Goal: Task Accomplishment & Management: Complete application form

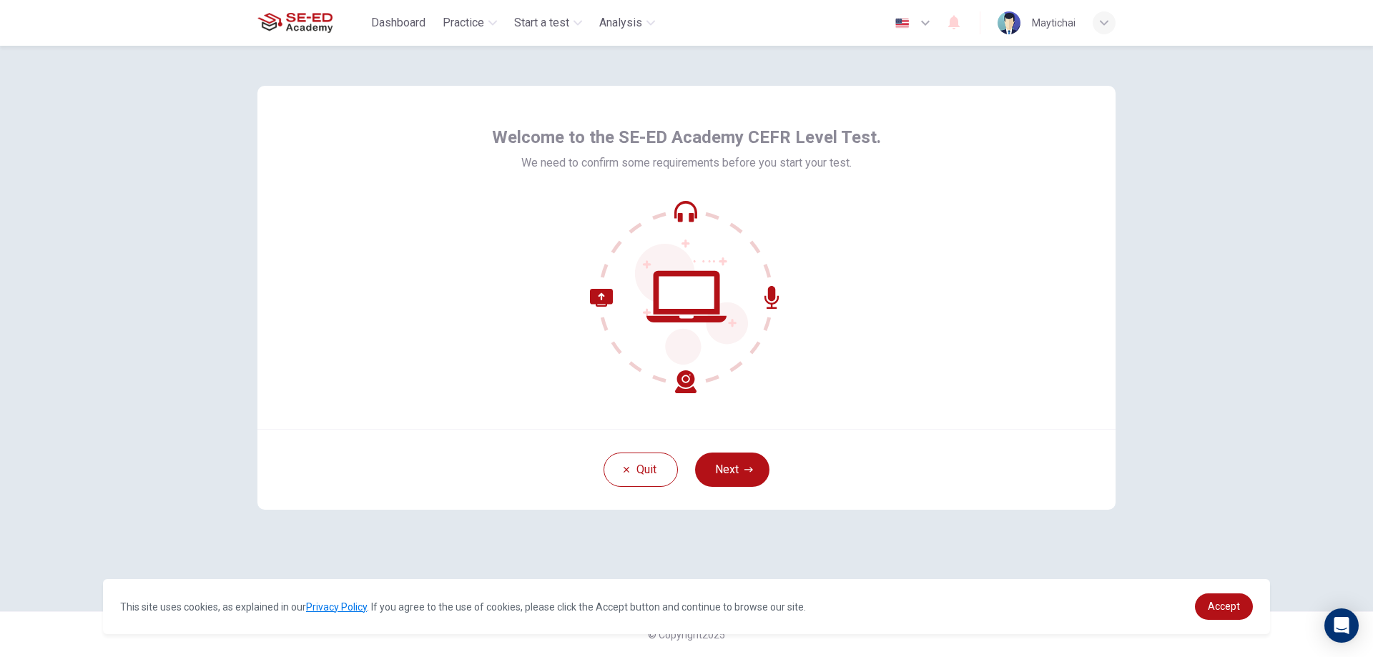
drag, startPoint x: 720, startPoint y: 463, endPoint x: 708, endPoint y: 468, distance: 13.4
click at [720, 464] on button "Next" at bounding box center [732, 470] width 74 height 34
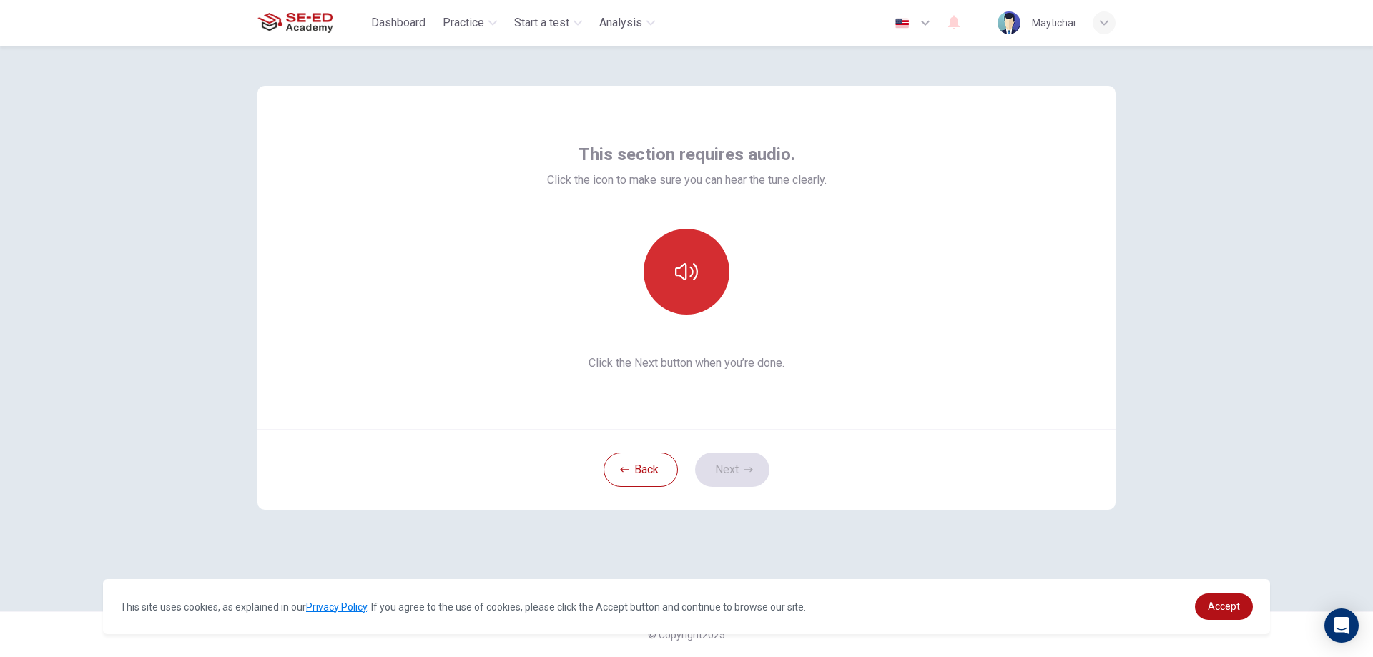
click at [681, 257] on button "button" at bounding box center [687, 272] width 86 height 86
click at [677, 270] on icon "button" at bounding box center [686, 271] width 23 height 23
click at [728, 469] on button "Next" at bounding box center [732, 470] width 74 height 34
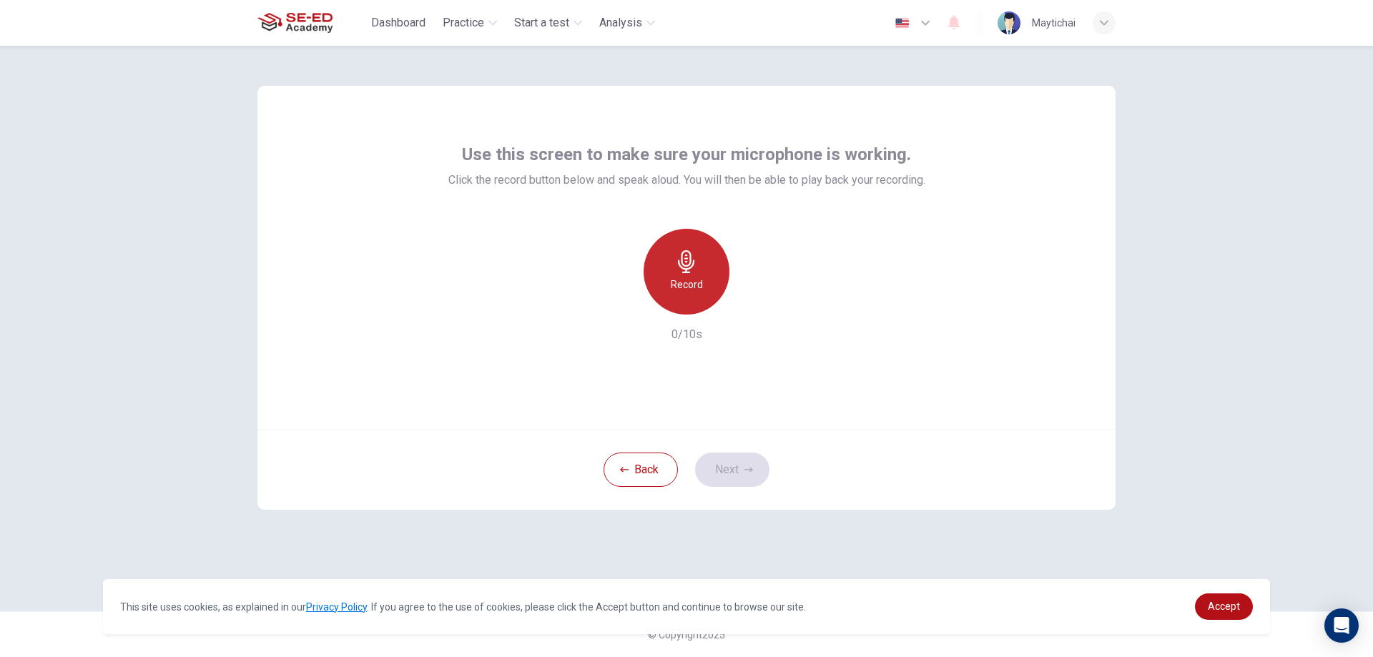
click at [679, 267] on icon "button" at bounding box center [686, 261] width 23 height 23
click at [742, 465] on button "Next" at bounding box center [732, 470] width 74 height 34
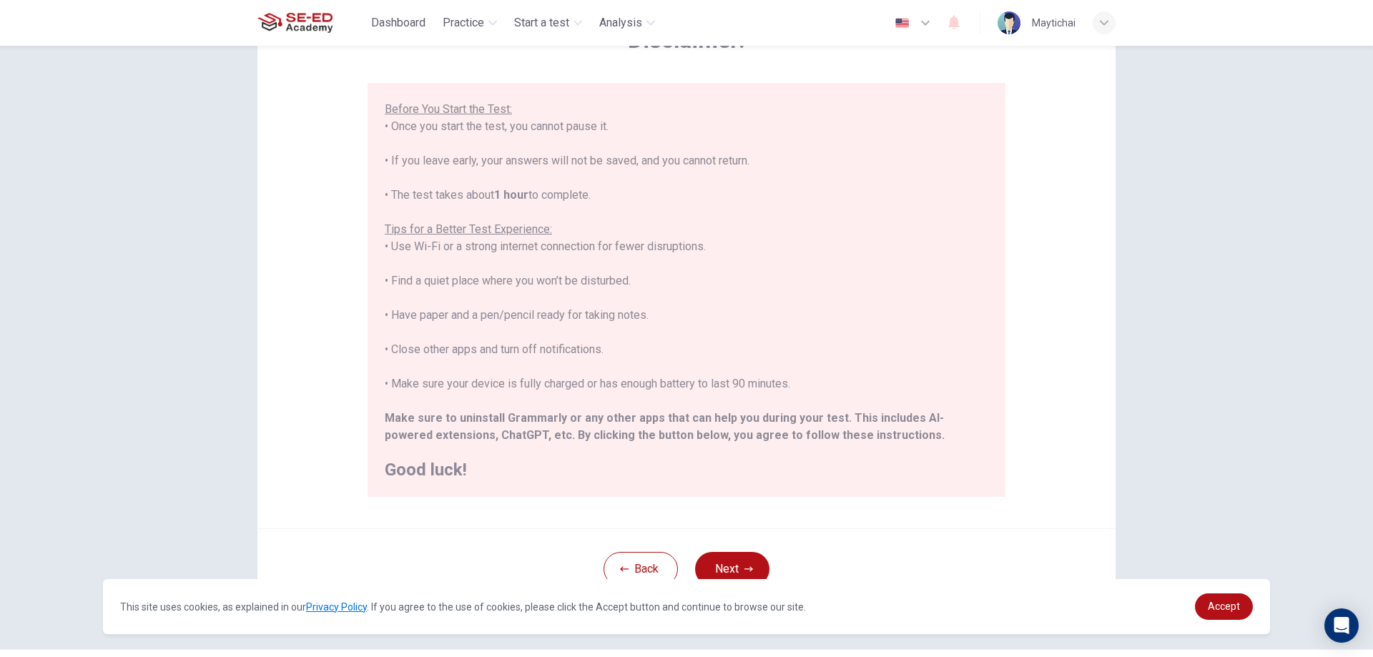
scroll to position [138, 0]
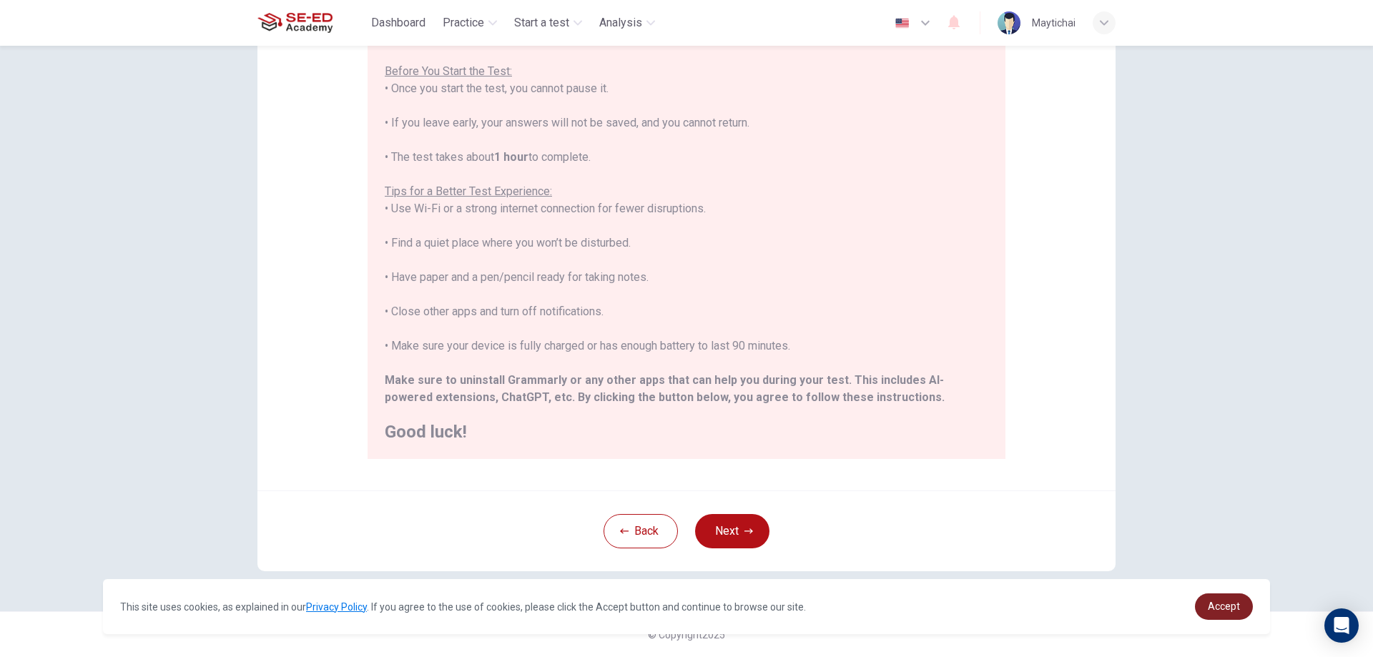
click at [1219, 608] on span "Accept" at bounding box center [1224, 606] width 32 height 11
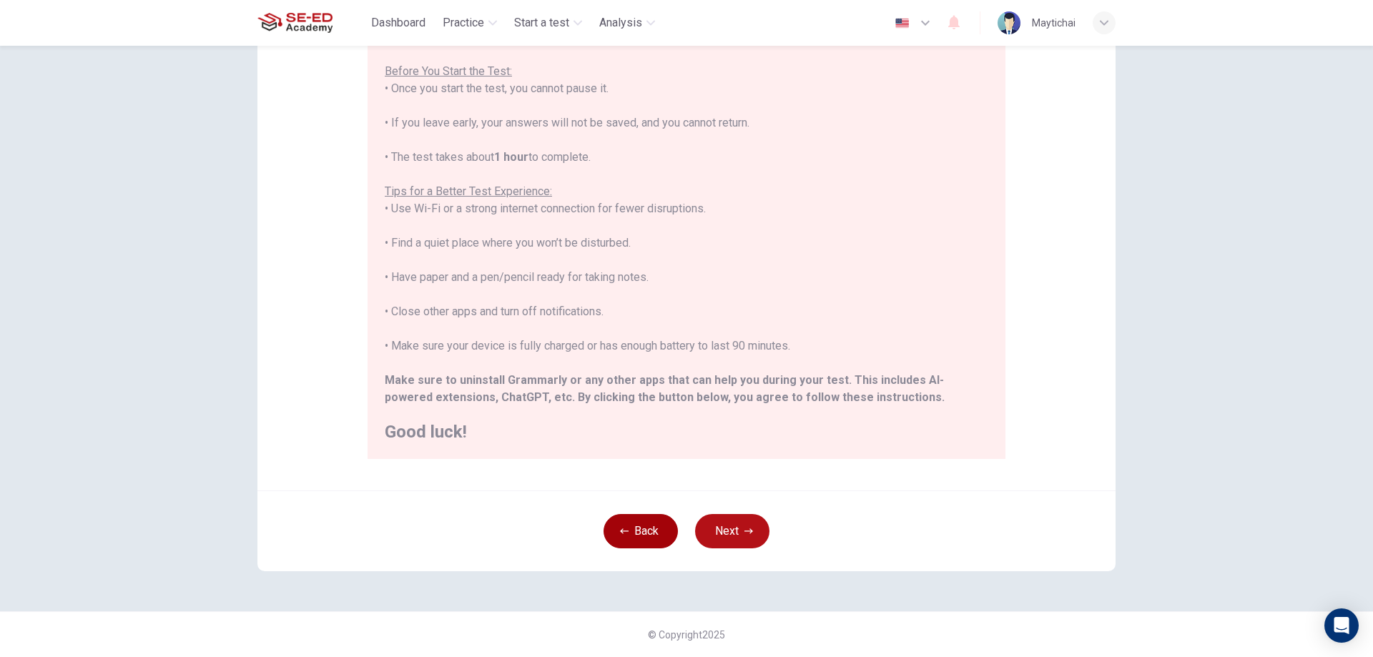
click at [622, 533] on icon "button" at bounding box center [624, 531] width 9 height 9
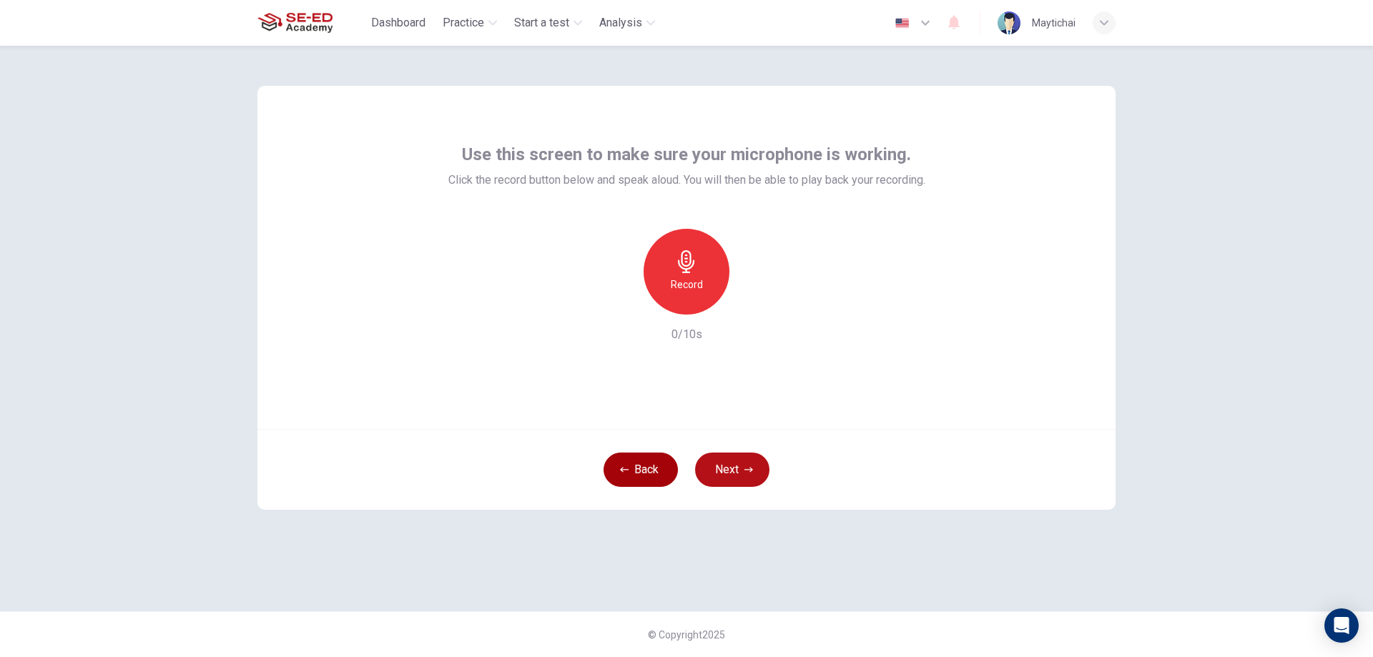
scroll to position [0, 0]
click at [694, 306] on div "Record" at bounding box center [687, 272] width 86 height 86
click at [764, 294] on div "Record 10/10s" at bounding box center [686, 286] width 477 height 114
click at [755, 310] on icon "button" at bounding box center [752, 303] width 14 height 14
click at [609, 305] on div "button" at bounding box center [620, 303] width 23 height 23
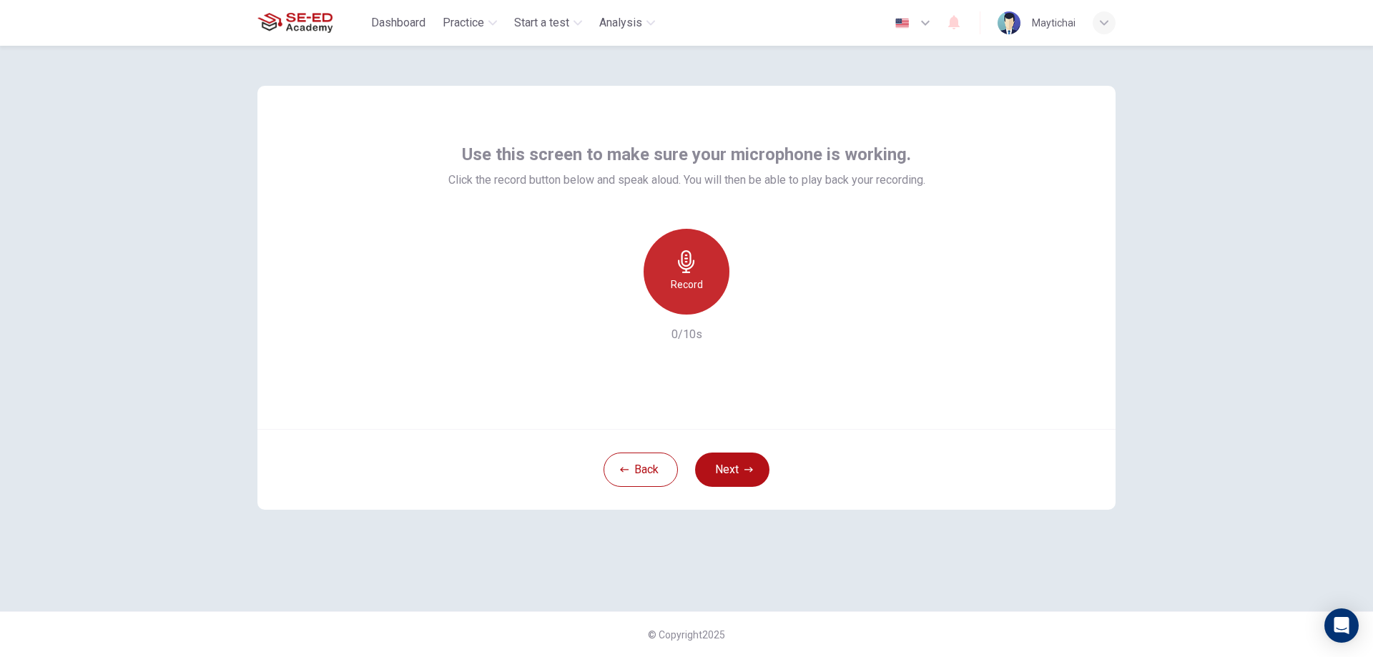
click at [669, 282] on div "Record" at bounding box center [687, 272] width 86 height 86
click at [749, 307] on icon "button" at bounding box center [752, 303] width 14 height 14
click at [620, 302] on icon "button" at bounding box center [620, 303] width 9 height 9
click at [689, 285] on h6 "Record" at bounding box center [687, 284] width 32 height 17
click at [747, 305] on icon "button" at bounding box center [752, 303] width 14 height 14
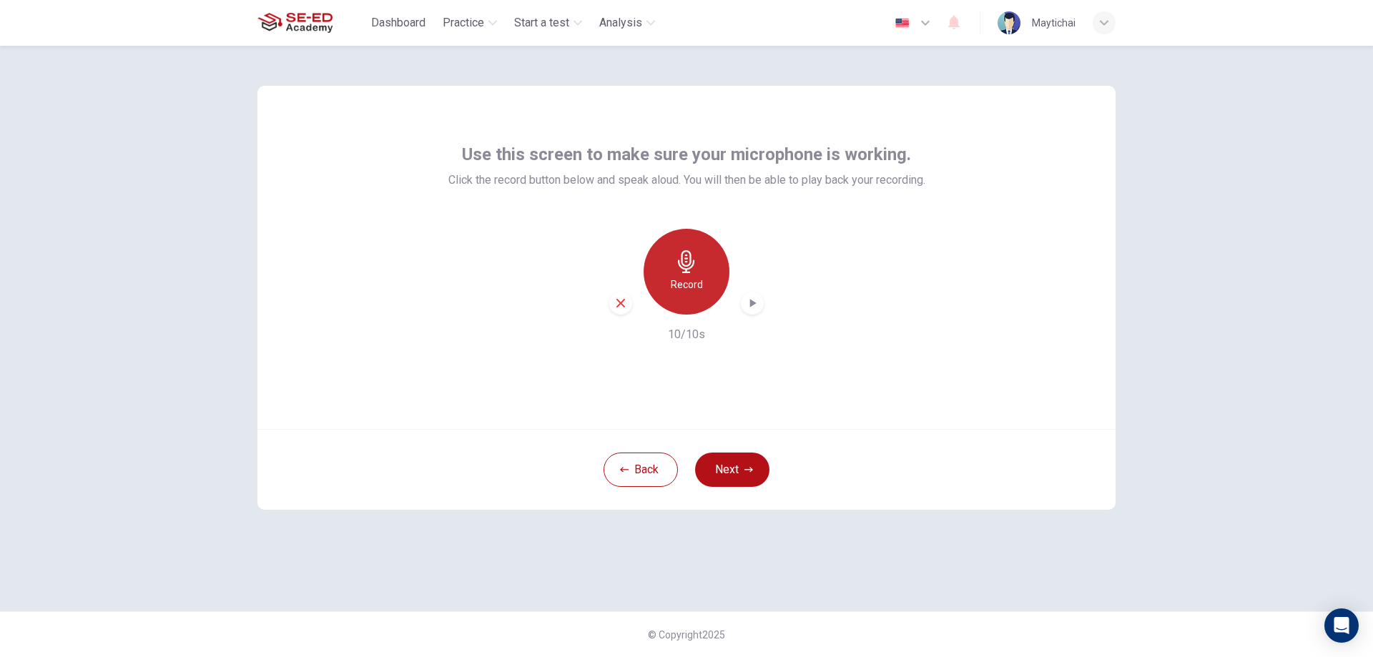
click at [672, 289] on h6 "Record" at bounding box center [687, 284] width 32 height 17
click at [750, 304] on icon "button" at bounding box center [753, 303] width 6 height 9
click at [729, 478] on button "Next" at bounding box center [732, 470] width 74 height 34
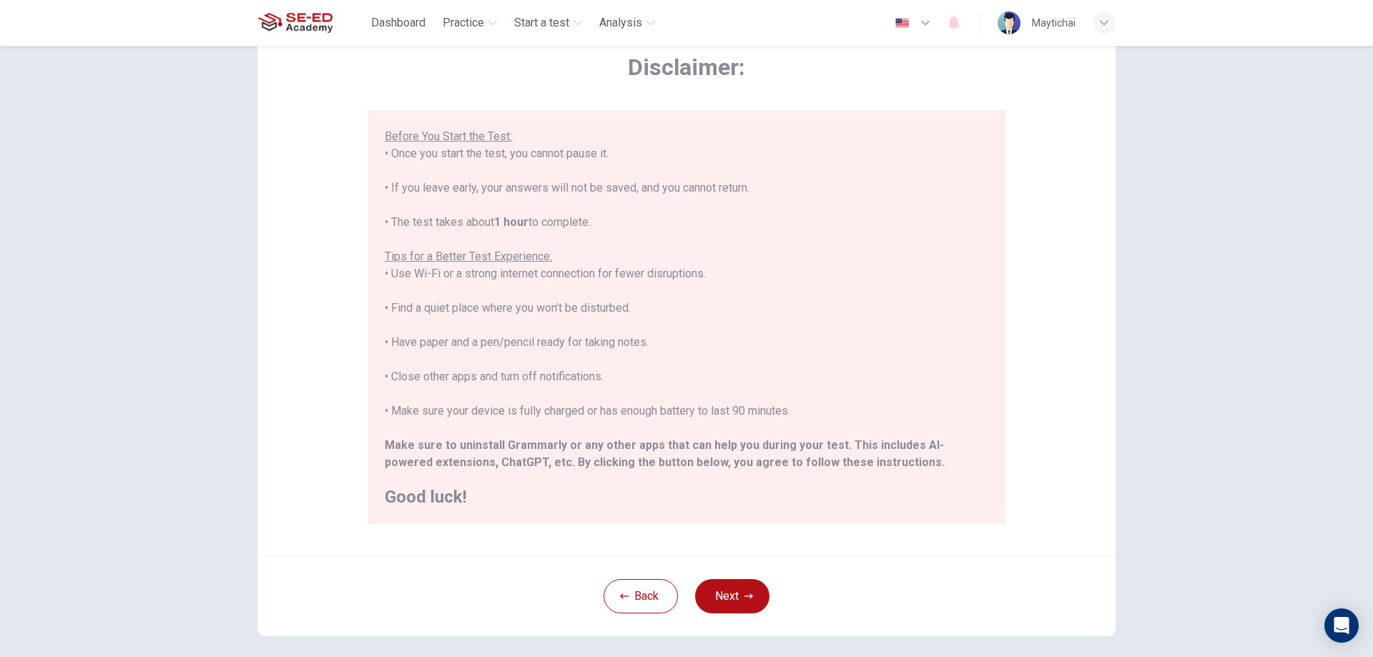
scroll to position [138, 0]
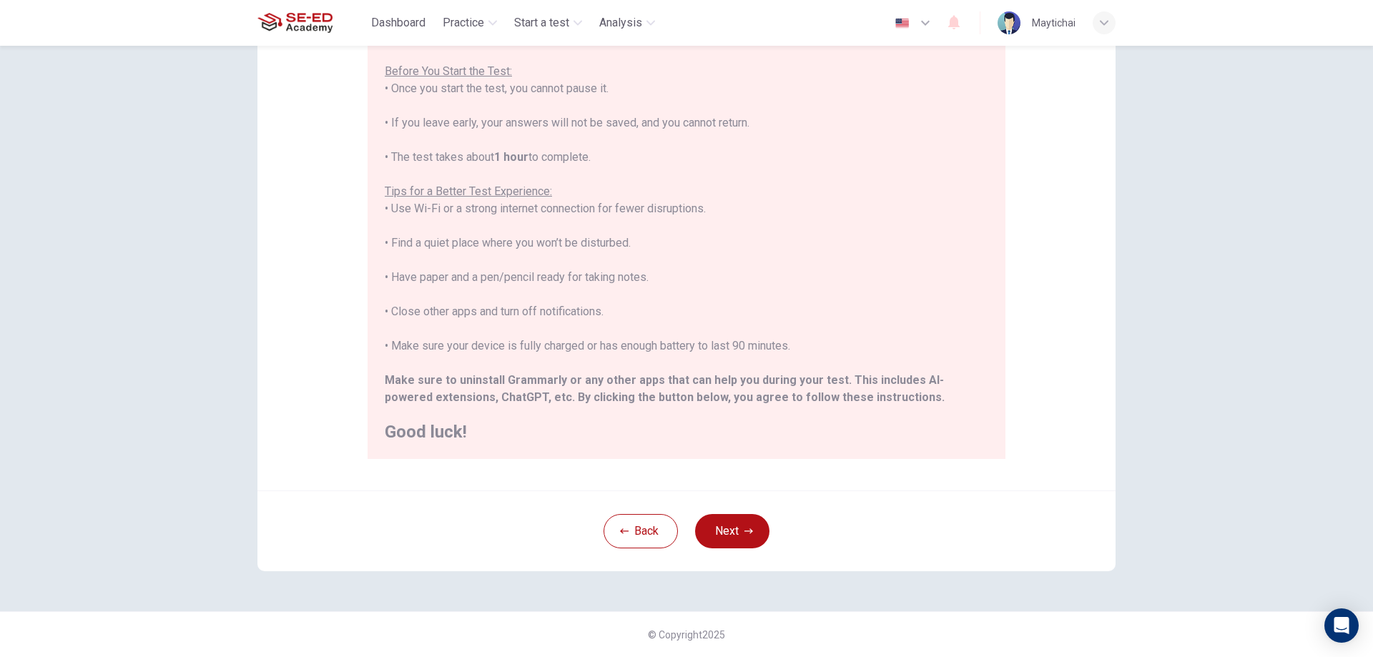
click at [714, 553] on div "Back Next" at bounding box center [686, 531] width 858 height 81
click at [737, 538] on button "Next" at bounding box center [732, 531] width 74 height 34
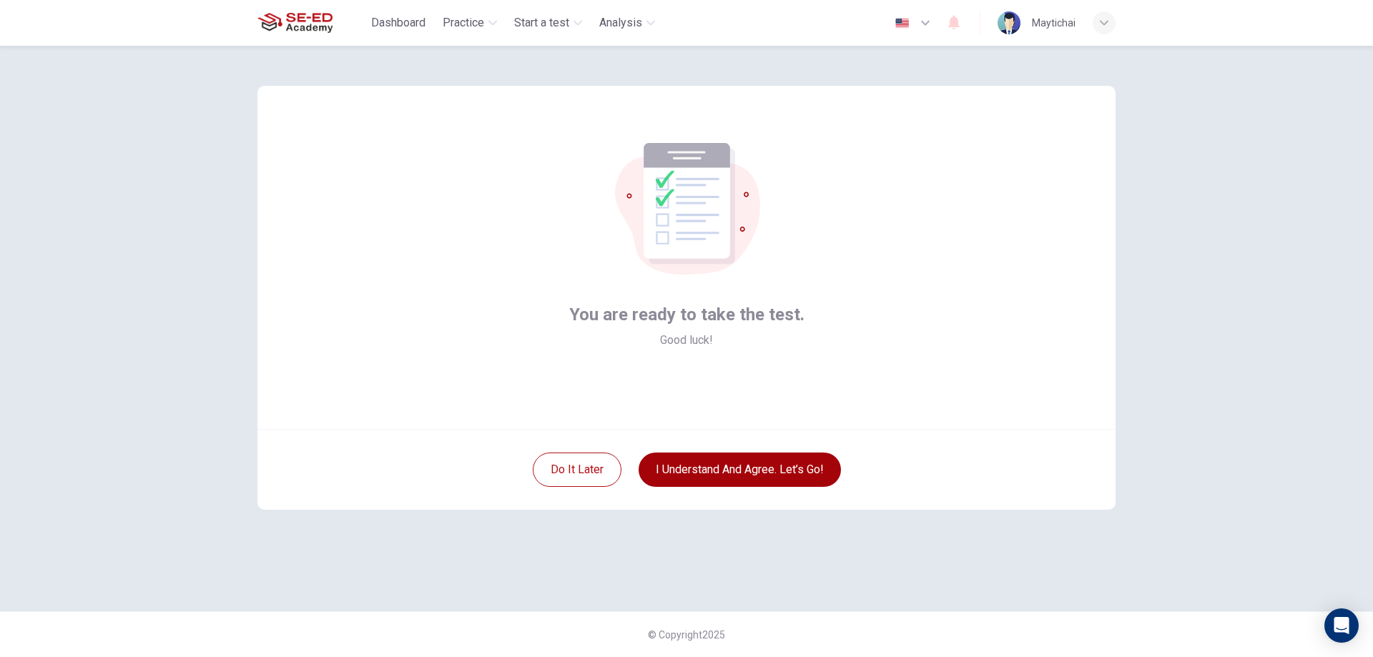
scroll to position [0, 0]
click at [766, 470] on button "I understand and agree. Let’s go!" at bounding box center [740, 470] width 202 height 34
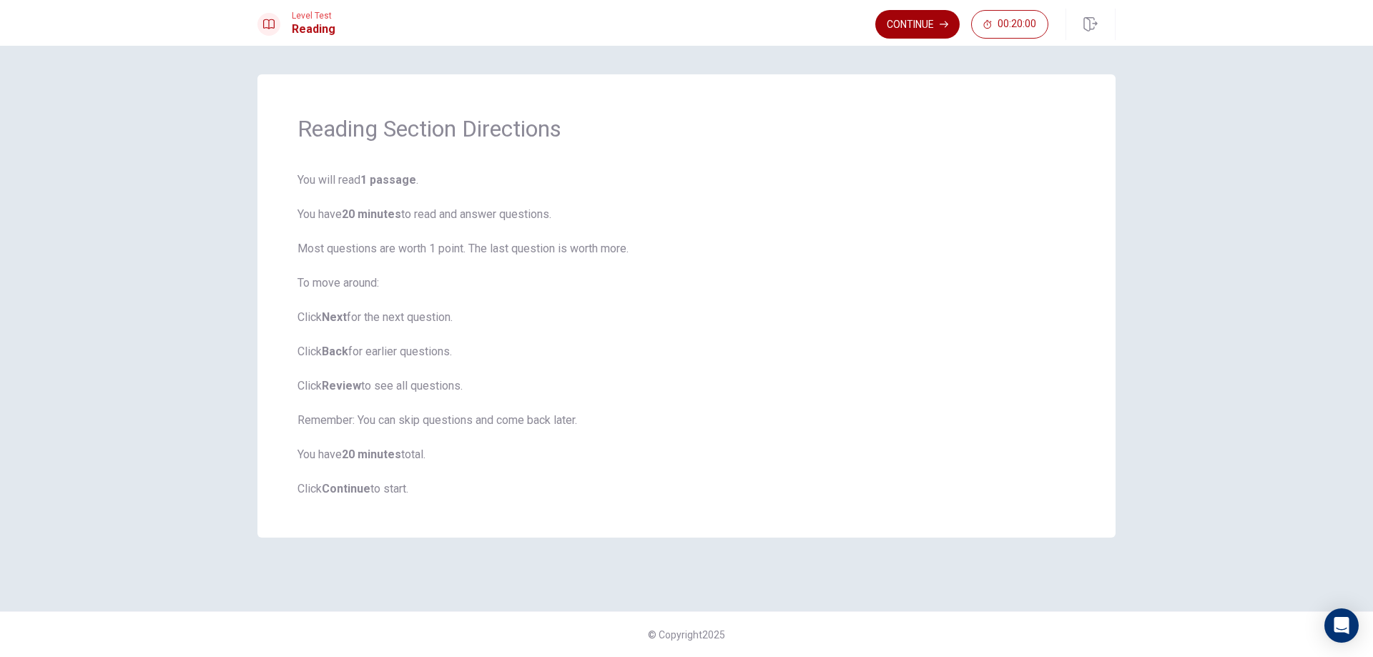
click at [890, 15] on button "Continue" at bounding box center [917, 24] width 84 height 29
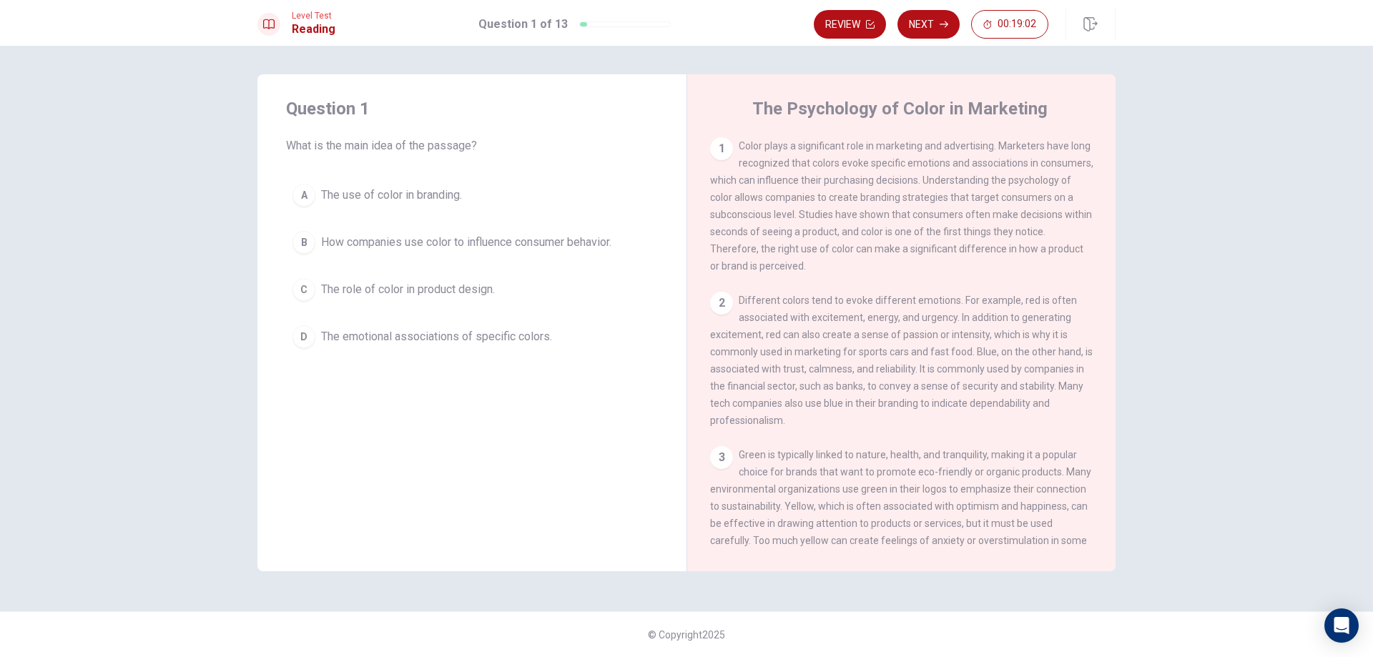
click at [300, 248] on div "B" at bounding box center [303, 242] width 23 height 23
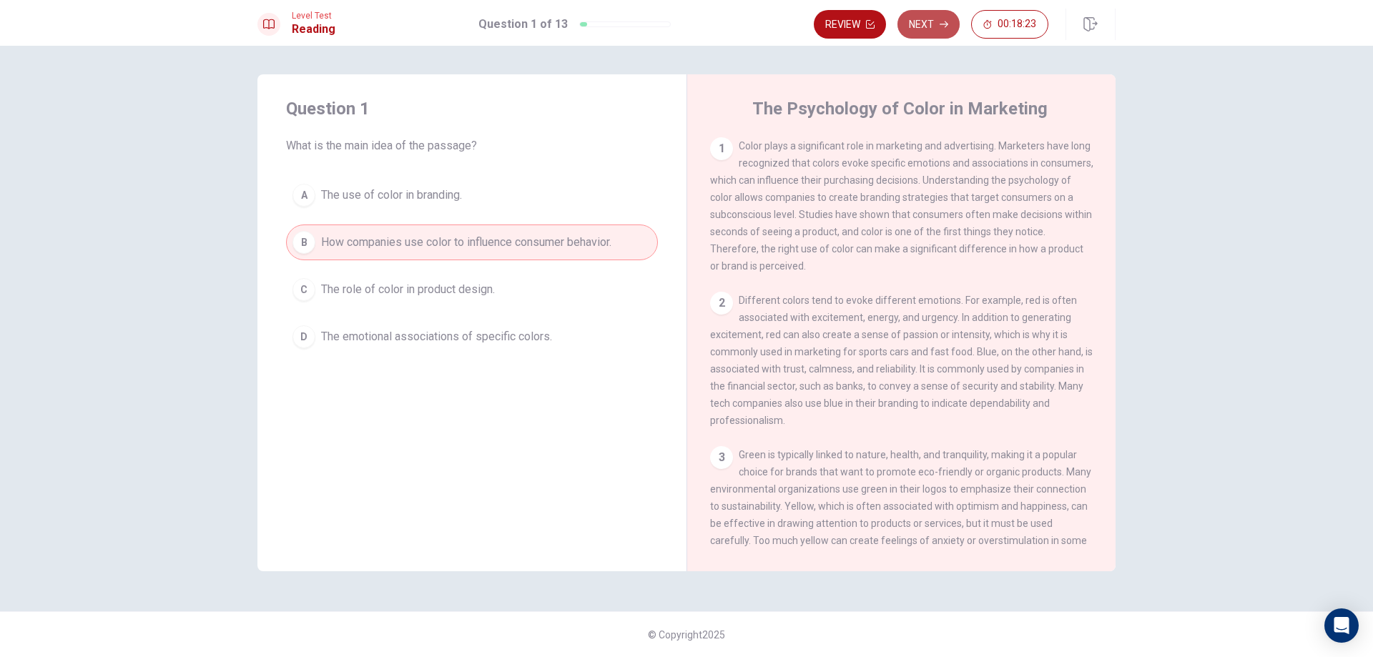
click at [922, 20] on button "Next" at bounding box center [928, 24] width 62 height 29
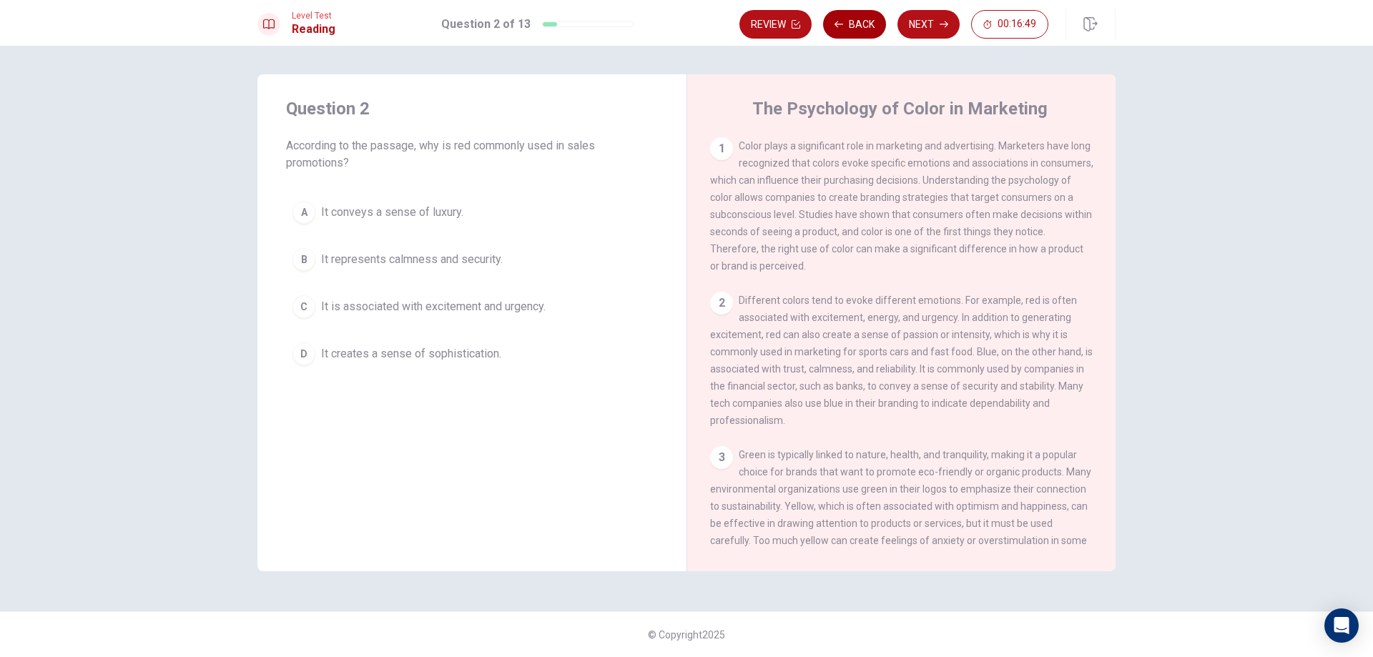
click at [862, 21] on button "Back" at bounding box center [854, 24] width 63 height 29
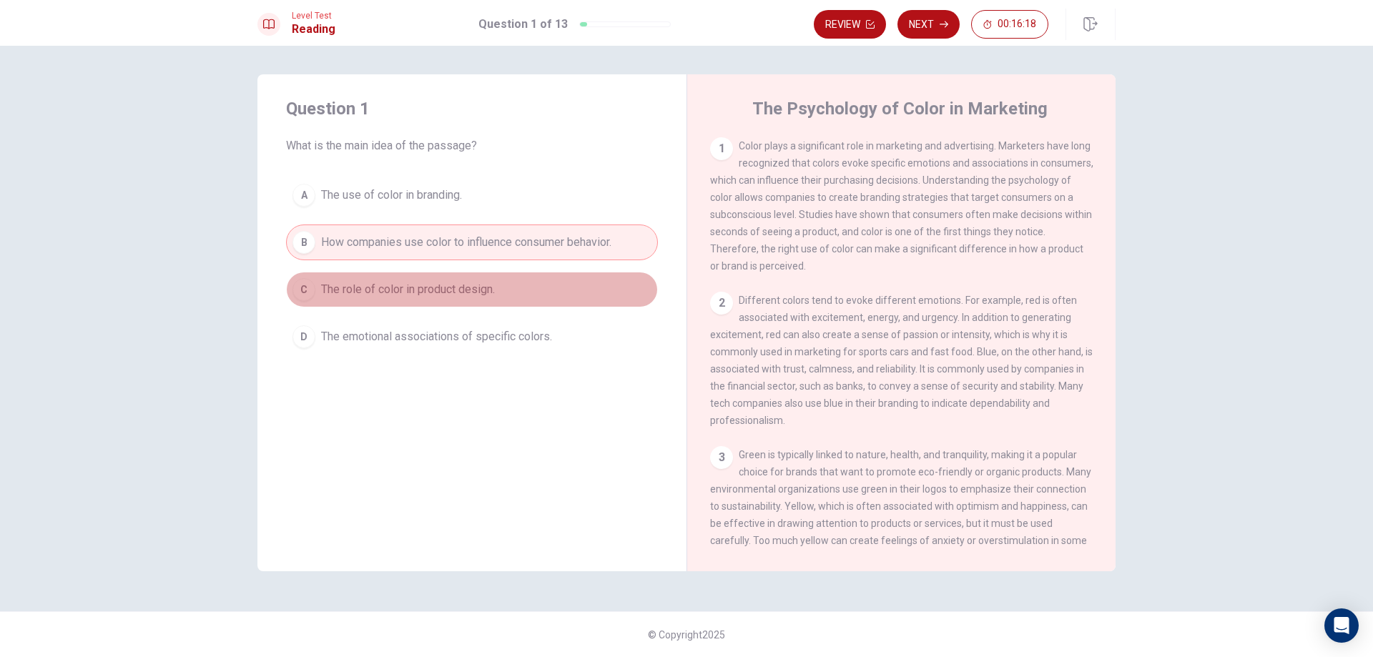
click at [498, 287] on button "C The role of color in product design." at bounding box center [472, 290] width 372 height 36
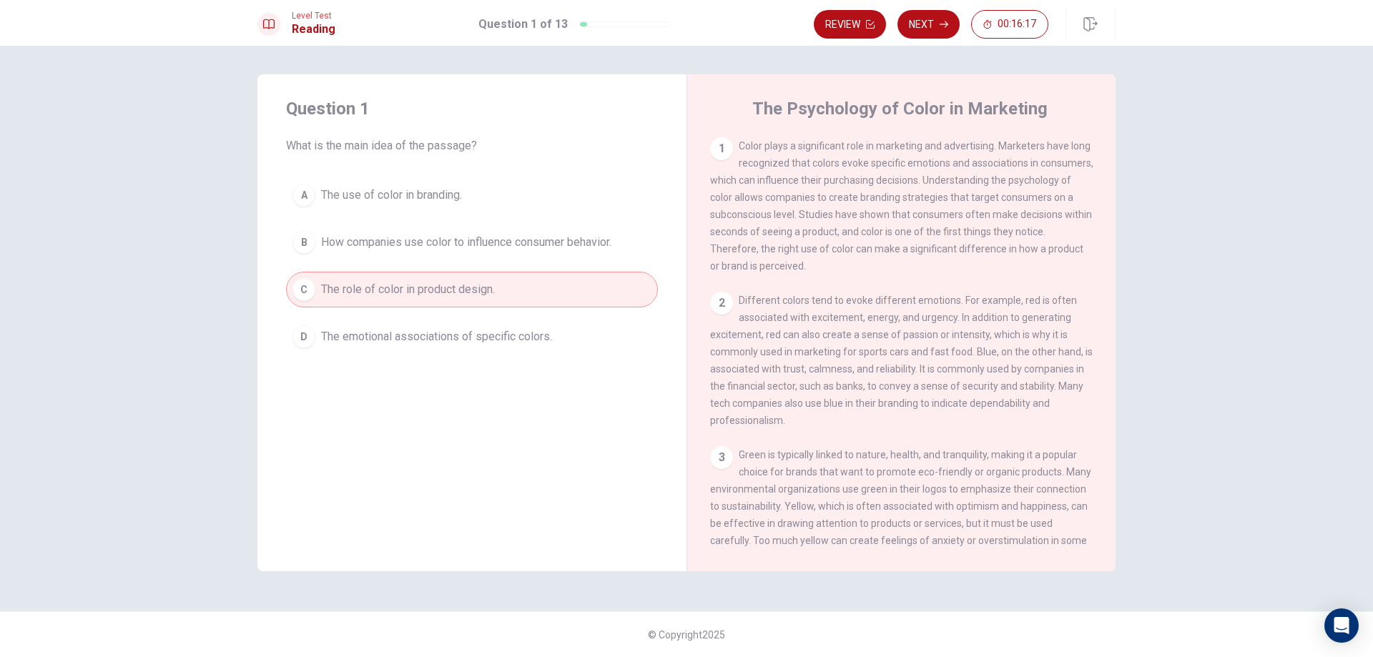
click at [449, 342] on span "The emotional associations of specific colors." at bounding box center [436, 336] width 231 height 17
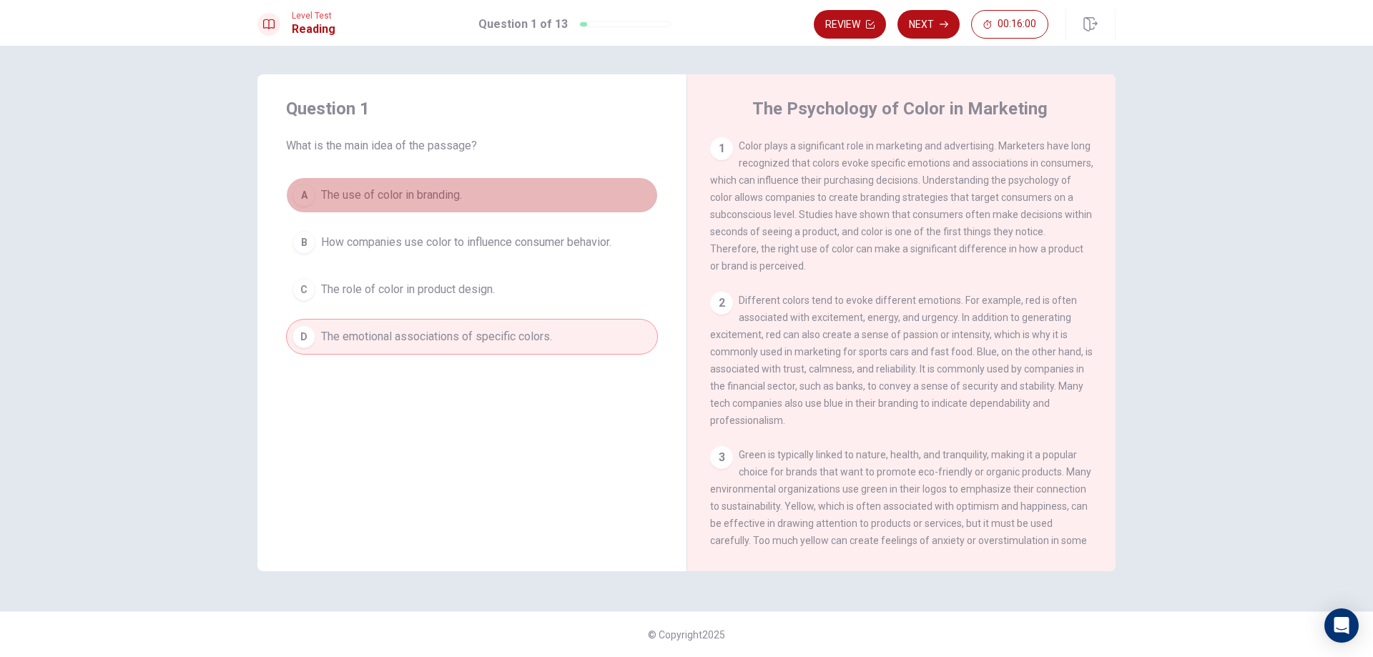
click at [305, 198] on div "A" at bounding box center [303, 195] width 23 height 23
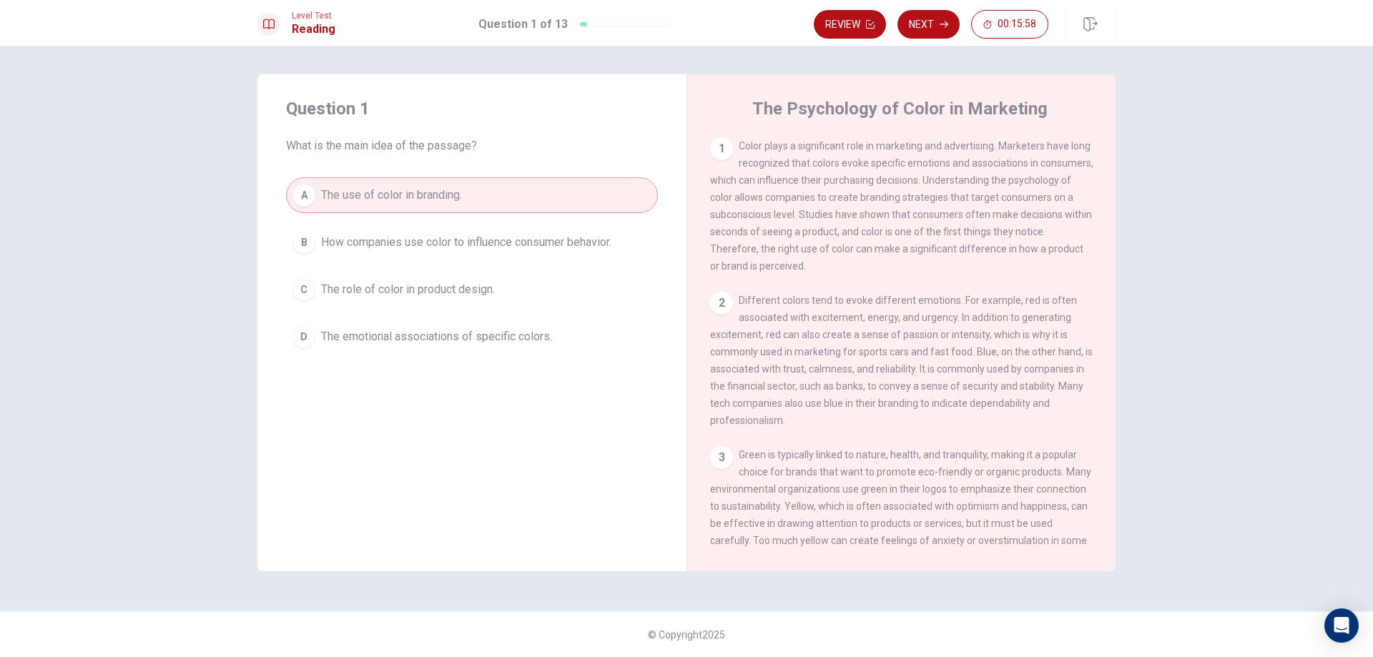
click at [299, 333] on div "D" at bounding box center [303, 336] width 23 height 23
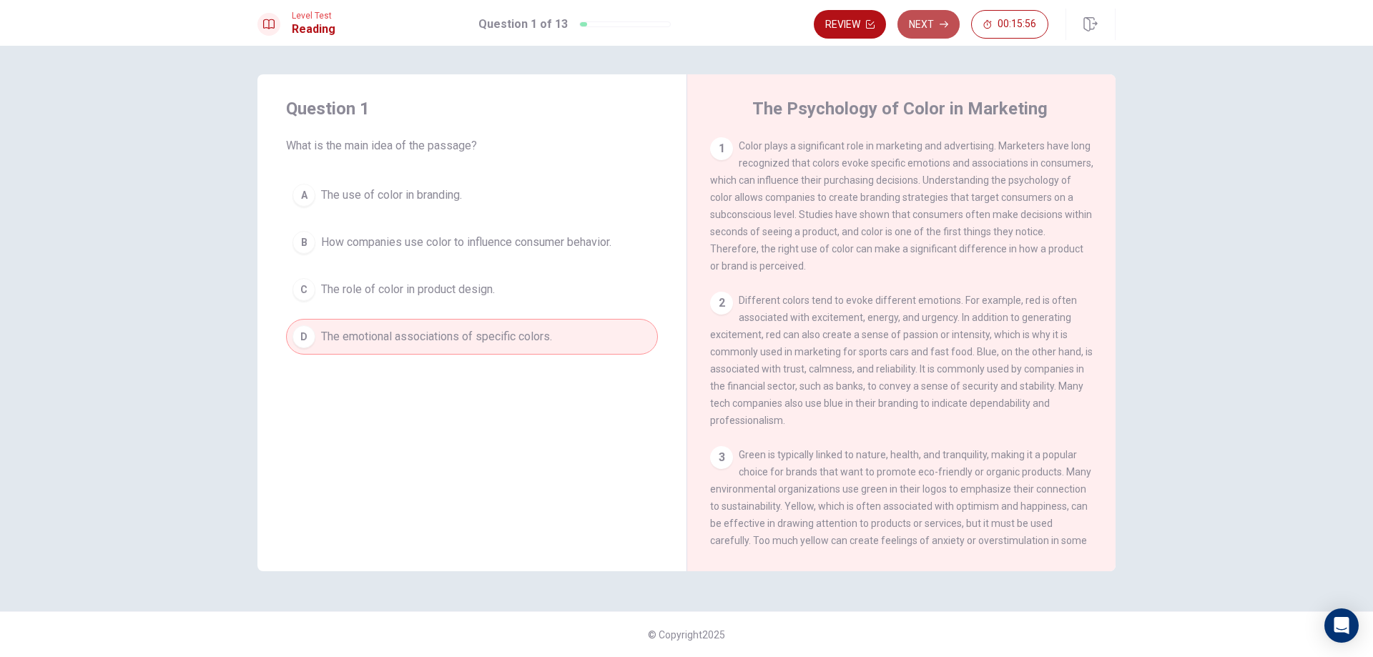
click at [915, 19] on button "Next" at bounding box center [928, 24] width 62 height 29
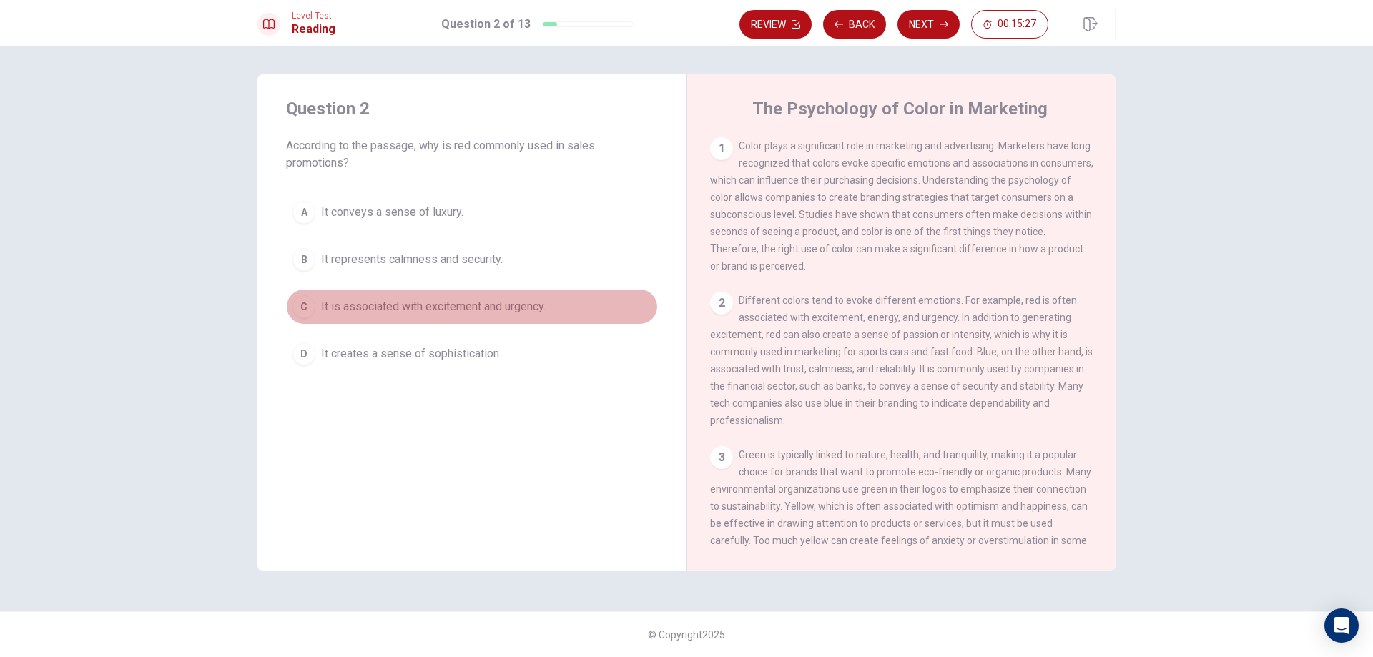
click at [299, 302] on div "C" at bounding box center [303, 306] width 23 height 23
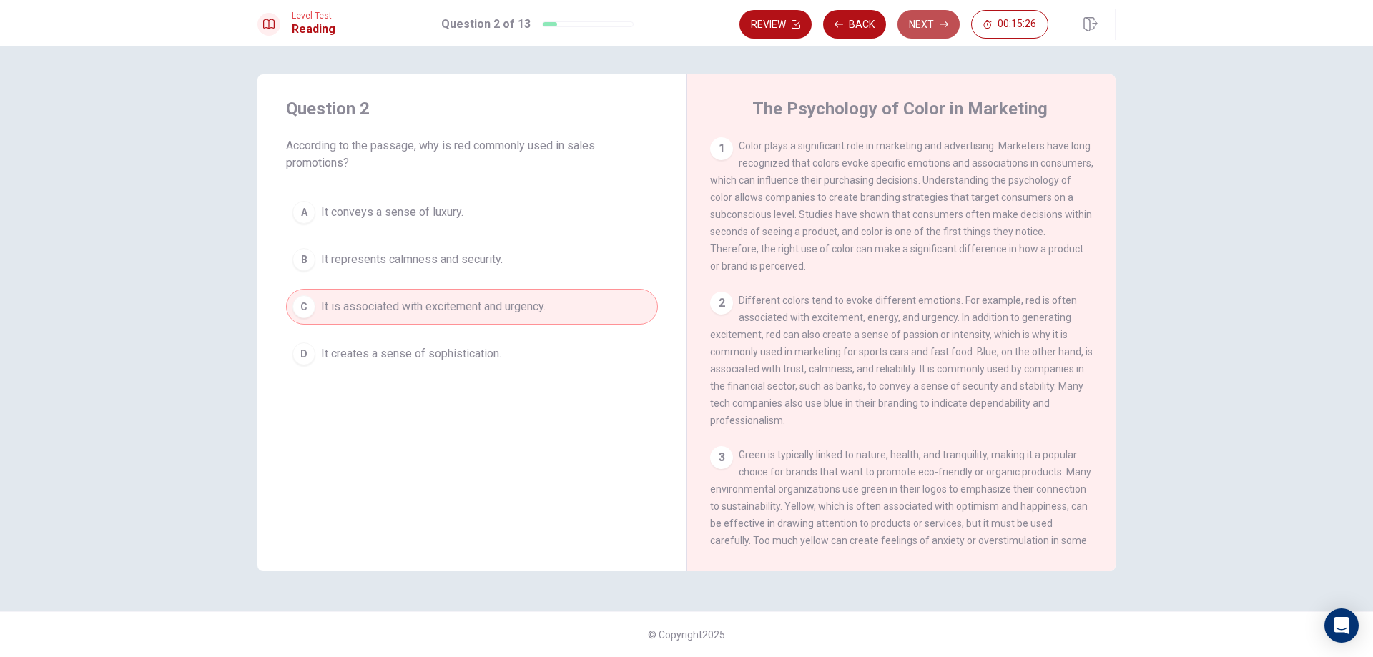
click at [932, 21] on button "Next" at bounding box center [928, 24] width 62 height 29
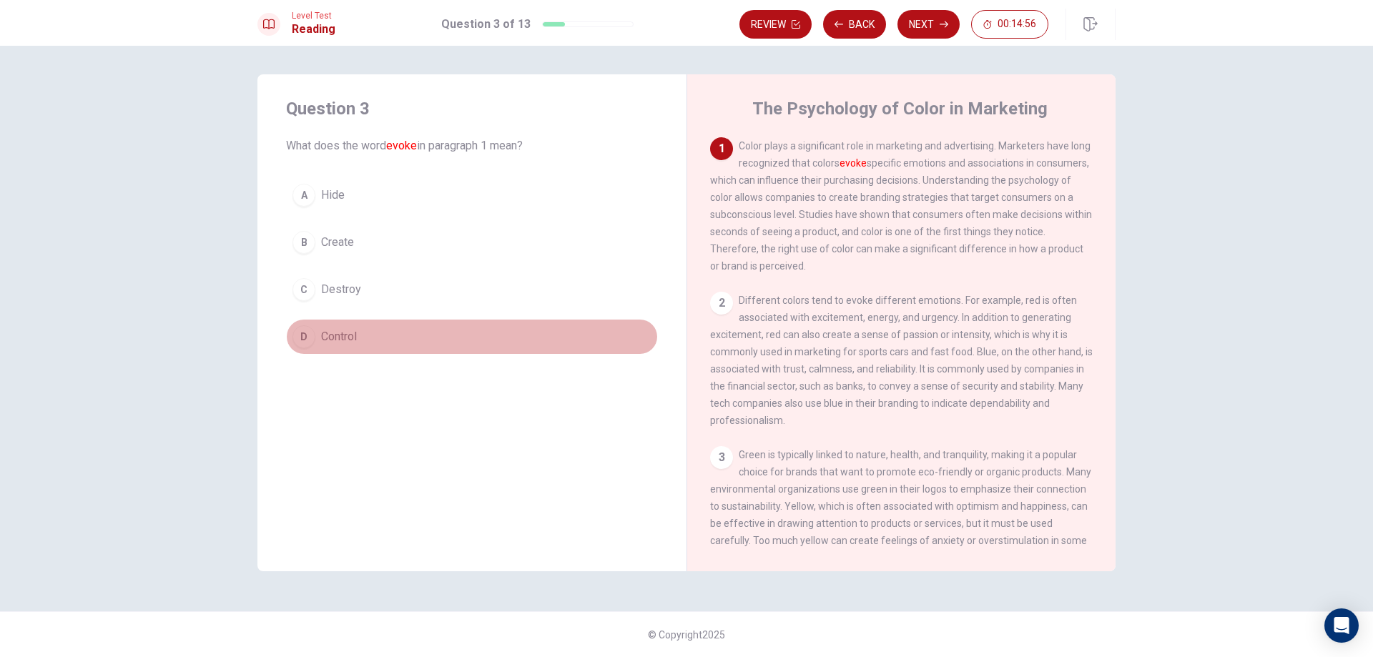
click at [306, 332] on div "D" at bounding box center [303, 336] width 23 height 23
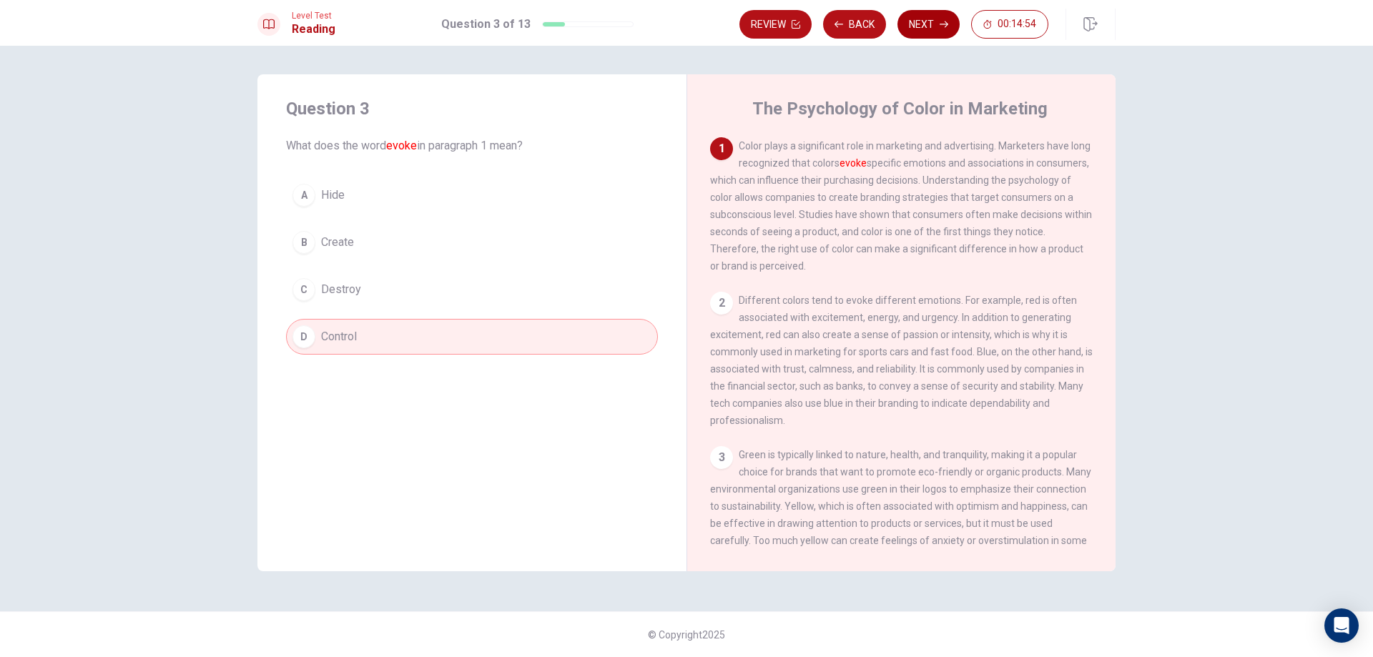
click at [920, 31] on button "Next" at bounding box center [928, 24] width 62 height 29
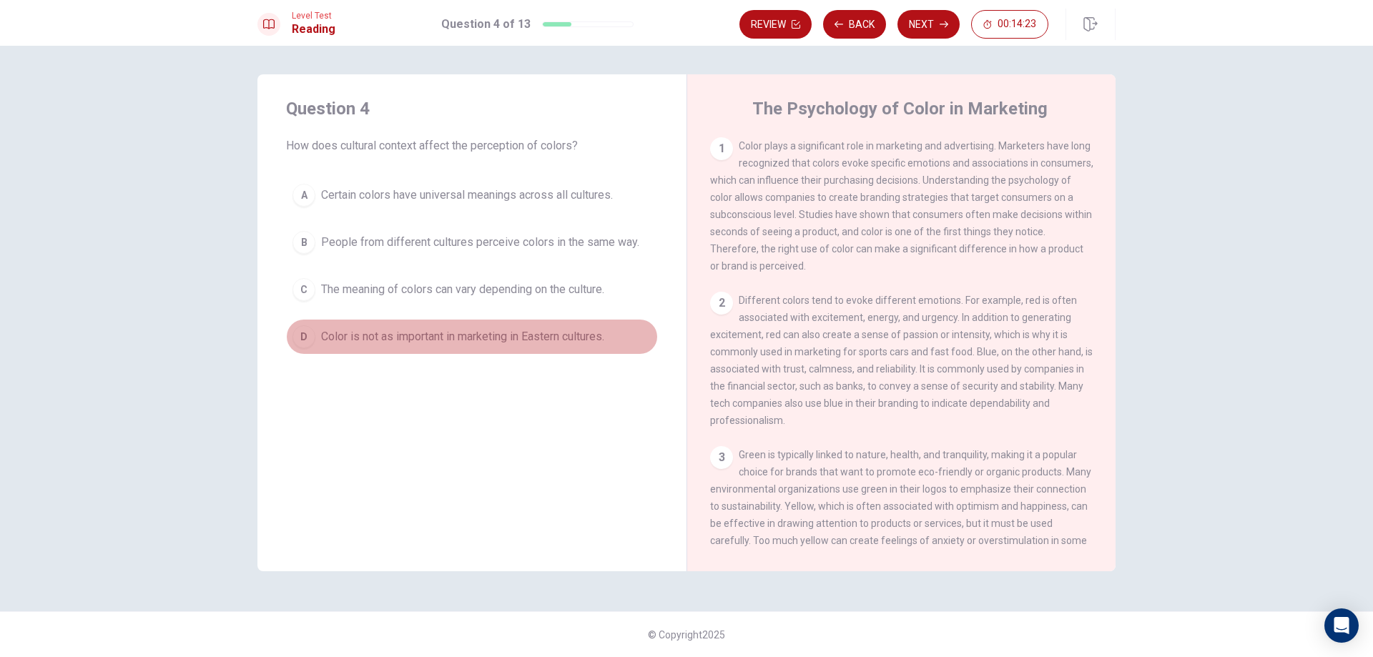
click at [292, 332] on button "D Color is not as important in marketing in Eastern cultures." at bounding box center [472, 337] width 372 height 36
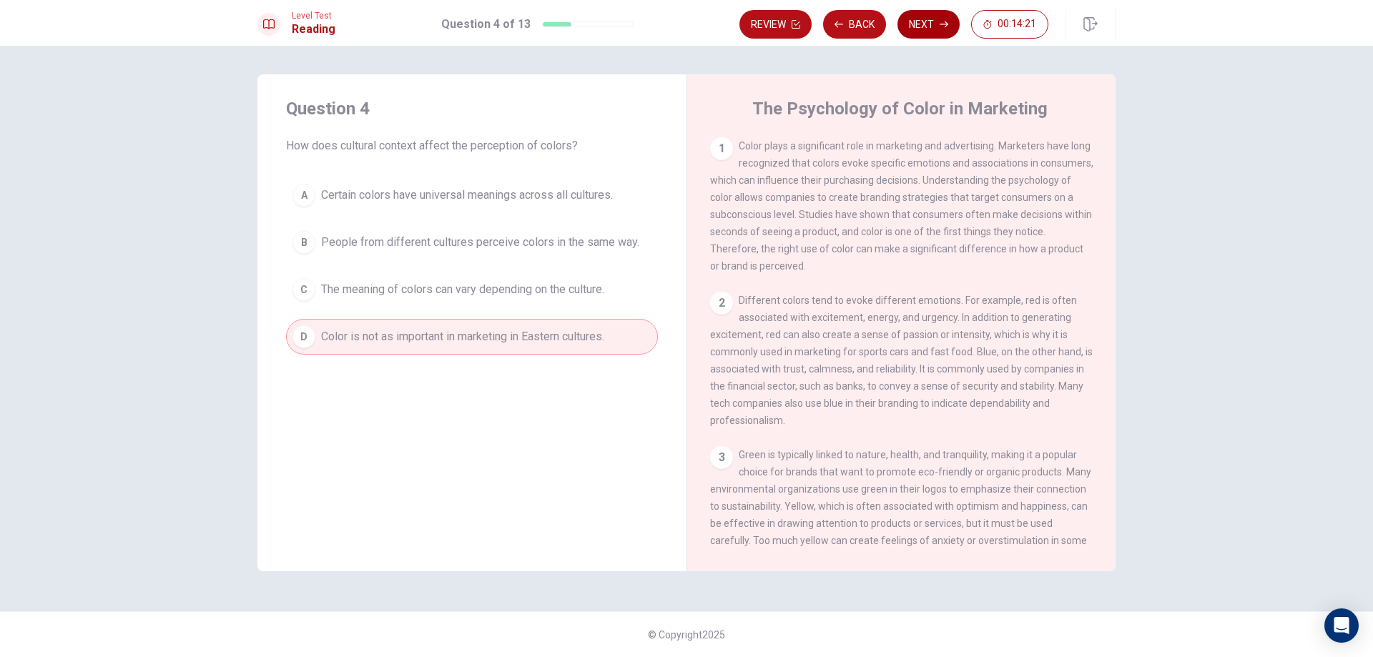
click at [935, 21] on button "Next" at bounding box center [928, 24] width 62 height 29
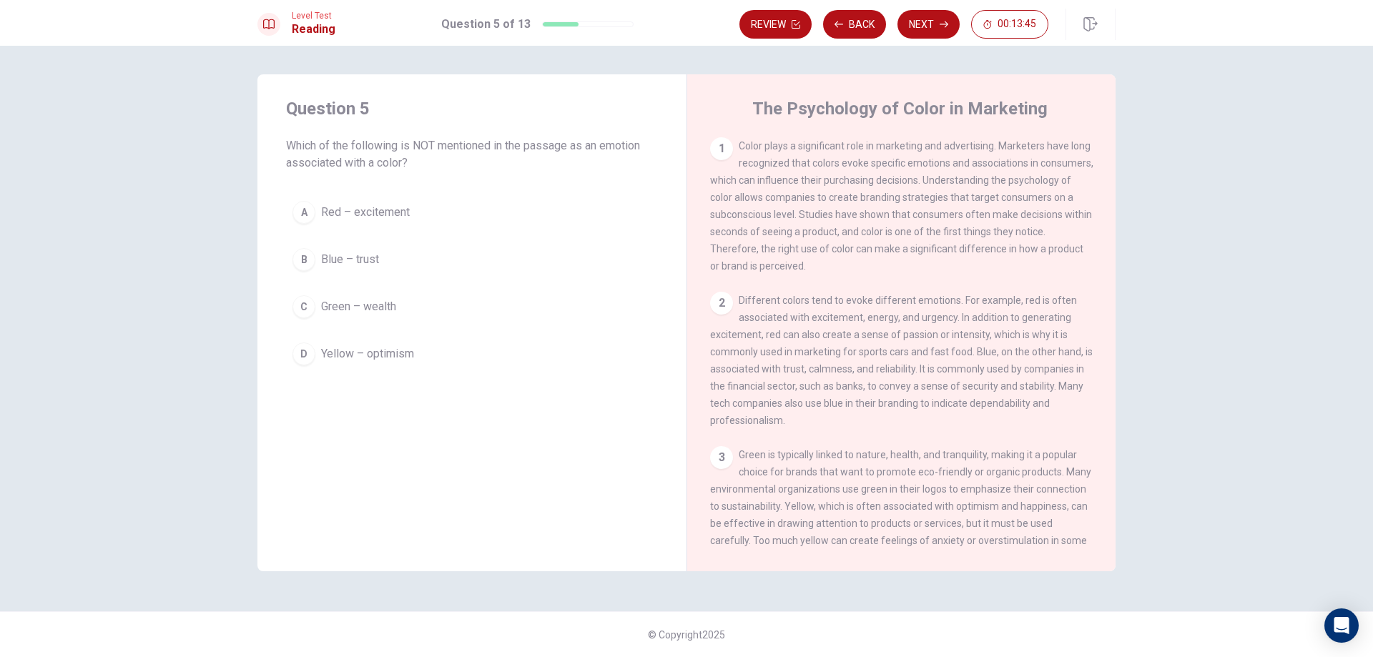
click at [282, 353] on div "Question 5 Which of the following is NOT mentioned in the passage as an emotion…" at bounding box center [471, 234] width 429 height 320
click at [312, 302] on div "C" at bounding box center [303, 306] width 23 height 23
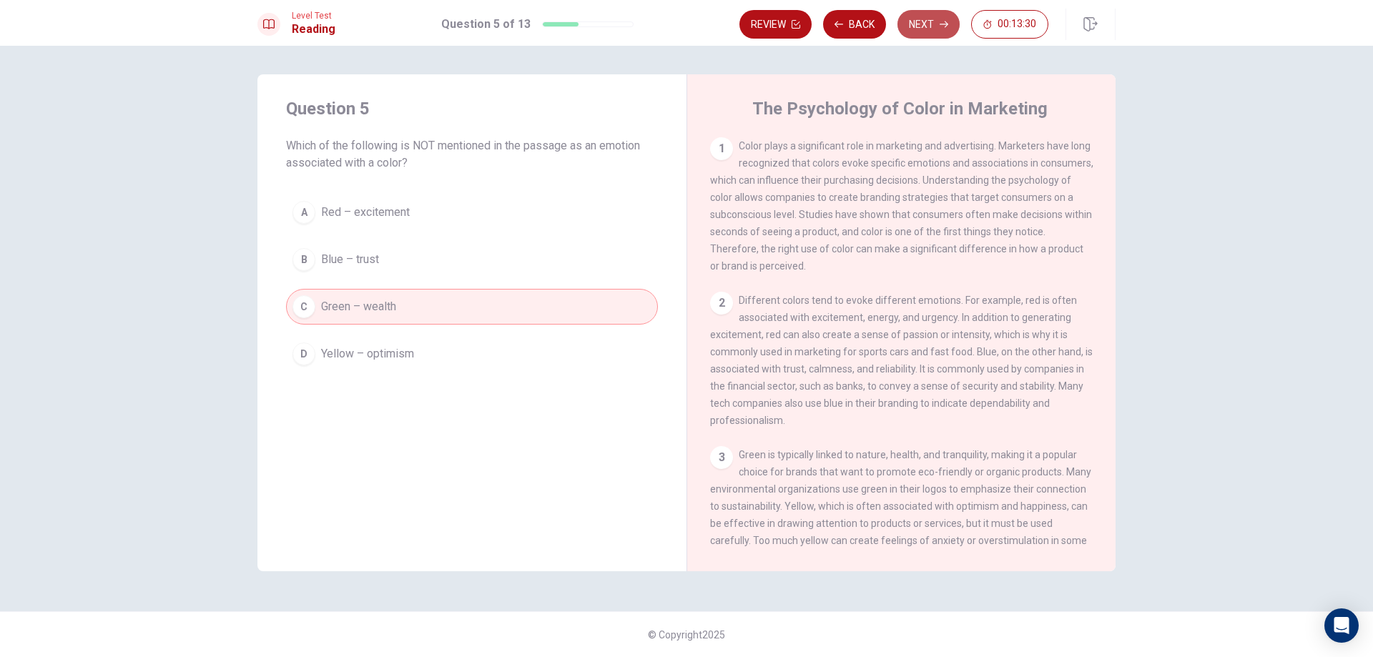
click at [927, 31] on button "Next" at bounding box center [928, 24] width 62 height 29
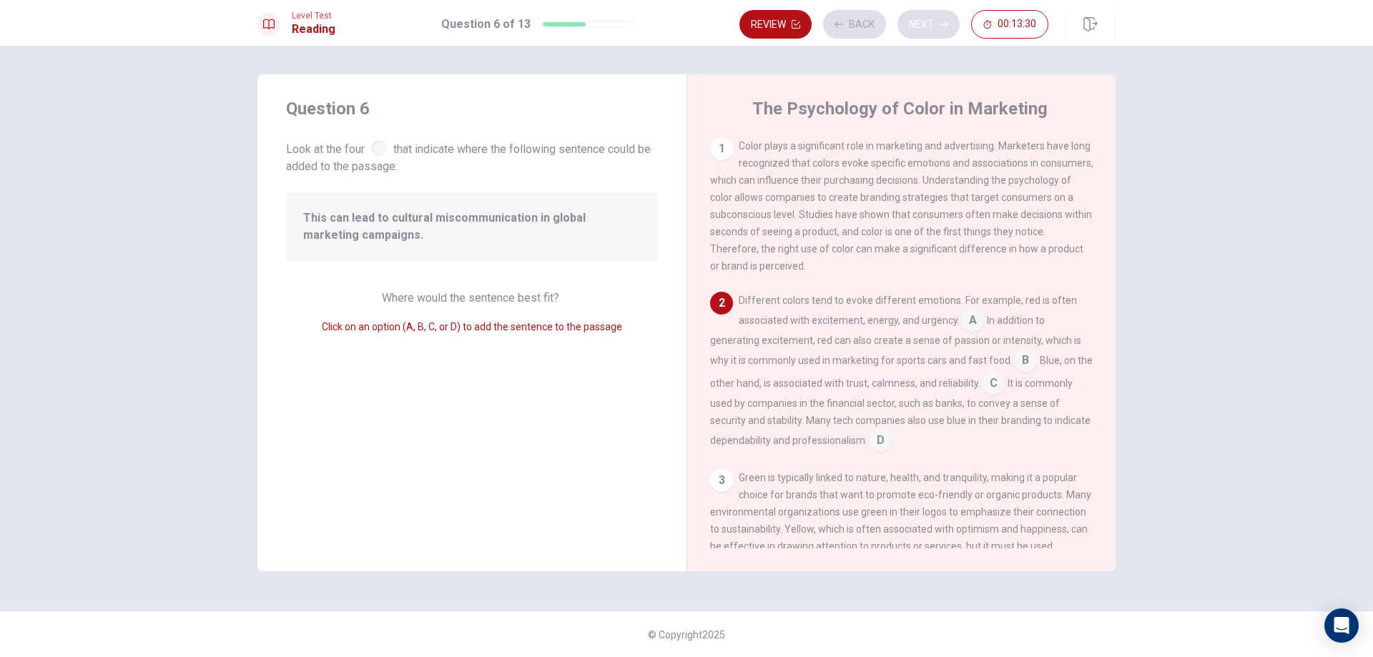
scroll to position [52, 0]
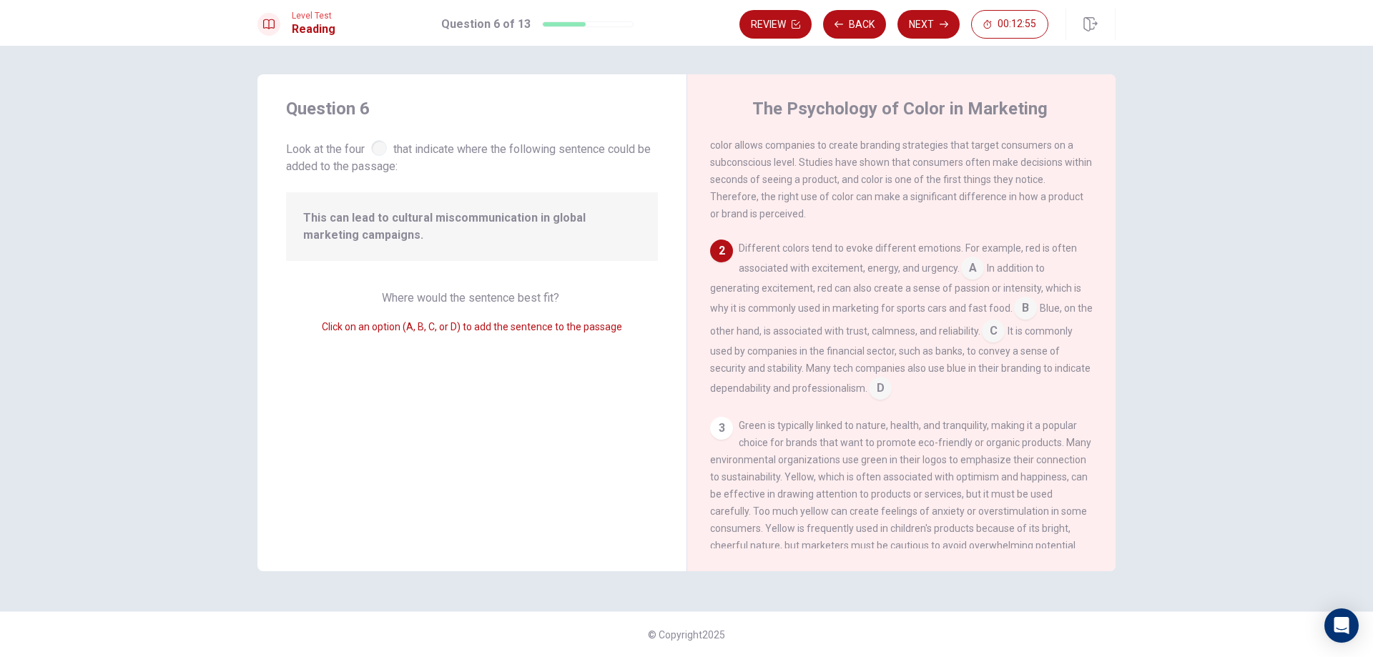
click at [892, 396] on input at bounding box center [880, 389] width 23 height 23
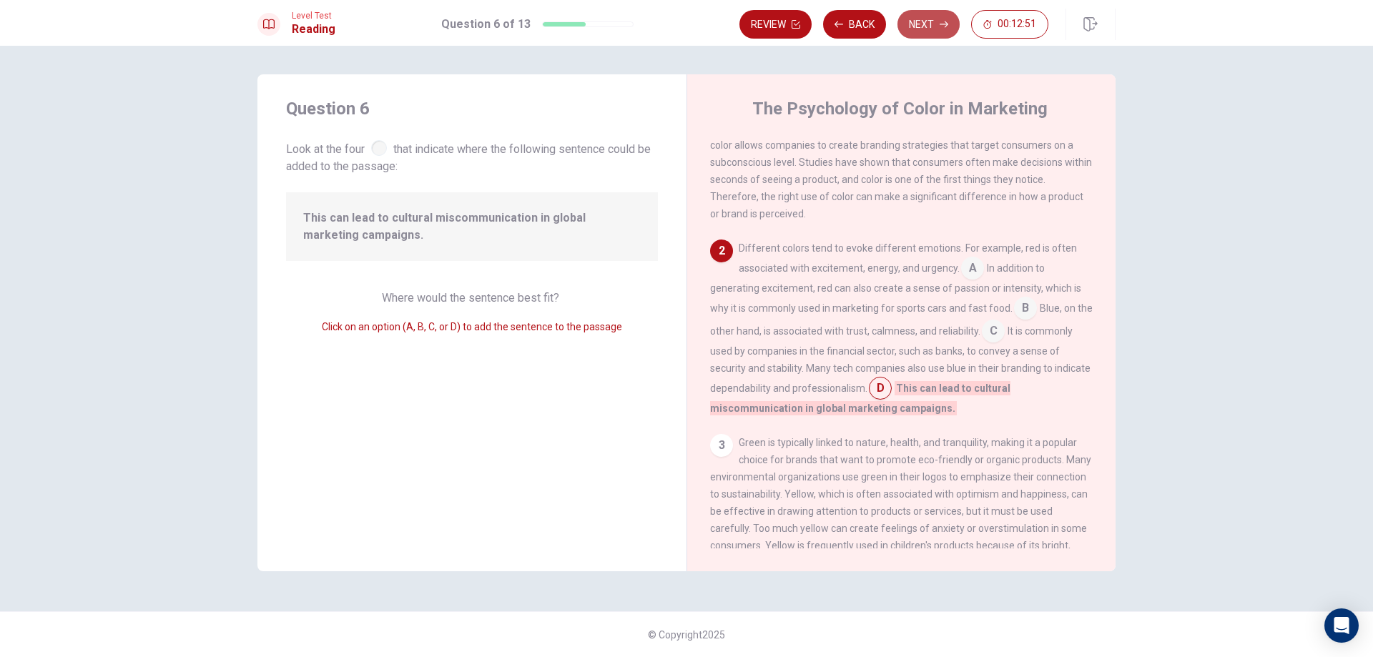
click at [929, 26] on button "Next" at bounding box center [928, 24] width 62 height 29
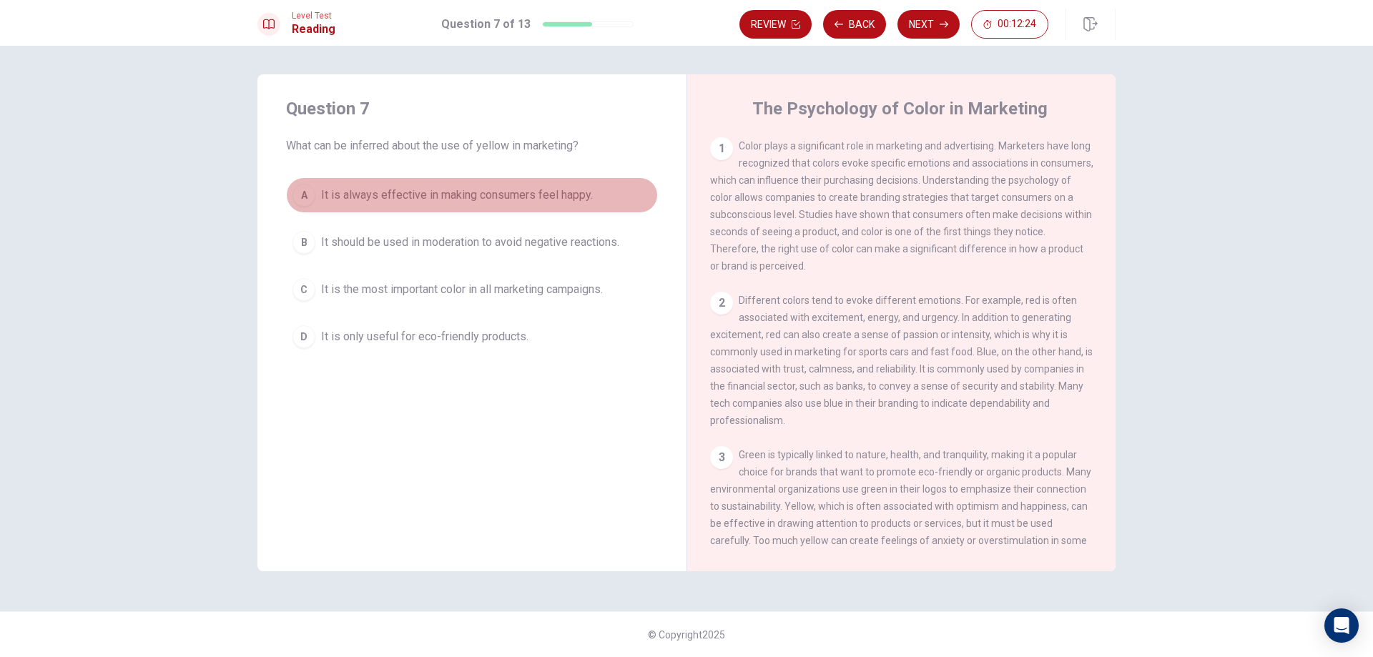
click at [306, 201] on div "A" at bounding box center [303, 195] width 23 height 23
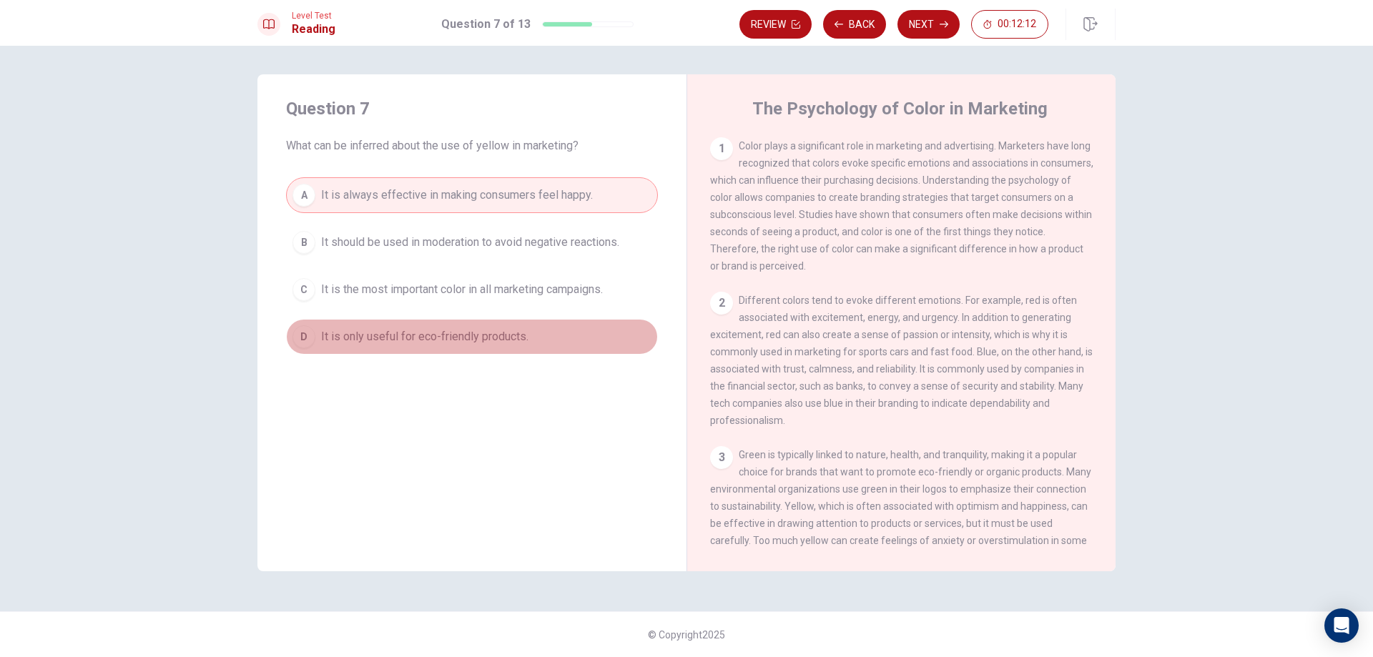
click at [301, 339] on div "D" at bounding box center [303, 336] width 23 height 23
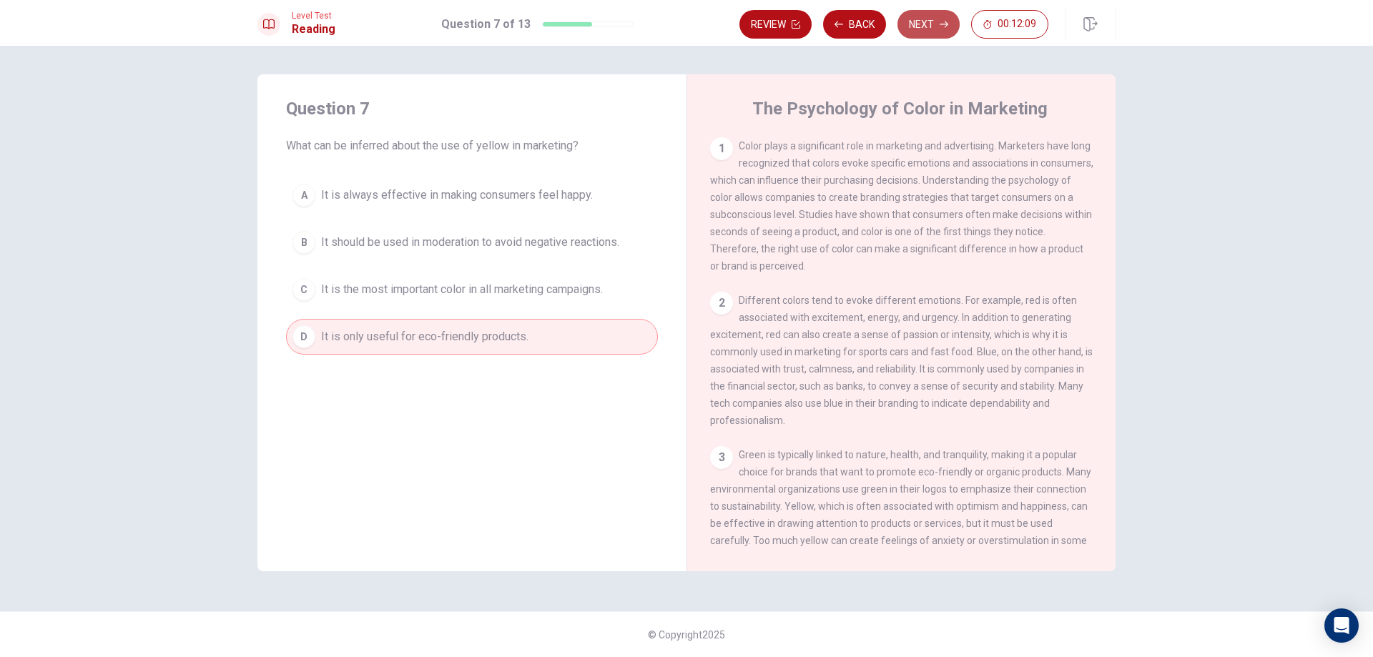
click at [920, 27] on button "Next" at bounding box center [928, 24] width 62 height 29
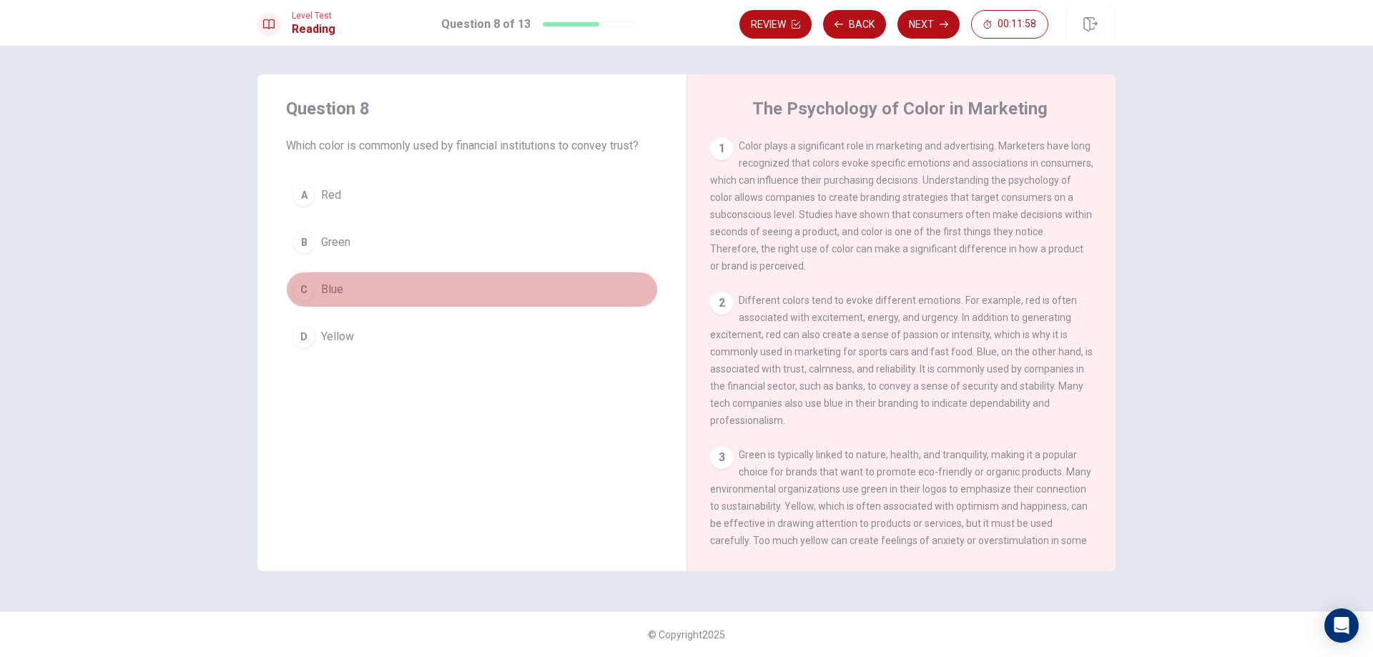
click at [307, 294] on div "C" at bounding box center [303, 289] width 23 height 23
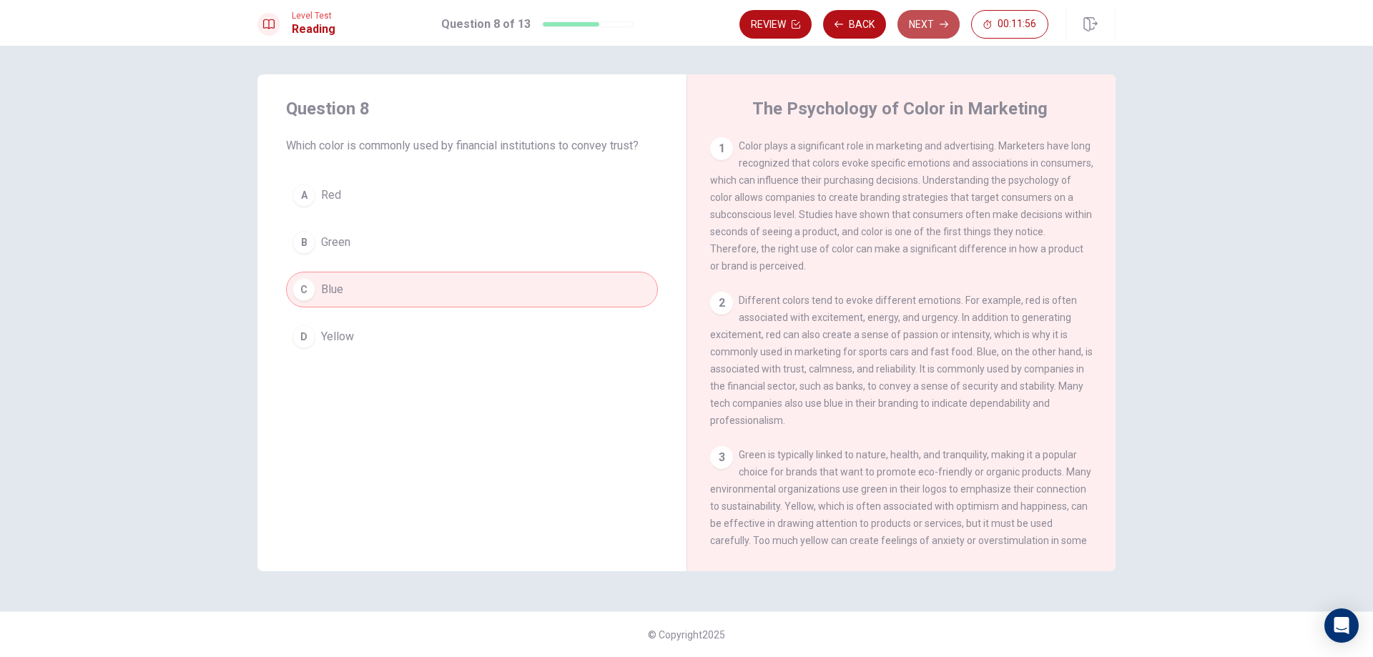
click at [922, 19] on button "Next" at bounding box center [928, 24] width 62 height 29
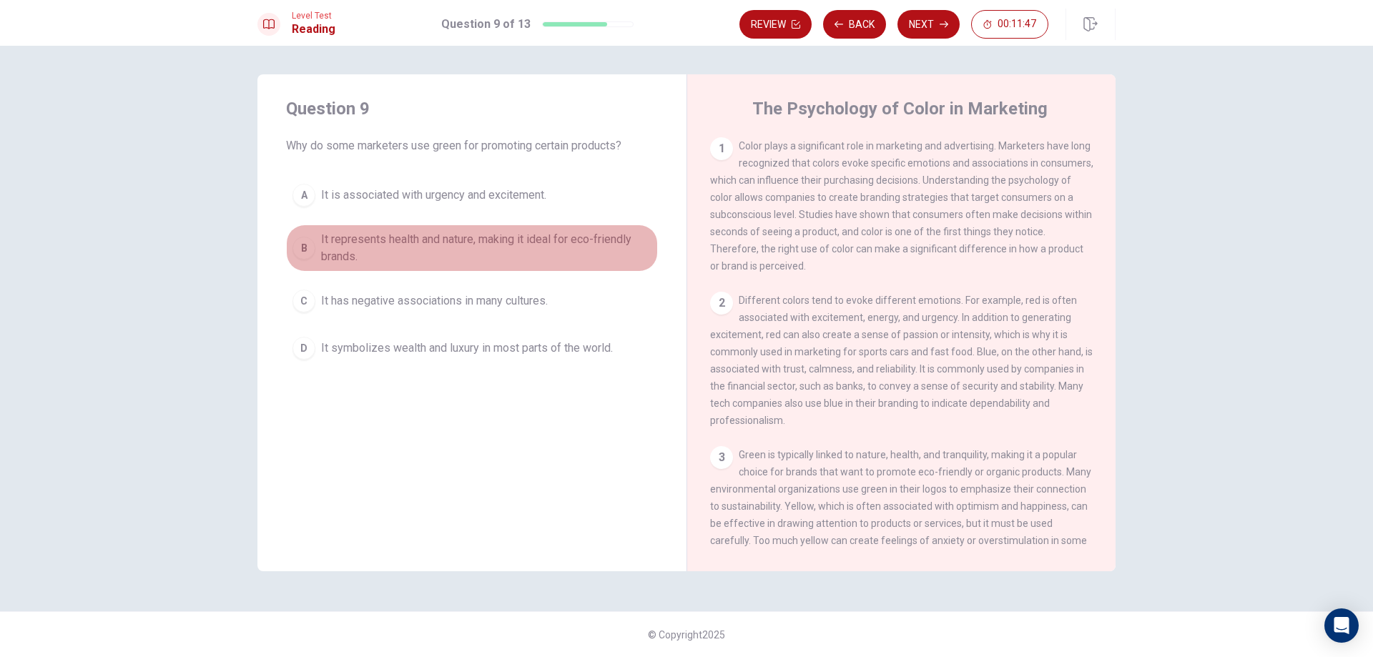
click at [297, 249] on div "B" at bounding box center [303, 248] width 23 height 23
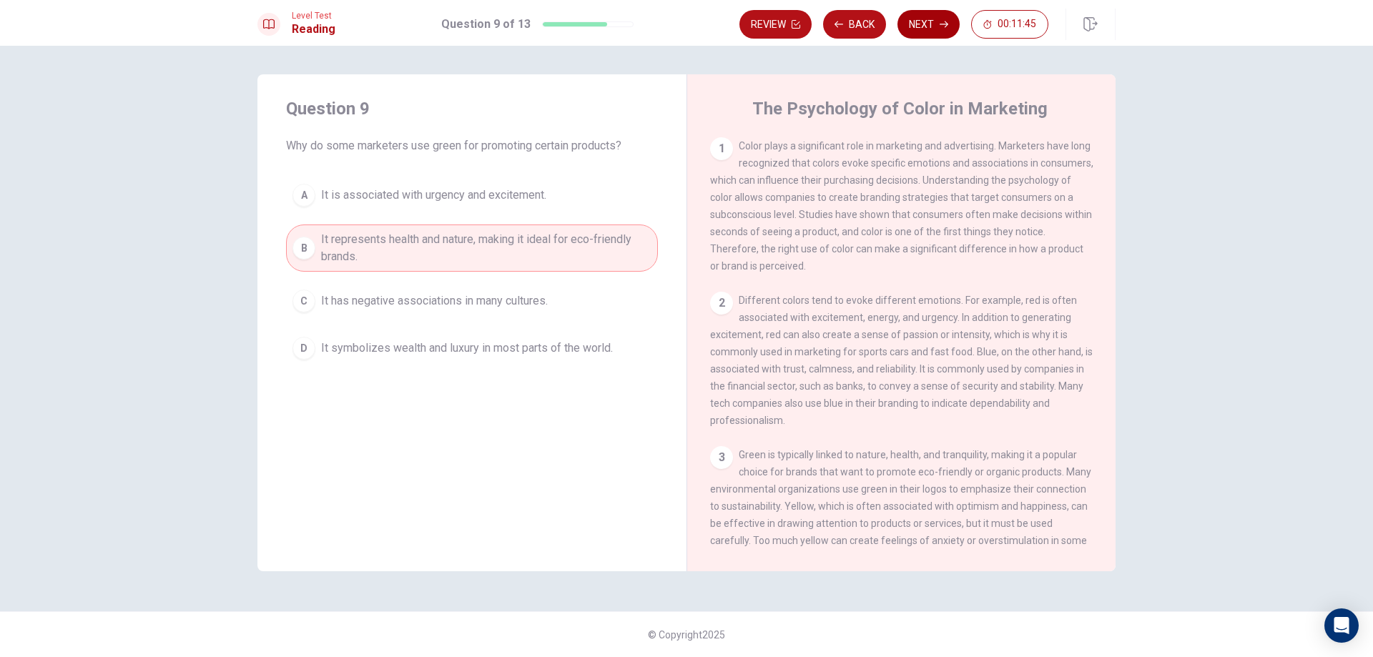
click at [927, 21] on button "Next" at bounding box center [928, 24] width 62 height 29
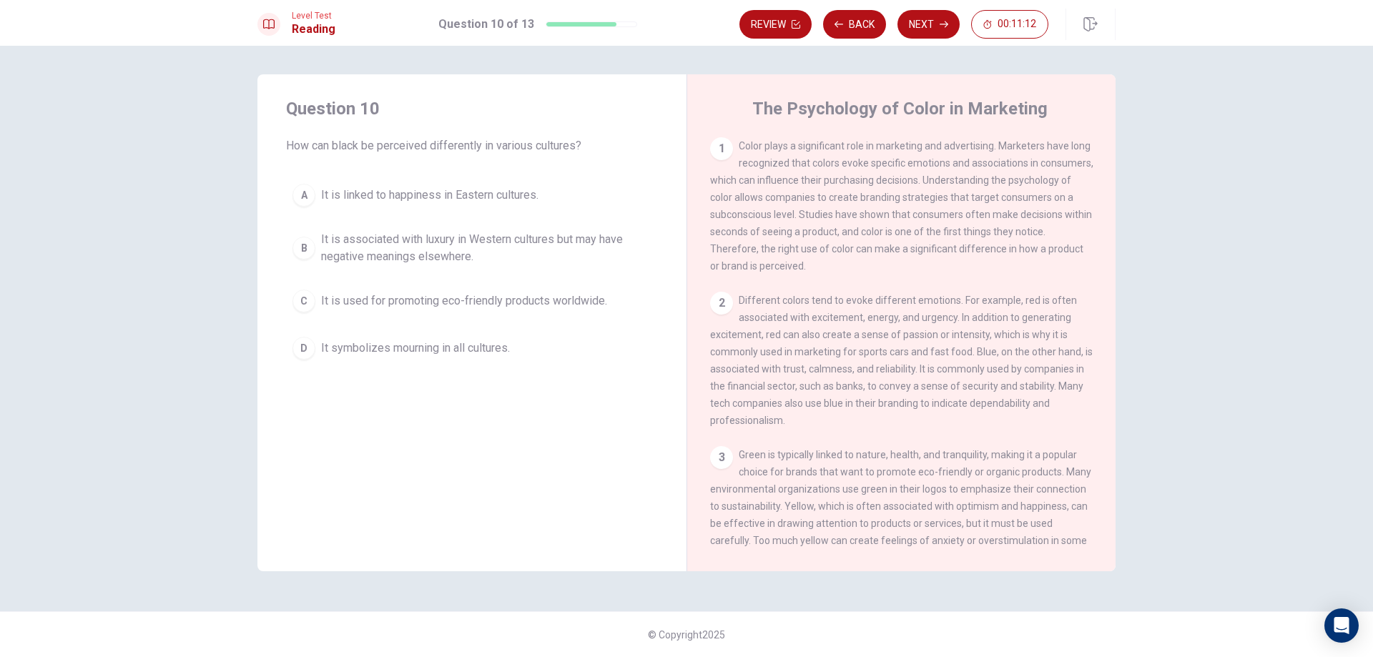
click at [296, 247] on div "B" at bounding box center [303, 248] width 23 height 23
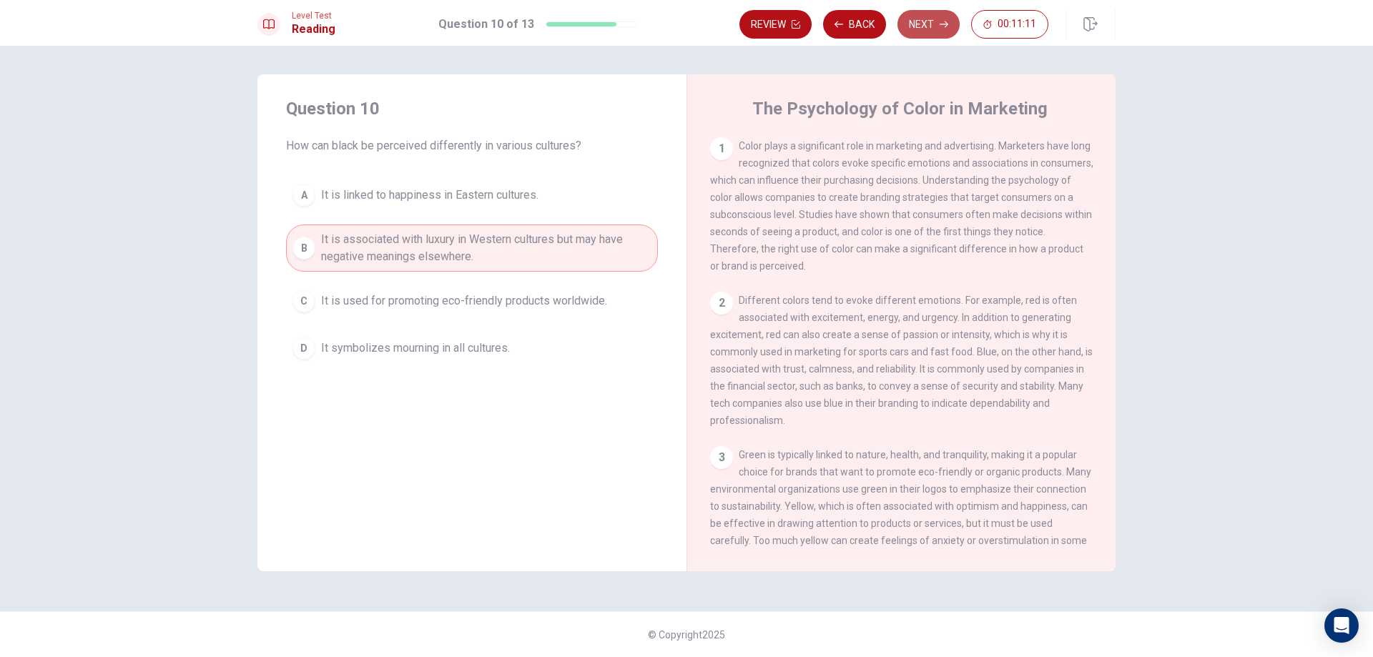
click at [935, 30] on button "Next" at bounding box center [928, 24] width 62 height 29
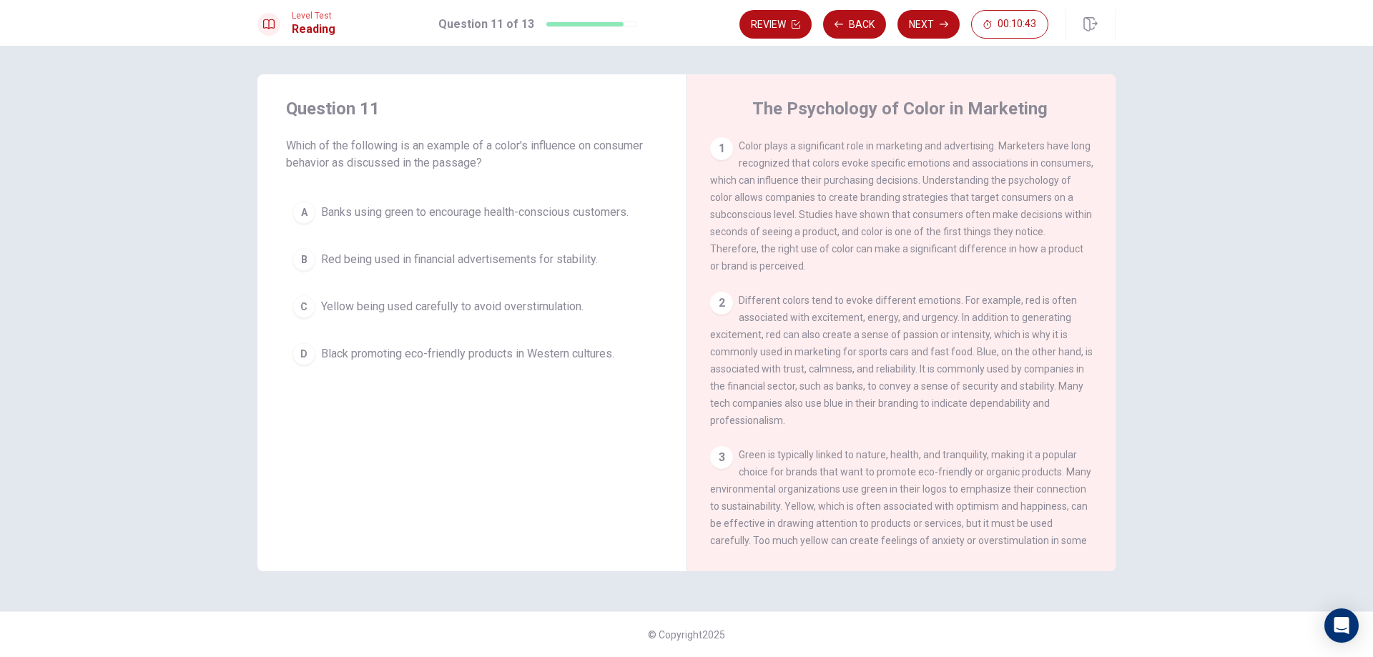
click at [350, 314] on span "Yellow being used carefully to avoid overstimulation." at bounding box center [452, 306] width 262 height 17
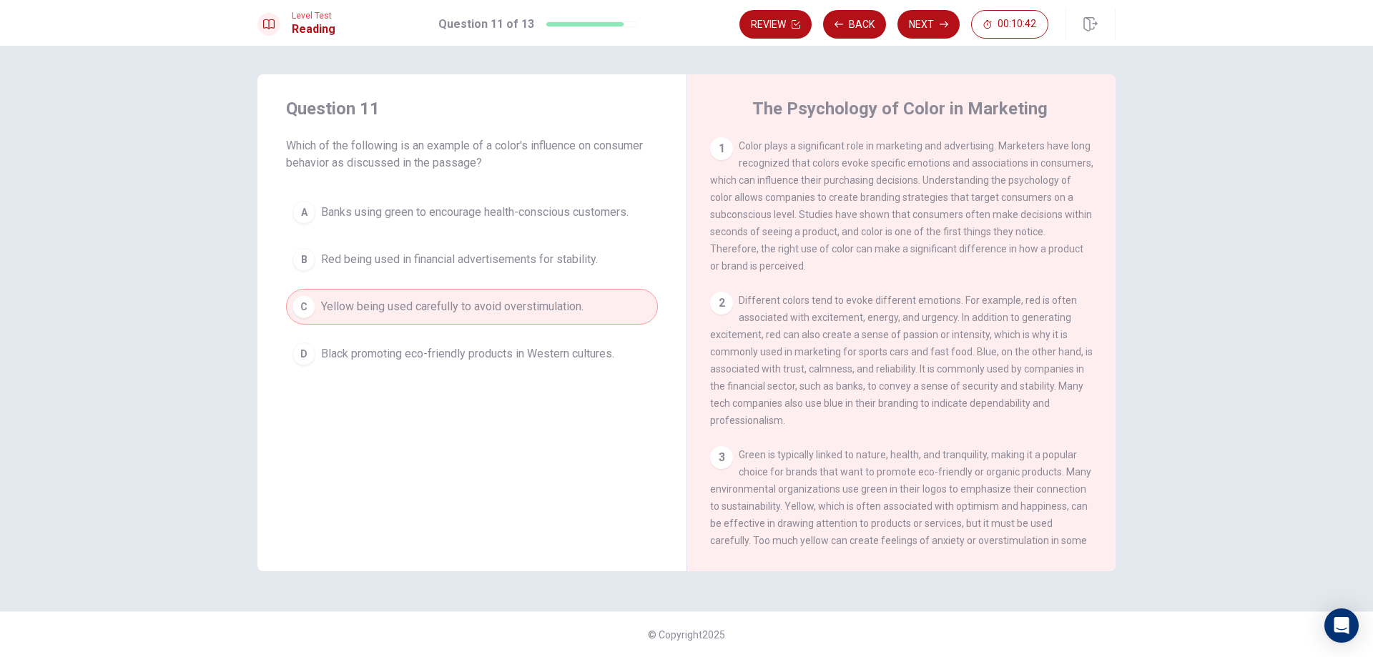
click at [936, 23] on button "Next" at bounding box center [928, 24] width 62 height 29
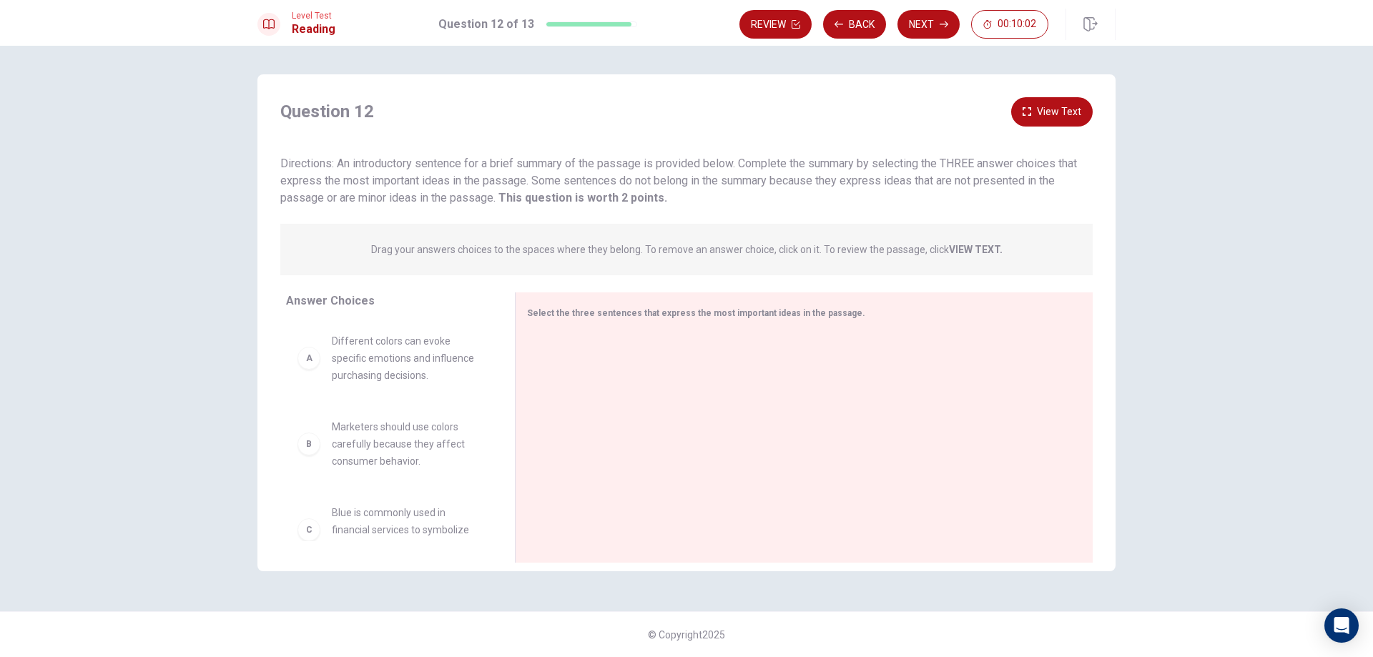
click at [395, 355] on span "Different colors can evoke specific emotions and influence purchasing decisions." at bounding box center [406, 358] width 149 height 51
click at [318, 365] on div "A Different colors can evoke specific emotions and influence purchasing decisio…" at bounding box center [388, 358] width 183 height 51
click at [307, 367] on div "A" at bounding box center [308, 358] width 23 height 23
drag, startPoint x: 402, startPoint y: 361, endPoint x: 657, endPoint y: 385, distance: 256.4
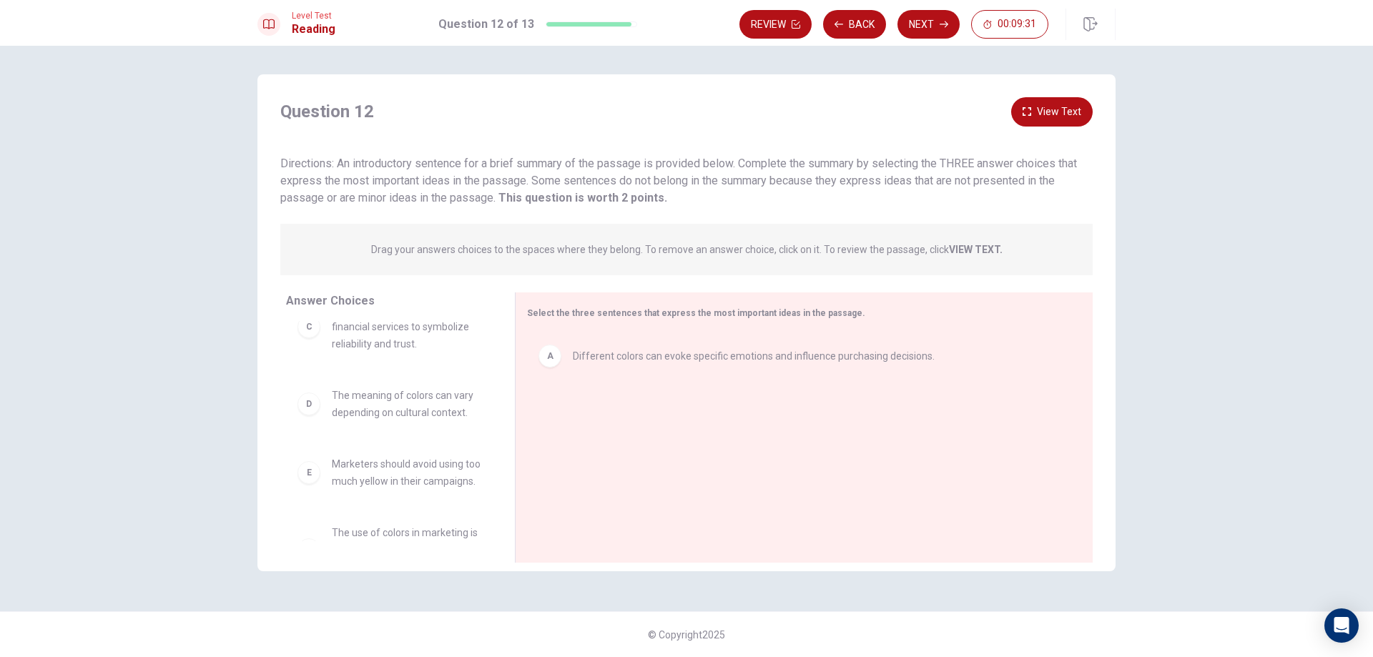
scroll to position [143, 0]
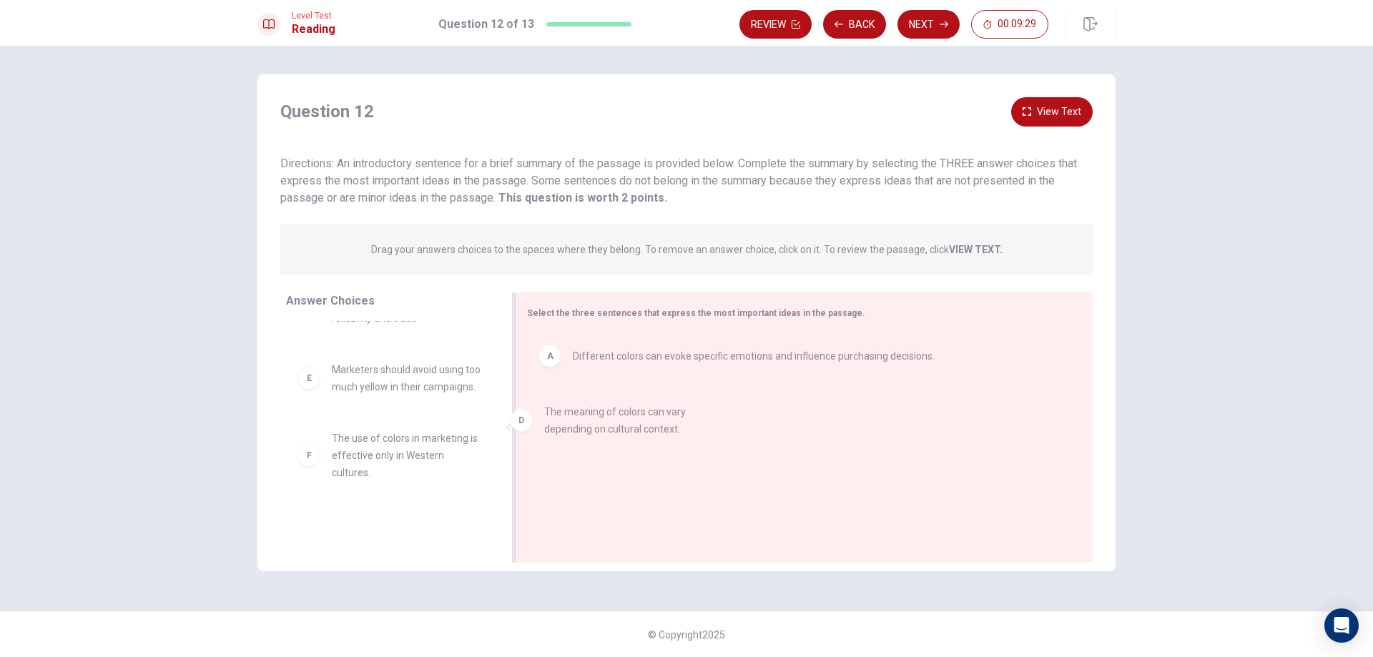
drag, startPoint x: 396, startPoint y: 385, endPoint x: 616, endPoint y: 426, distance: 223.4
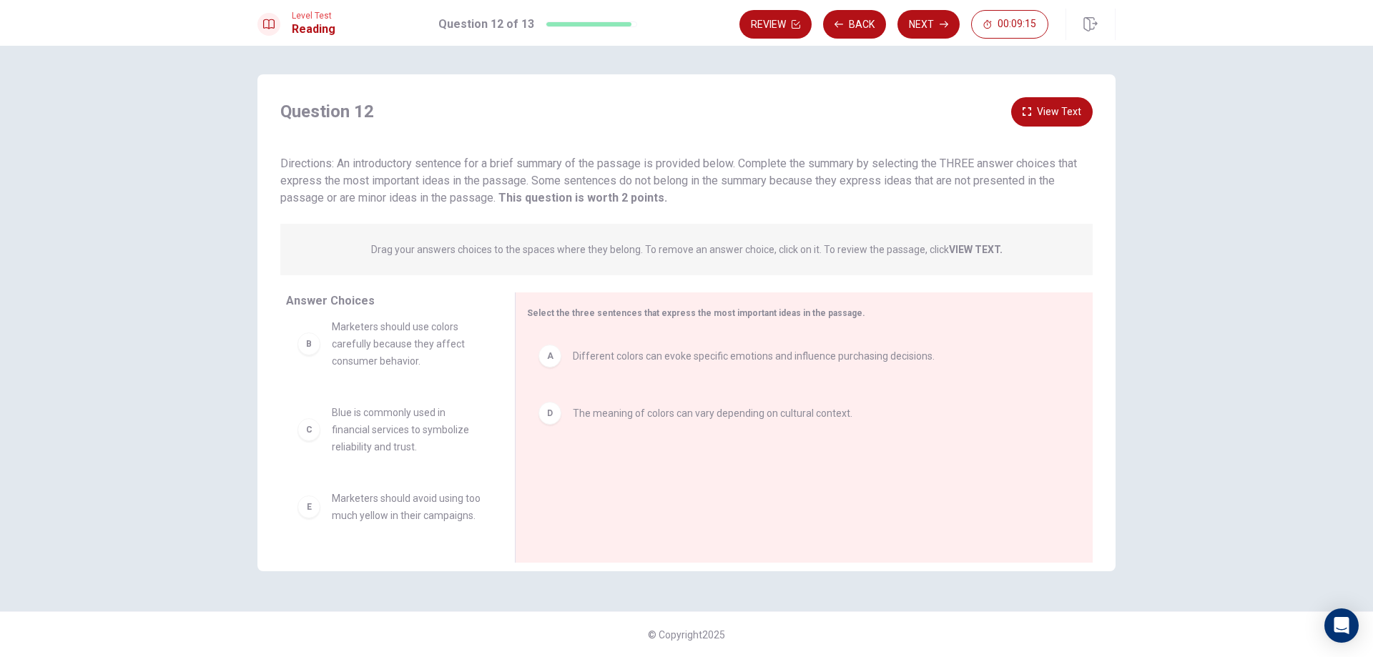
scroll to position [0, 0]
drag, startPoint x: 418, startPoint y: 358, endPoint x: 721, endPoint y: 494, distance: 332.2
click at [916, 17] on button "Next" at bounding box center [928, 24] width 62 height 29
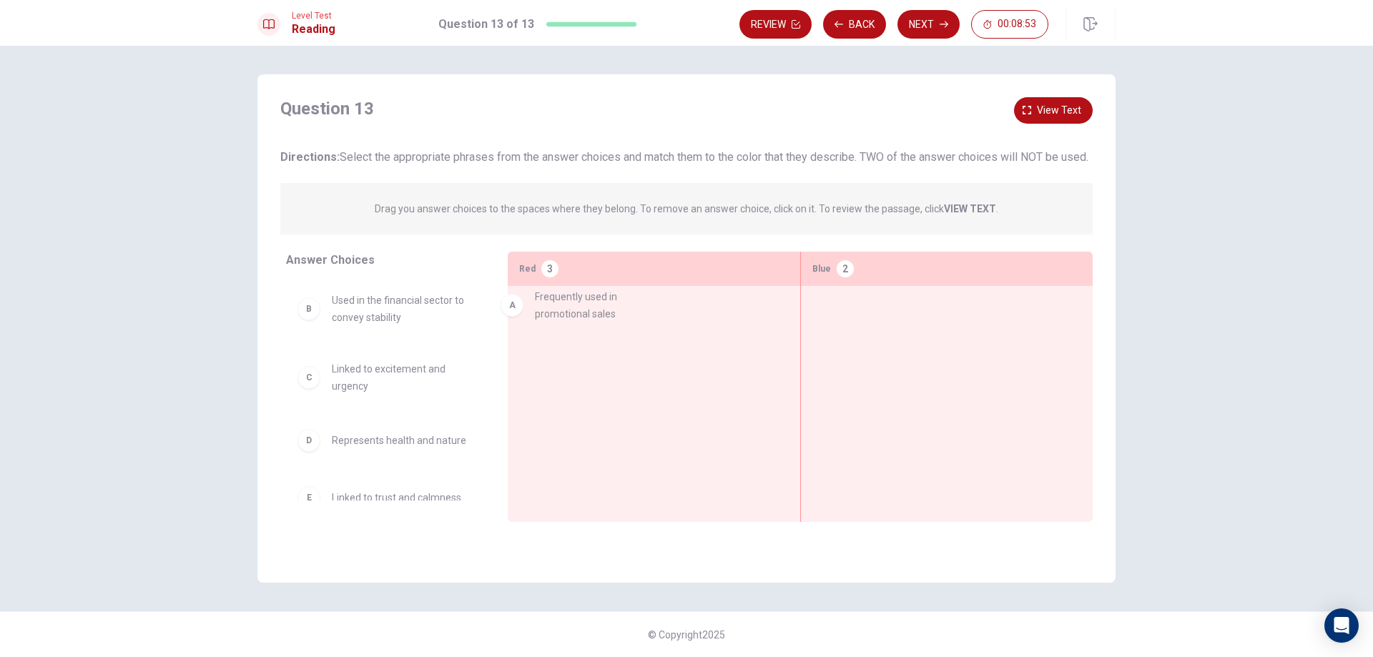
drag, startPoint x: 423, startPoint y: 337, endPoint x: 641, endPoint y: 316, distance: 219.1
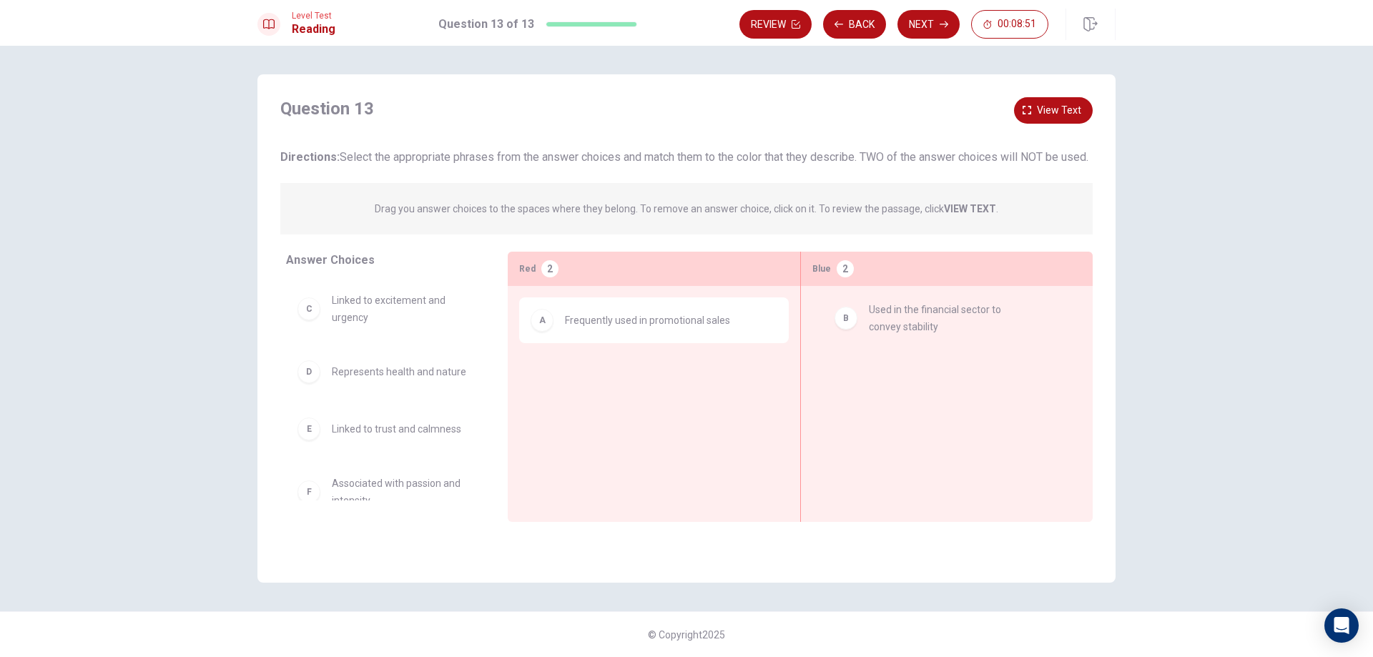
drag, startPoint x: 425, startPoint y: 329, endPoint x: 980, endPoint y: 332, distance: 554.9
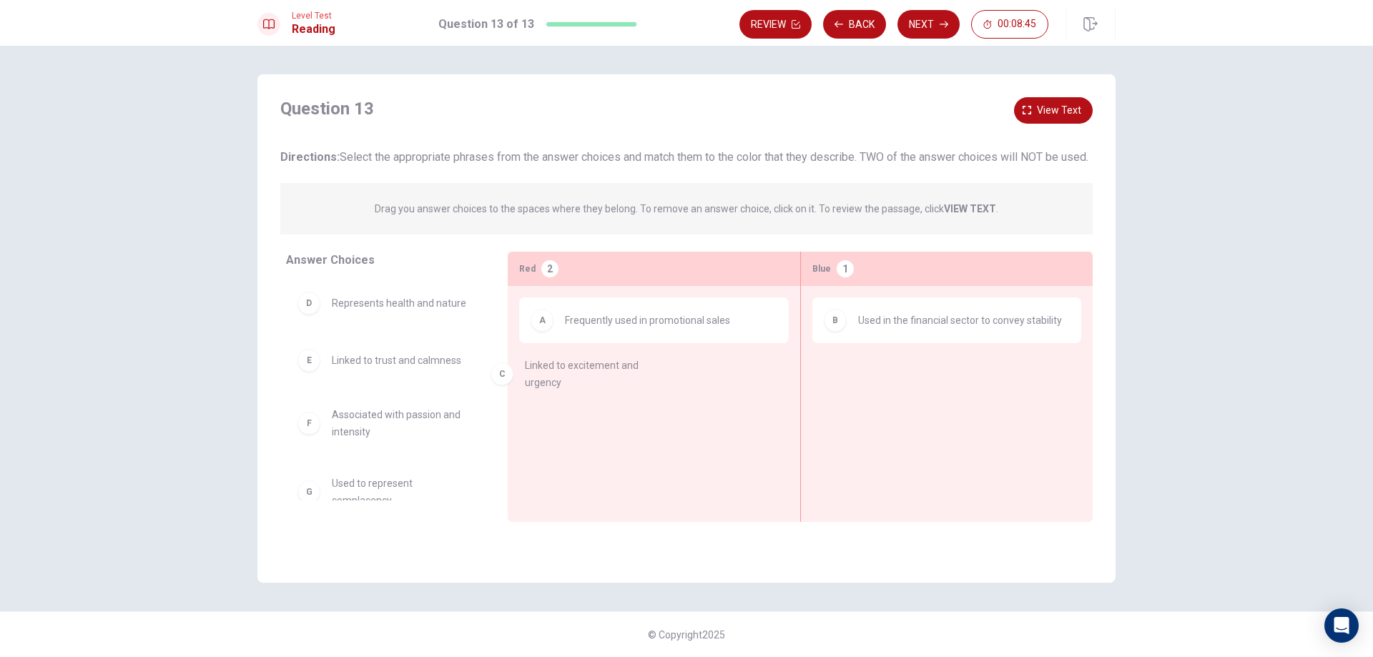
drag, startPoint x: 403, startPoint y: 338, endPoint x: 601, endPoint y: 390, distance: 204.7
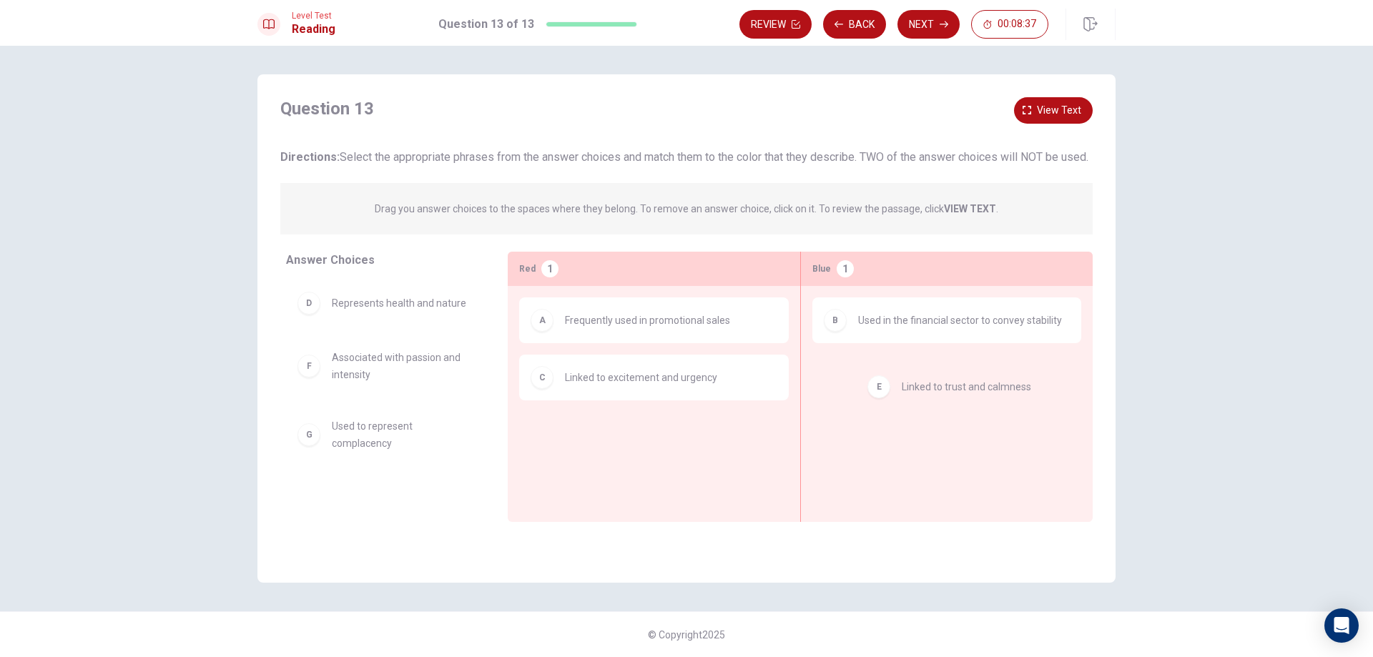
drag, startPoint x: 388, startPoint y: 371, endPoint x: 952, endPoint y: 380, distance: 563.6
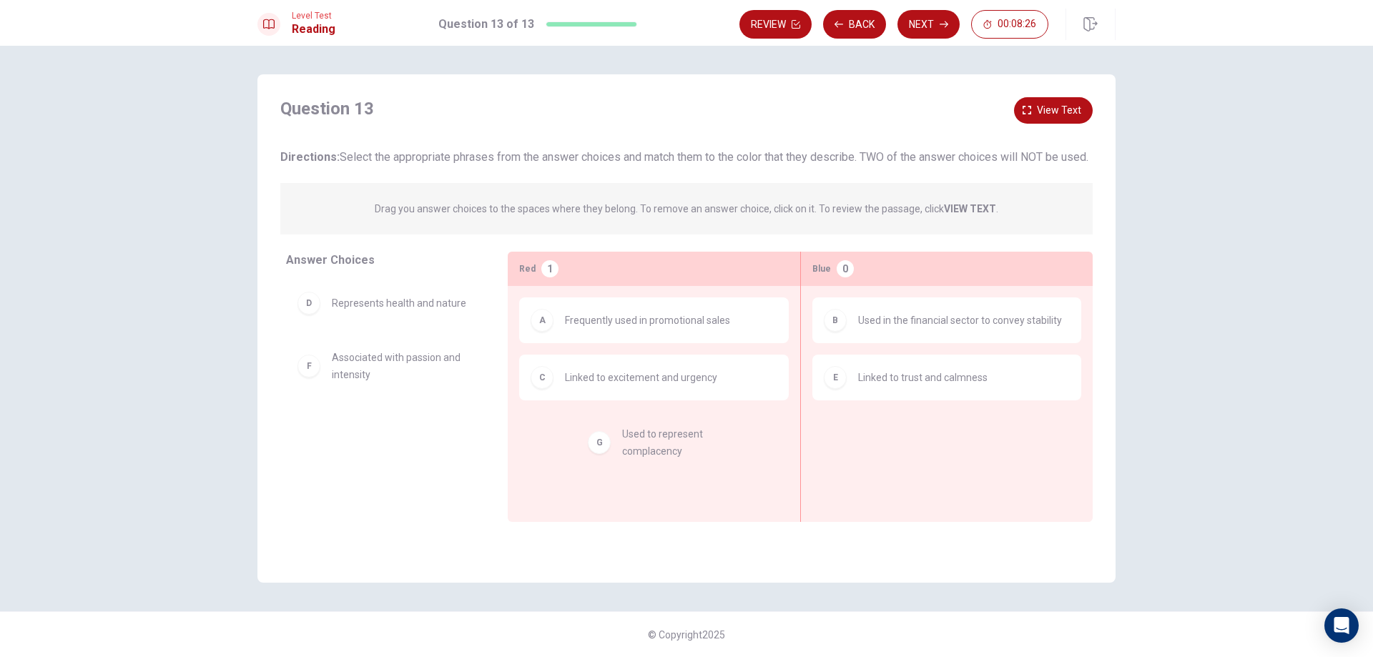
drag, startPoint x: 456, startPoint y: 447, endPoint x: 751, endPoint y: 438, distance: 295.5
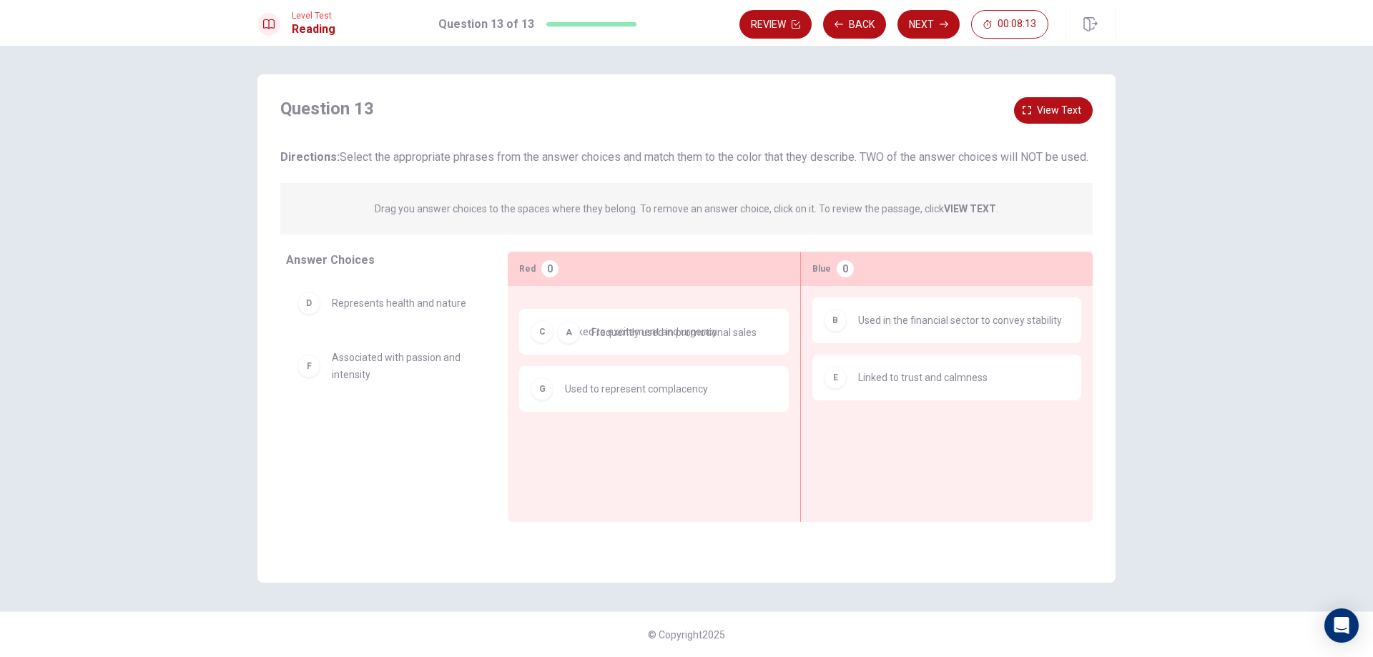
drag, startPoint x: 639, startPoint y: 358, endPoint x: 659, endPoint y: 353, distance: 20.1
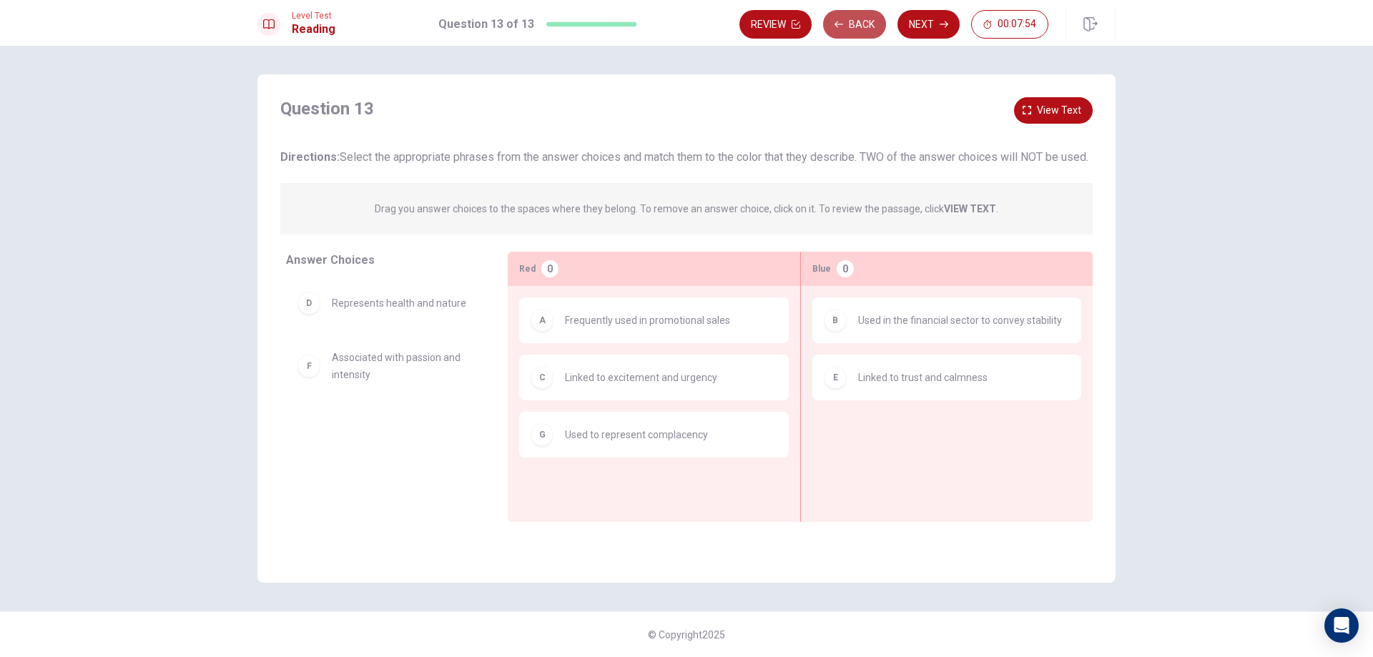
click at [865, 23] on button "Back" at bounding box center [854, 24] width 63 height 29
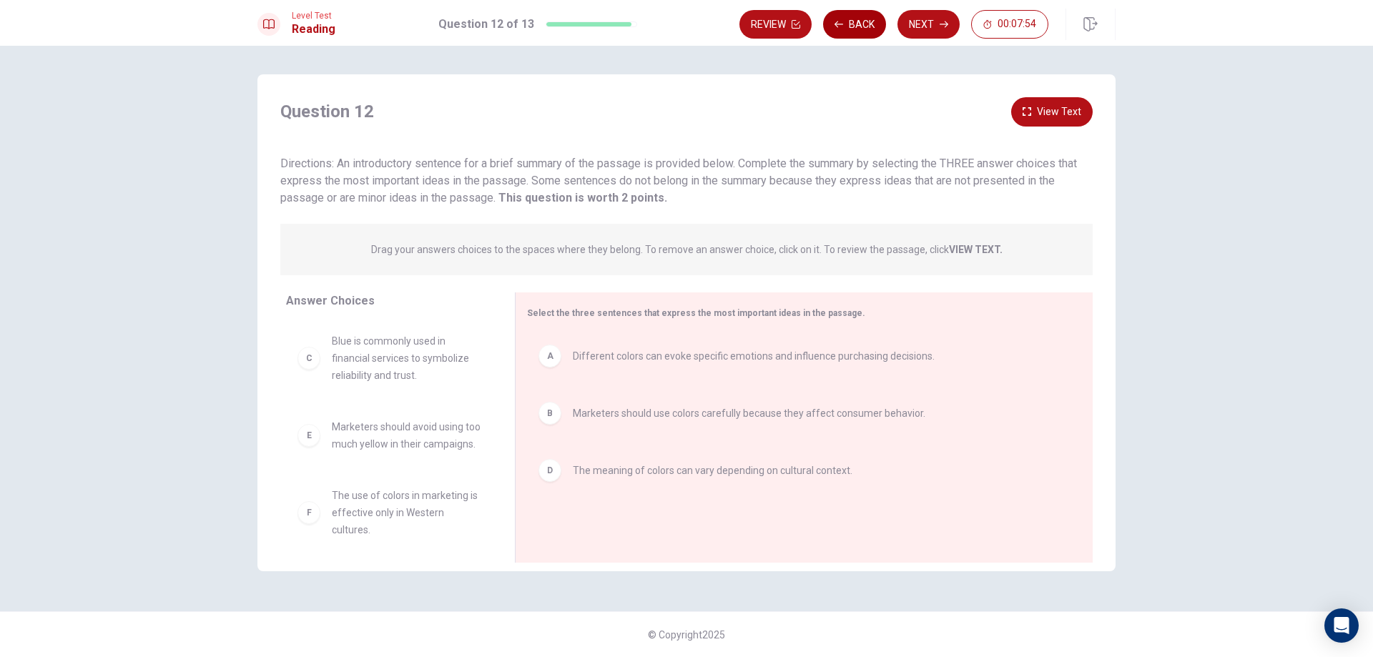
click at [865, 22] on button "Back" at bounding box center [854, 24] width 63 height 29
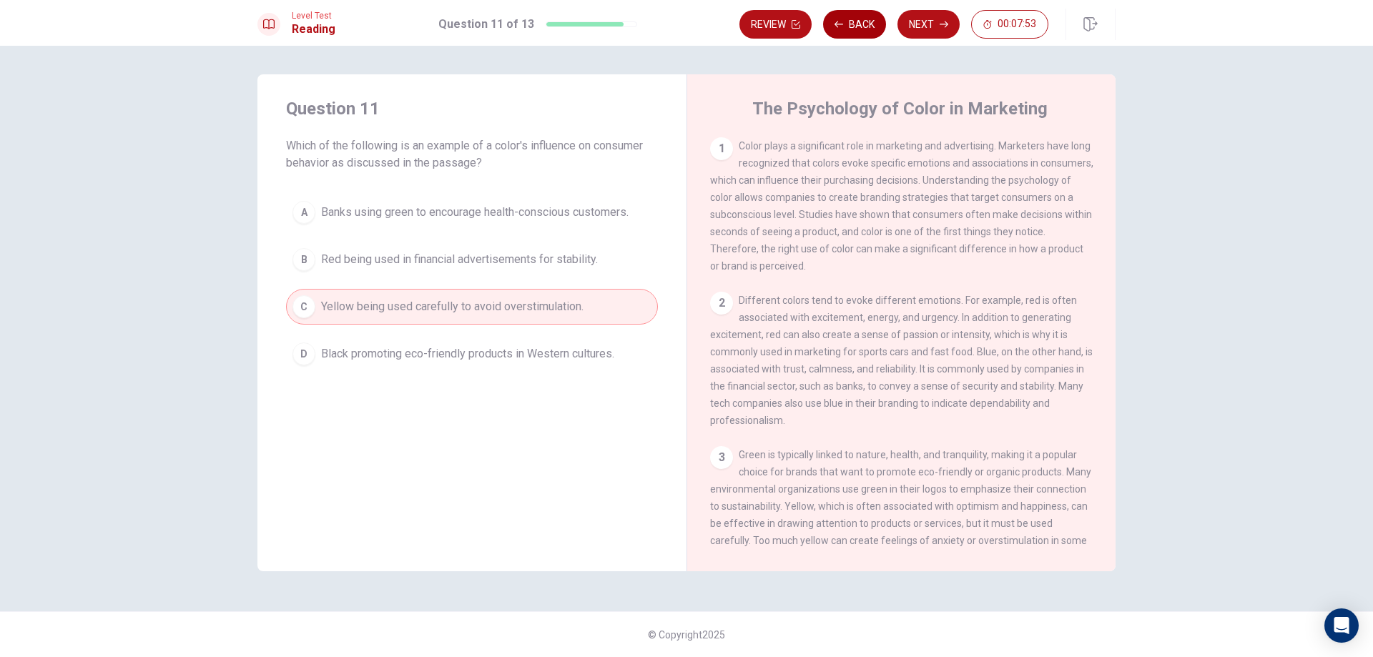
click at [865, 22] on button "Back" at bounding box center [854, 24] width 63 height 29
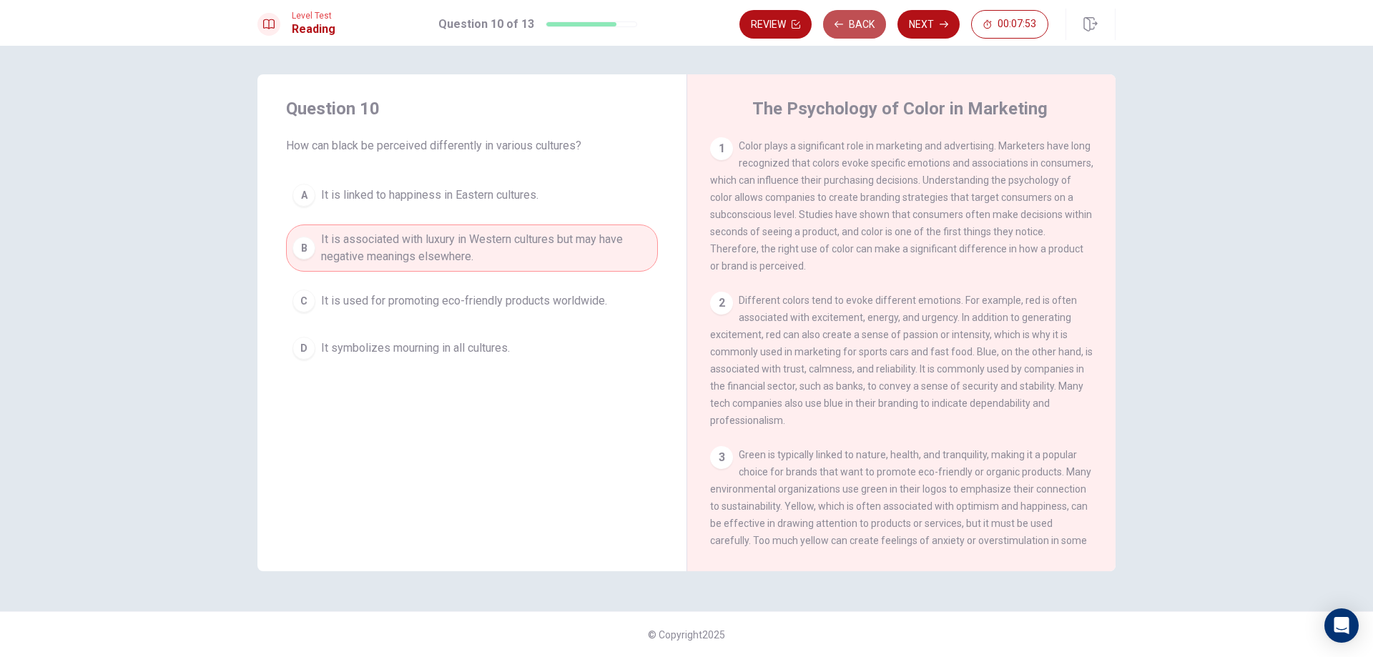
click at [865, 22] on button "Back" at bounding box center [854, 24] width 63 height 29
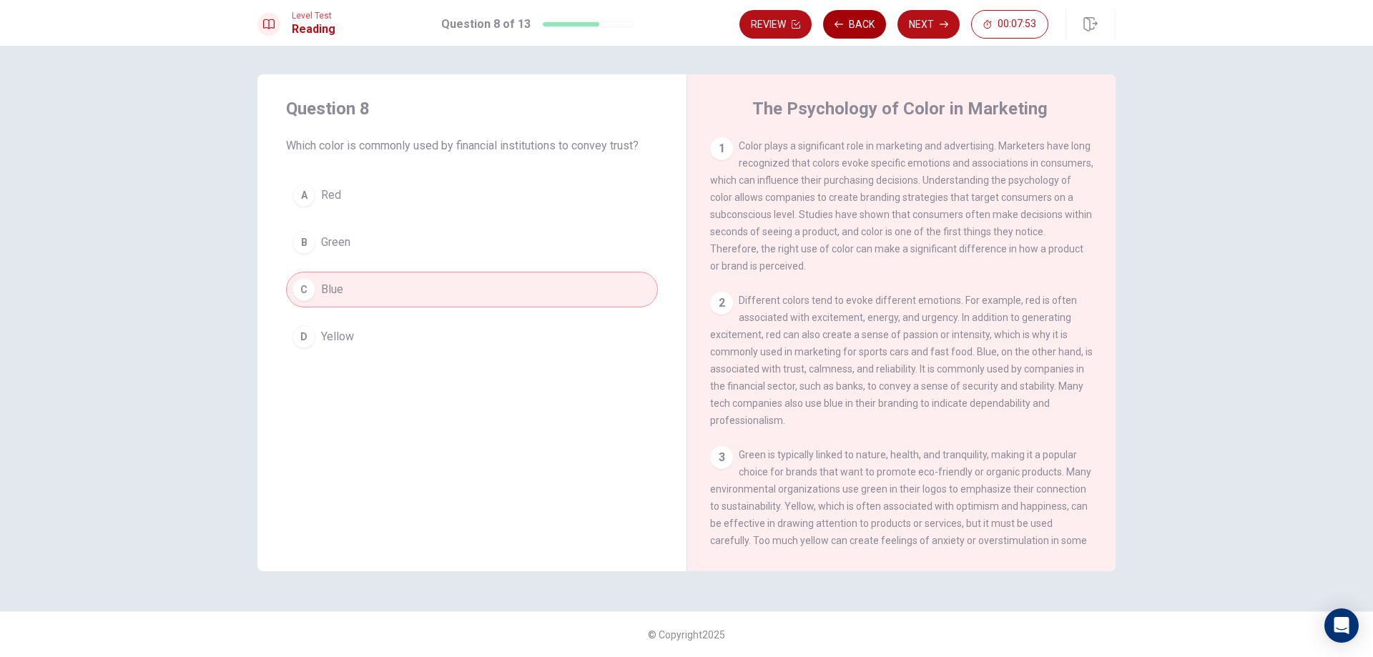
click at [865, 22] on button "Back" at bounding box center [854, 24] width 63 height 29
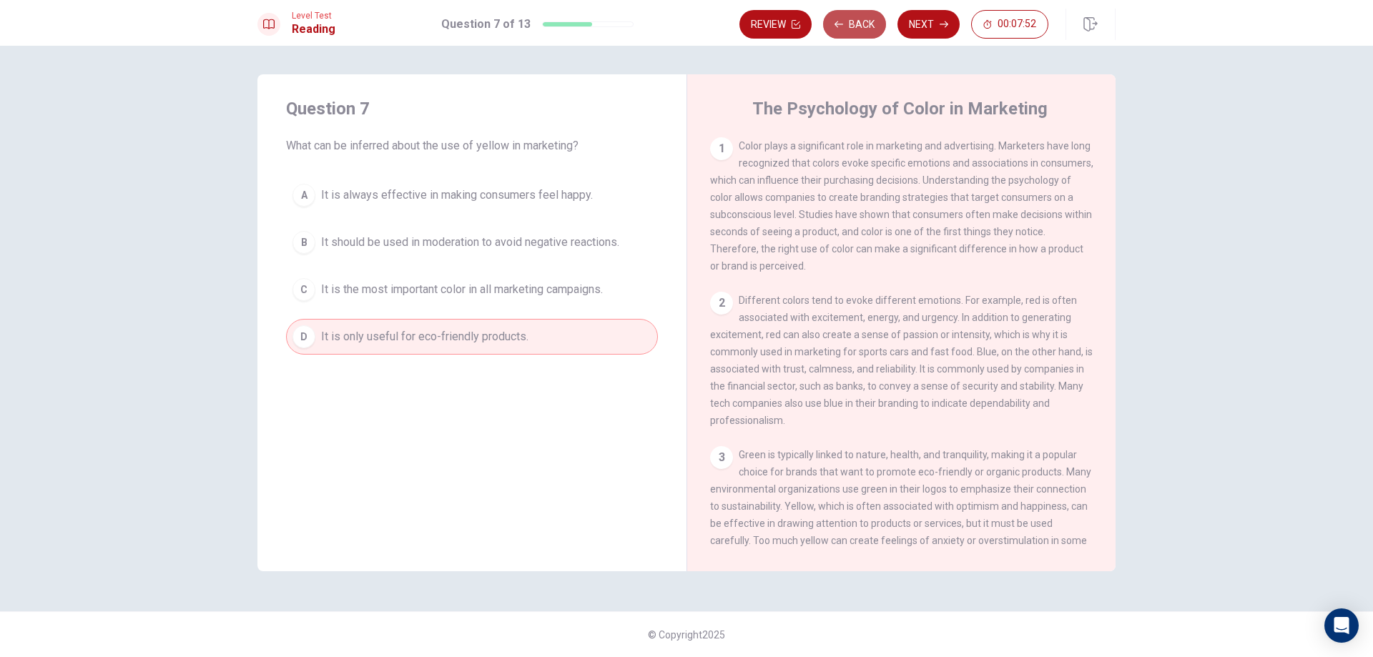
click at [865, 22] on button "Back" at bounding box center [854, 24] width 63 height 29
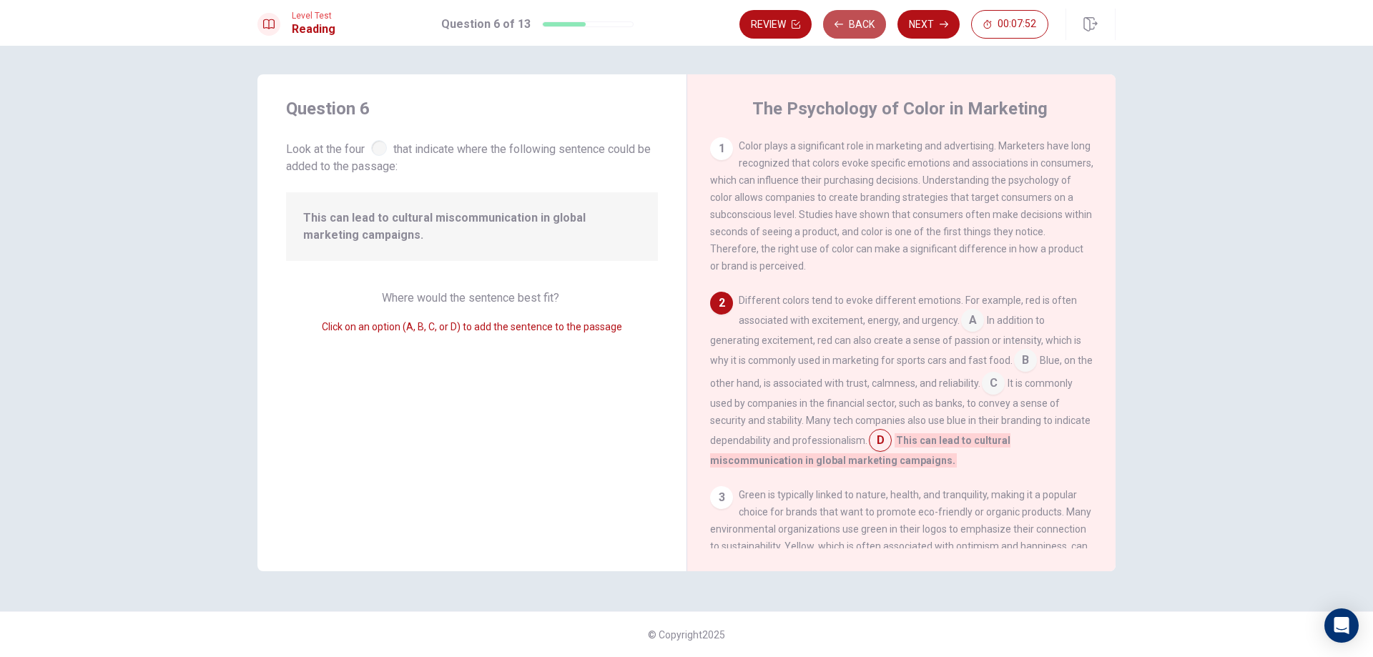
click at [865, 22] on button "Back" at bounding box center [854, 24] width 63 height 29
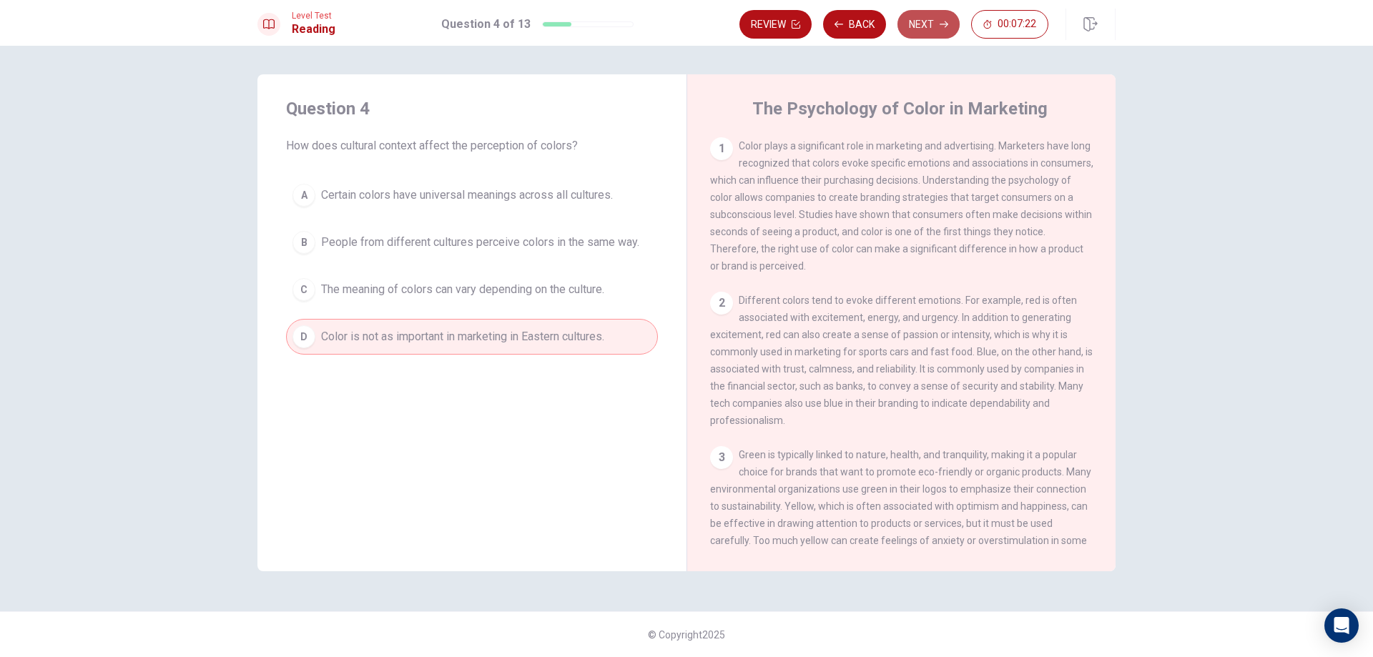
click at [929, 17] on button "Next" at bounding box center [928, 24] width 62 height 29
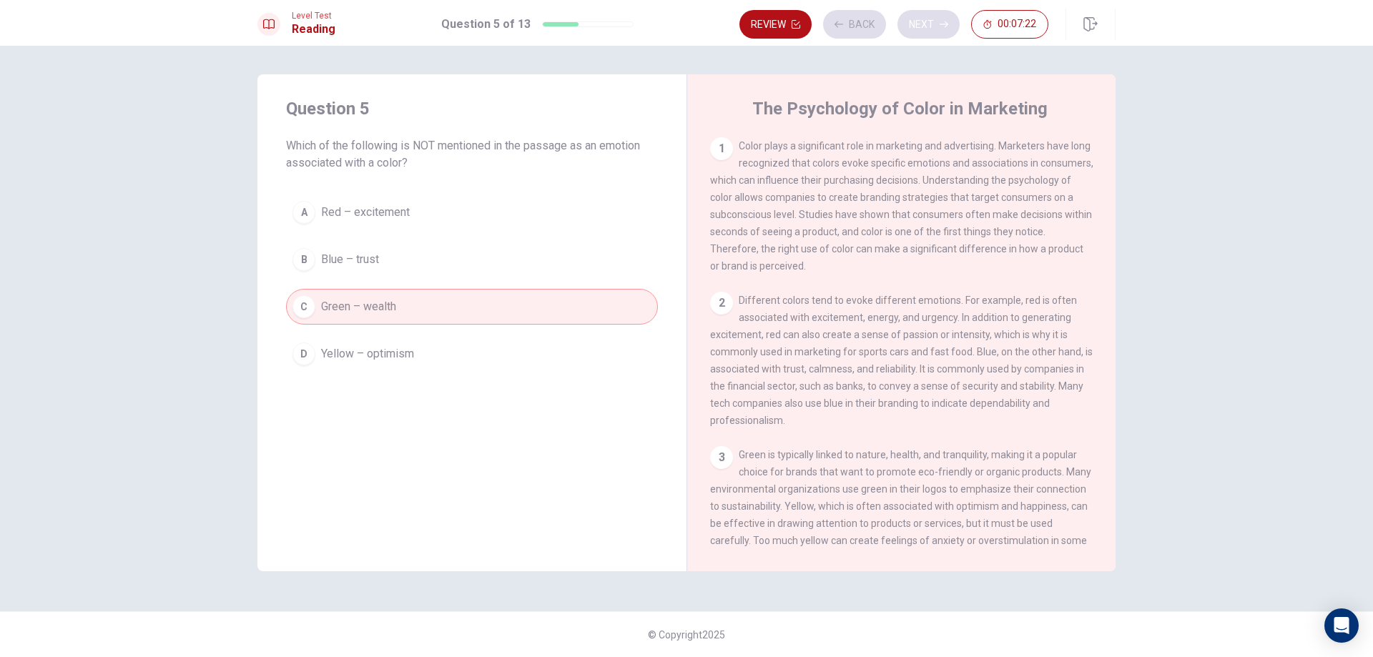
click at [929, 17] on div "Review Back Next 00:07:22" at bounding box center [893, 24] width 309 height 29
click at [927, 24] on button "Next" at bounding box center [928, 24] width 62 height 29
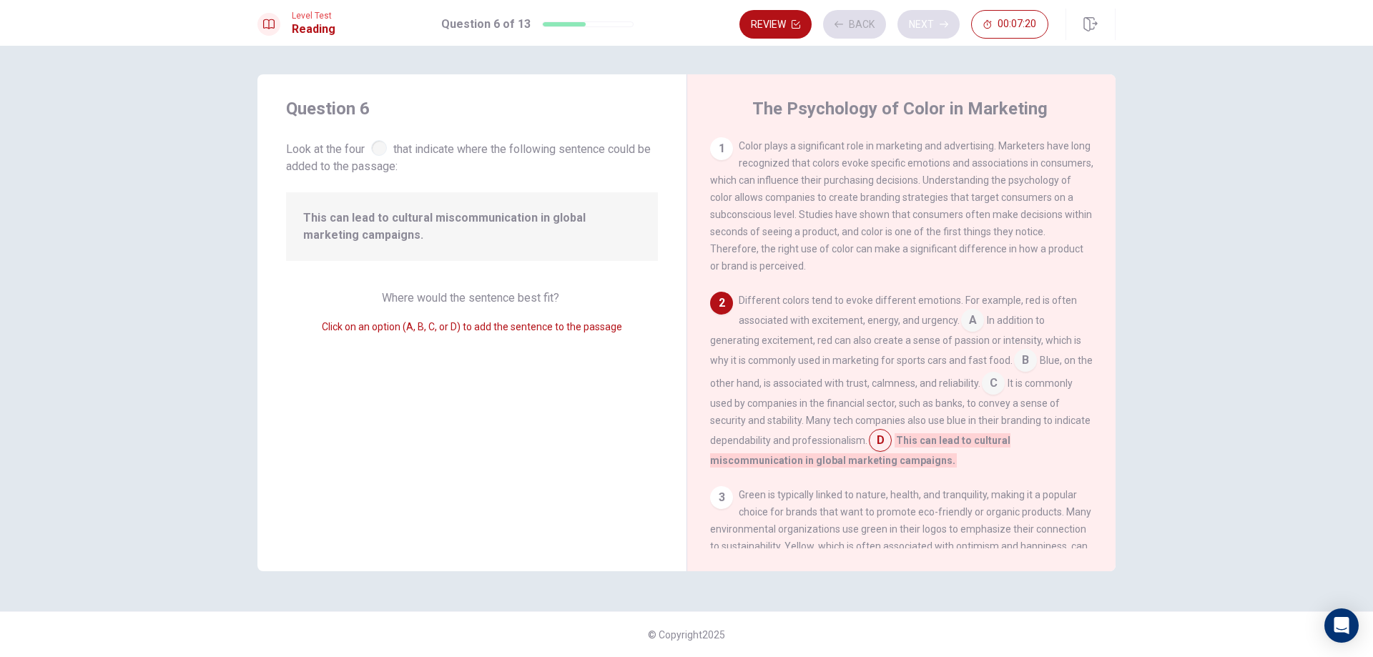
scroll to position [69, 0]
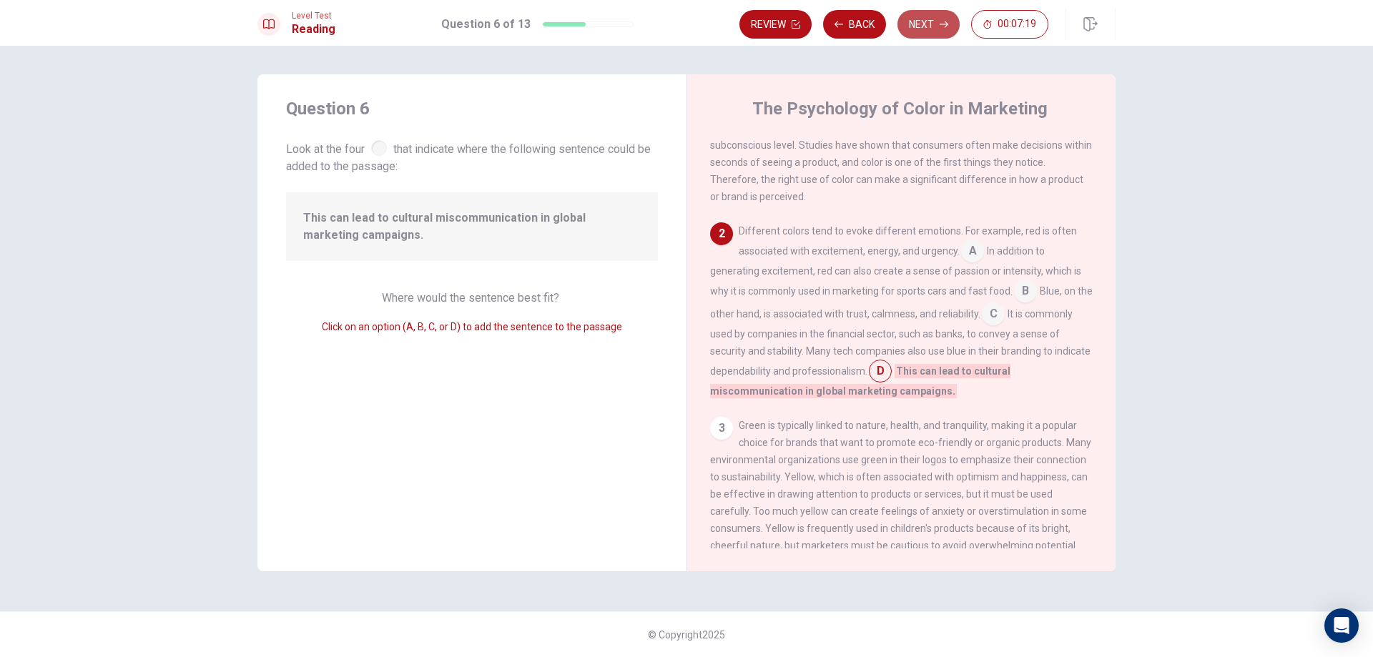
click at [927, 24] on button "Next" at bounding box center [928, 24] width 62 height 29
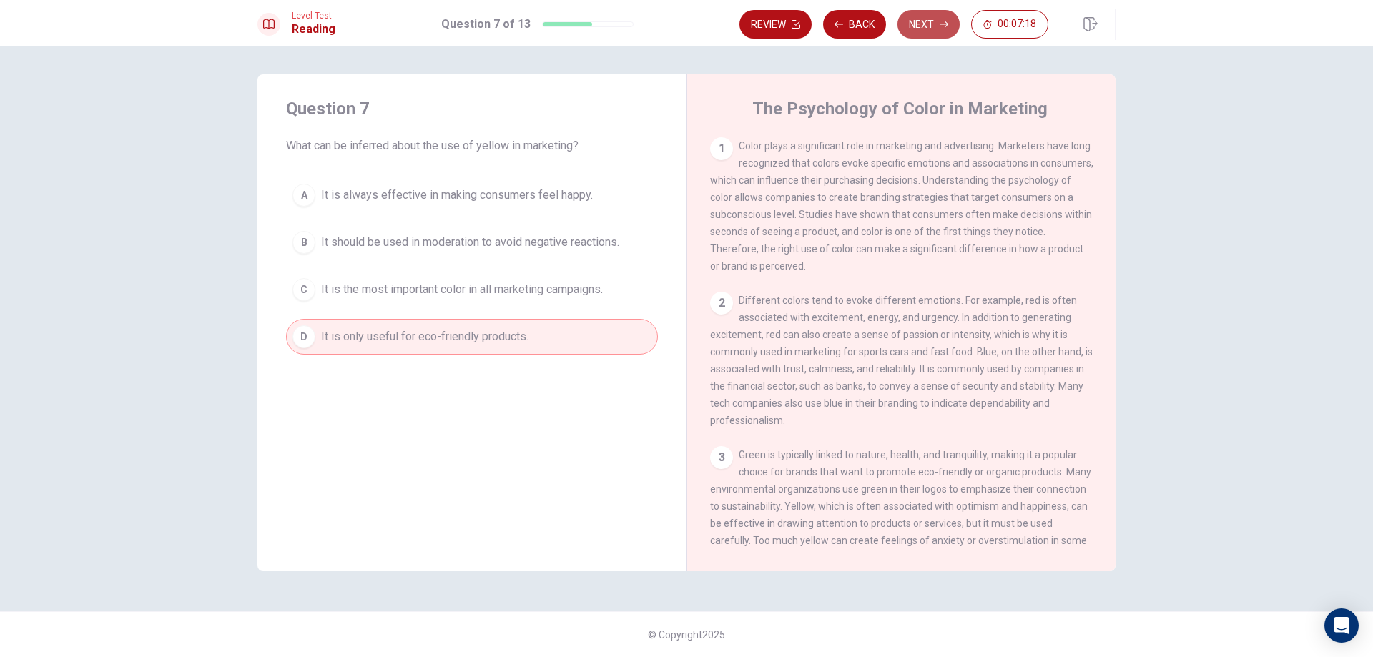
click at [927, 24] on button "Next" at bounding box center [928, 24] width 62 height 29
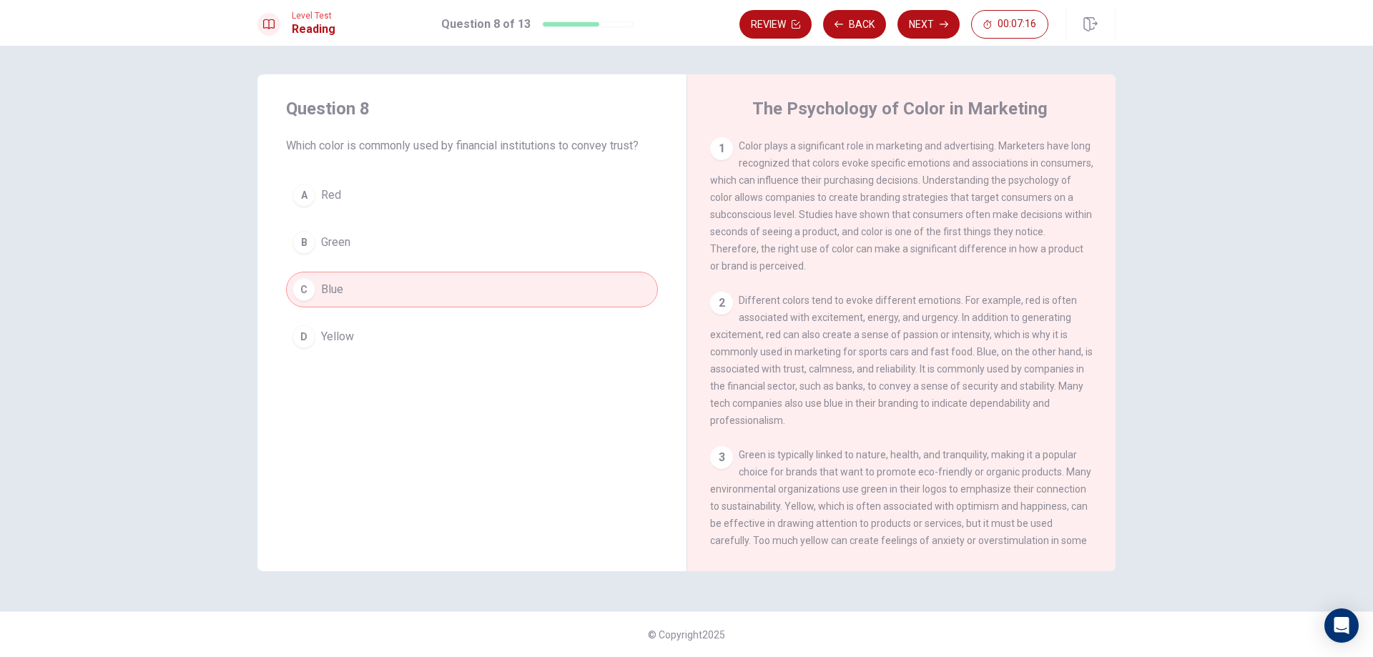
click at [925, 26] on button "Next" at bounding box center [928, 24] width 62 height 29
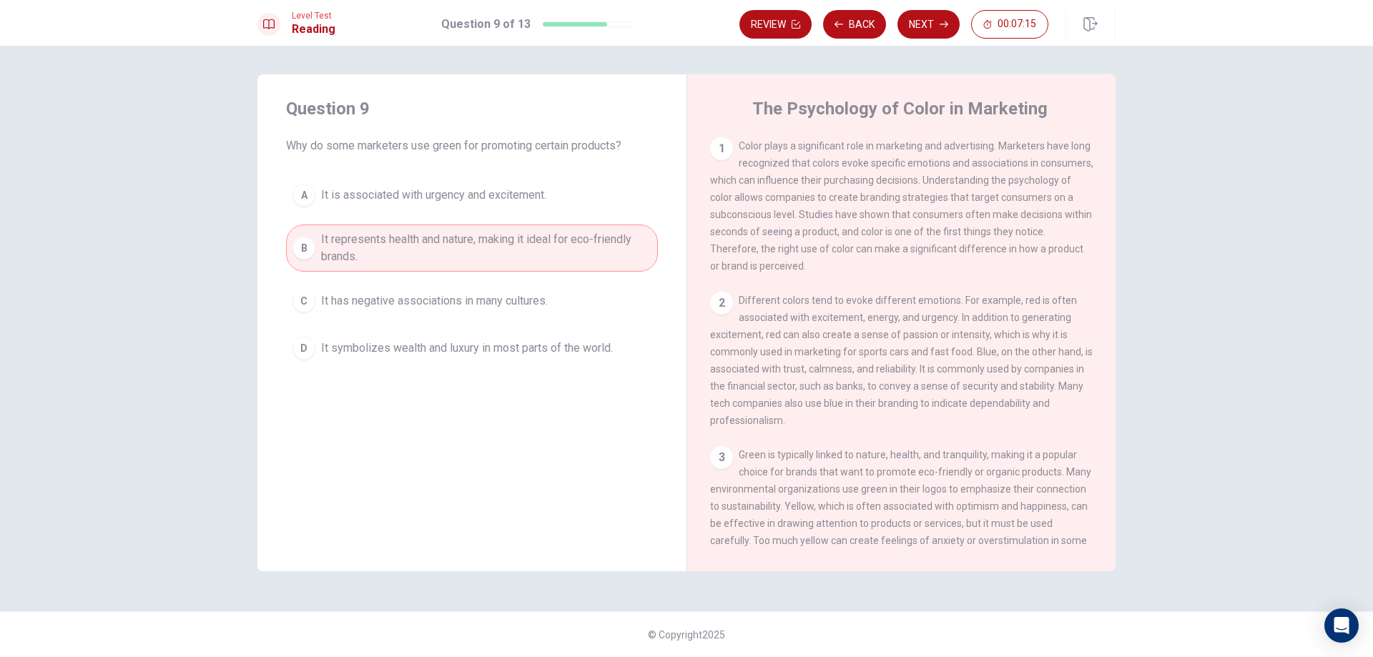
click at [924, 26] on button "Next" at bounding box center [928, 24] width 62 height 29
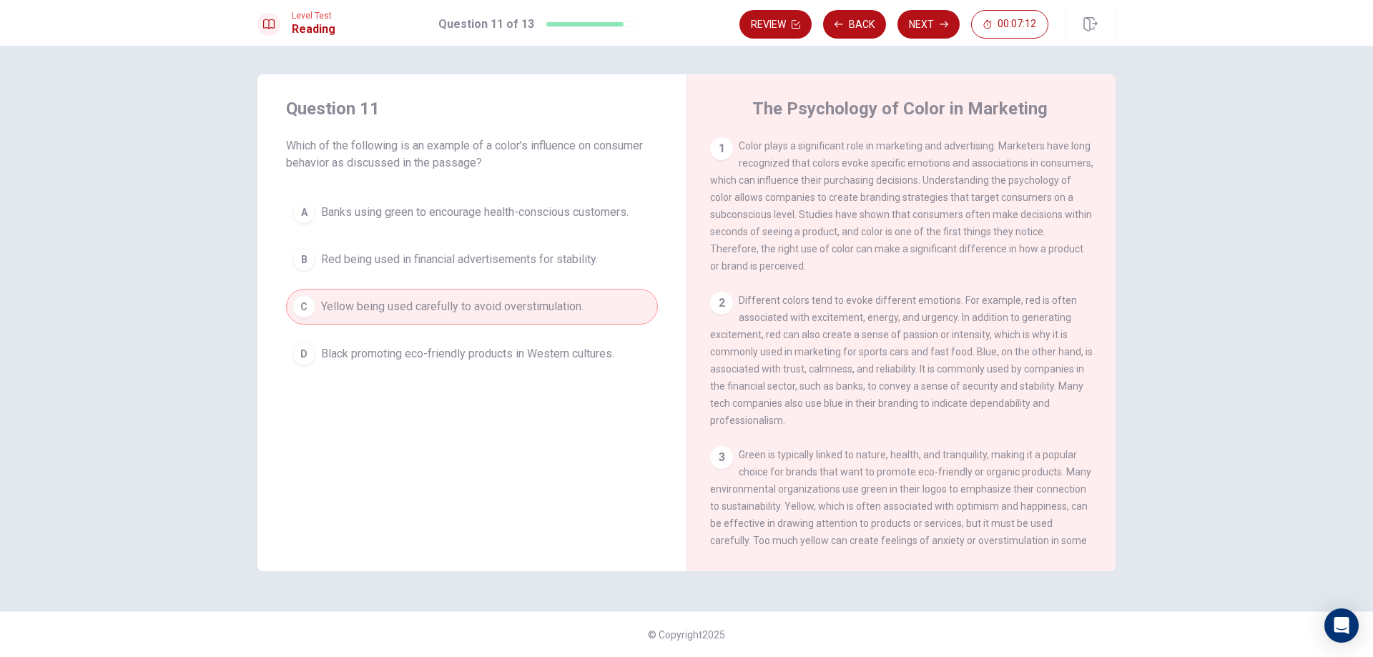
click at [924, 26] on button "Next" at bounding box center [928, 24] width 62 height 29
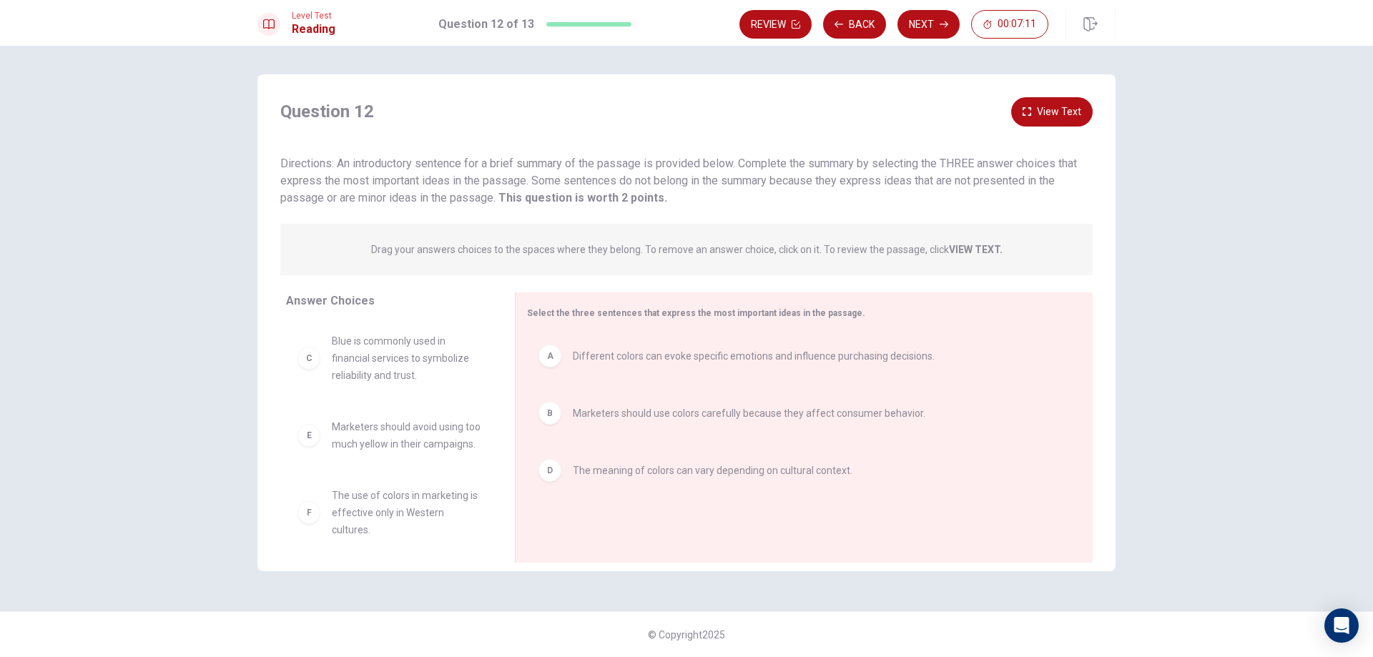
click at [924, 26] on button "Next" at bounding box center [928, 24] width 62 height 29
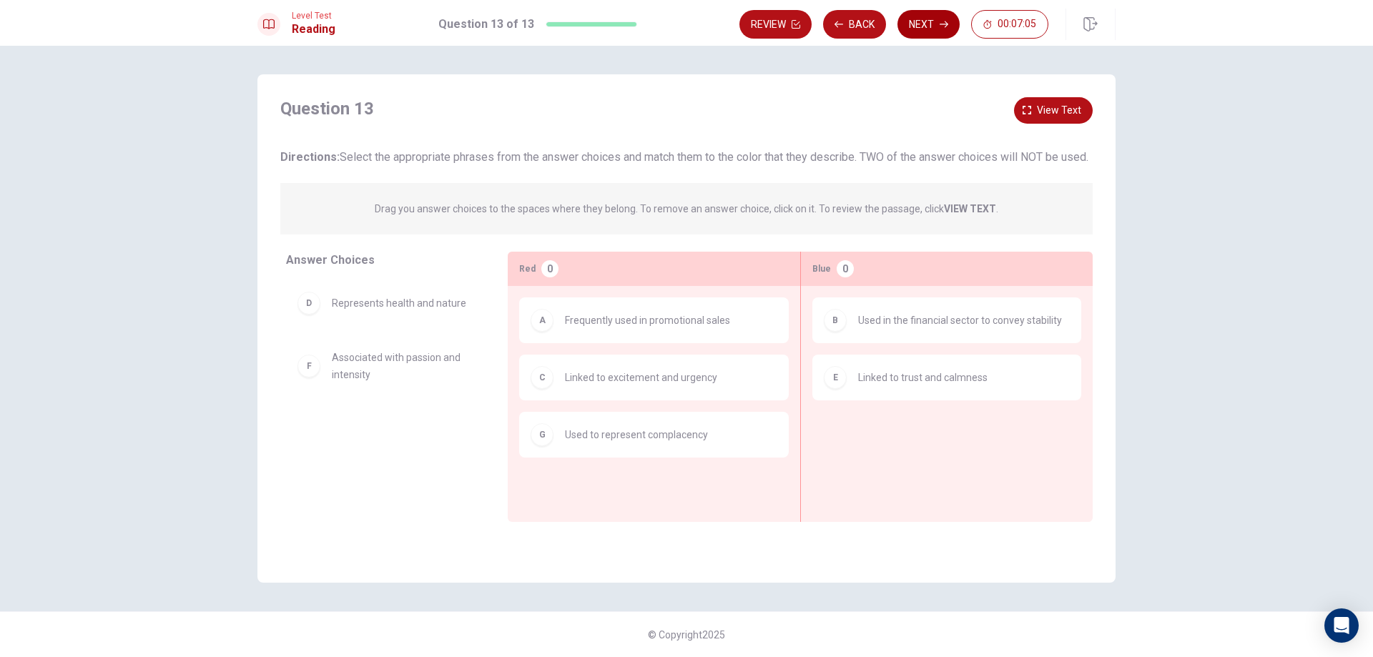
click at [932, 29] on button "Next" at bounding box center [928, 24] width 62 height 29
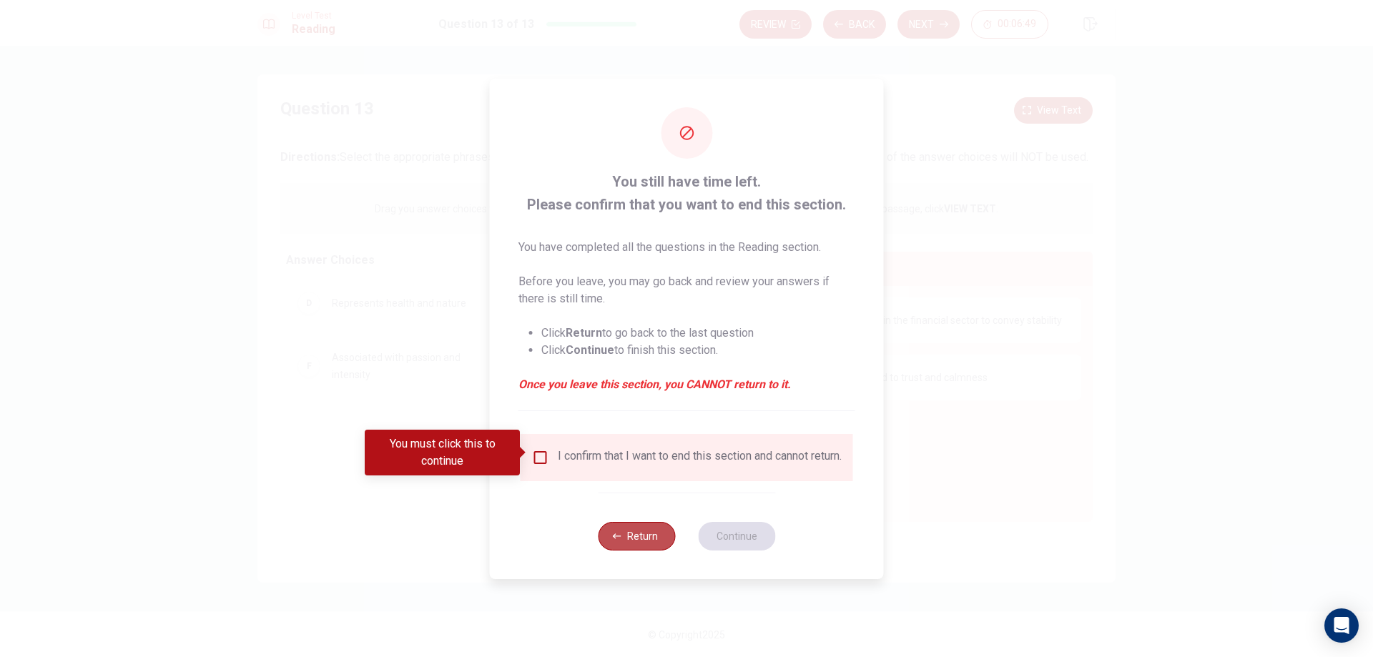
click at [618, 546] on button "Return" at bounding box center [636, 536] width 77 height 29
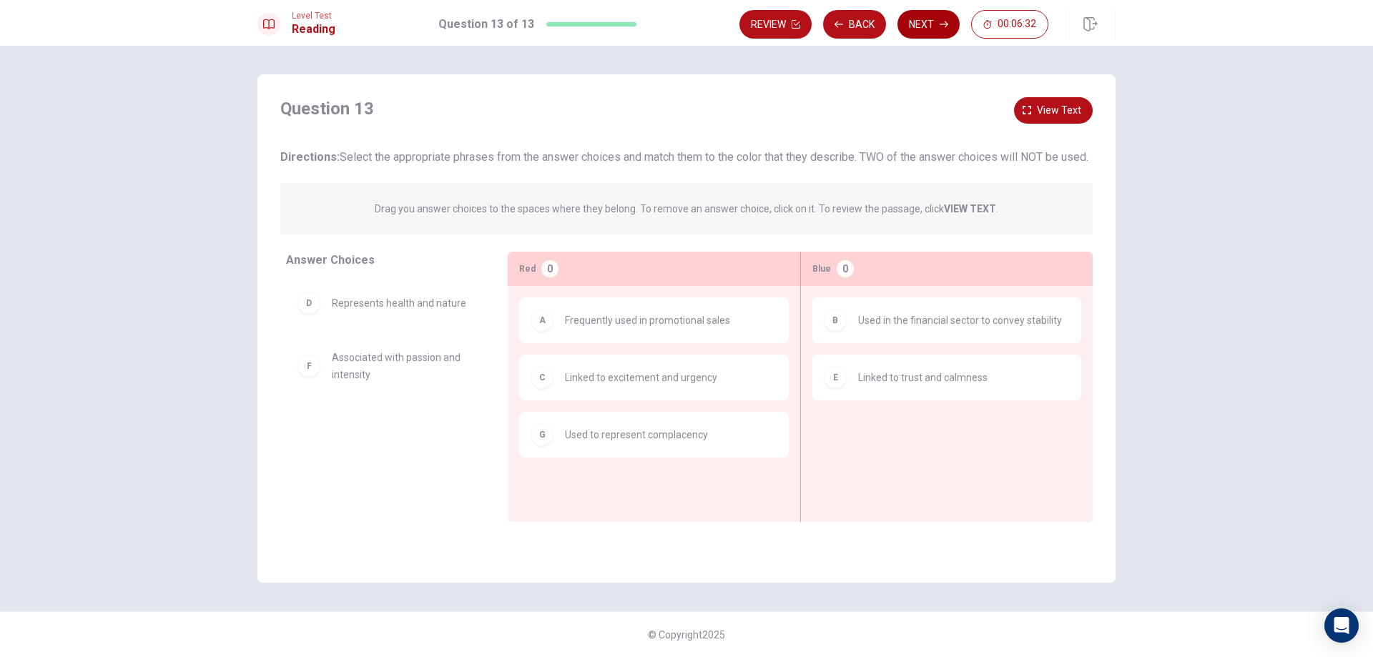
click at [925, 18] on button "Next" at bounding box center [928, 24] width 62 height 29
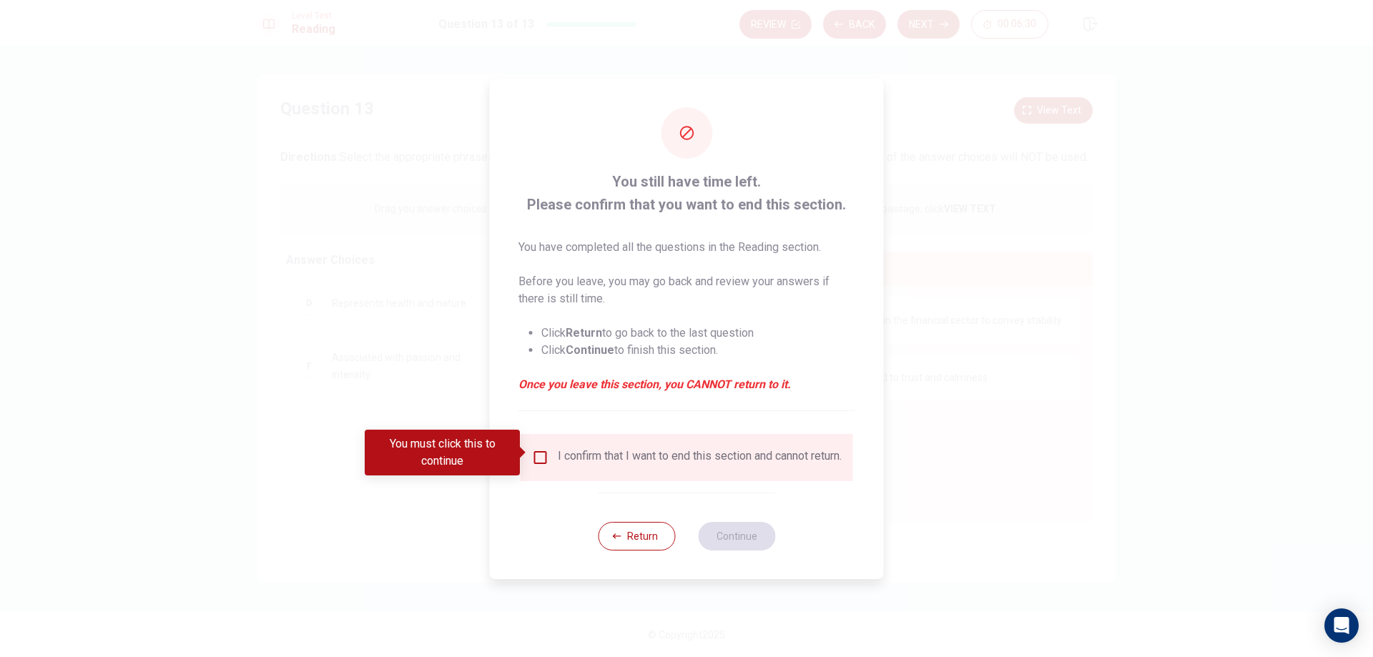
click at [530, 442] on div "I confirm that I want to end this section and cannot return." at bounding box center [687, 457] width 333 height 47
click at [536, 449] on input "You must click this to continue" at bounding box center [540, 457] width 17 height 17
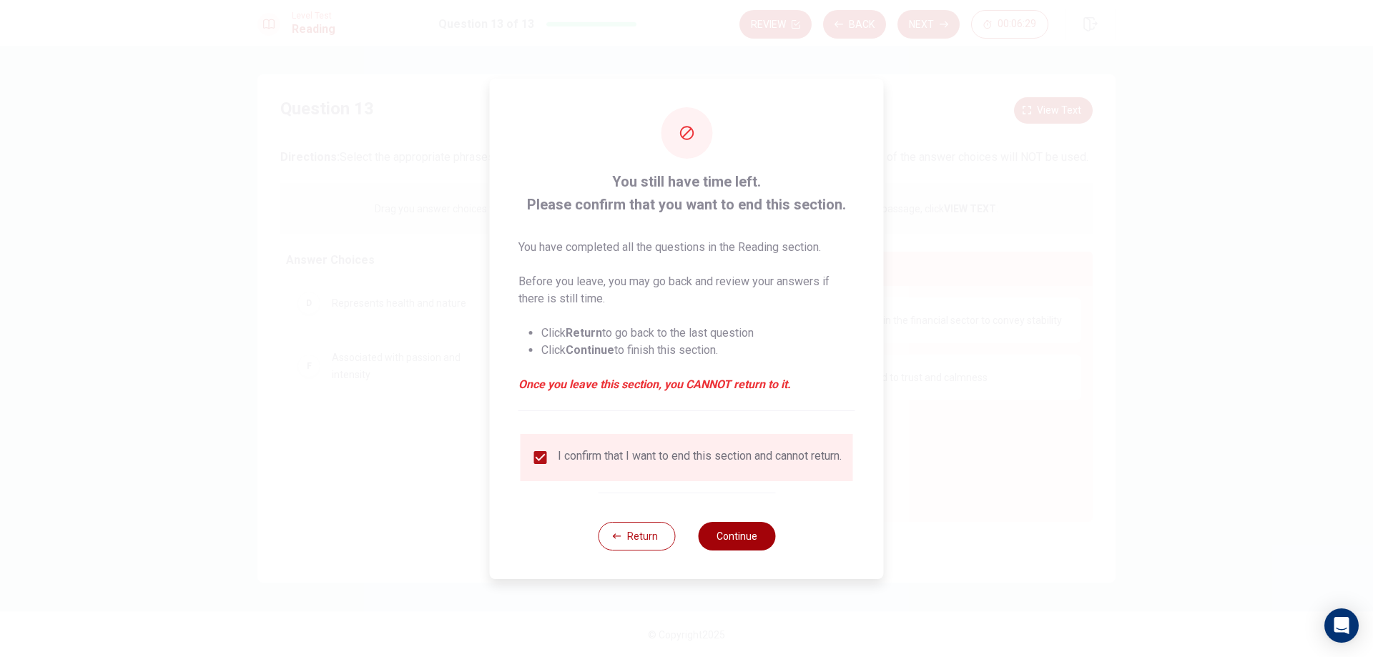
click at [747, 536] on button "Continue" at bounding box center [736, 536] width 77 height 29
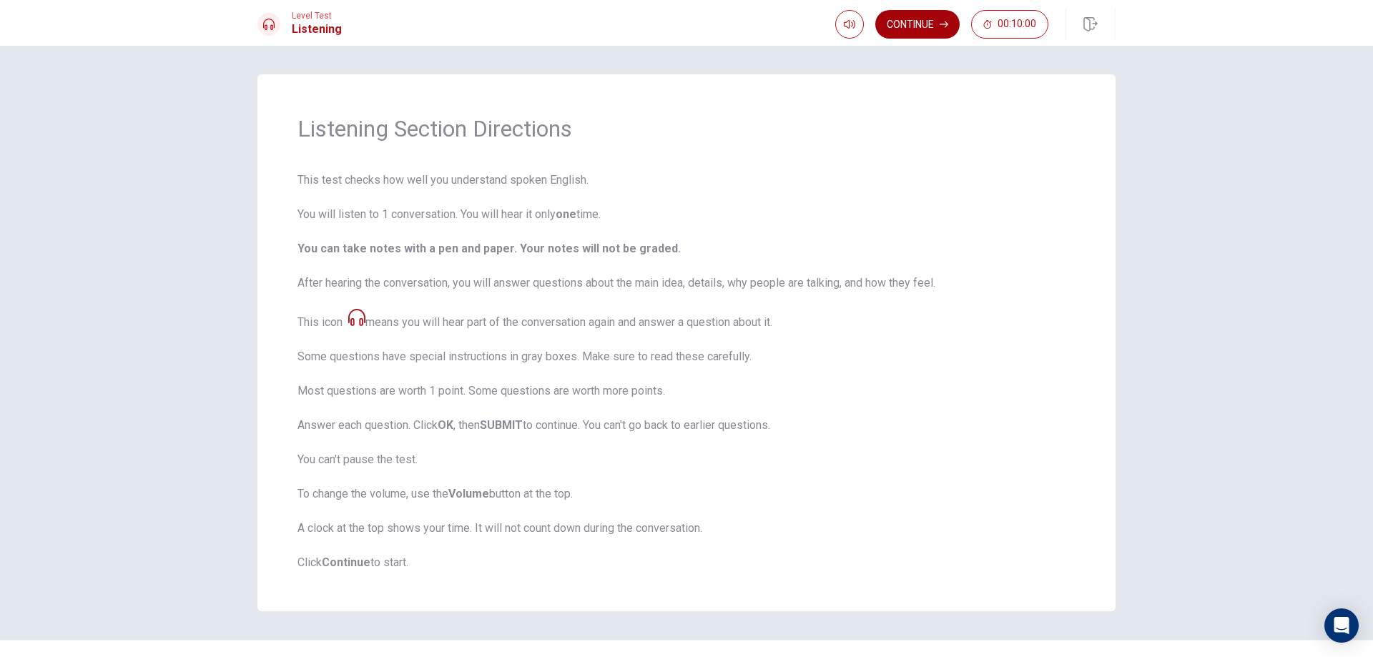
click at [921, 29] on button "Continue" at bounding box center [917, 24] width 84 height 29
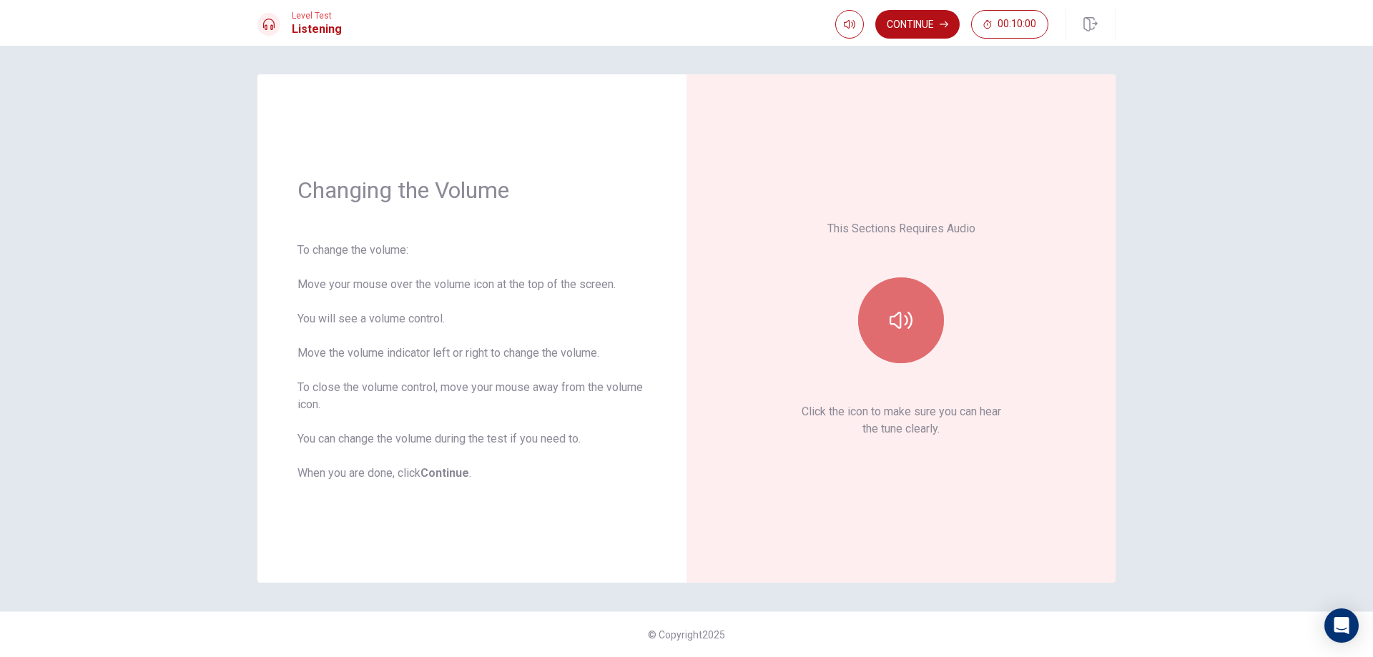
click at [872, 336] on button "button" at bounding box center [901, 320] width 86 height 86
click at [903, 325] on icon "button" at bounding box center [901, 320] width 23 height 23
click at [914, 26] on button "Continue" at bounding box center [917, 24] width 84 height 29
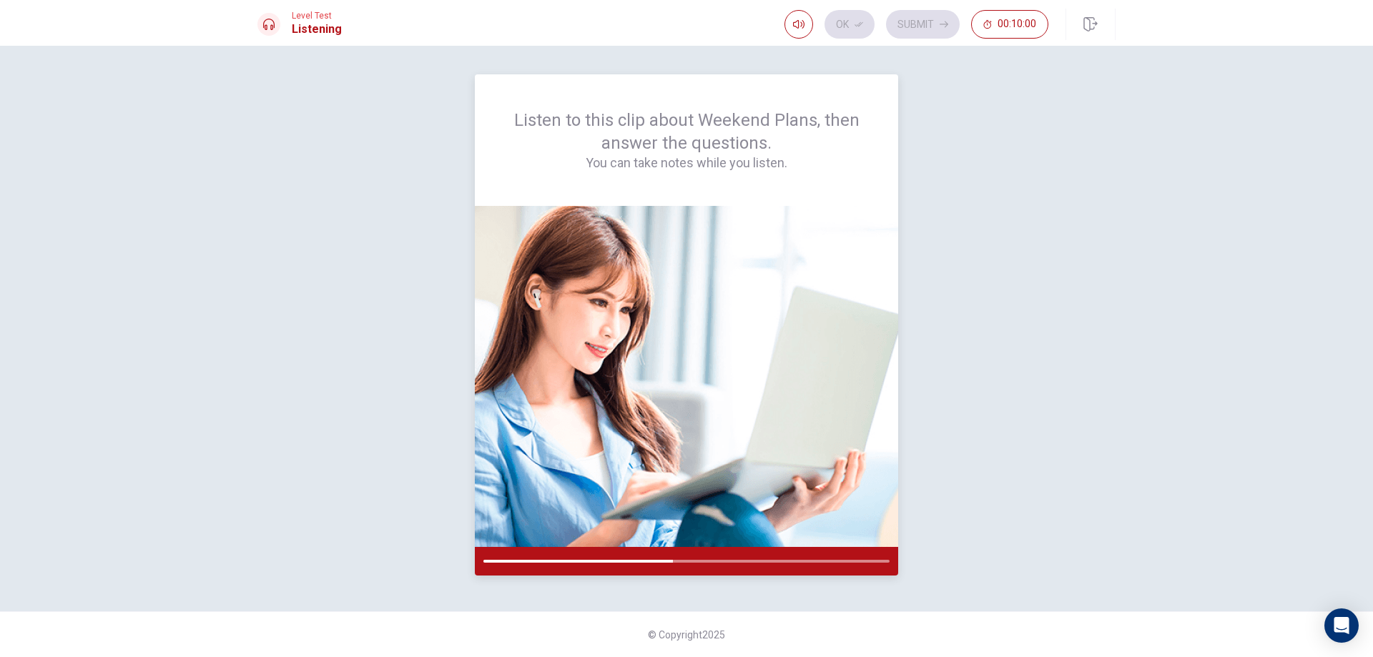
click at [737, 561] on div at bounding box center [686, 561] width 406 height 3
click at [762, 59] on div "Listen to this clip about Weekend Plans, then answer the questions. You can tak…" at bounding box center [686, 351] width 1373 height 611
click at [765, 148] on div "Listen to this clip about Weekend Plans, then answer the questions. You can tak…" at bounding box center [686, 140] width 355 height 63
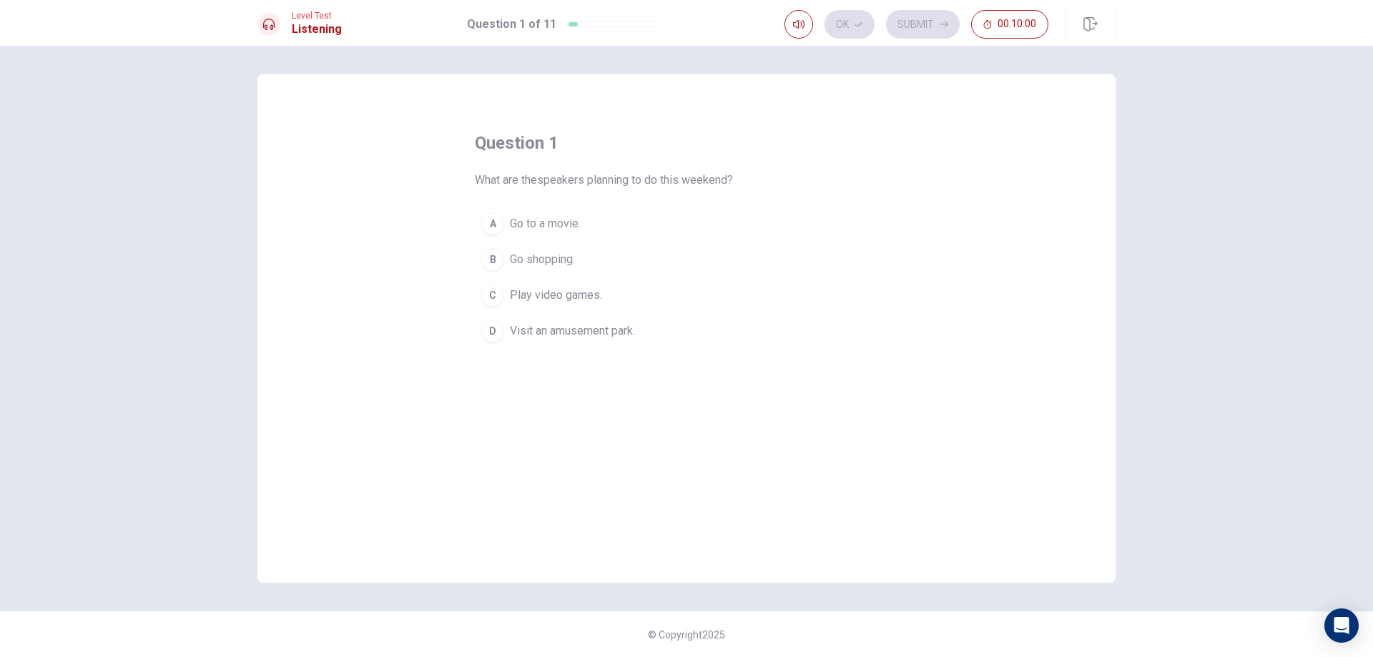
click at [919, 227] on div "question 1 What are thespeakers planning to do this weekend? A Go to a movie. B…" at bounding box center [686, 328] width 858 height 508
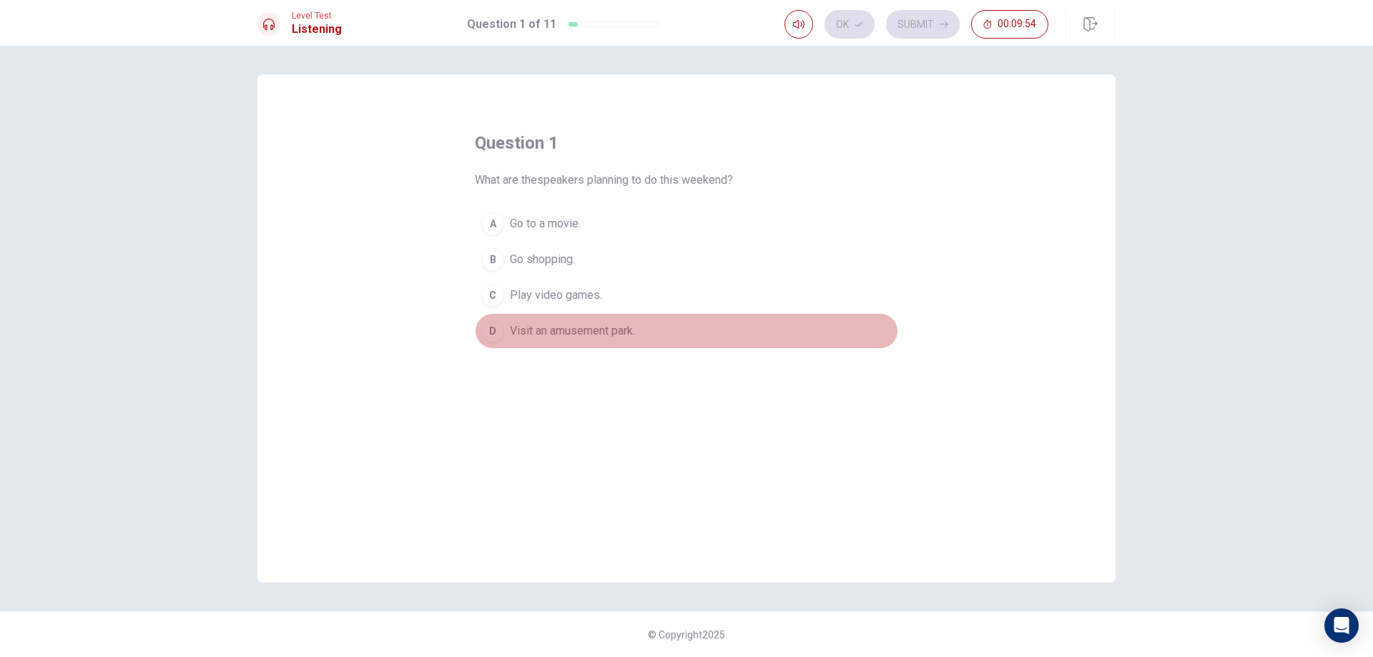
click at [487, 332] on div "D" at bounding box center [492, 331] width 23 height 23
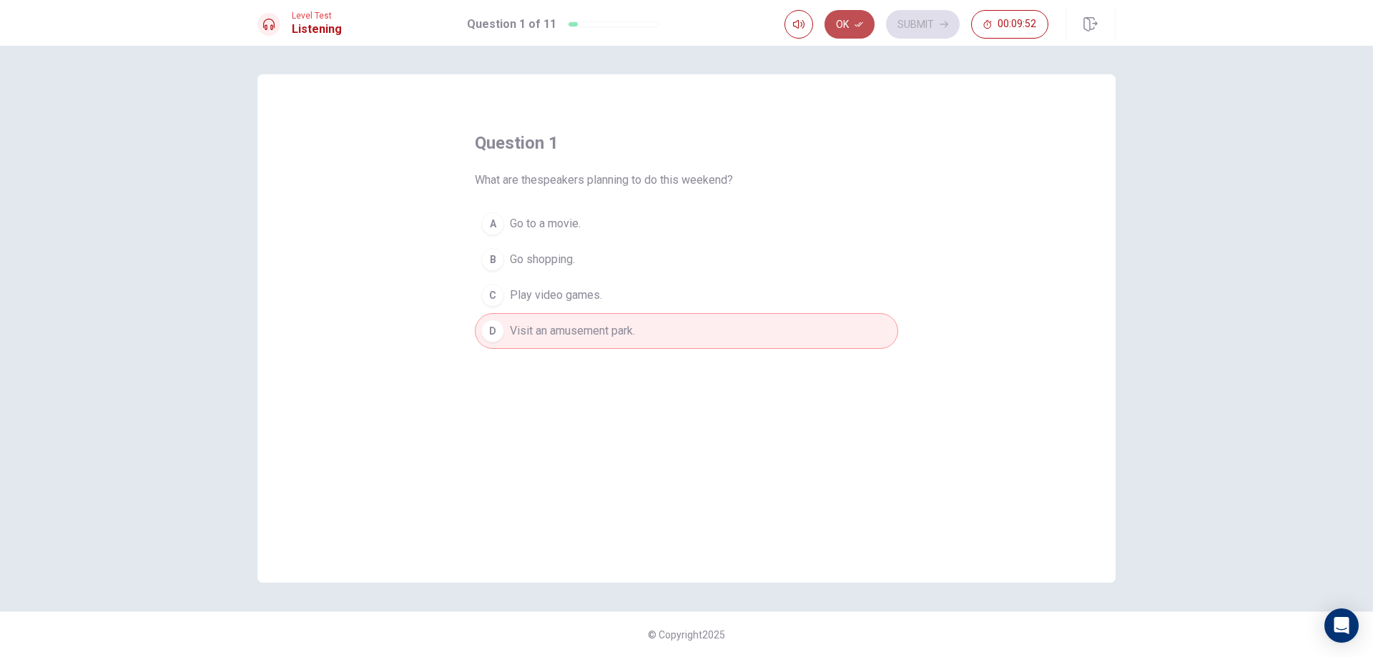
click at [855, 21] on icon "button" at bounding box center [859, 24] width 9 height 9
drag, startPoint x: 929, startPoint y: 21, endPoint x: 916, endPoint y: 53, distance: 34.0
click at [930, 21] on button "Submit" at bounding box center [923, 24] width 74 height 29
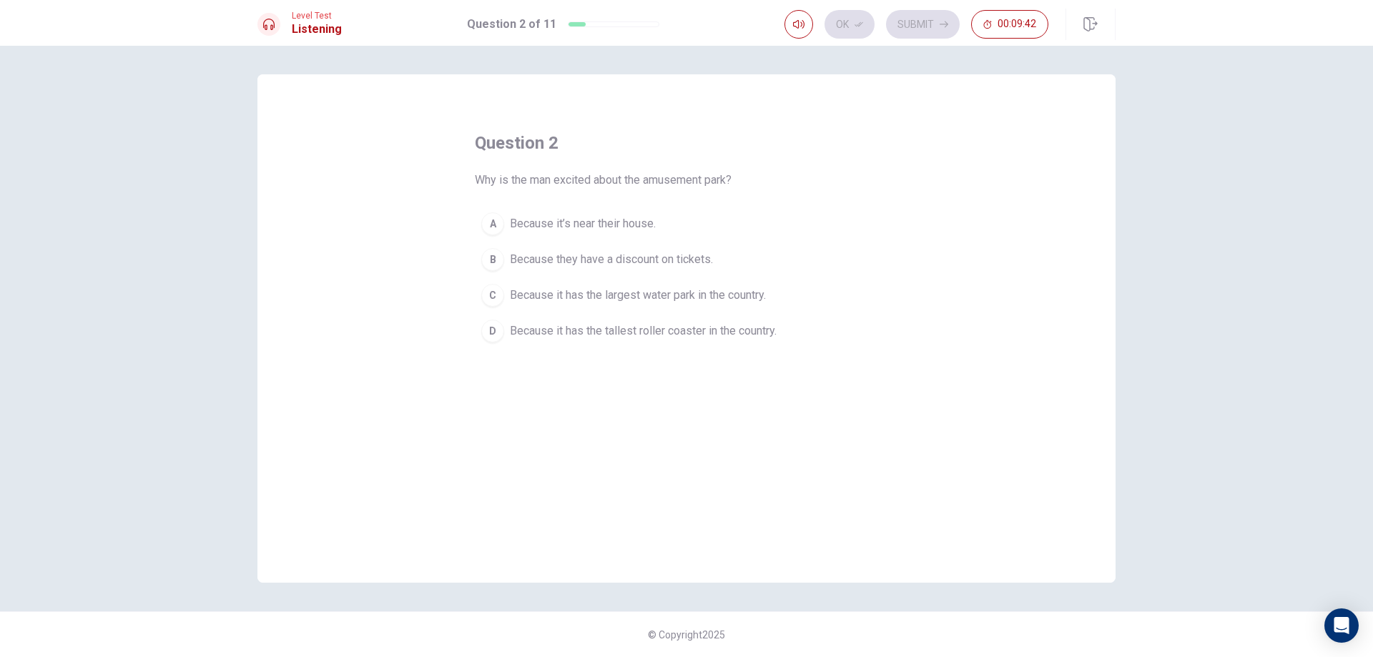
click at [488, 325] on div "D" at bounding box center [492, 331] width 23 height 23
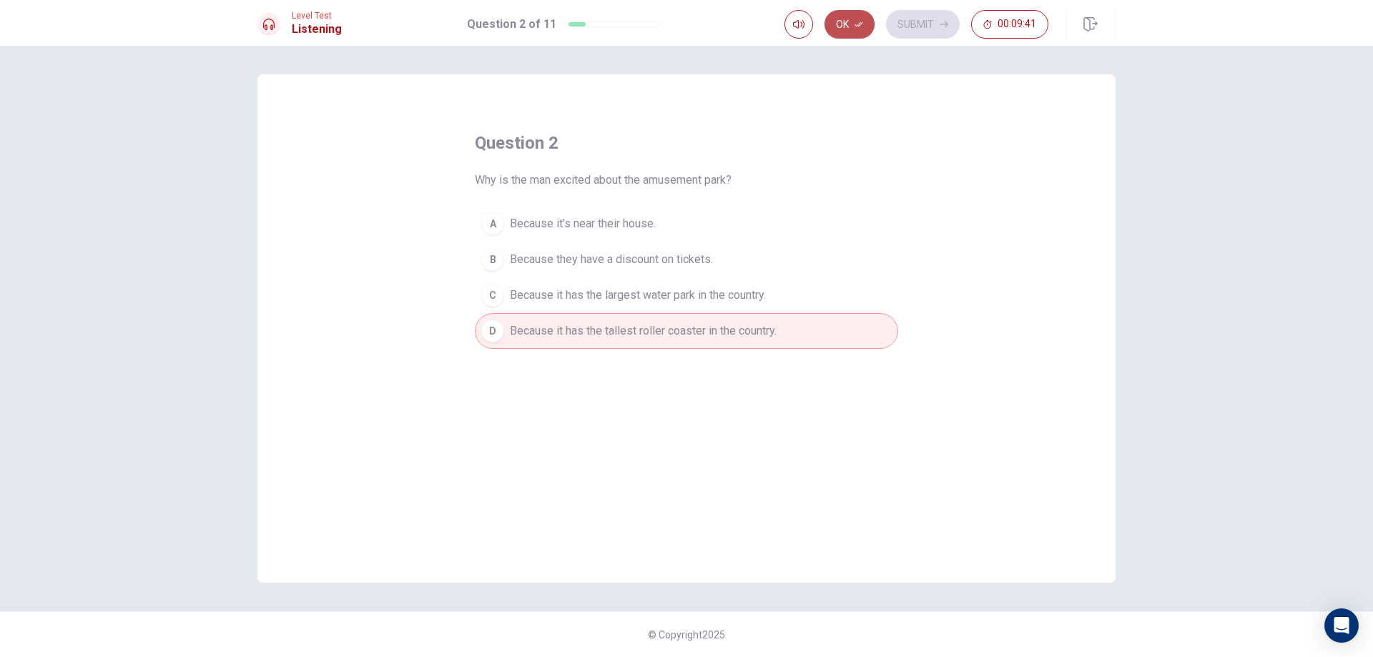
click at [835, 24] on button "Ok" at bounding box center [849, 24] width 50 height 29
click at [895, 28] on button "Submit" at bounding box center [923, 24] width 74 height 29
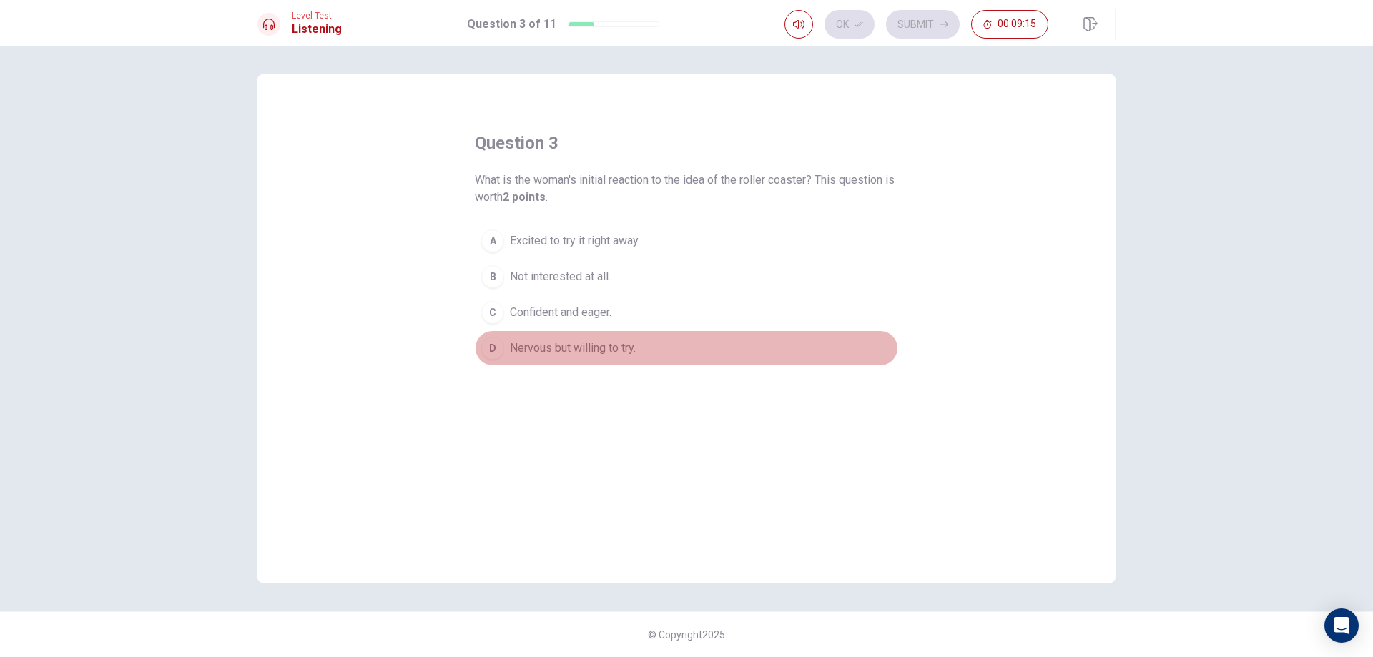
click at [526, 359] on button "D [PERSON_NAME] but willing to try." at bounding box center [686, 348] width 423 height 36
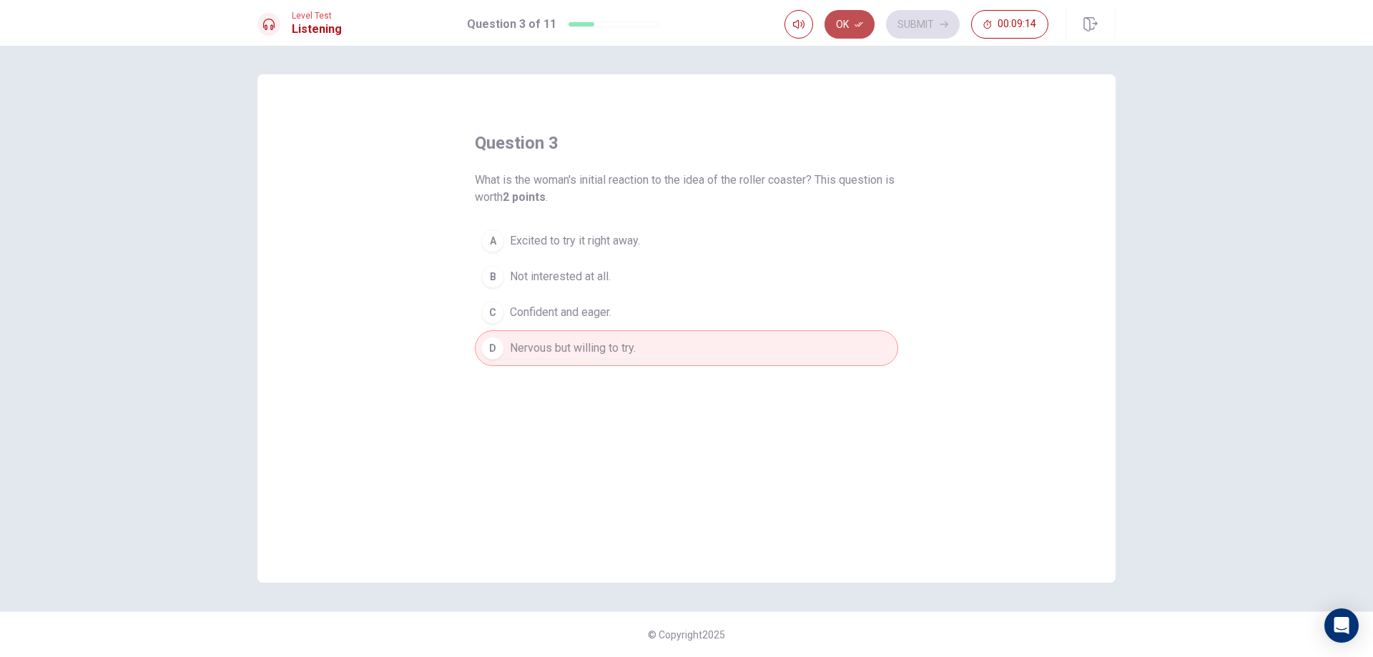
click at [852, 19] on button "Ok" at bounding box center [849, 24] width 50 height 29
click at [896, 18] on button "Submit" at bounding box center [923, 24] width 74 height 29
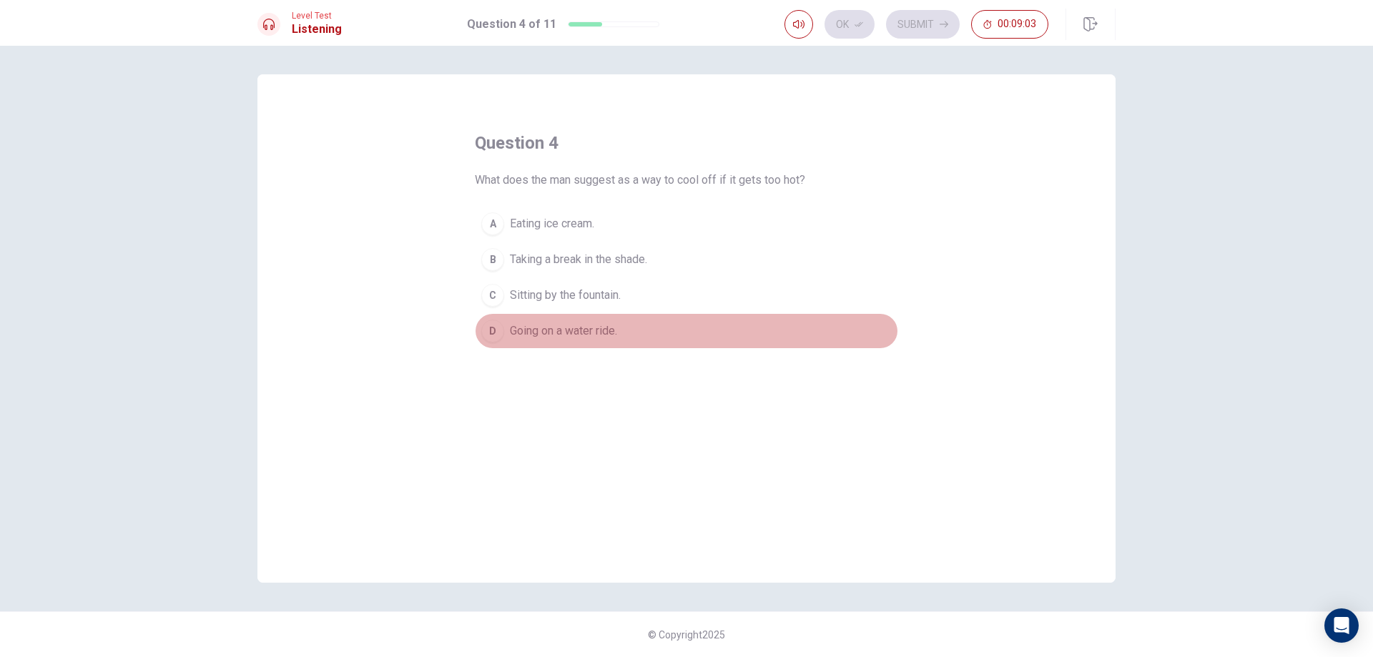
click at [513, 319] on button "D Going on a water ride." at bounding box center [686, 331] width 423 height 36
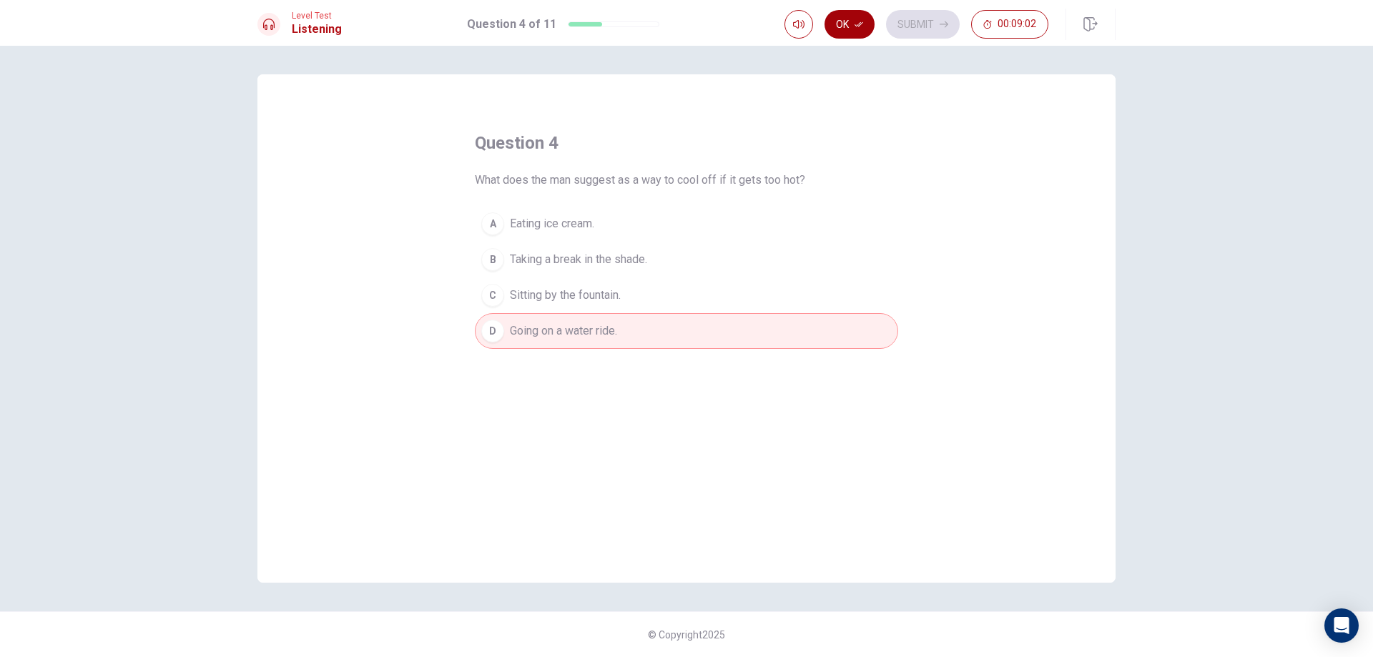
click at [856, 26] on icon "button" at bounding box center [859, 24] width 9 height 9
click at [934, 20] on button "Submit" at bounding box center [923, 24] width 74 height 29
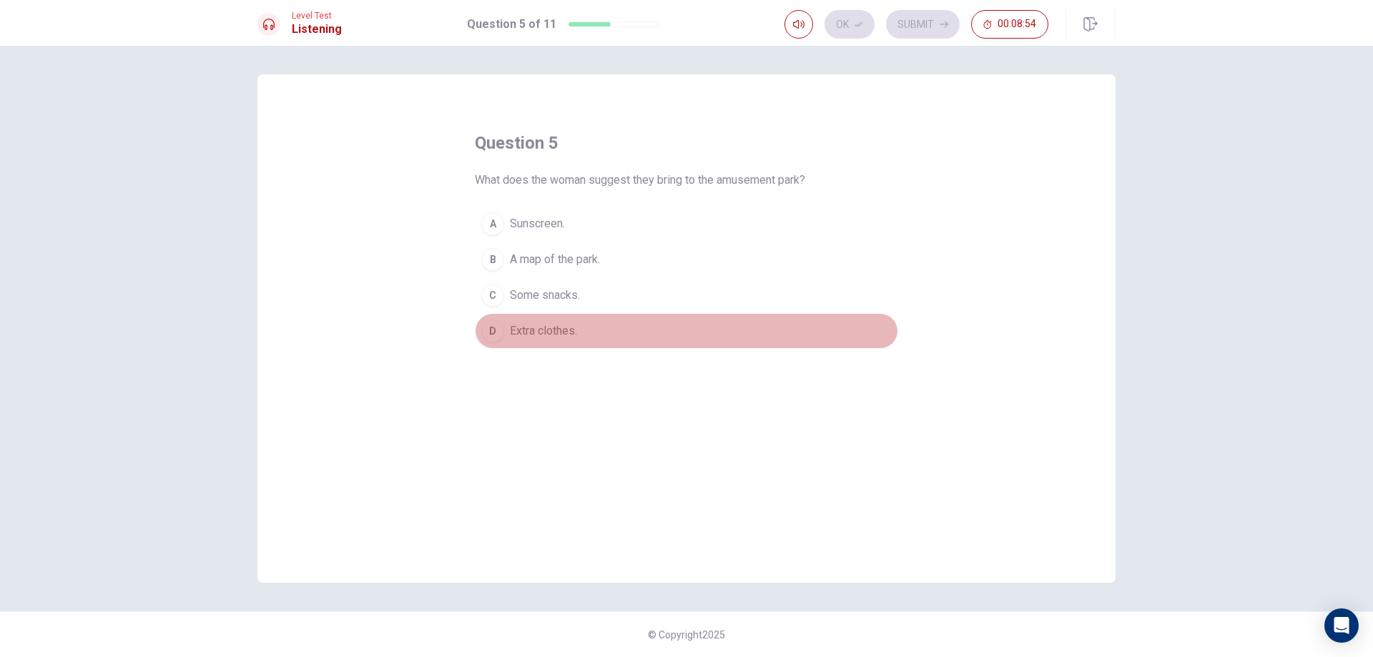
click at [565, 327] on span "Extra clothes." at bounding box center [543, 330] width 67 height 17
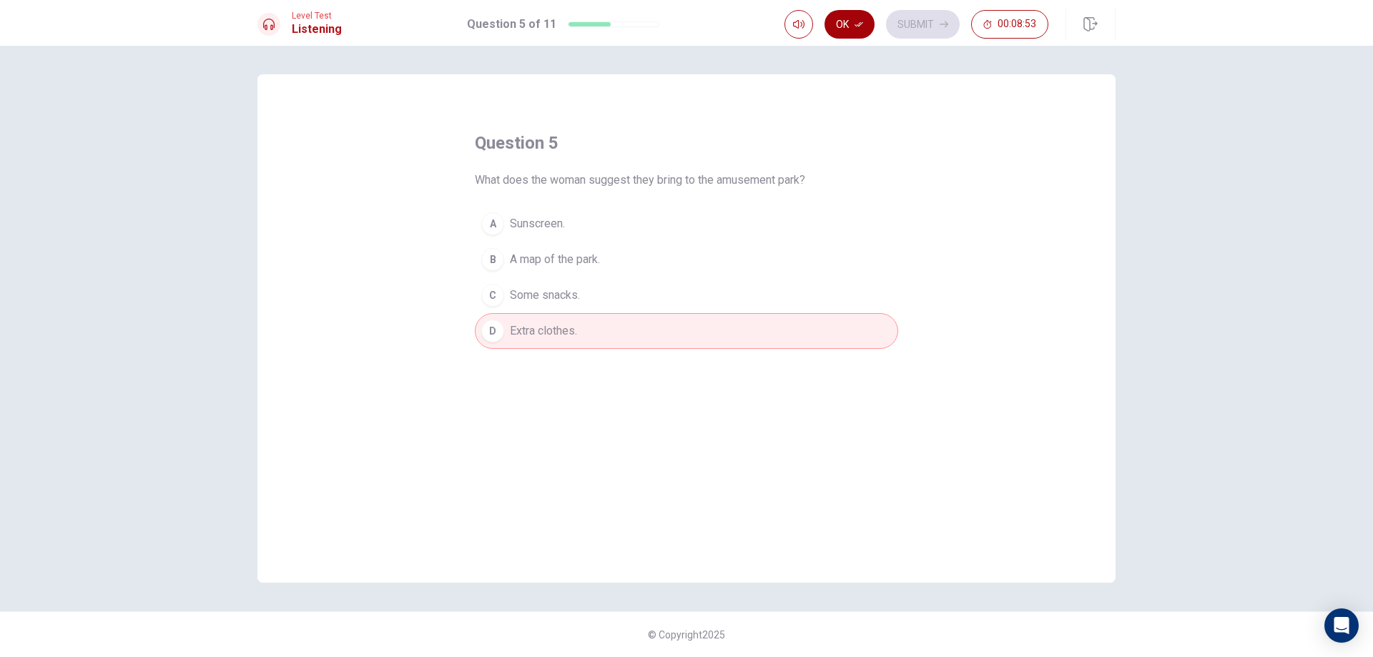
click at [845, 25] on button "Ok" at bounding box center [849, 24] width 50 height 29
click at [890, 24] on button "Submit" at bounding box center [923, 24] width 74 height 29
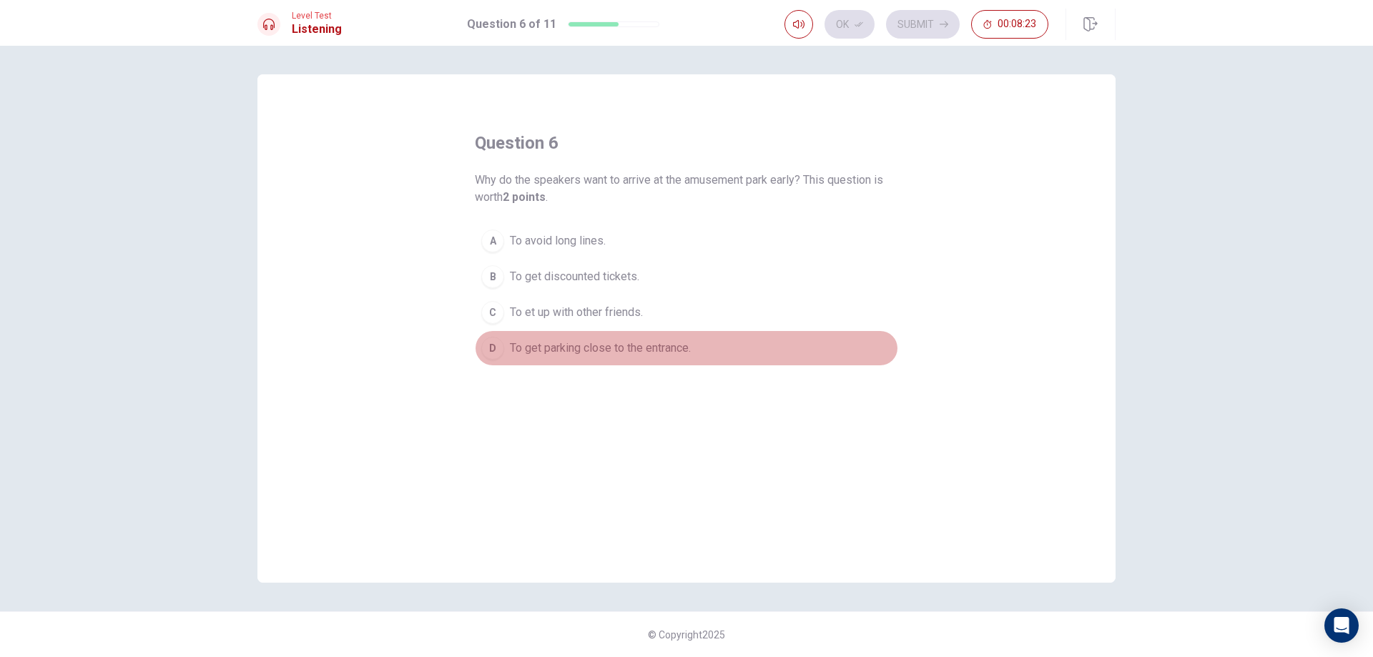
click at [612, 341] on span "To get parking close to the entrance." at bounding box center [600, 348] width 181 height 17
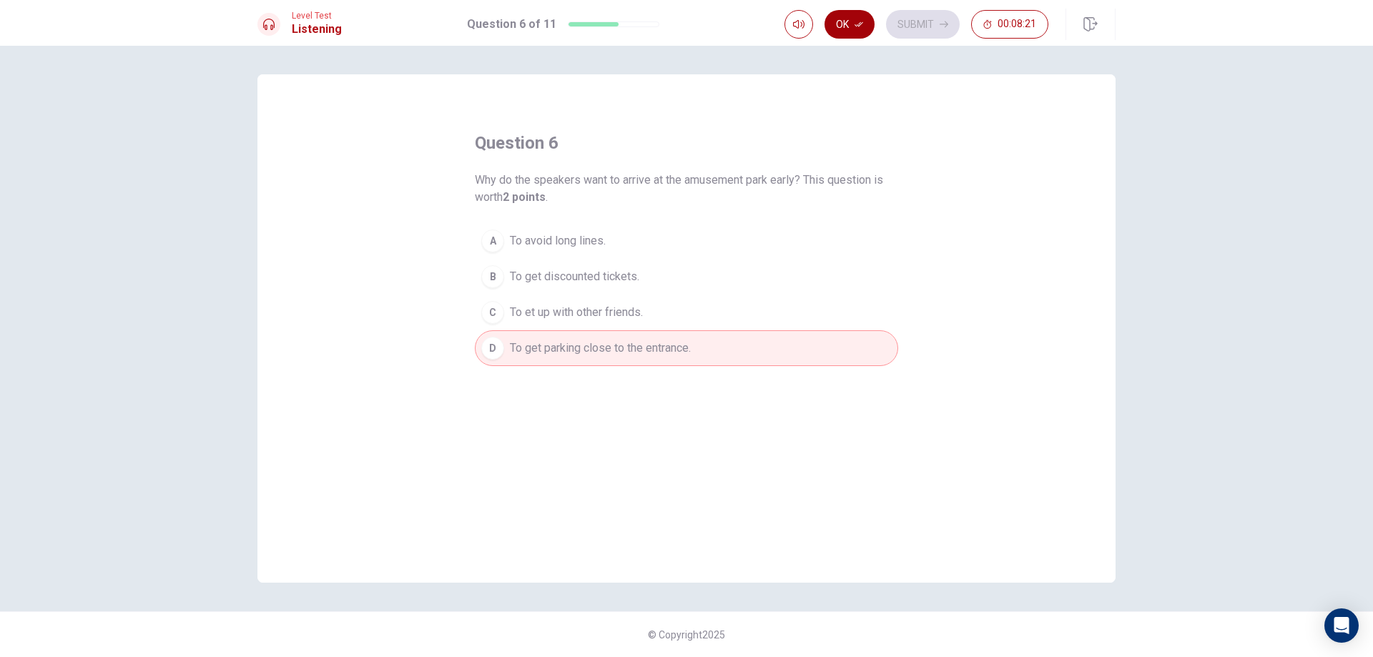
click at [845, 19] on button "Ok" at bounding box center [849, 24] width 50 height 29
click at [907, 21] on button "Submit" at bounding box center [923, 24] width 74 height 29
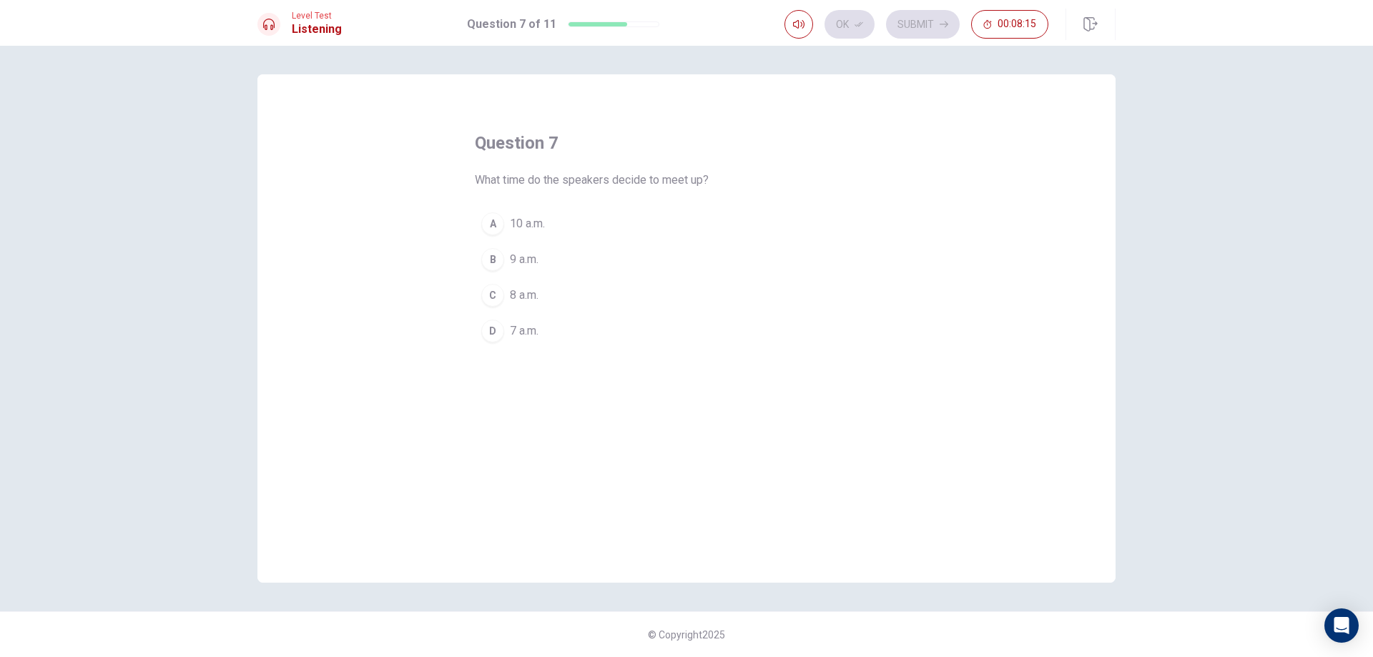
click at [498, 253] on div "B" at bounding box center [492, 259] width 23 height 23
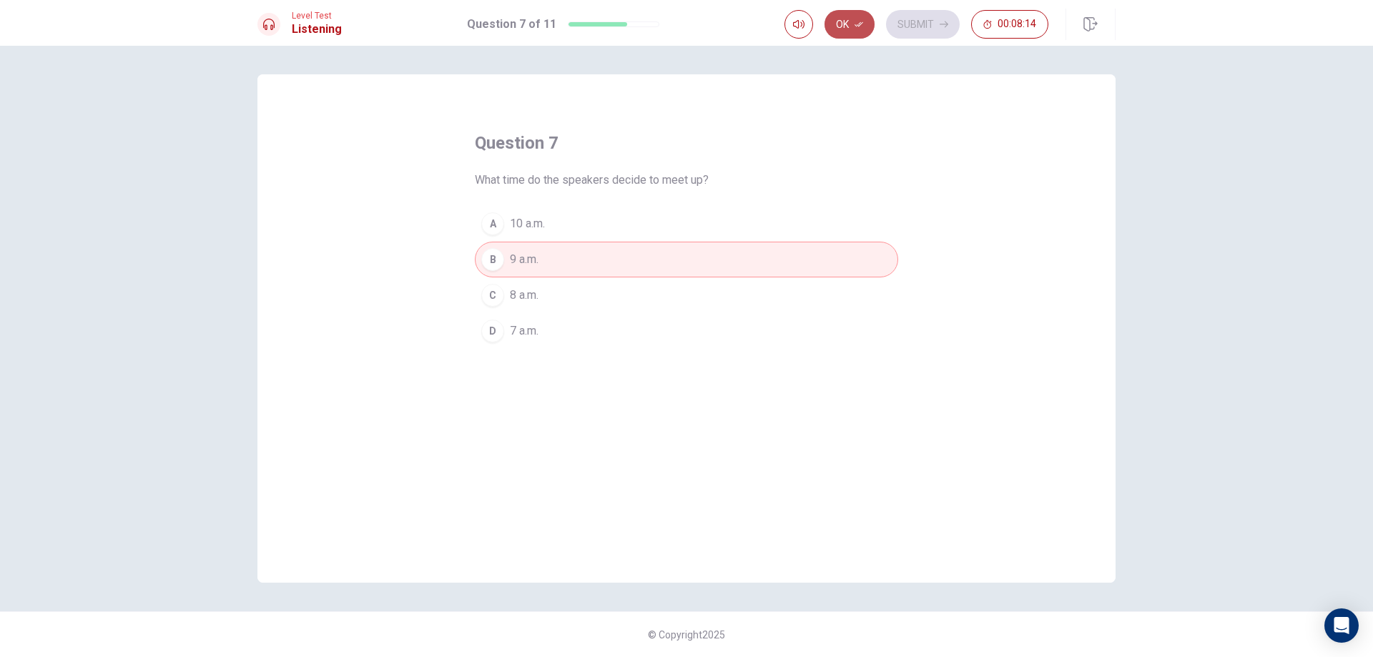
click at [852, 29] on button "Ok" at bounding box center [849, 24] width 50 height 29
click at [919, 29] on button "Submit" at bounding box center [923, 24] width 74 height 29
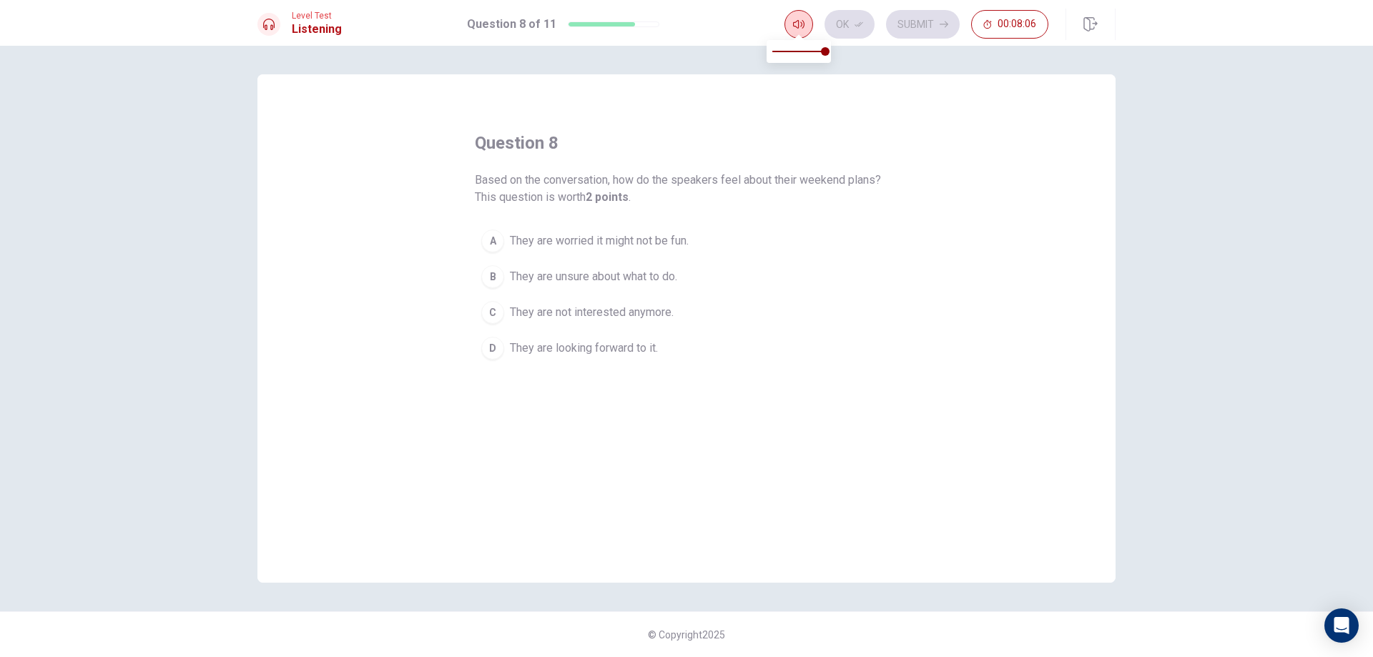
click at [796, 19] on icon "button" at bounding box center [798, 24] width 11 height 11
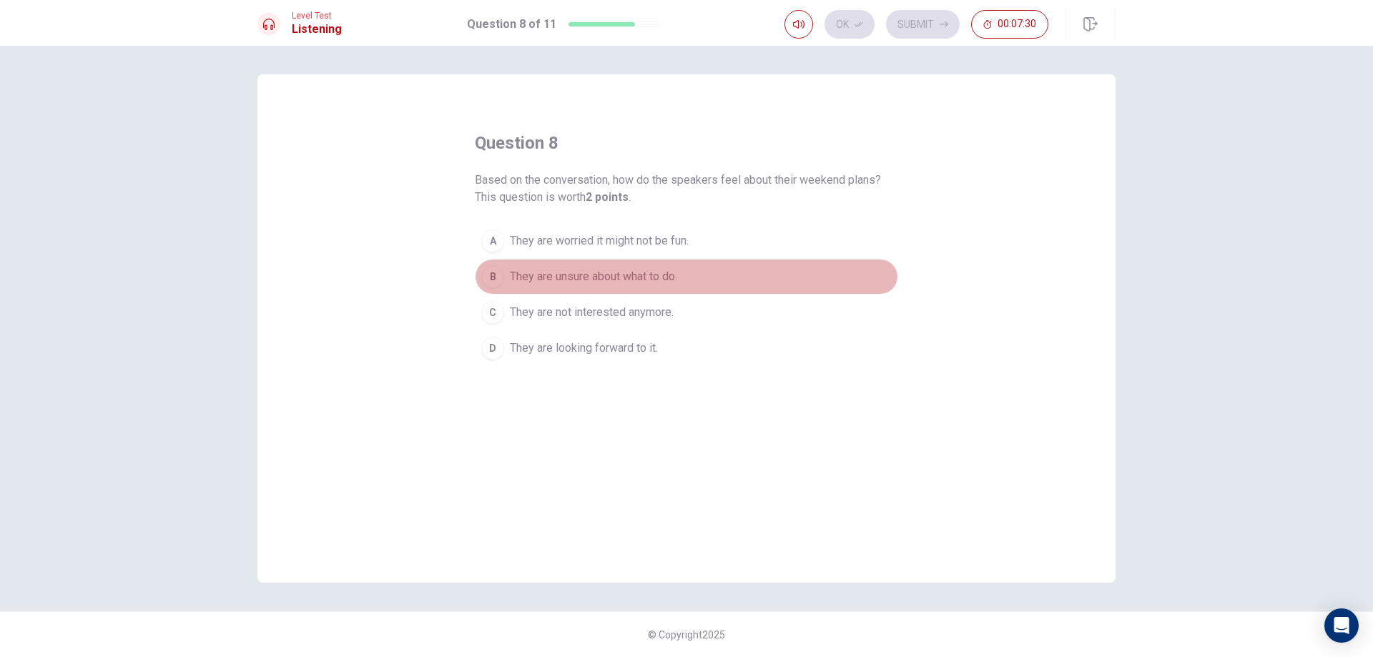
click at [551, 285] on span "They are unsure about what to do." at bounding box center [593, 276] width 167 height 17
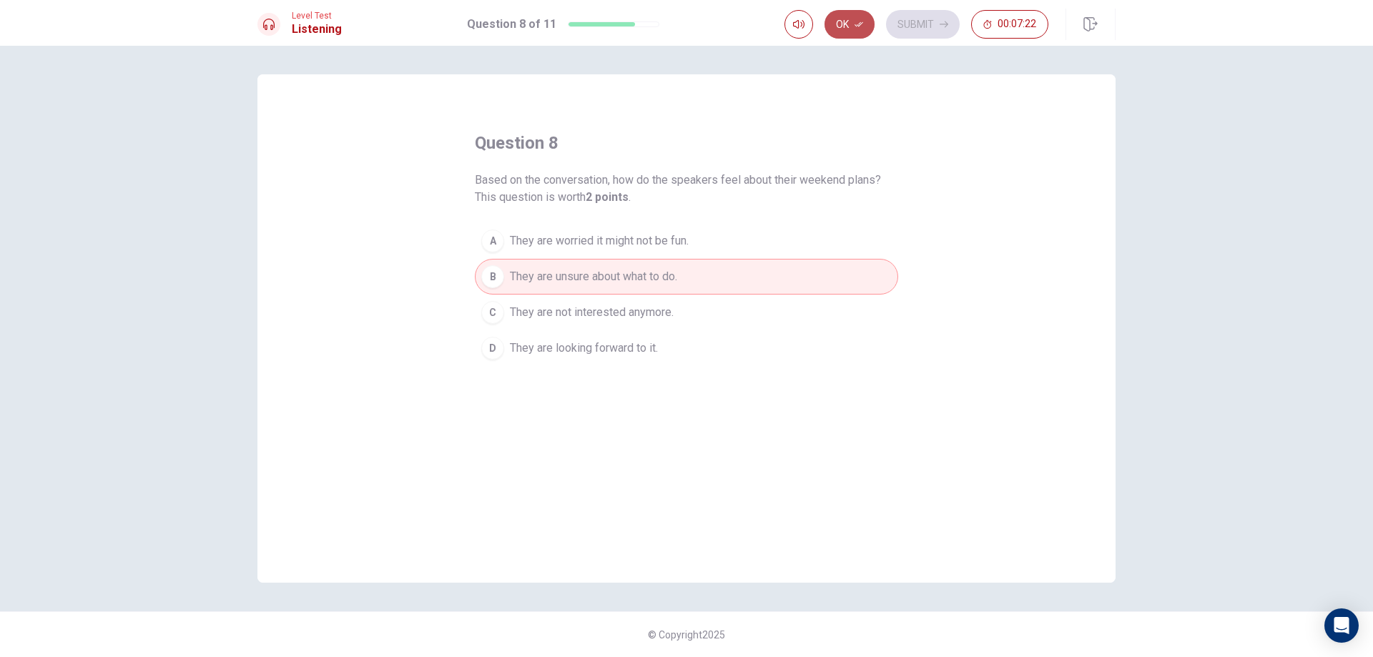
click at [851, 24] on button "Ok" at bounding box center [849, 24] width 50 height 29
click at [902, 23] on button "Submit" at bounding box center [923, 24] width 74 height 29
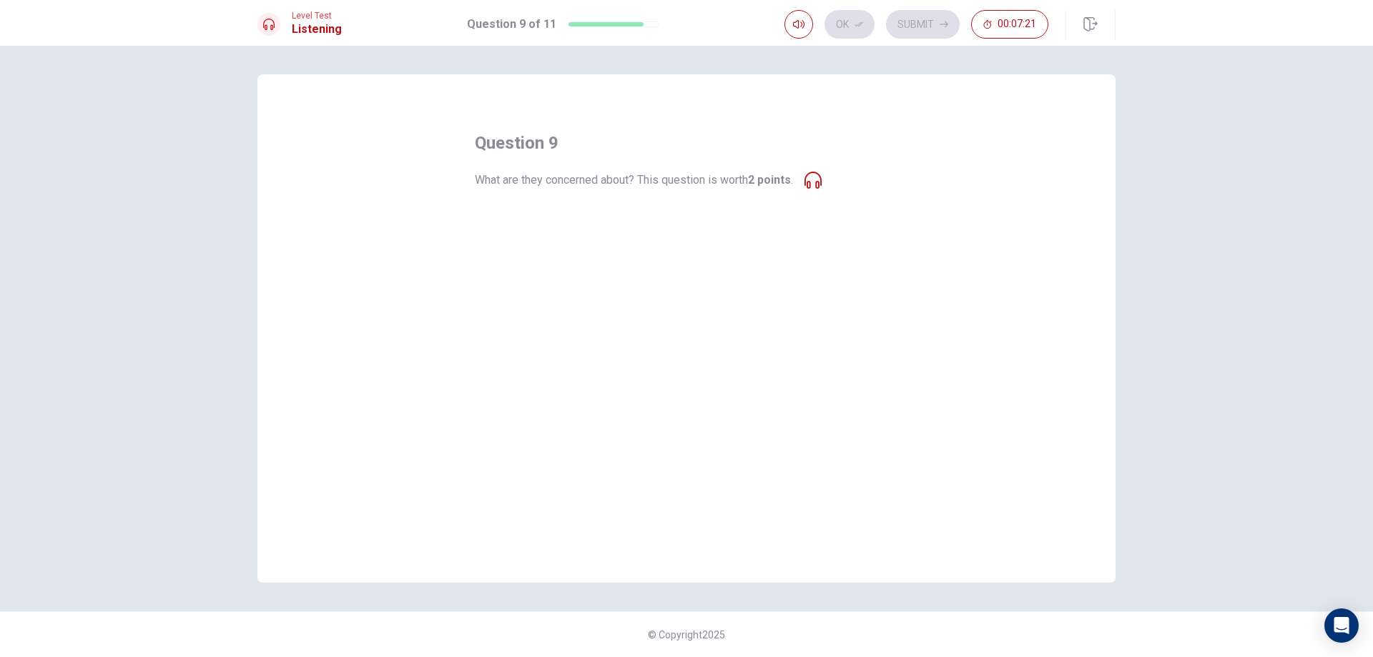
click at [790, 229] on button "A The park might be too crowded." at bounding box center [686, 224] width 423 height 36
click at [762, 195] on div "question 9 What are they concerned about? This question is worth 2 points . A T…" at bounding box center [686, 240] width 423 height 217
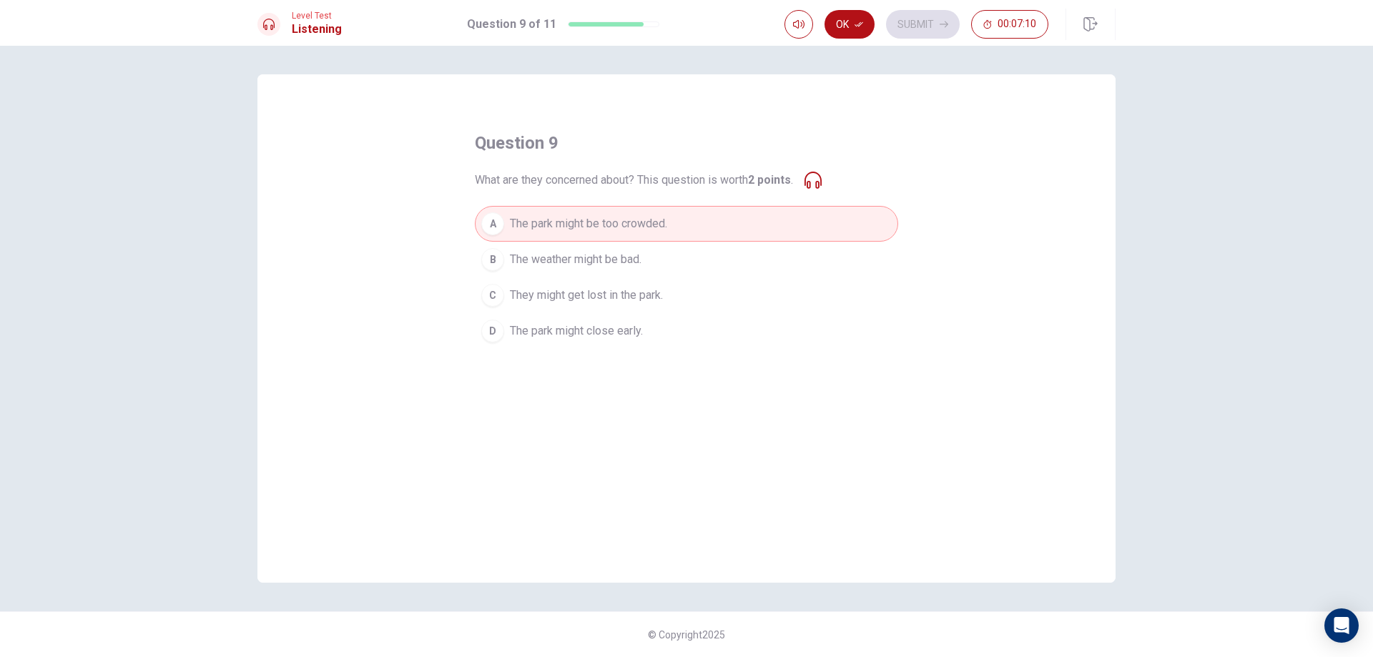
click at [822, 182] on icon at bounding box center [812, 180] width 17 height 17
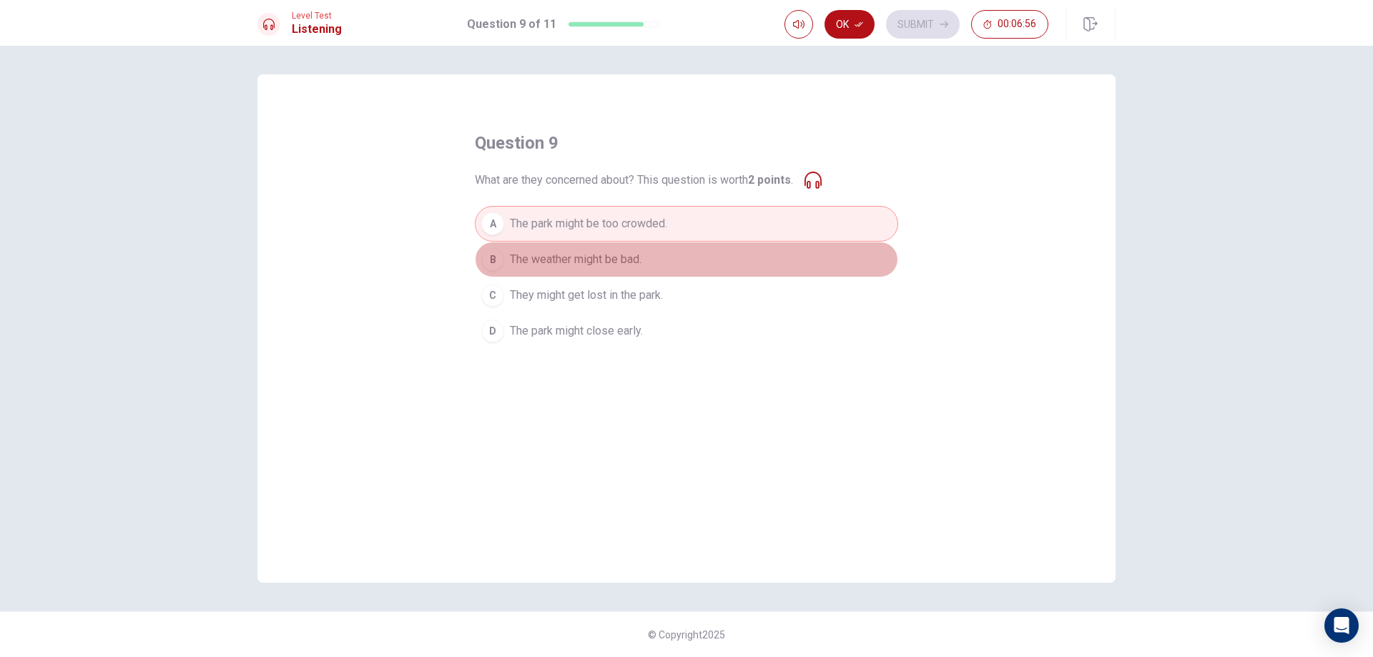
drag, startPoint x: 614, startPoint y: 254, endPoint x: 614, endPoint y: 273, distance: 19.3
click at [614, 272] on button "B The weather might be bad." at bounding box center [686, 260] width 423 height 36
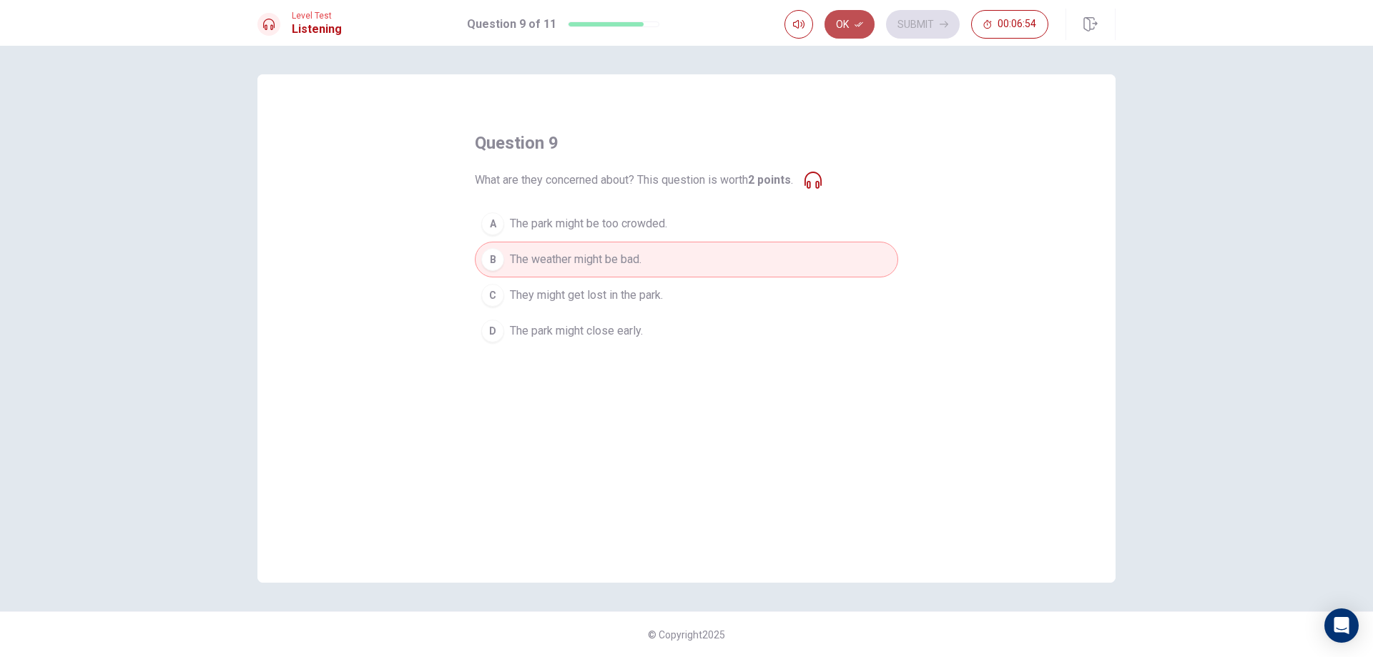
click at [845, 28] on button "Ok" at bounding box center [849, 24] width 50 height 29
click at [905, 17] on button "Submit" at bounding box center [923, 24] width 74 height 29
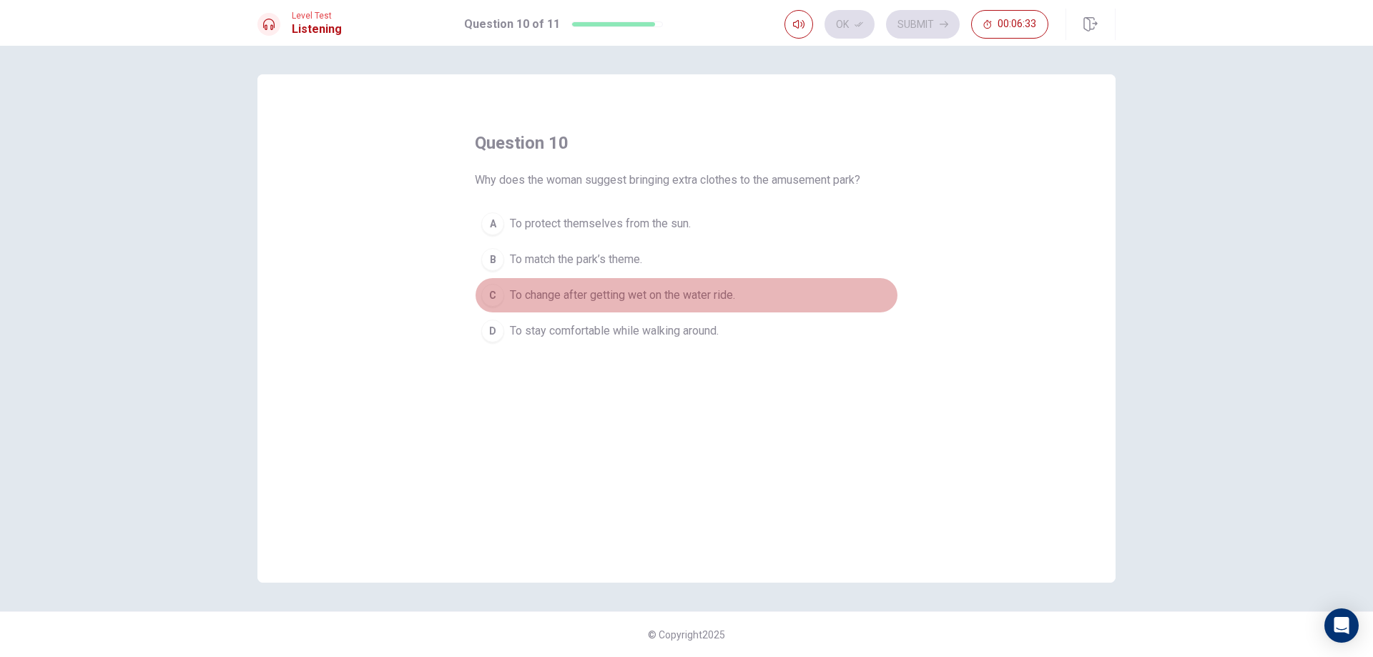
click at [655, 296] on span "To change after getting wet on the water ride." at bounding box center [622, 295] width 225 height 17
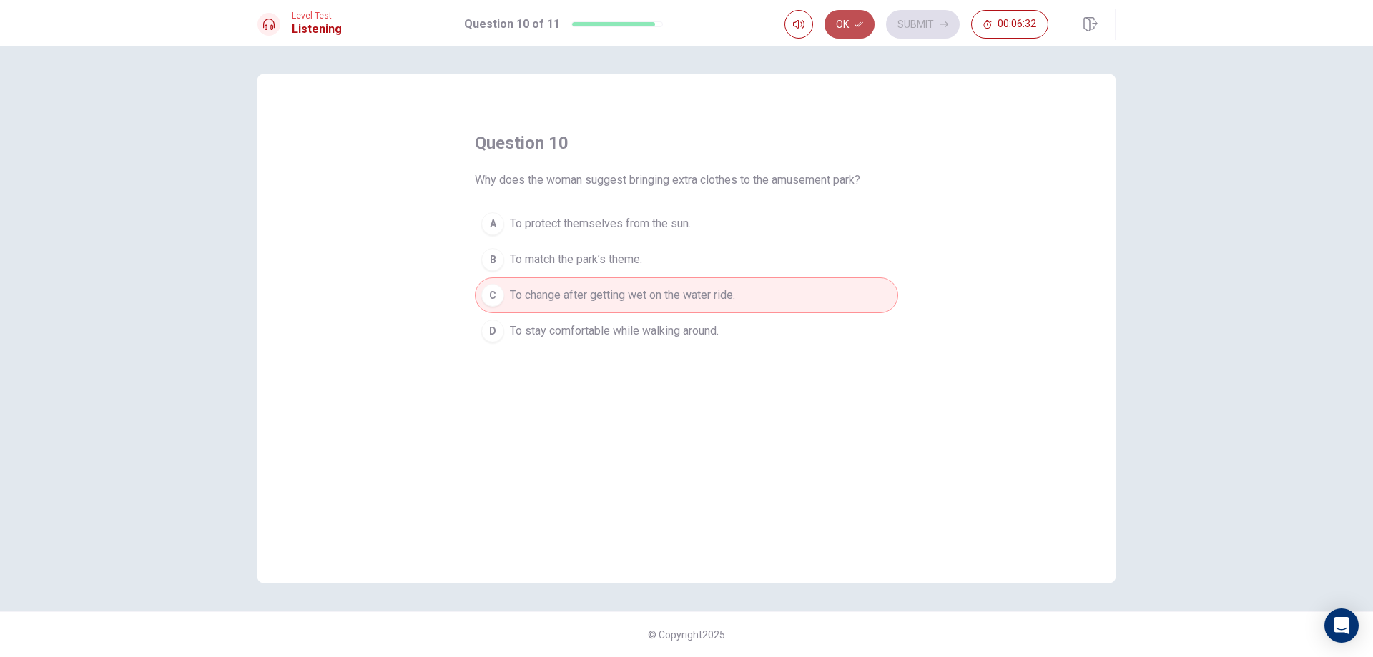
click at [852, 21] on button "Ok" at bounding box center [849, 24] width 50 height 29
click at [904, 17] on button "Submit" at bounding box center [923, 24] width 74 height 29
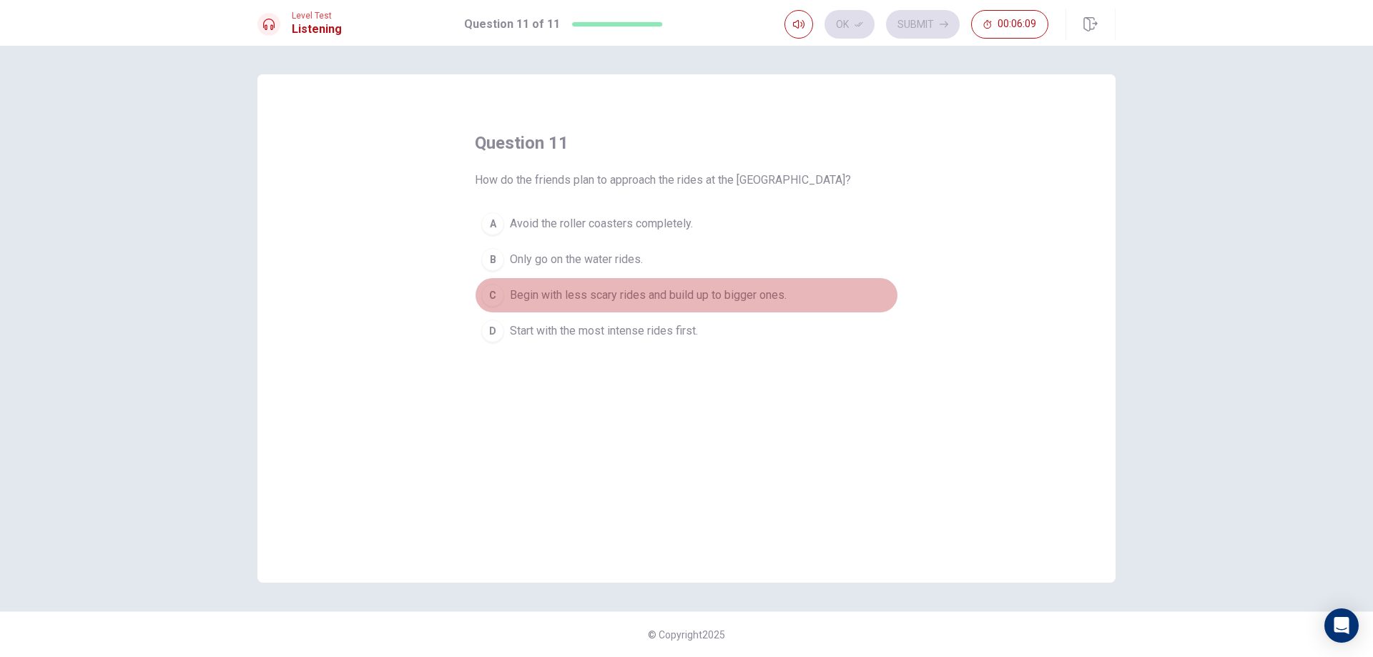
click at [712, 292] on span "Begin with less scary rides and build up to bigger ones." at bounding box center [648, 295] width 277 height 17
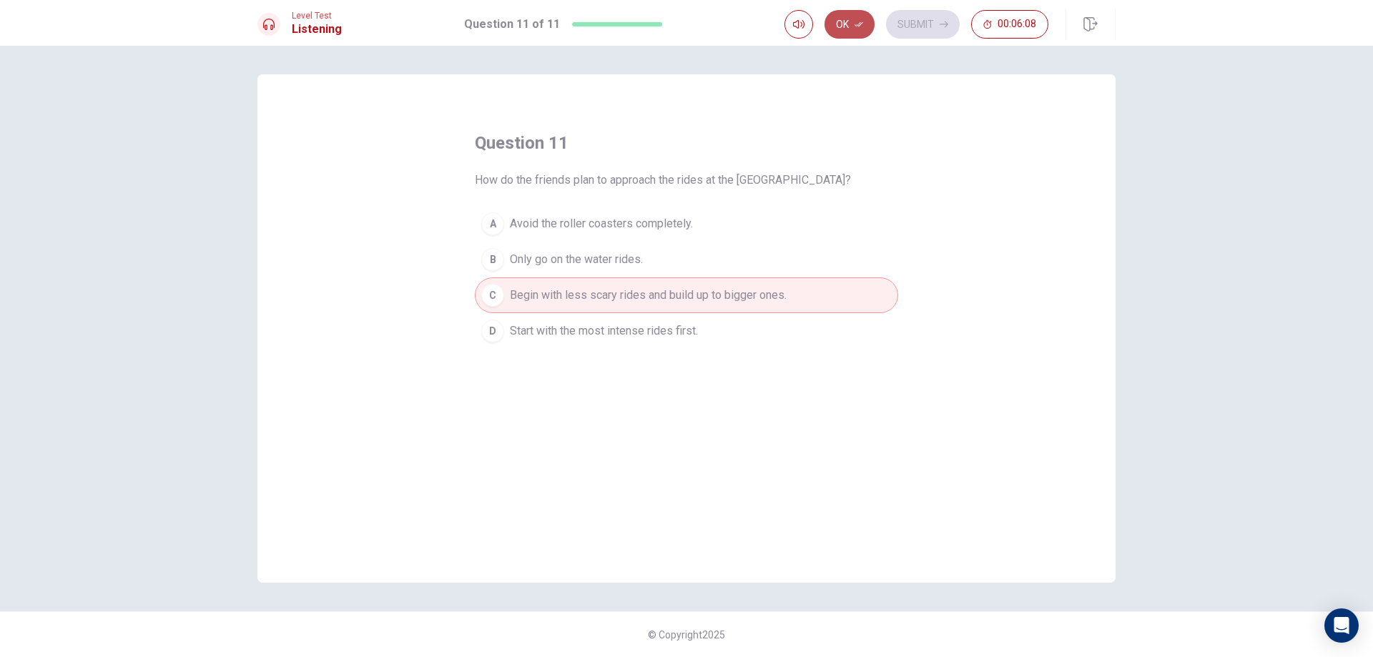
click at [854, 16] on button "Ok" at bounding box center [849, 24] width 50 height 29
click at [918, 23] on button "Submit" at bounding box center [923, 24] width 74 height 29
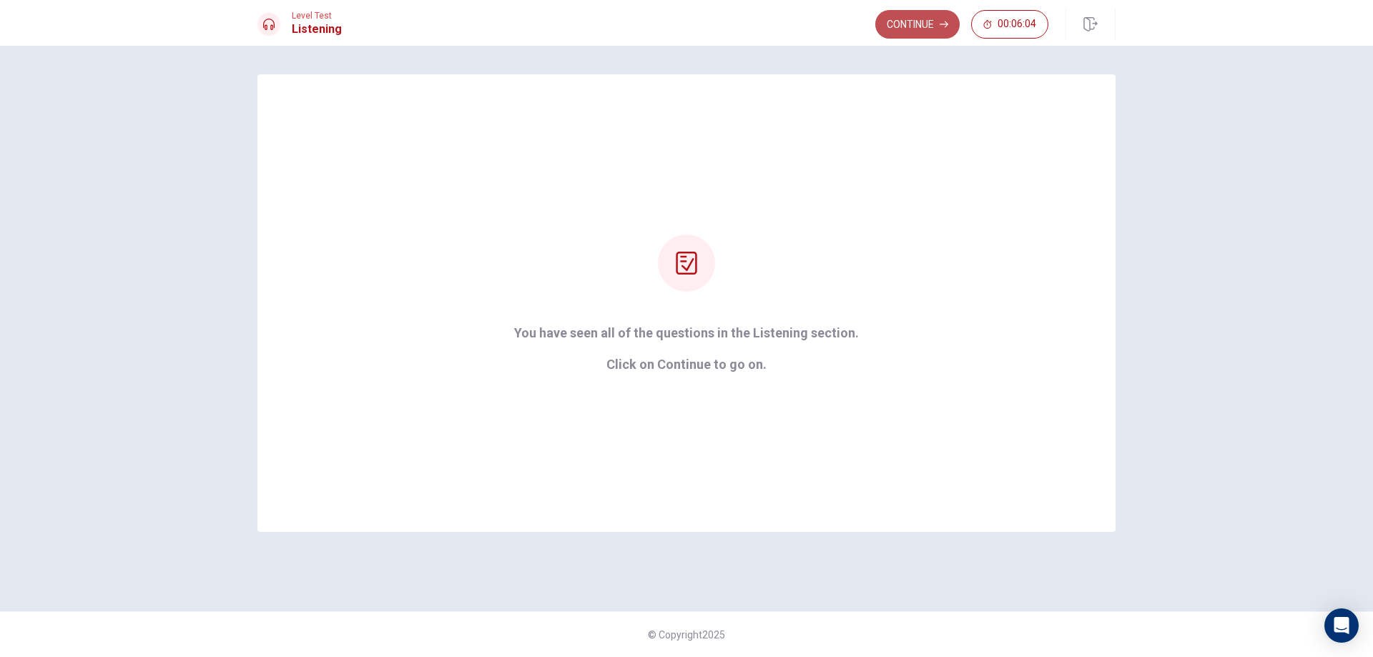
click at [897, 26] on button "Continue" at bounding box center [917, 24] width 84 height 29
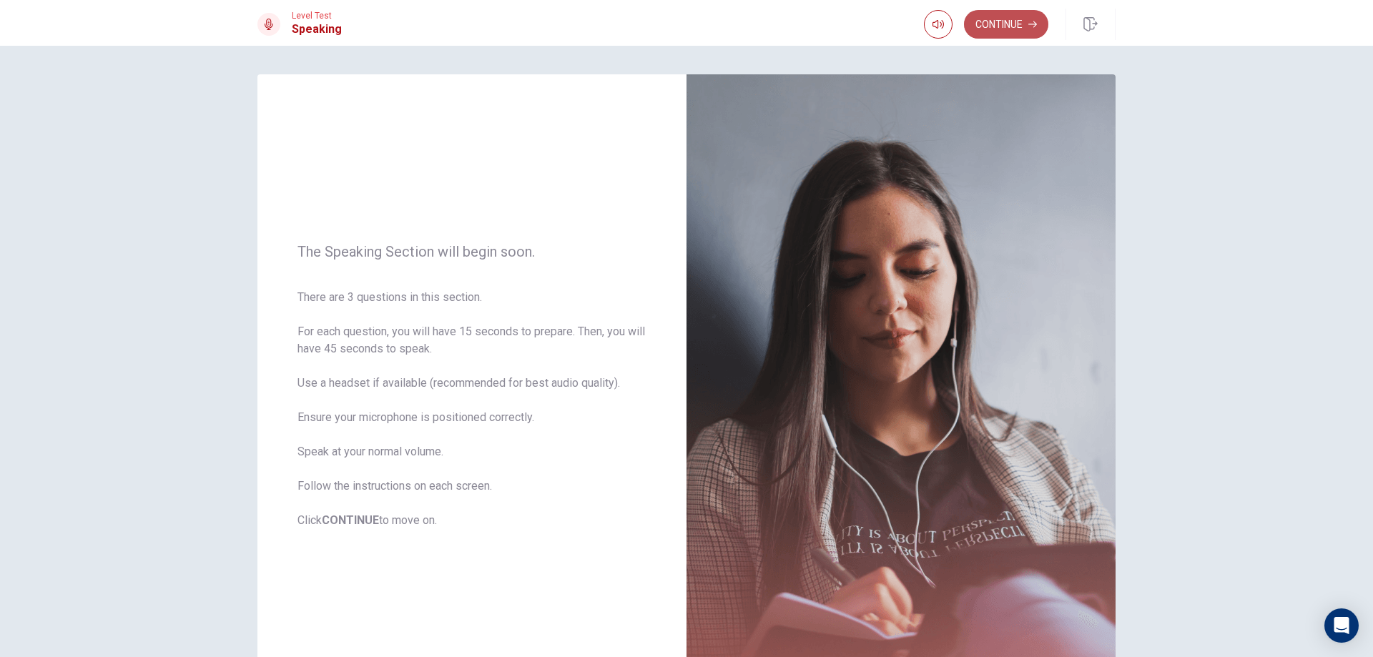
click at [1023, 21] on button "Continue" at bounding box center [1006, 24] width 84 height 29
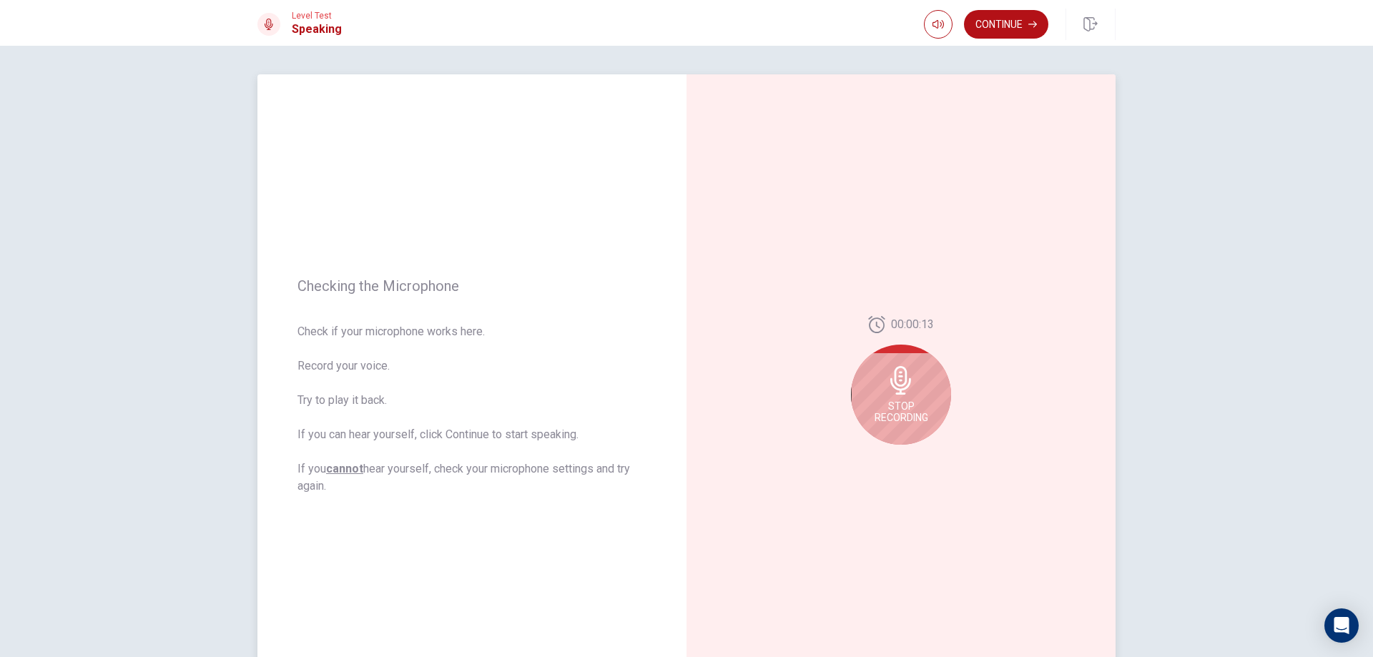
click at [891, 405] on span "Stop Recording" at bounding box center [902, 411] width 54 height 23
click at [892, 405] on div at bounding box center [901, 385] width 100 height 100
click at [913, 453] on icon "Play Audio" at bounding box center [916, 456] width 6 height 9
click at [898, 388] on icon at bounding box center [904, 384] width 29 height 29
click at [885, 453] on icon "Record Again" at bounding box center [885, 456] width 9 height 9
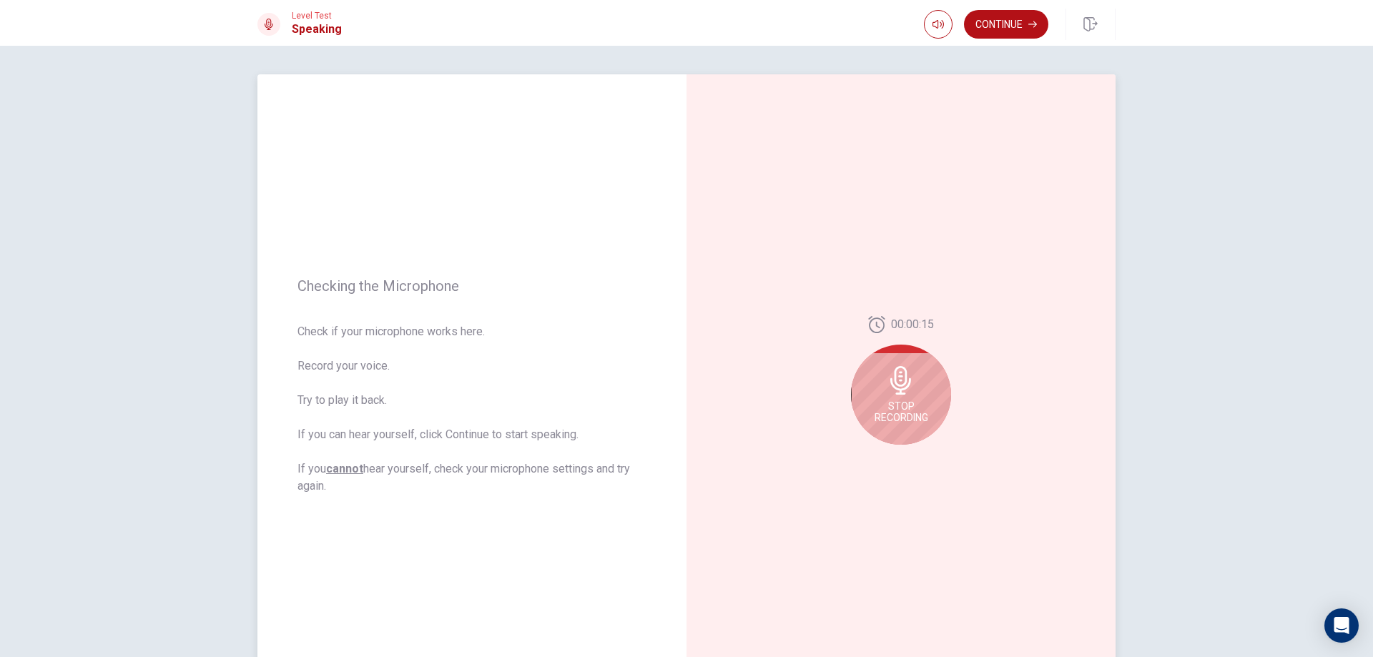
click at [895, 399] on div "Stop Recording" at bounding box center [901, 395] width 100 height 100
click at [881, 455] on icon "Record Again" at bounding box center [885, 456] width 9 height 9
click at [922, 388] on div "Stop Recording" at bounding box center [901, 395] width 100 height 100
click at [913, 456] on icon "Play Audio" at bounding box center [916, 456] width 6 height 9
click at [881, 458] on icon "Record Again" at bounding box center [885, 456] width 9 height 9
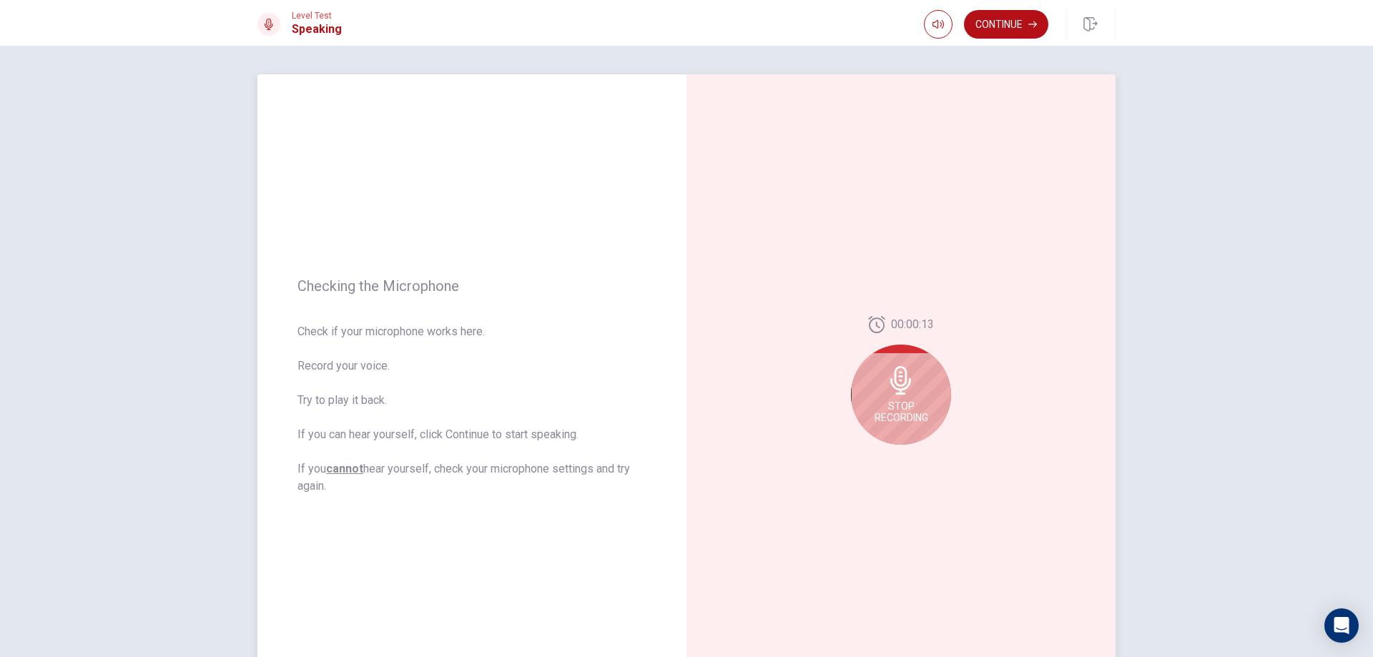
click at [892, 393] on icon at bounding box center [900, 380] width 21 height 29
click at [875, 447] on div at bounding box center [900, 456] width 51 height 20
click at [882, 450] on button "Record Again" at bounding box center [885, 456] width 20 height 20
click at [910, 417] on span "Stop Recording" at bounding box center [902, 411] width 54 height 23
click at [913, 457] on icon "Play Audio" at bounding box center [916, 456] width 6 height 9
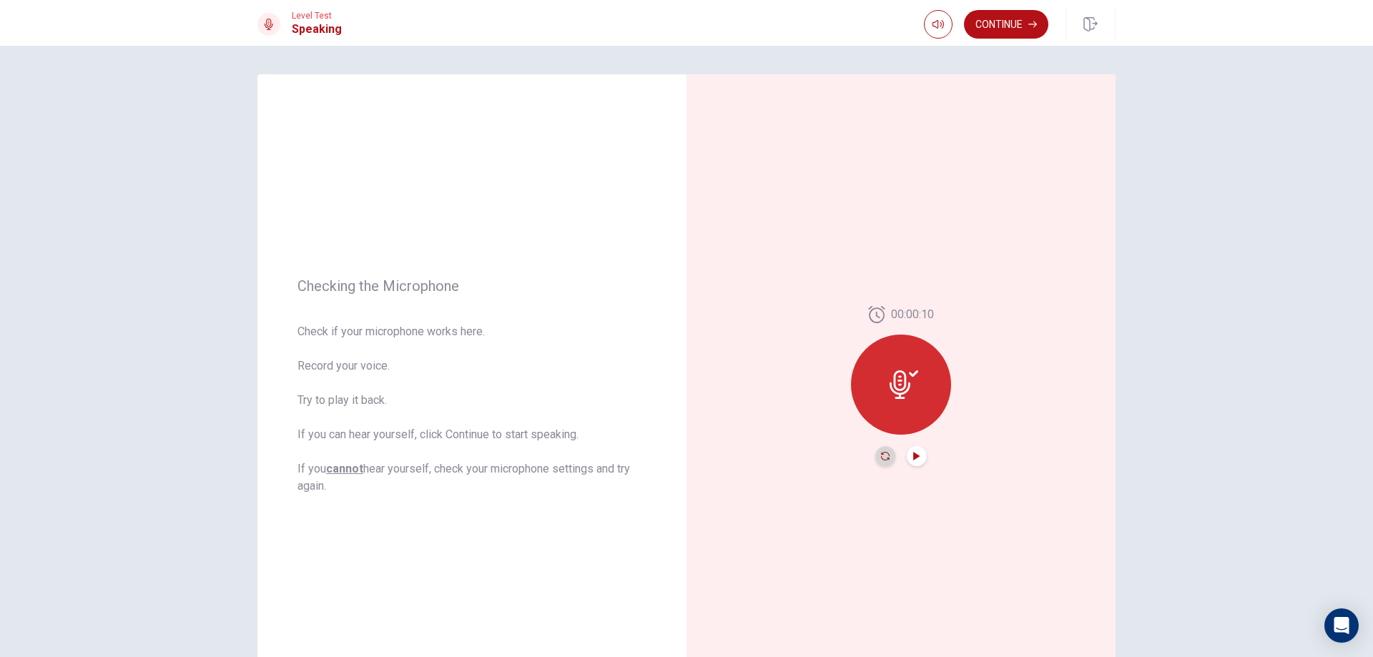
click at [882, 458] on icon "Record Again" at bounding box center [885, 456] width 9 height 9
click at [905, 425] on div "Stop Recording" at bounding box center [901, 395] width 100 height 100
click at [913, 460] on icon "Play Audio" at bounding box center [916, 456] width 9 height 9
click at [884, 459] on icon "Record Again" at bounding box center [885, 456] width 9 height 9
click at [892, 391] on icon at bounding box center [901, 380] width 29 height 29
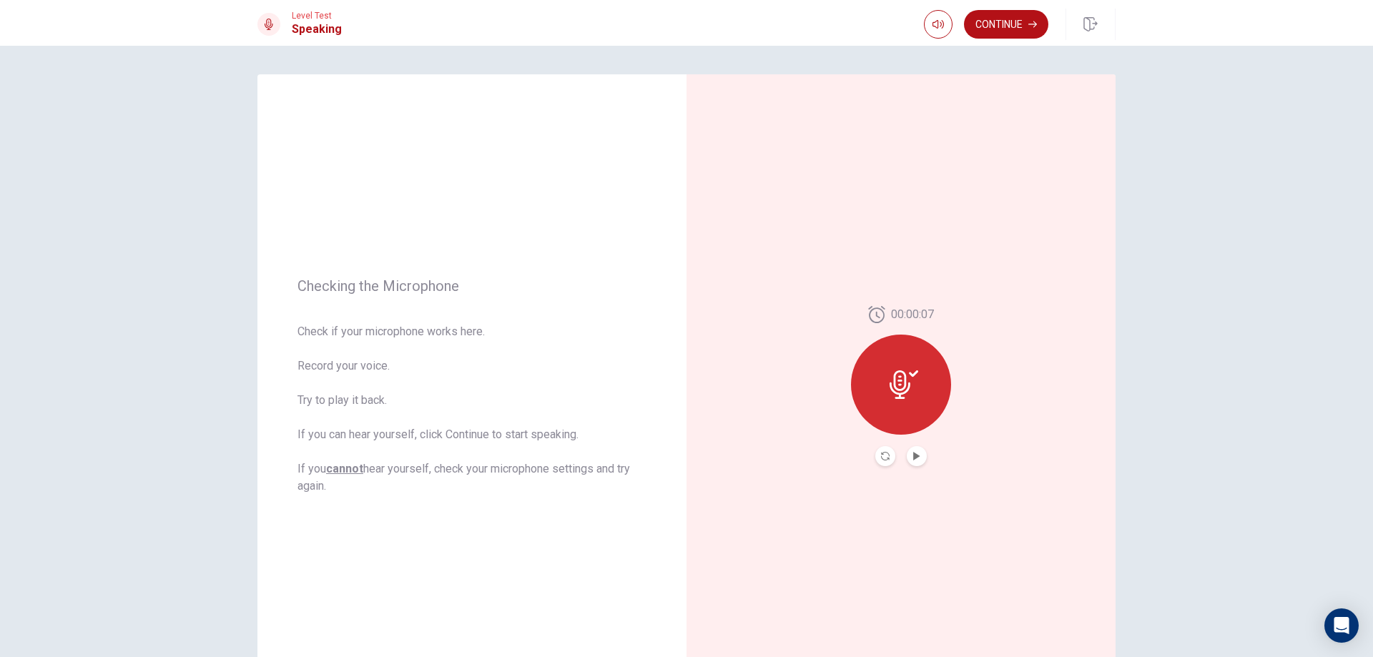
click at [907, 457] on button "Play Audio" at bounding box center [917, 456] width 20 height 20
click at [912, 456] on icon "Pause Audio" at bounding box center [916, 456] width 9 height 9
click at [877, 458] on button "Record Again" at bounding box center [885, 456] width 20 height 20
click at [900, 403] on span "Stop Recording" at bounding box center [902, 411] width 54 height 23
click at [899, 457] on button "Record Again" at bounding box center [901, 456] width 107 height 29
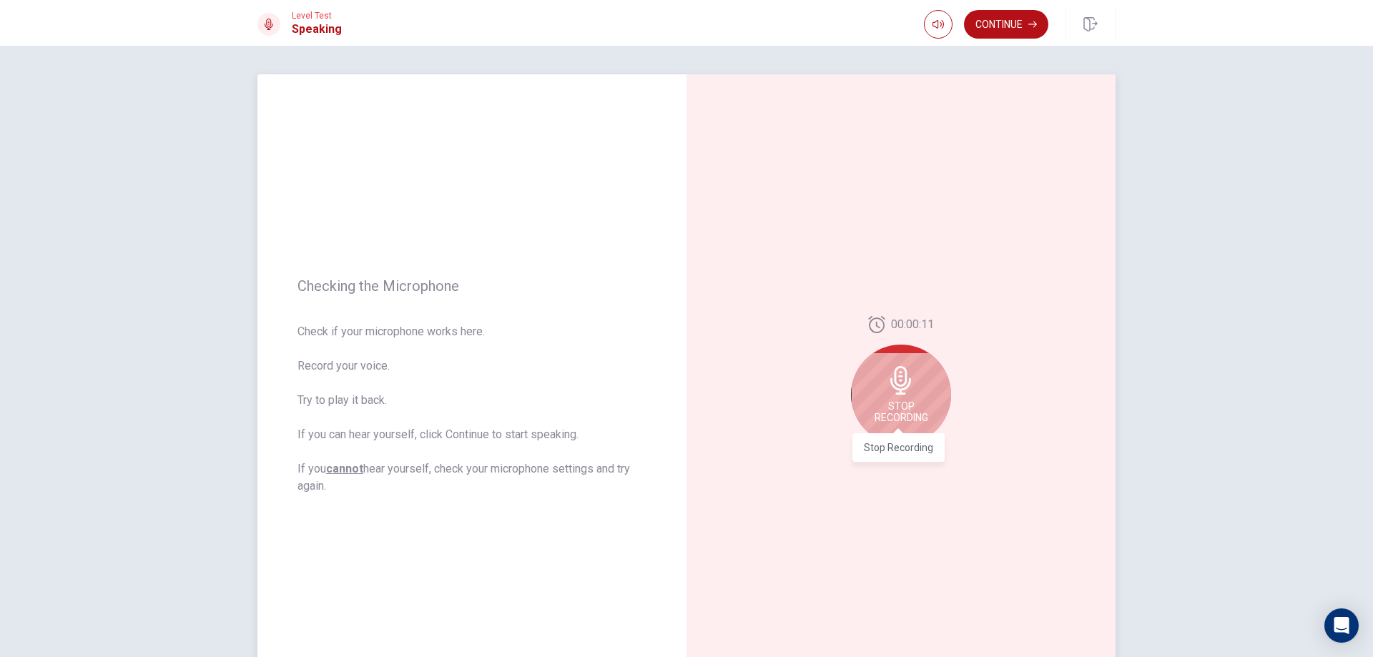
click at [908, 401] on span "Stop Recording" at bounding box center [902, 411] width 54 height 23
click at [882, 454] on icon "Record Again" at bounding box center [885, 456] width 9 height 9
click at [912, 378] on div "Stop Recording" at bounding box center [901, 395] width 100 height 100
click at [908, 458] on button "Play Audio" at bounding box center [917, 456] width 20 height 20
click at [885, 456] on icon "Record Again" at bounding box center [885, 456] width 9 height 9
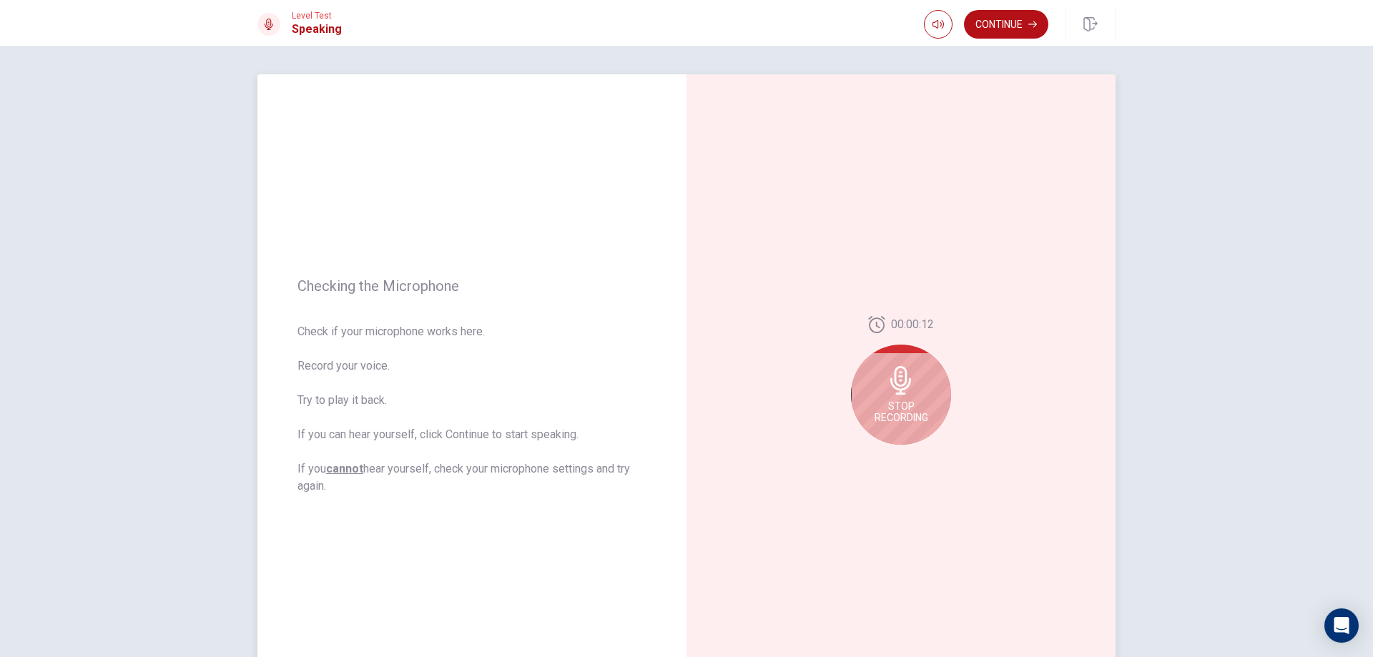
click at [900, 398] on div "Stop Recording" at bounding box center [901, 395] width 100 height 100
click at [908, 460] on button "Play Audio" at bounding box center [917, 456] width 20 height 20
click at [884, 456] on icon "Record Again" at bounding box center [885, 456] width 9 height 9
click at [902, 401] on span "Stop Recording" at bounding box center [902, 411] width 54 height 23
click at [905, 448] on div at bounding box center [900, 456] width 51 height 20
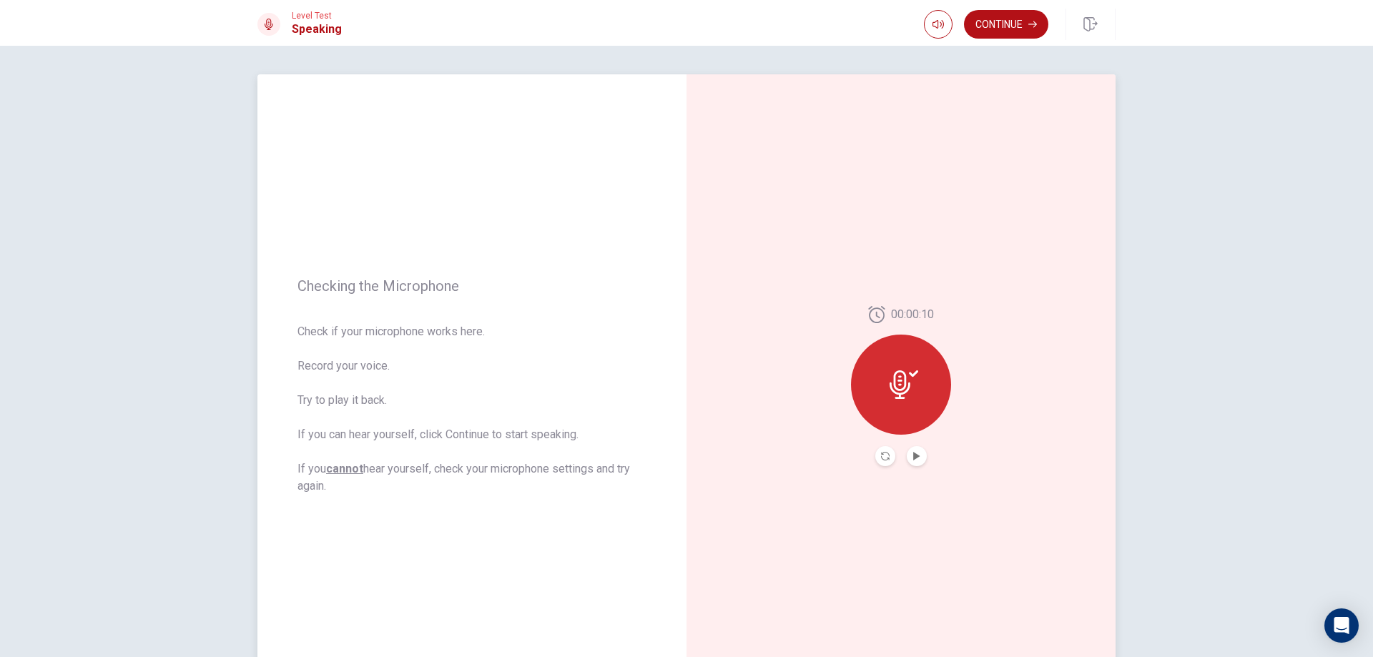
click at [909, 450] on button "Play Audio" at bounding box center [917, 456] width 20 height 20
click at [914, 459] on icon "Play Audio" at bounding box center [916, 456] width 9 height 9
click at [881, 457] on icon "Record Again" at bounding box center [885, 456] width 9 height 9
drag, startPoint x: 917, startPoint y: 394, endPoint x: 912, endPoint y: 399, distance: 7.6
click at [916, 394] on div "Stop Recording" at bounding box center [901, 395] width 100 height 100
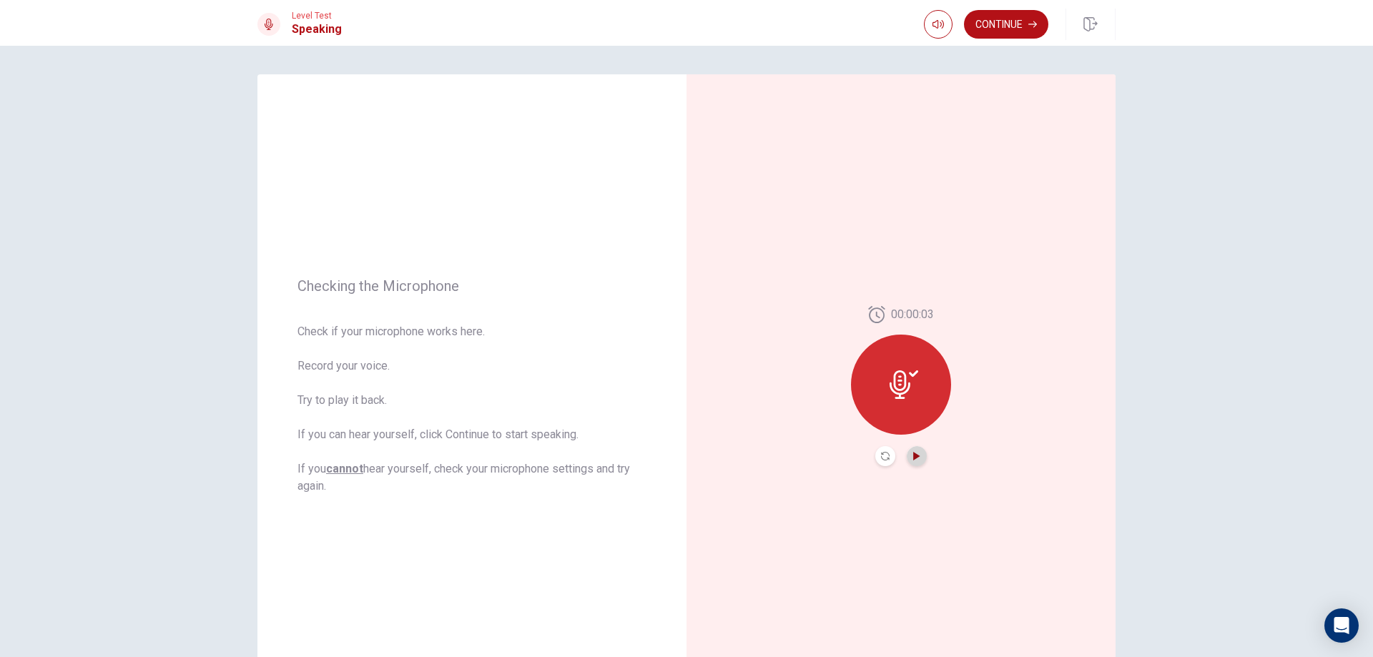
click at [912, 458] on icon "Play Audio" at bounding box center [916, 456] width 9 height 9
click at [881, 456] on icon "Record Again" at bounding box center [885, 456] width 9 height 9
click at [890, 415] on span "Stop Recording" at bounding box center [902, 411] width 54 height 23
click at [881, 456] on icon "Record Again" at bounding box center [885, 456] width 9 height 9
click at [899, 387] on icon at bounding box center [900, 380] width 21 height 29
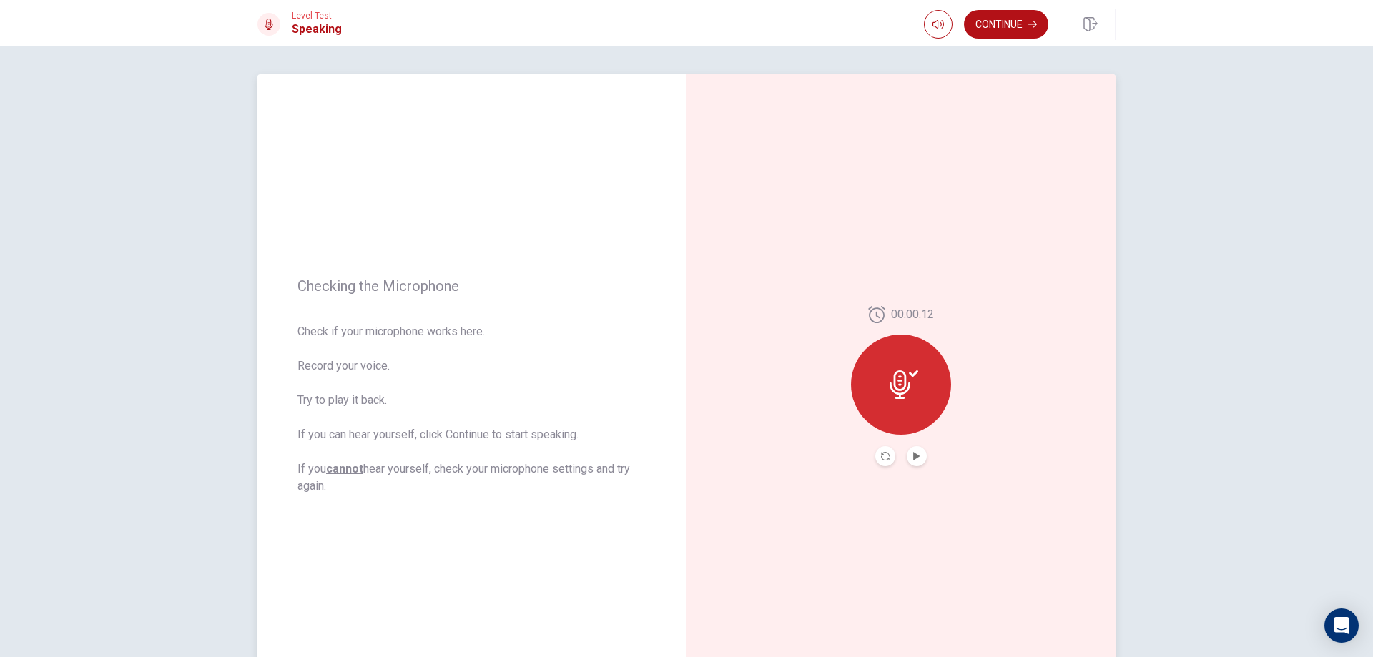
click at [908, 458] on button "Play Audio" at bounding box center [917, 456] width 20 height 20
click at [909, 461] on button "Play Audio" at bounding box center [917, 456] width 20 height 20
click at [883, 459] on icon "Record Again" at bounding box center [885, 456] width 9 height 9
click at [902, 407] on span "Stop Recording" at bounding box center [902, 411] width 54 height 23
click at [912, 455] on icon "Play Audio" at bounding box center [916, 456] width 9 height 9
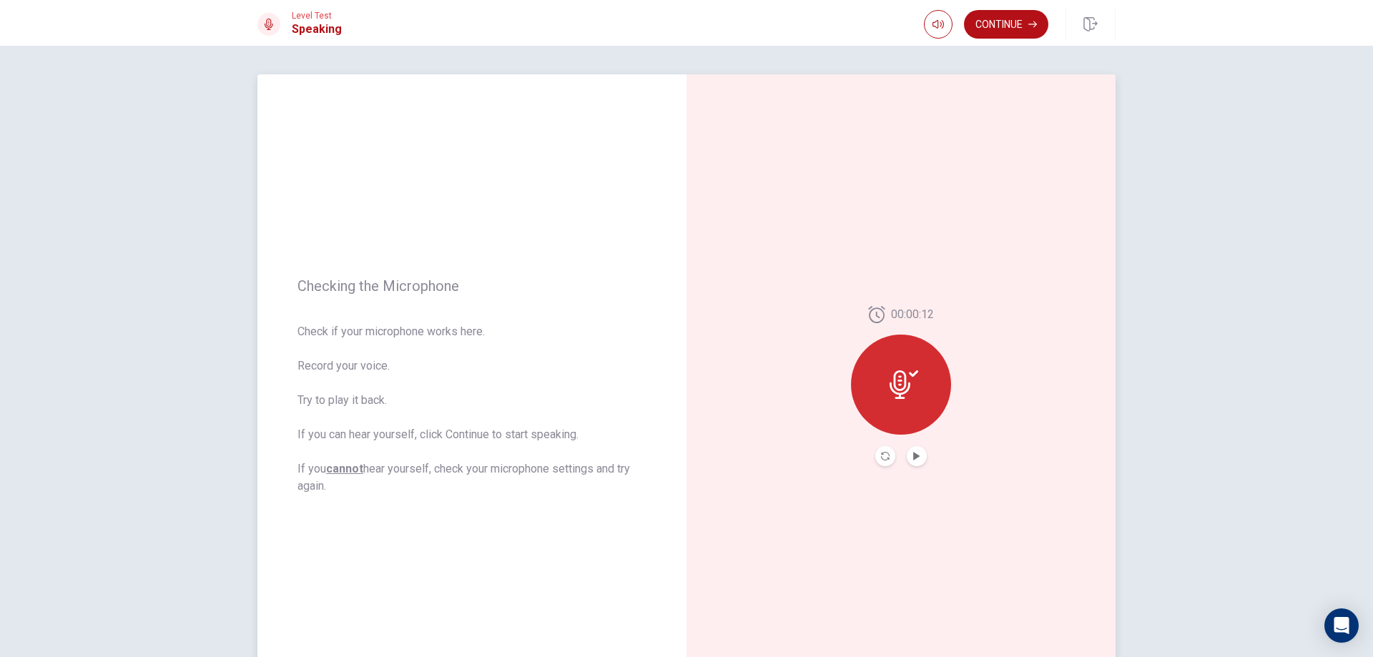
click at [882, 461] on button "Record Again" at bounding box center [885, 456] width 20 height 20
click at [919, 398] on div "Stop Recording" at bounding box center [901, 395] width 100 height 100
click at [912, 452] on icon "Play Audio" at bounding box center [916, 456] width 9 height 9
click at [884, 458] on icon "Record Again" at bounding box center [885, 456] width 9 height 9
click at [913, 411] on span "Stop Recording" at bounding box center [902, 411] width 54 height 23
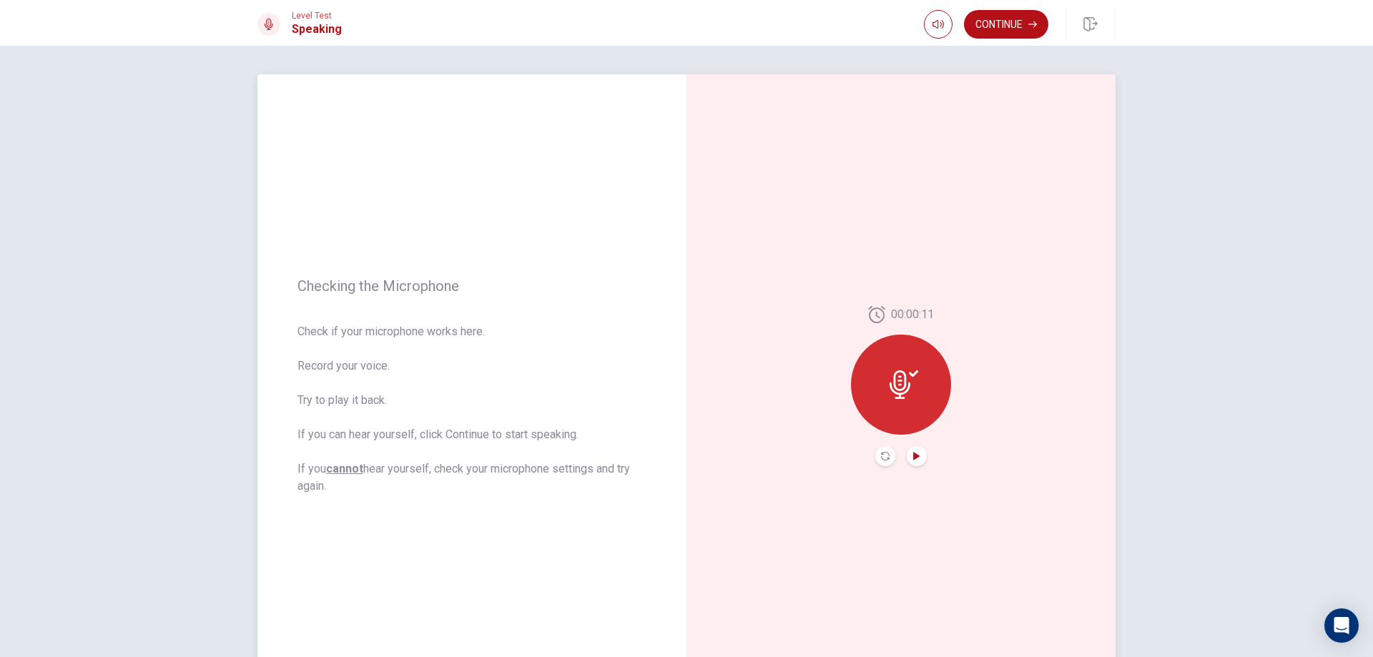
click at [913, 459] on icon "Play Audio" at bounding box center [916, 456] width 6 height 9
click at [881, 453] on icon "Record Again" at bounding box center [885, 456] width 9 height 9
click at [914, 416] on span "Stop Recording" at bounding box center [902, 411] width 54 height 23
click at [916, 462] on button "Play Audio" at bounding box center [917, 456] width 20 height 20
click at [881, 454] on icon "Record Again" at bounding box center [885, 456] width 9 height 9
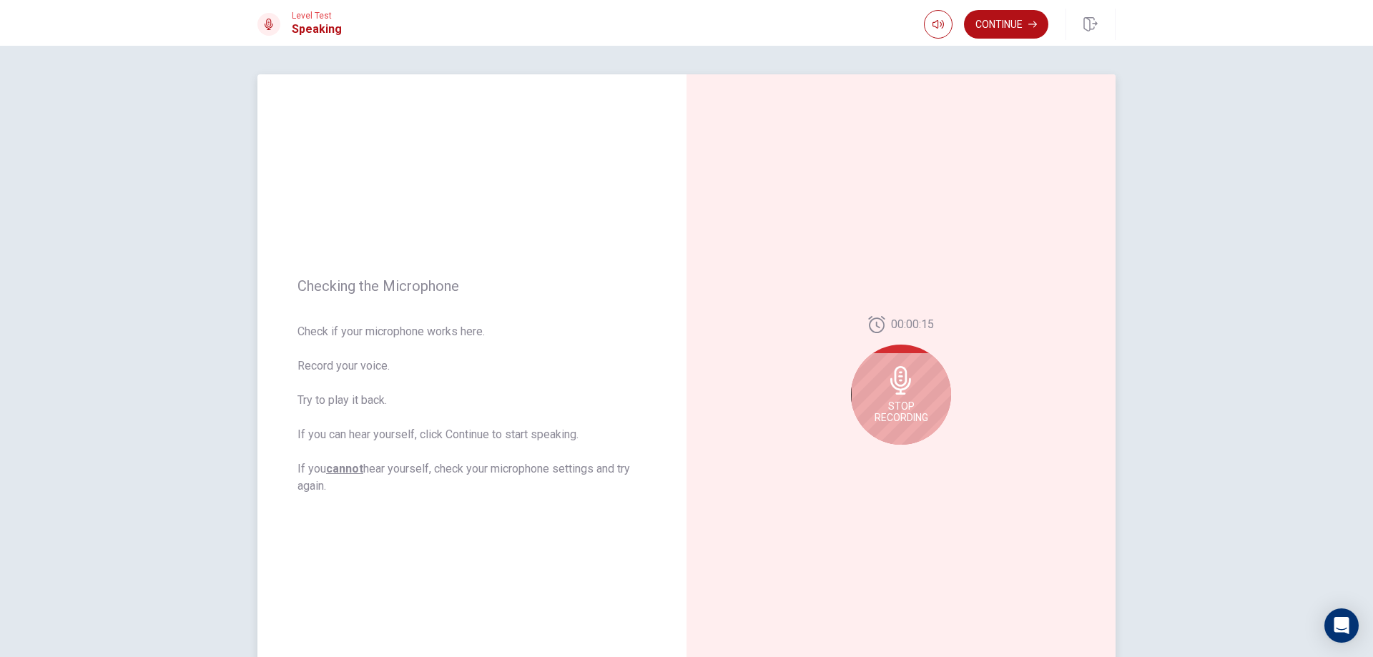
click at [900, 404] on span "Stop Recording" at bounding box center [902, 411] width 54 height 23
click at [876, 455] on button "Record Again" at bounding box center [885, 456] width 20 height 20
click at [905, 420] on span "Stop Recording" at bounding box center [902, 411] width 54 height 23
click at [918, 451] on button "Play Audio" at bounding box center [917, 456] width 20 height 20
click at [882, 452] on icon "Record Again" at bounding box center [885, 456] width 9 height 9
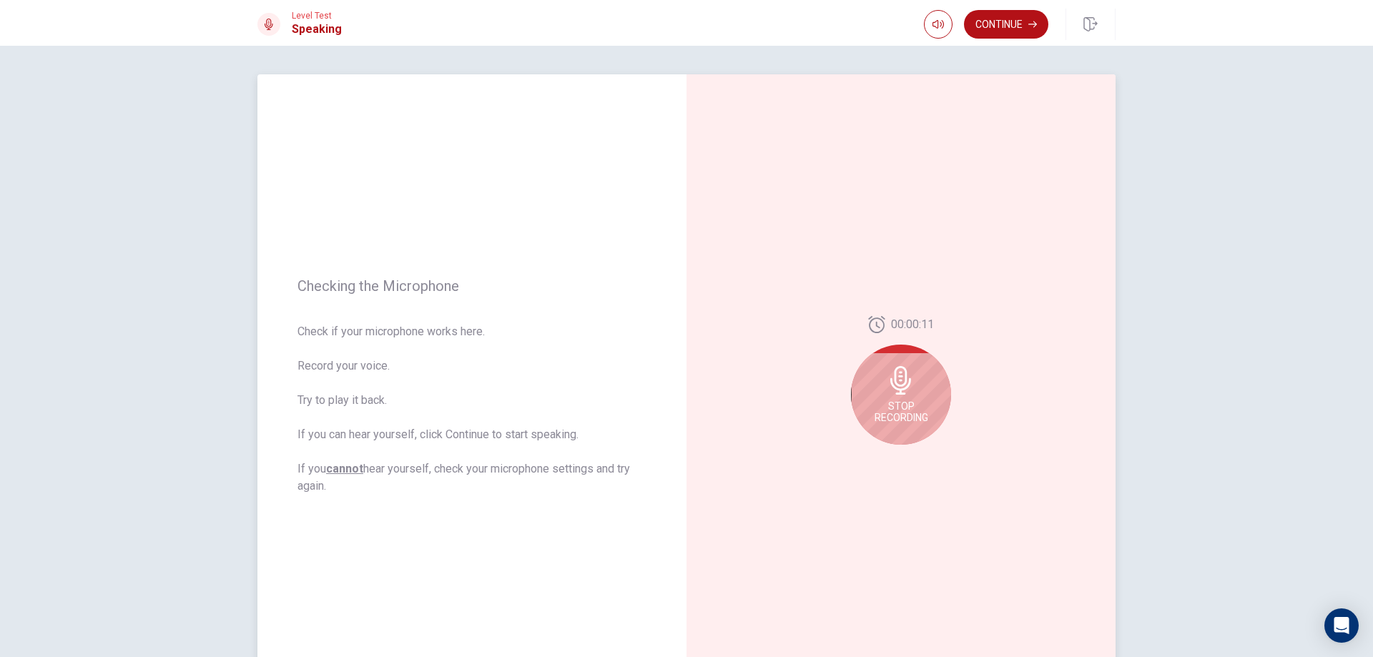
click at [913, 415] on span "Stop Recording" at bounding box center [902, 411] width 54 height 23
click at [913, 458] on icon "Play Audio" at bounding box center [916, 456] width 6 height 9
click at [881, 455] on icon "Record Again" at bounding box center [885, 456] width 9 height 9
click at [887, 388] on icon at bounding box center [901, 380] width 29 height 29
click at [913, 453] on icon "Play Audio" at bounding box center [916, 456] width 6 height 9
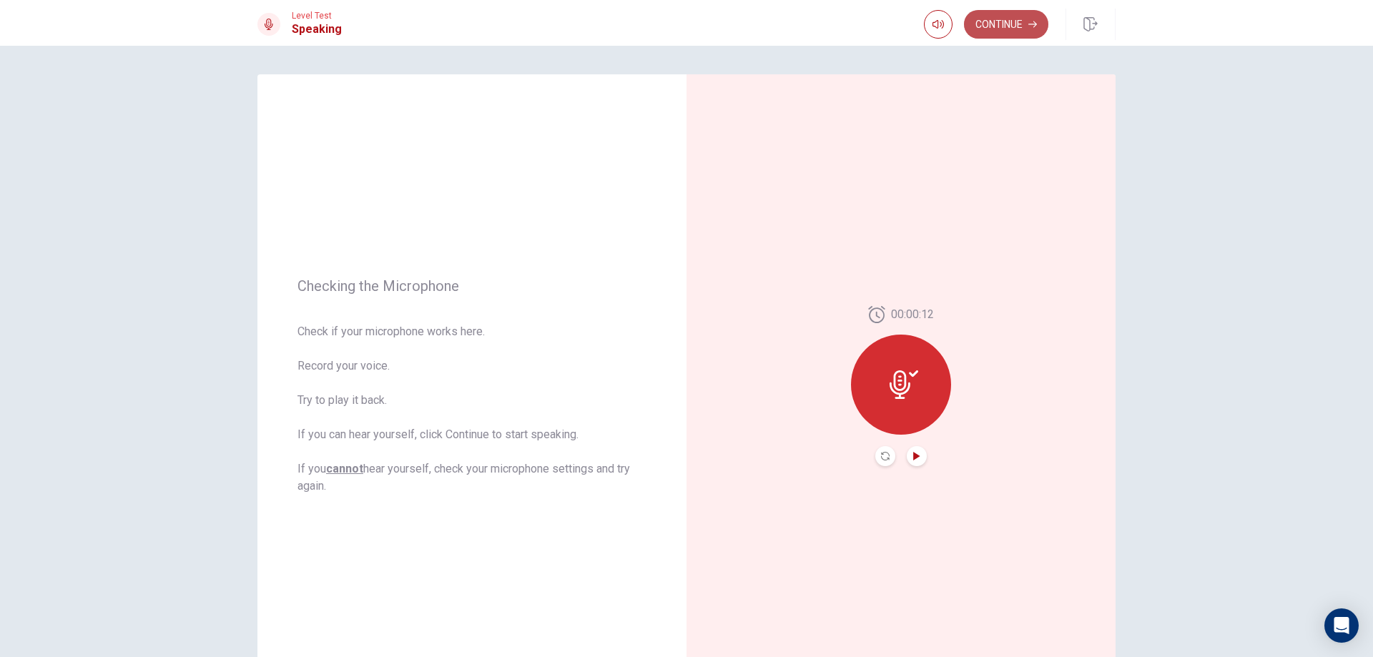
click at [1000, 17] on button "Continue" at bounding box center [1006, 24] width 84 height 29
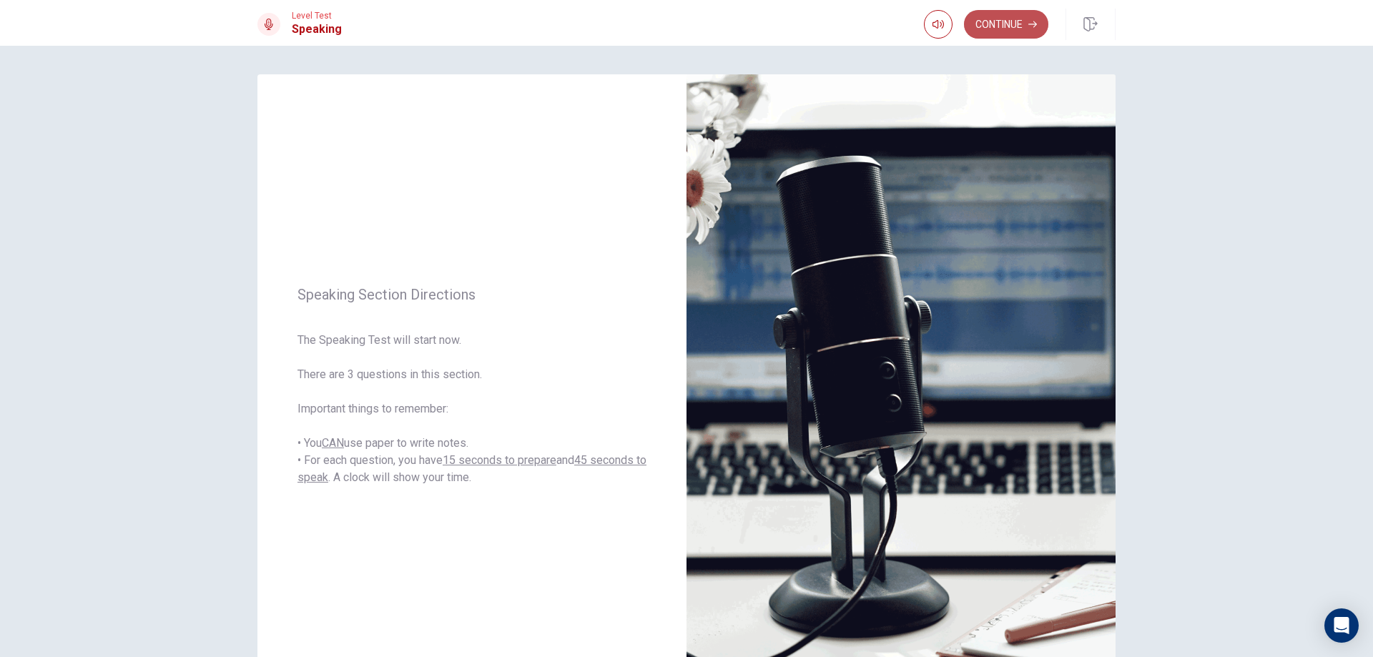
click at [1000, 22] on button "Continue" at bounding box center [1006, 24] width 84 height 29
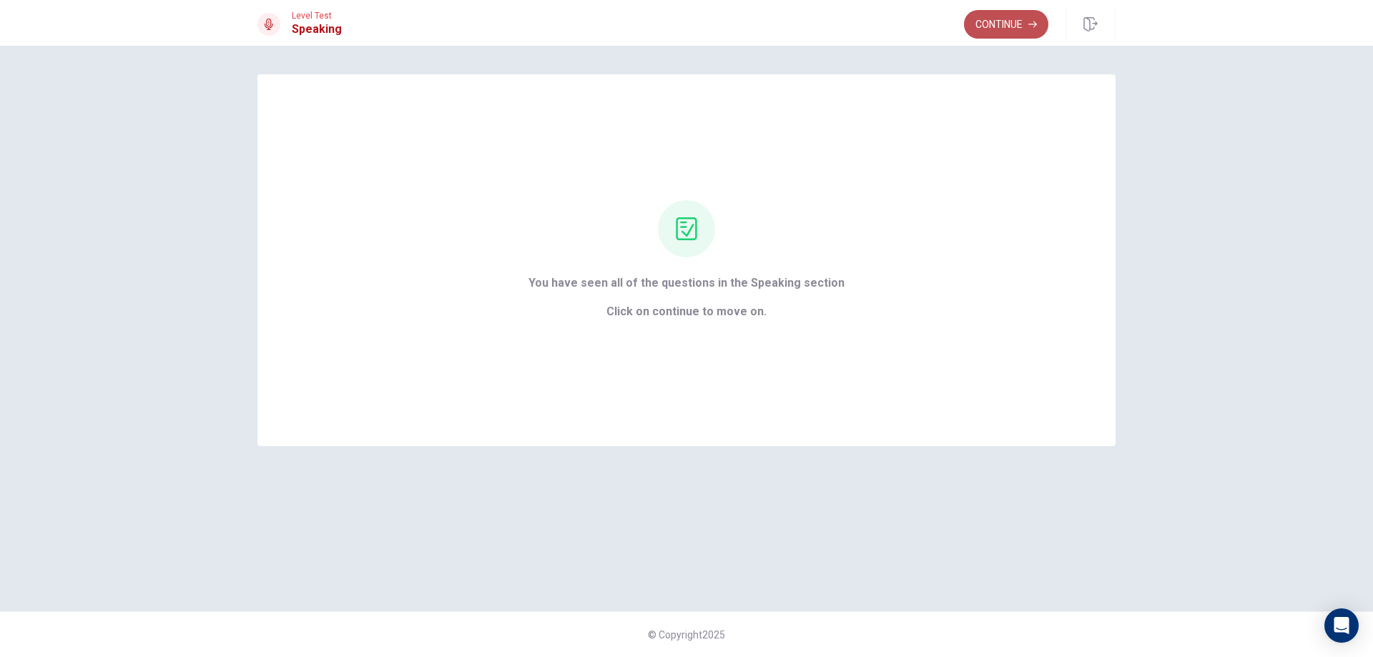
click at [1000, 21] on button "Continue" at bounding box center [1006, 24] width 84 height 29
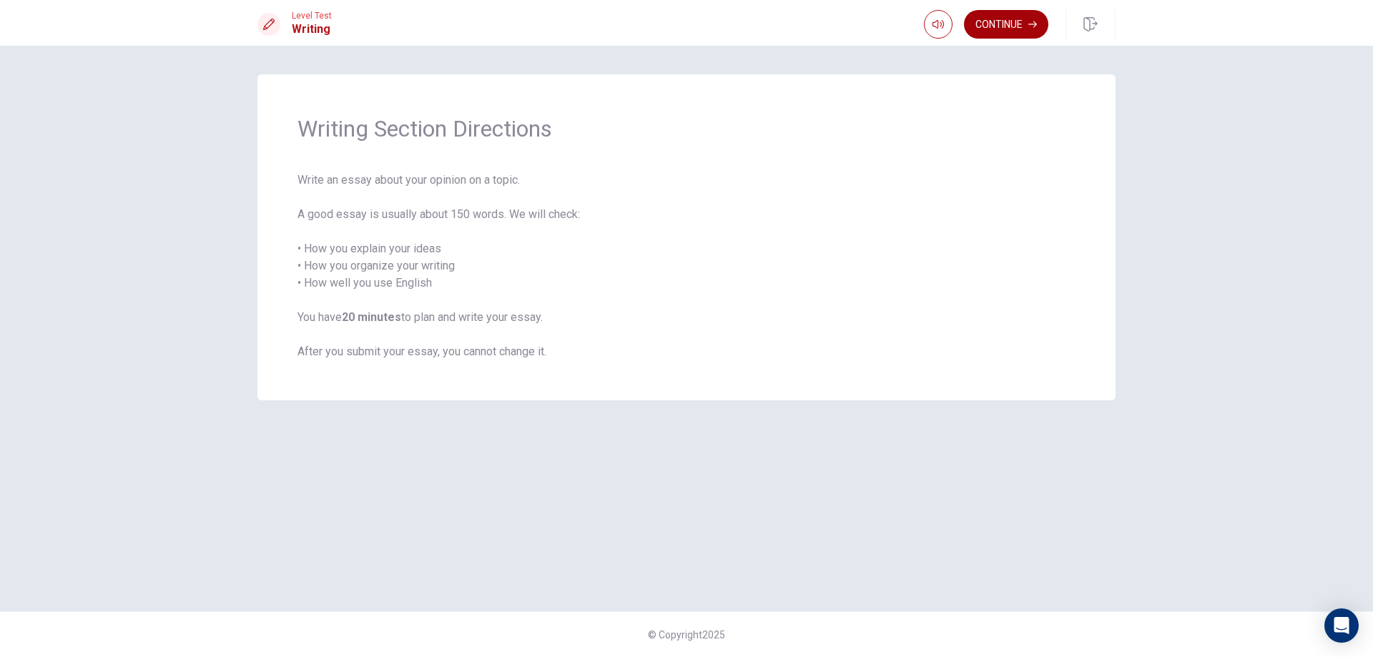
click at [1021, 34] on button "Continue" at bounding box center [1006, 24] width 84 height 29
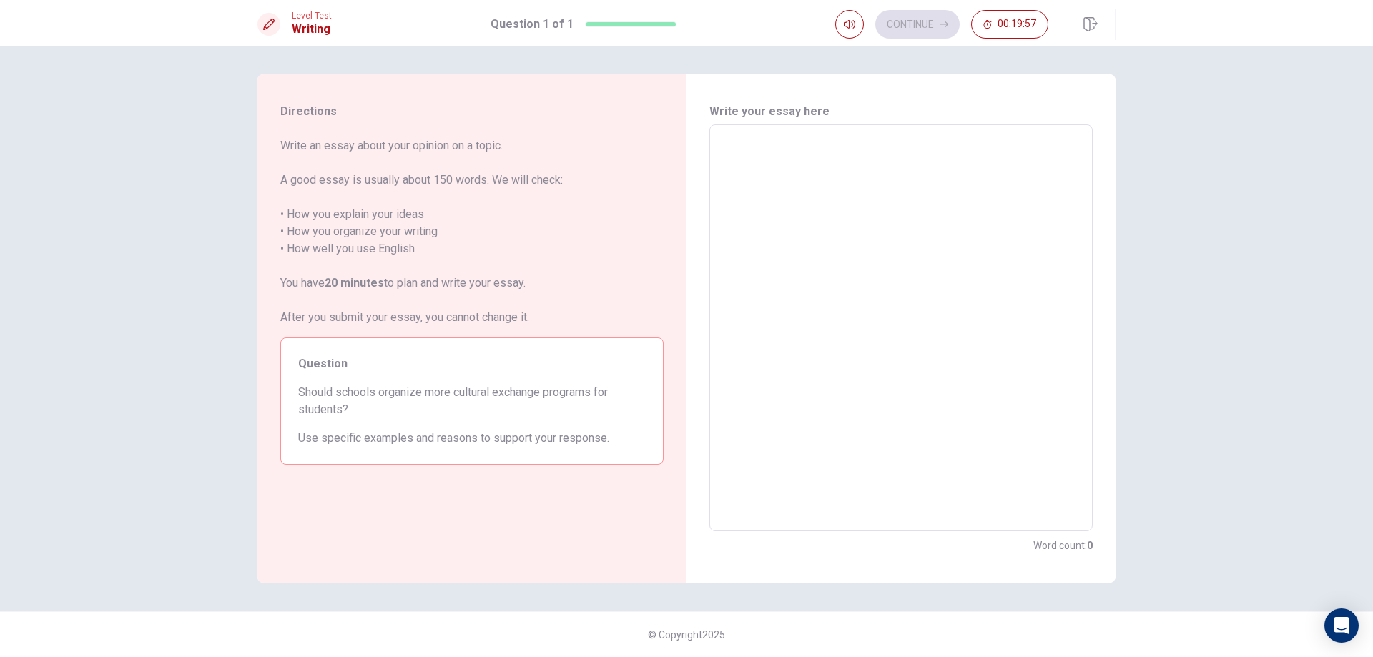
click at [769, 131] on div "x ​" at bounding box center [900, 327] width 383 height 407
type textarea "s"
type textarea "x"
type textarea "sc"
type textarea "x"
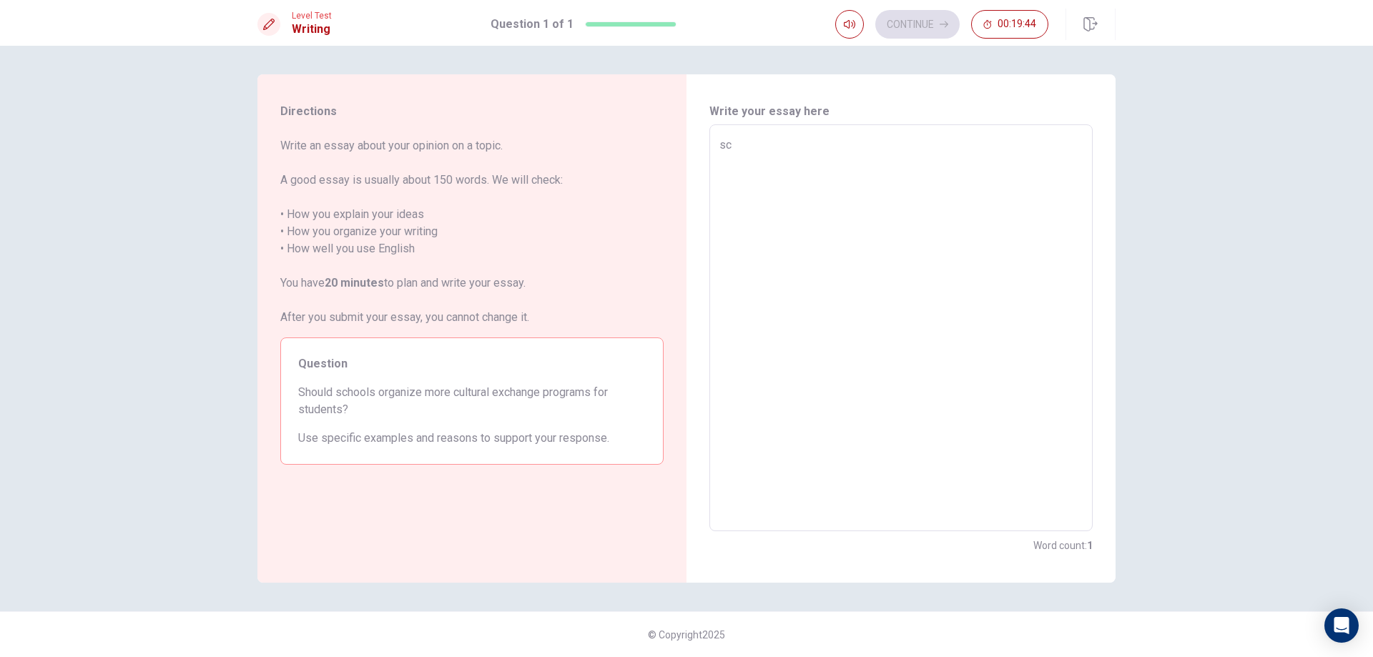
type textarea "sco"
type textarea "x"
type textarea "scoo"
type textarea "x"
type textarea "scool"
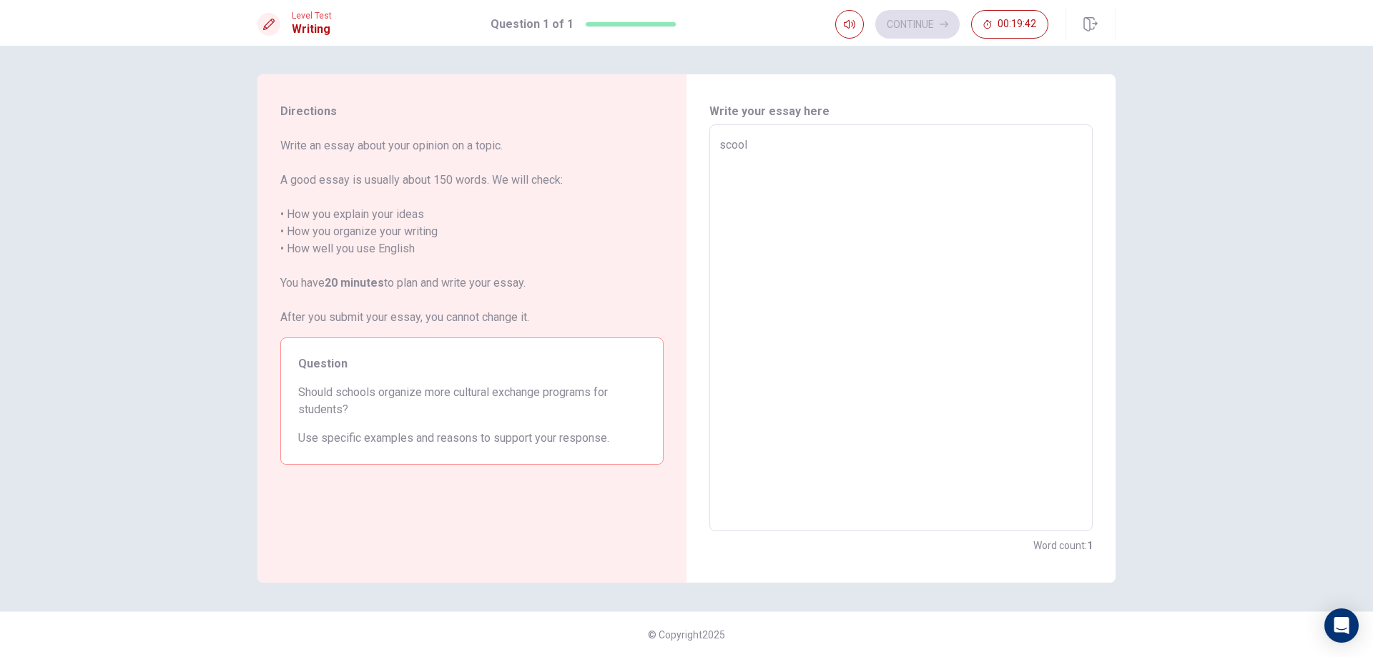
type textarea "x"
type textarea "scoo"
type textarea "x"
type textarea "sco"
type textarea "x"
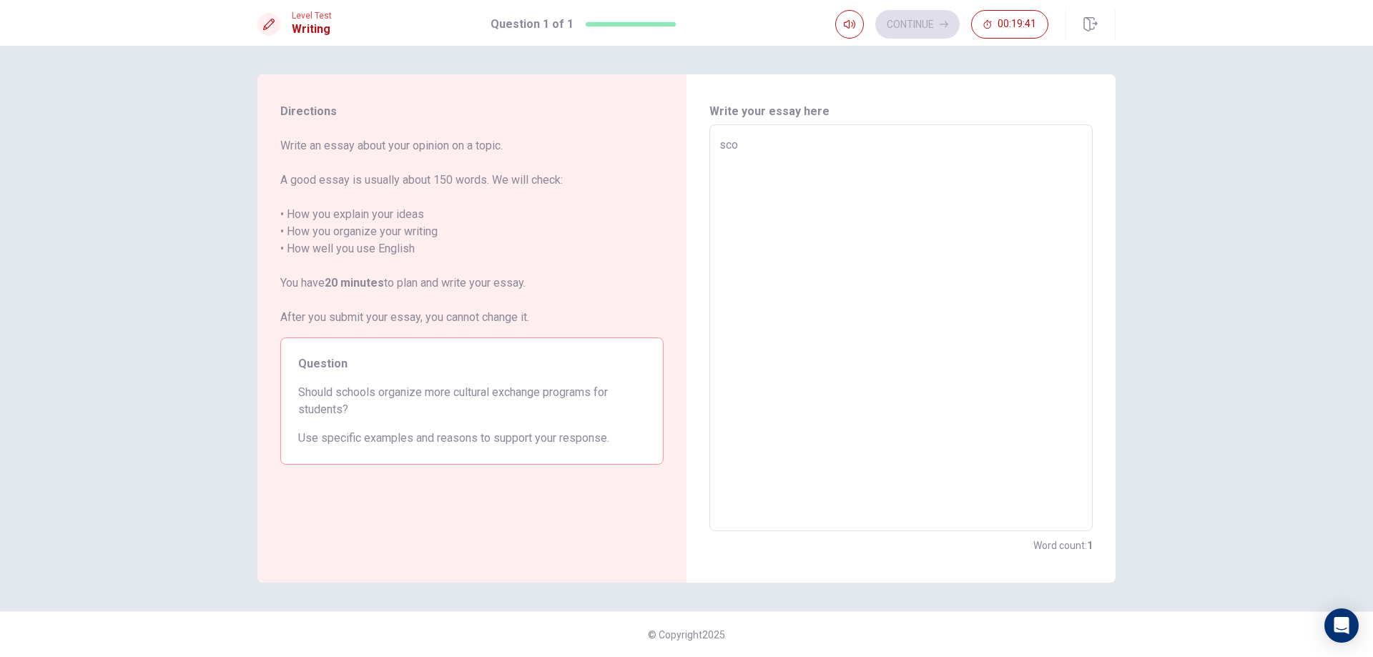
type textarea "sc"
type textarea "x"
type textarea "s"
type textarea "x"
type textarea "S"
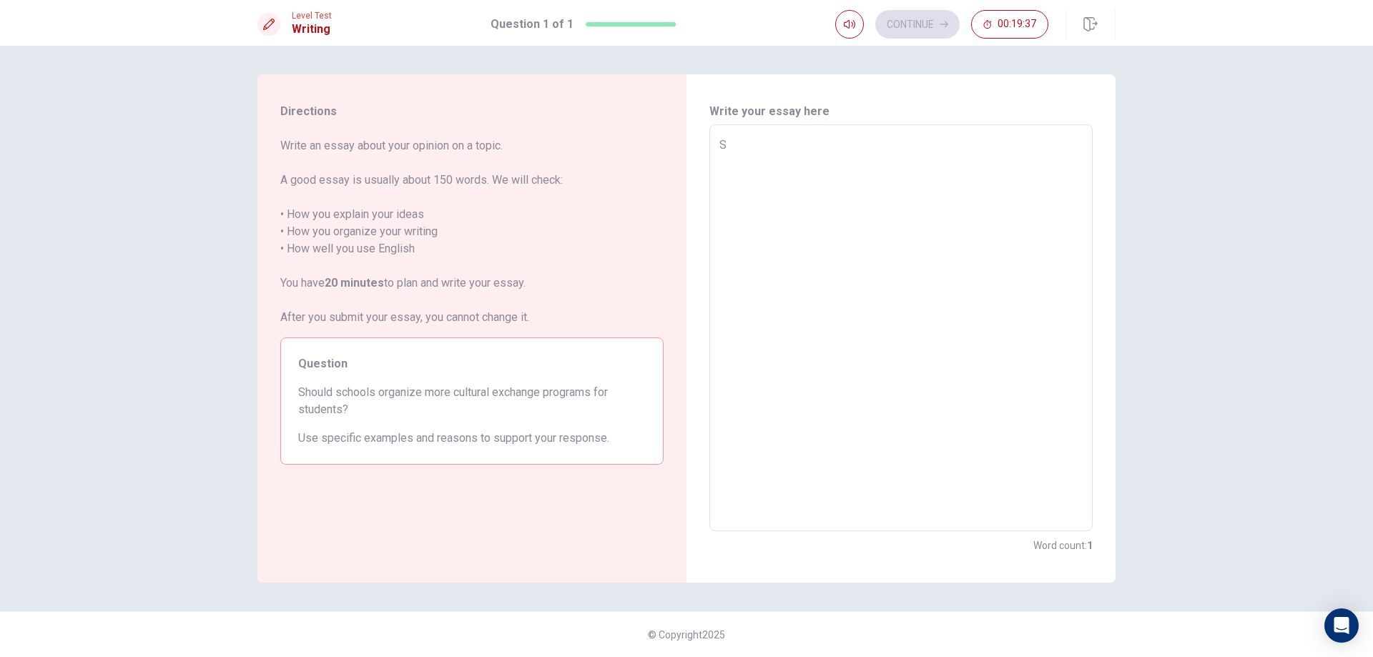
type textarea "x"
type textarea "Sh"
type textarea "x"
type textarea "Sho"
type textarea "x"
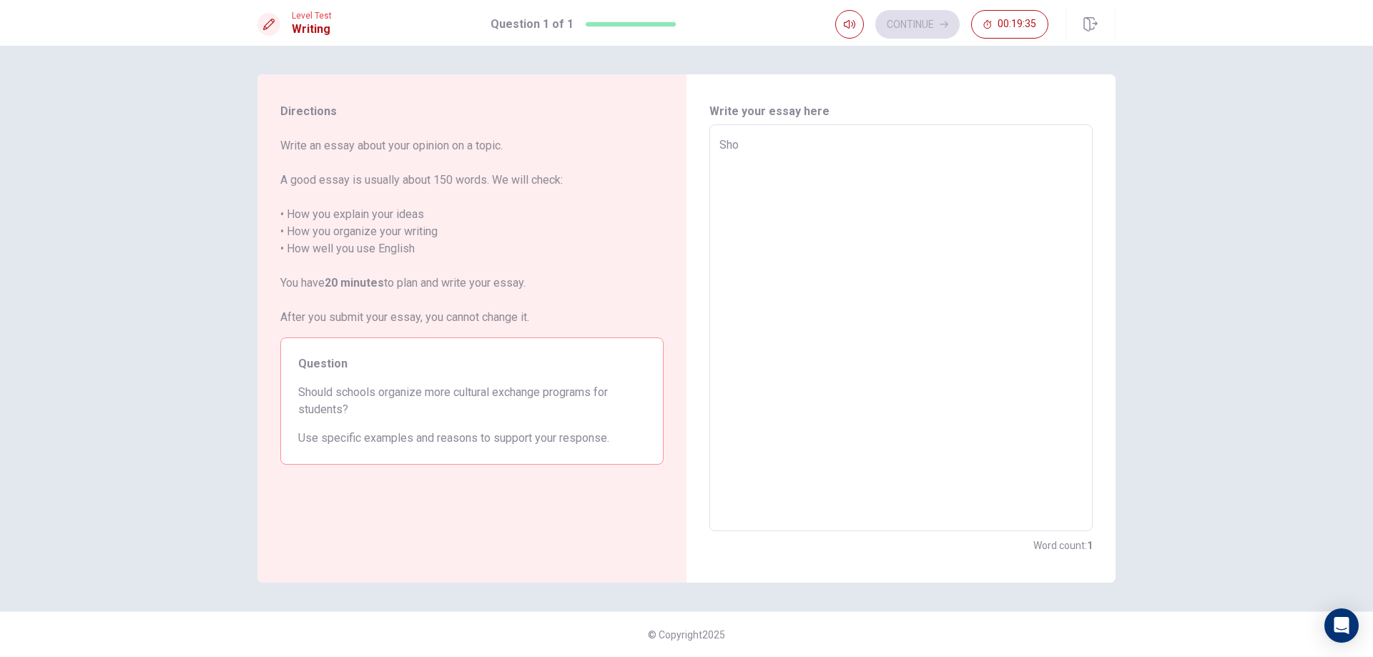
type textarea "Sh"
type textarea "x"
type textarea "S"
type textarea "x"
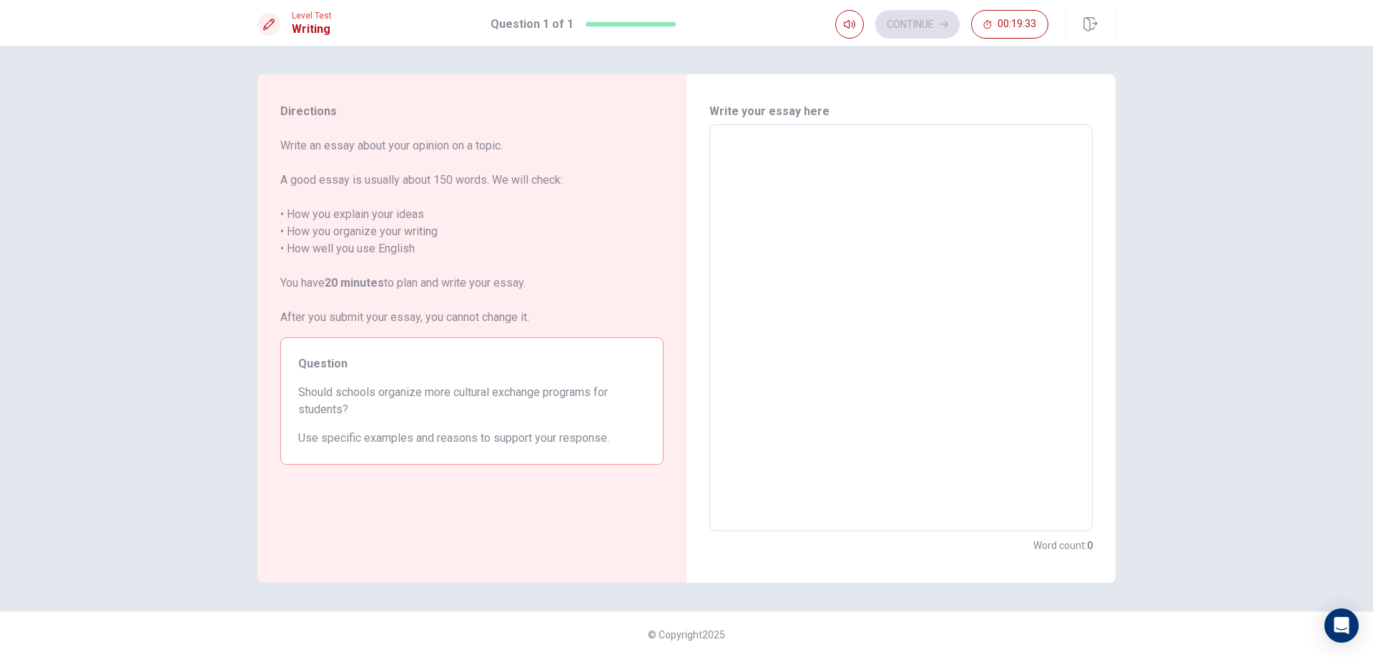
type textarea "i"
type textarea "x"
type textarea "I"
type textarea "x"
type textarea "In"
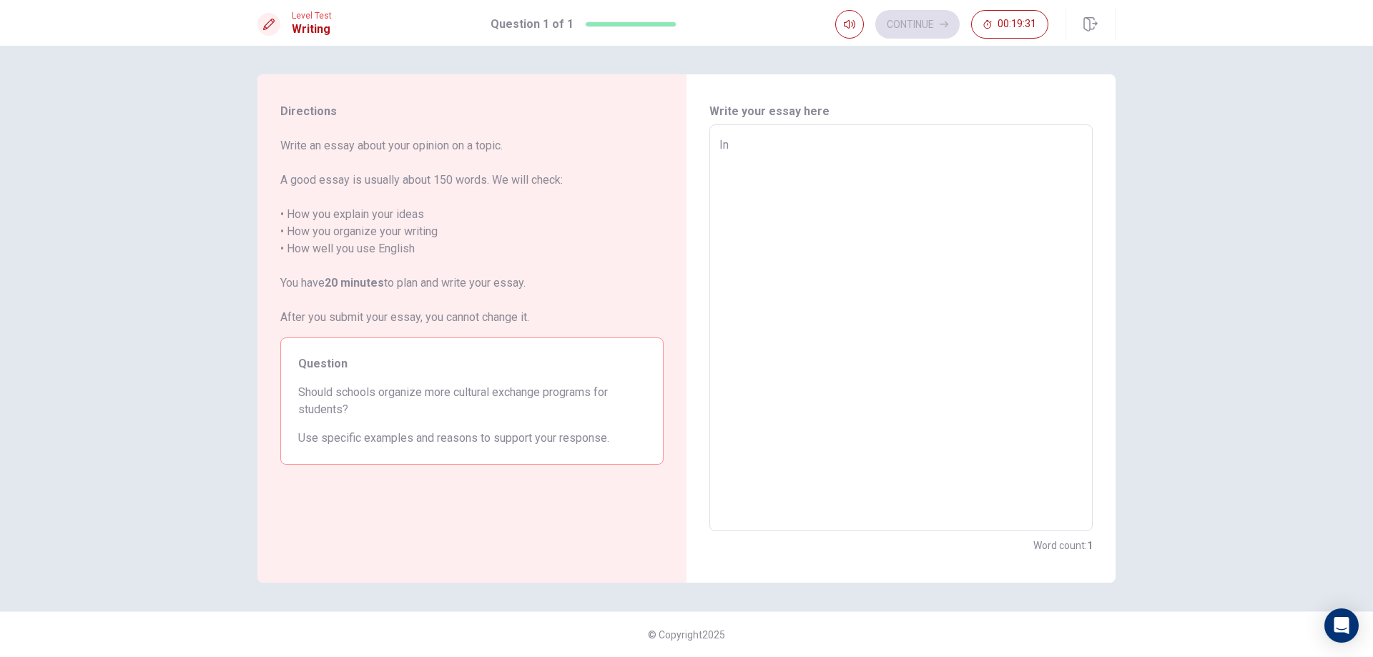
type textarea "x"
type textarea "In"
type textarea "x"
type textarea "In m"
type textarea "x"
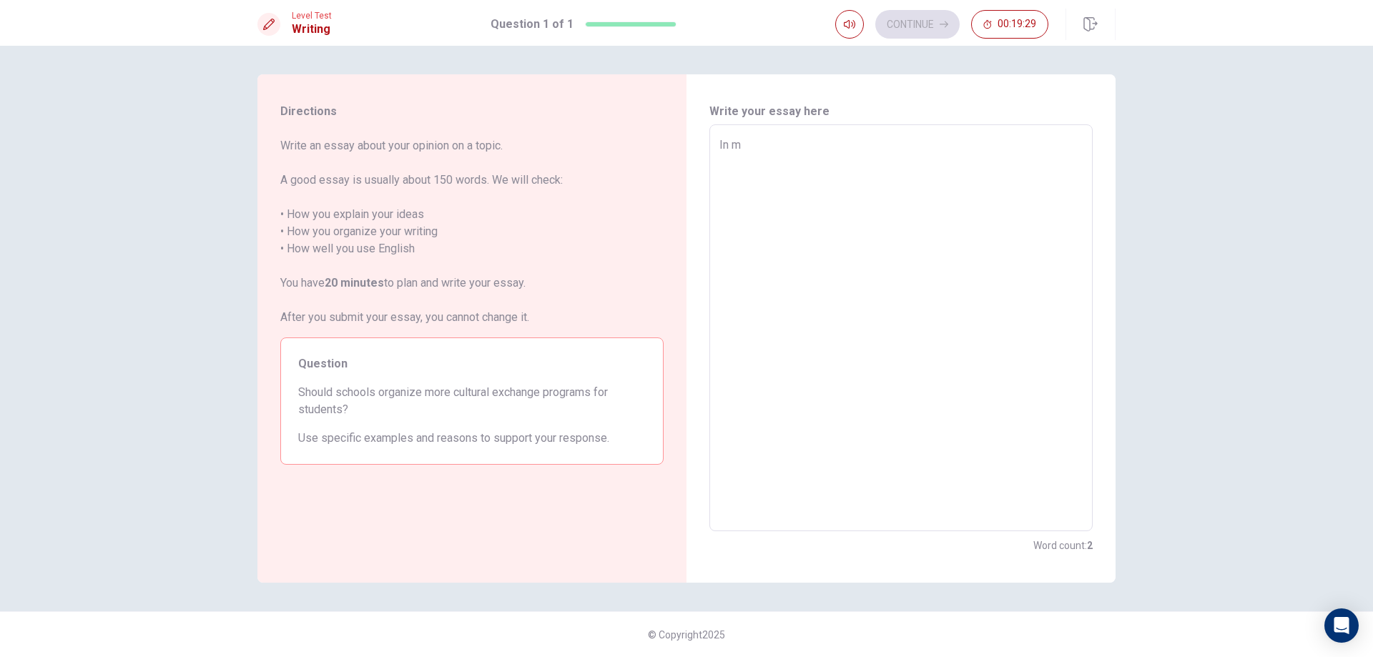
type textarea "In my"
type textarea "x"
type textarea "In my"
type textarea "x"
type textarea "In my o"
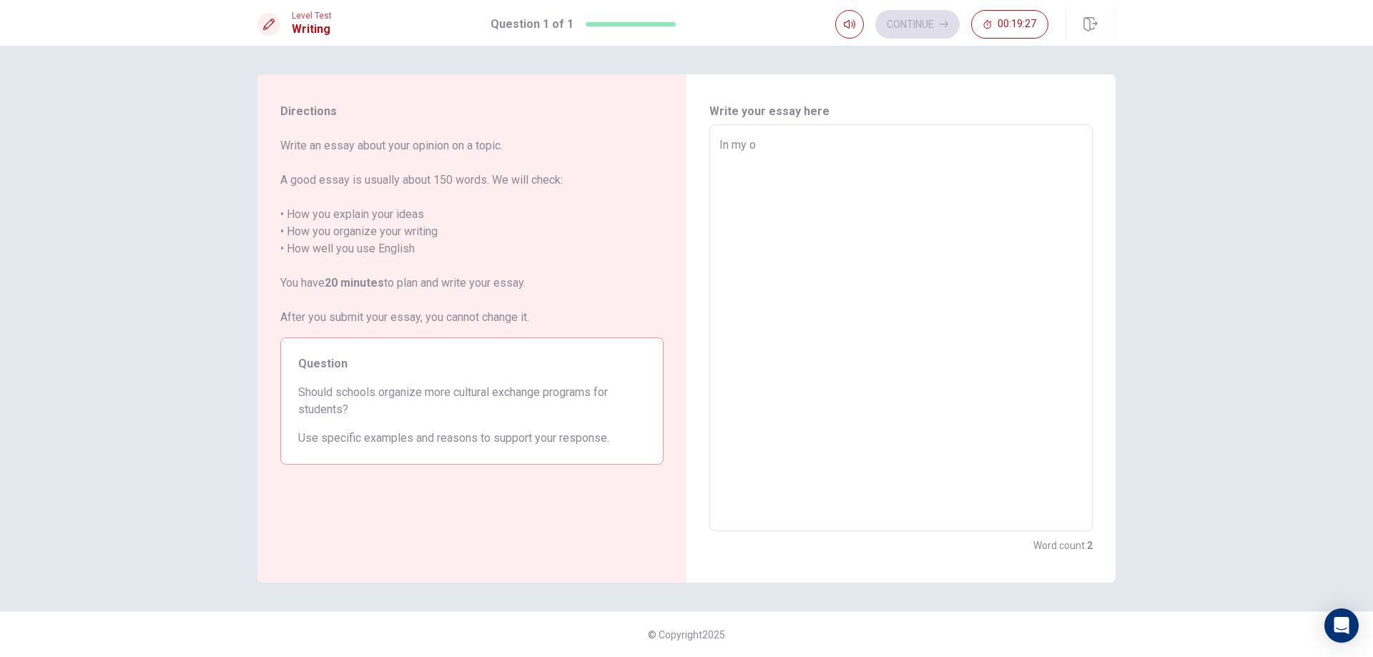
type textarea "x"
type textarea "In my op"
type textarea "x"
type textarea "In my opi"
type textarea "x"
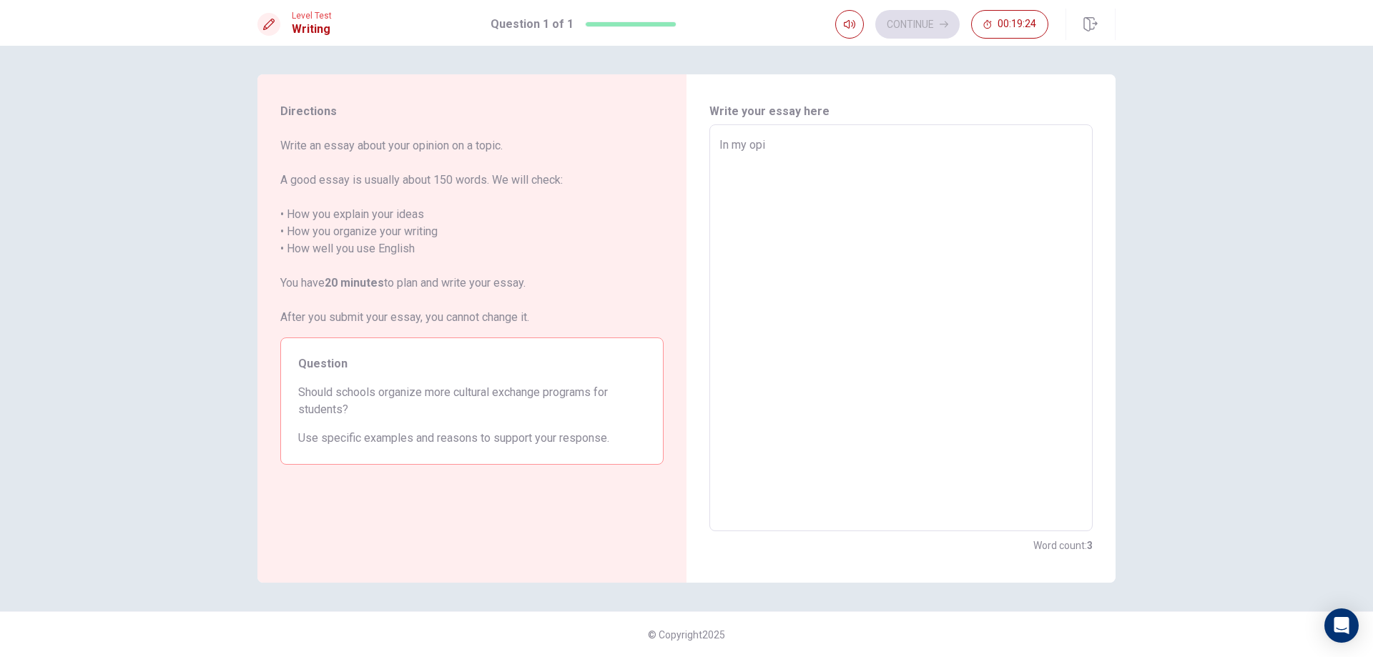
type textarea "In my opin"
type textarea "x"
type textarea "In my opini"
type textarea "x"
type textarea "In my opinio"
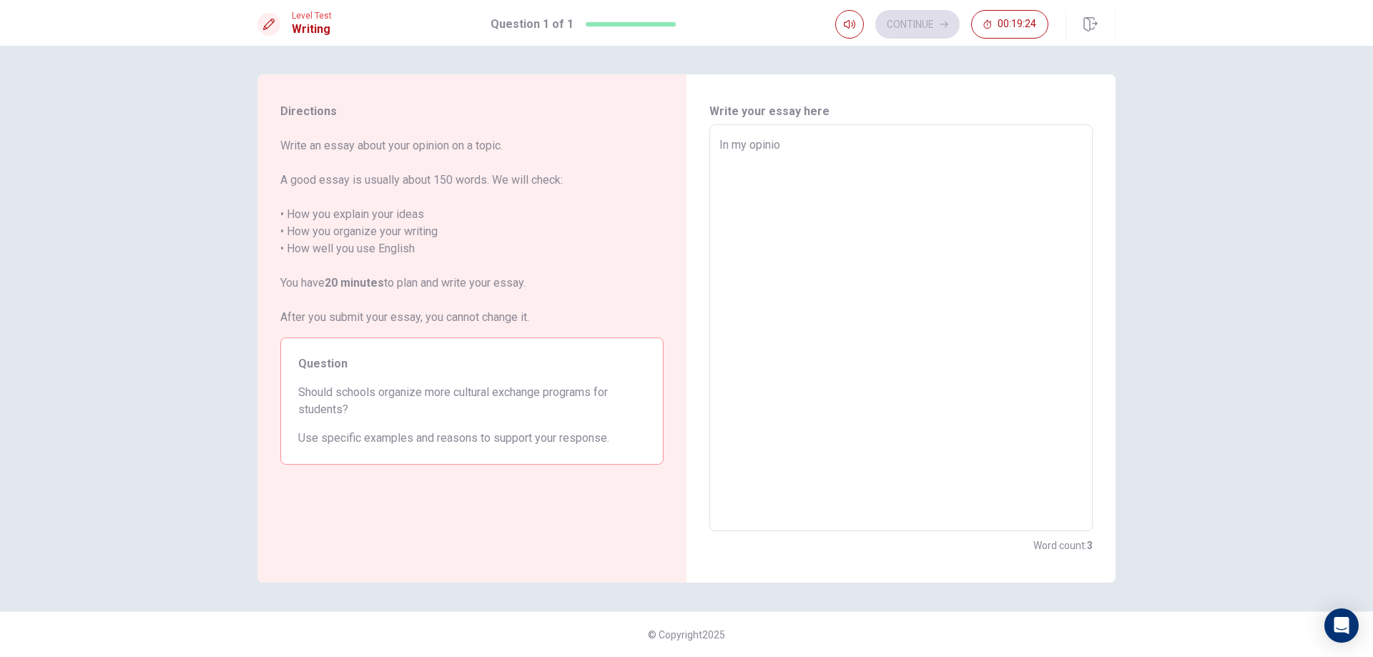
type textarea "x"
type textarea "In my opinion"
type textarea "x"
type textarea "In my opinion"
type textarea "x"
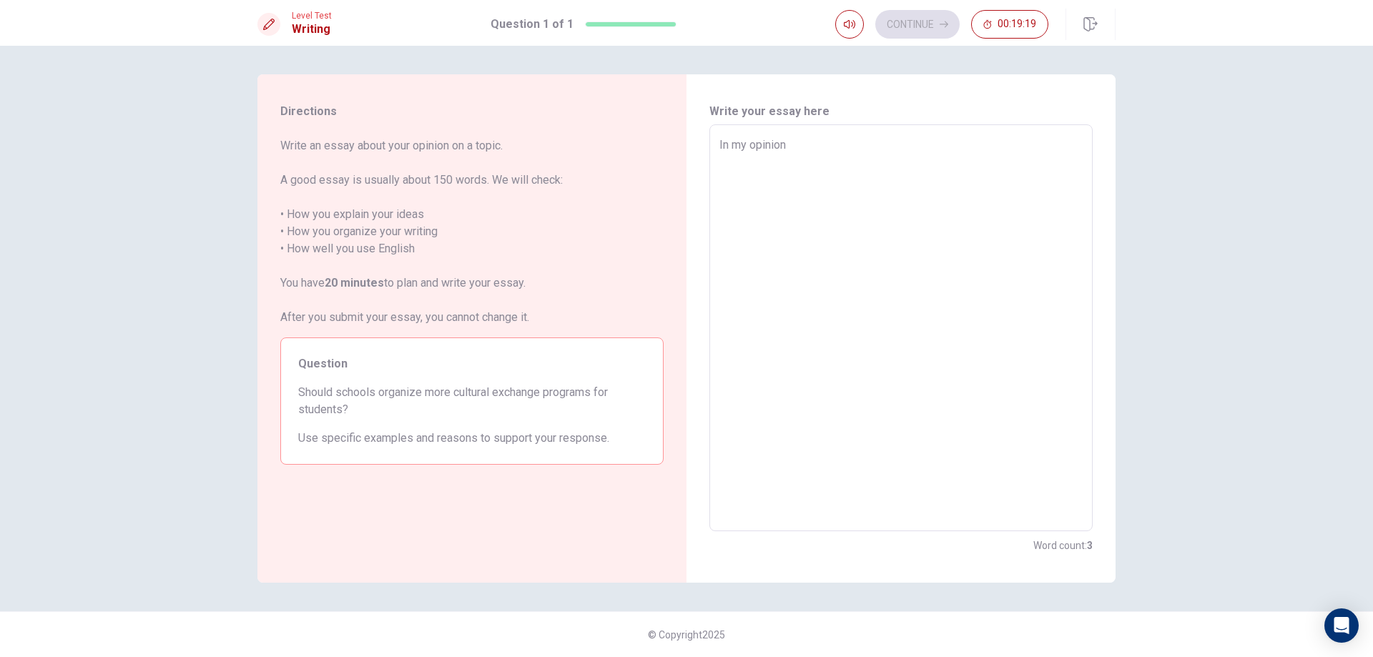
type textarea "In my opinion S"
type textarea "x"
type textarea "In my opinion Sc"
type textarea "x"
type textarea "In my opinion Sch"
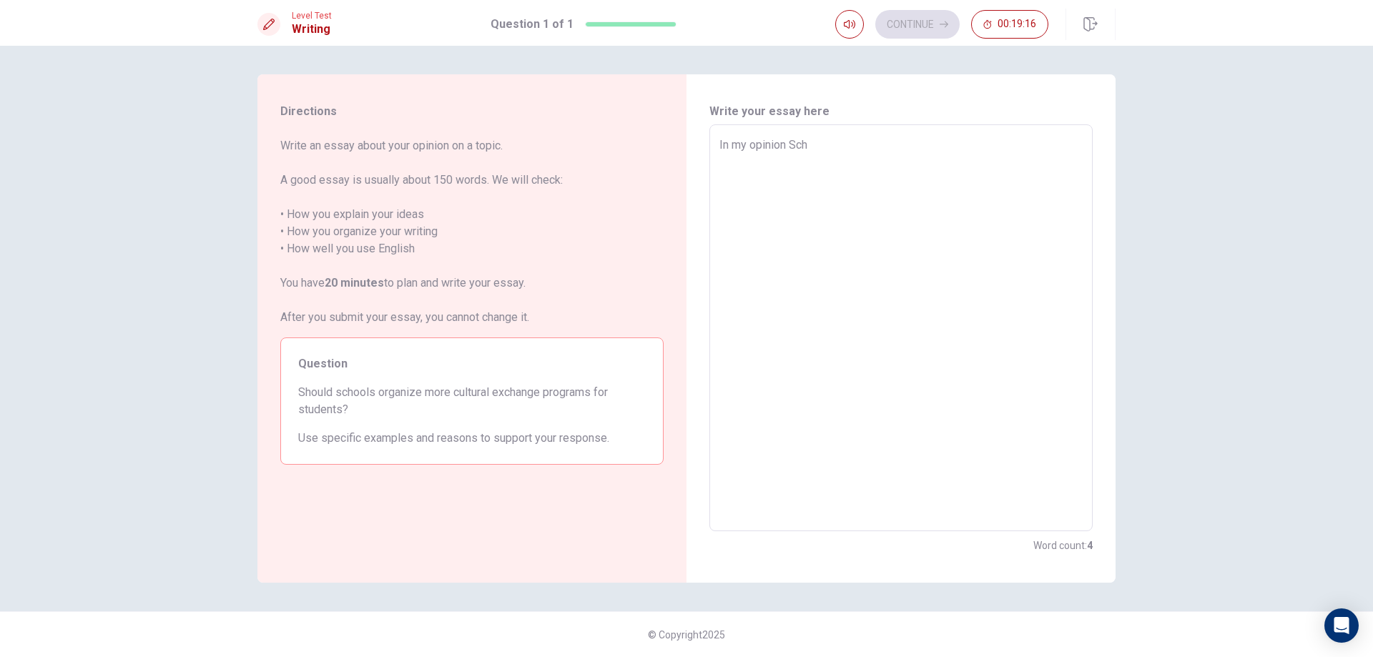
type textarea "x"
type textarea "In my opinion Scho"
type textarea "x"
type textarea "In my opinion Schoo"
type textarea "x"
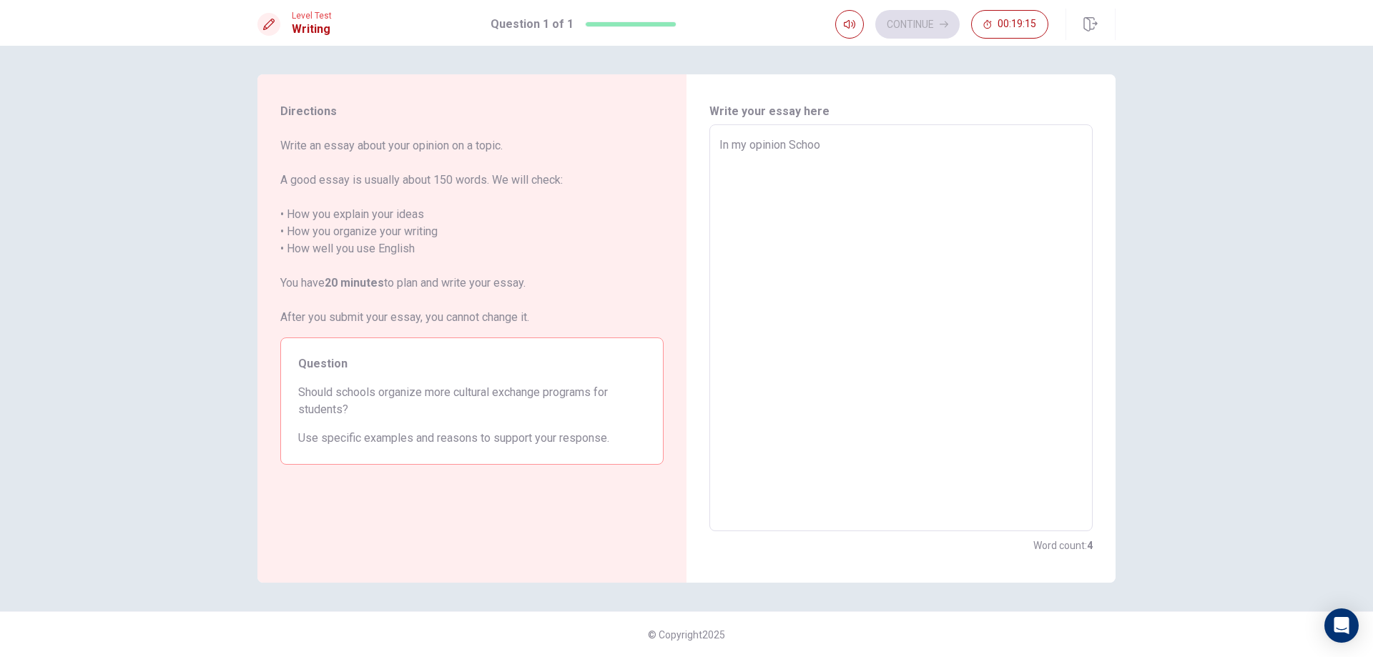
type textarea "In my opinion School"
type textarea "x"
type textarea "In my opinion School"
type textarea "x"
type textarea "In my opinion School s"
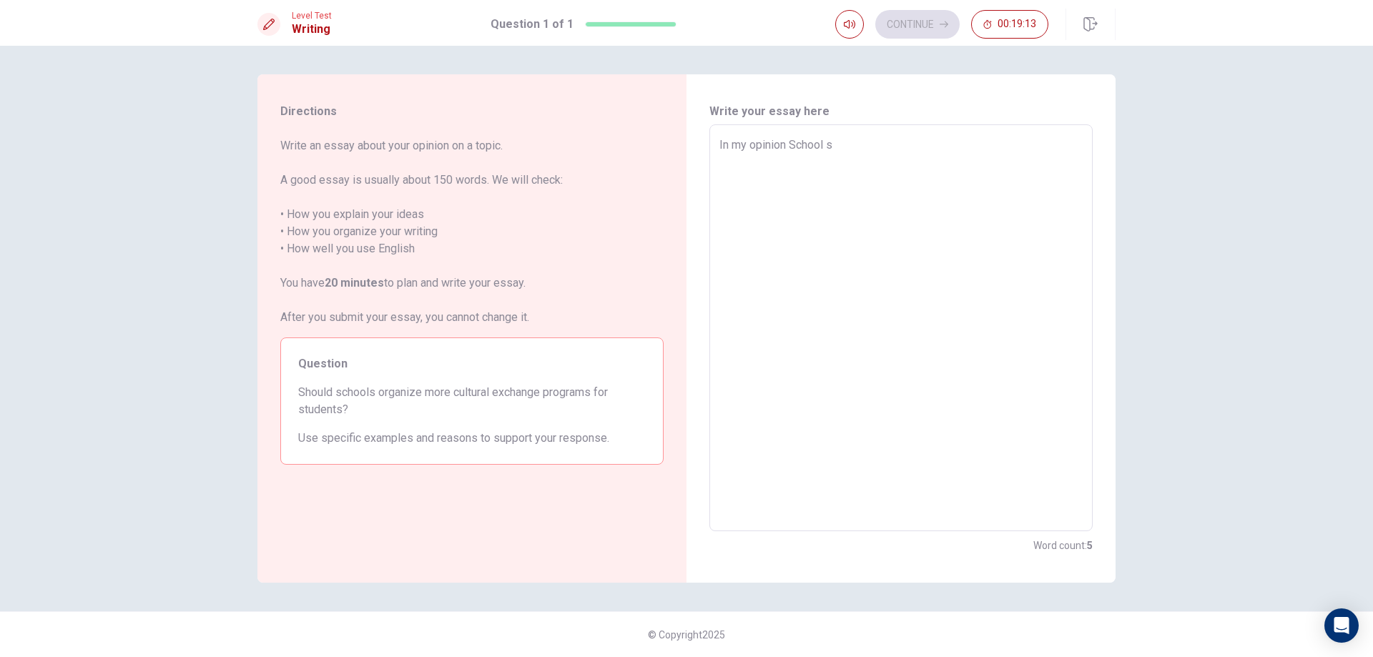
type textarea "x"
type textarea "In my opinion School sh"
type textarea "x"
type textarea "In my opinion School shoi"
type textarea "x"
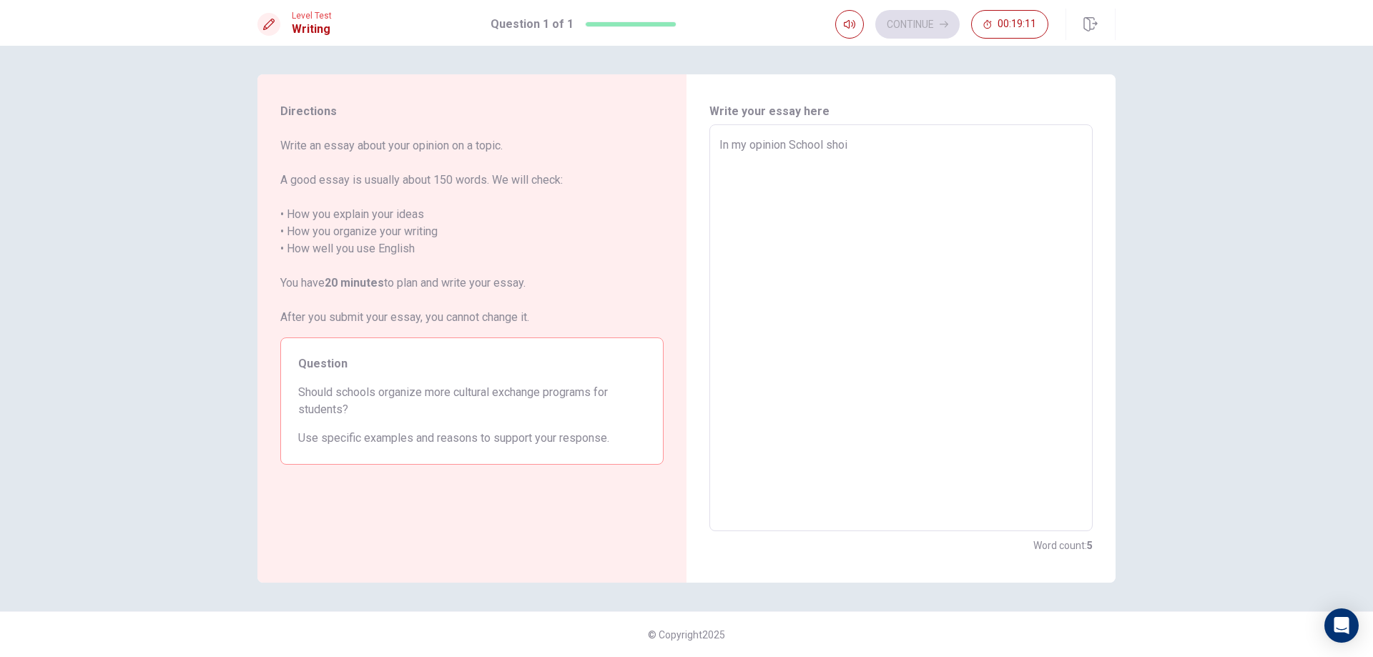
type textarea "In my opinion School shoic"
type textarea "x"
type textarea "In my opinion School shoich"
type textarea "x"
type textarea "In my opinion School shoic"
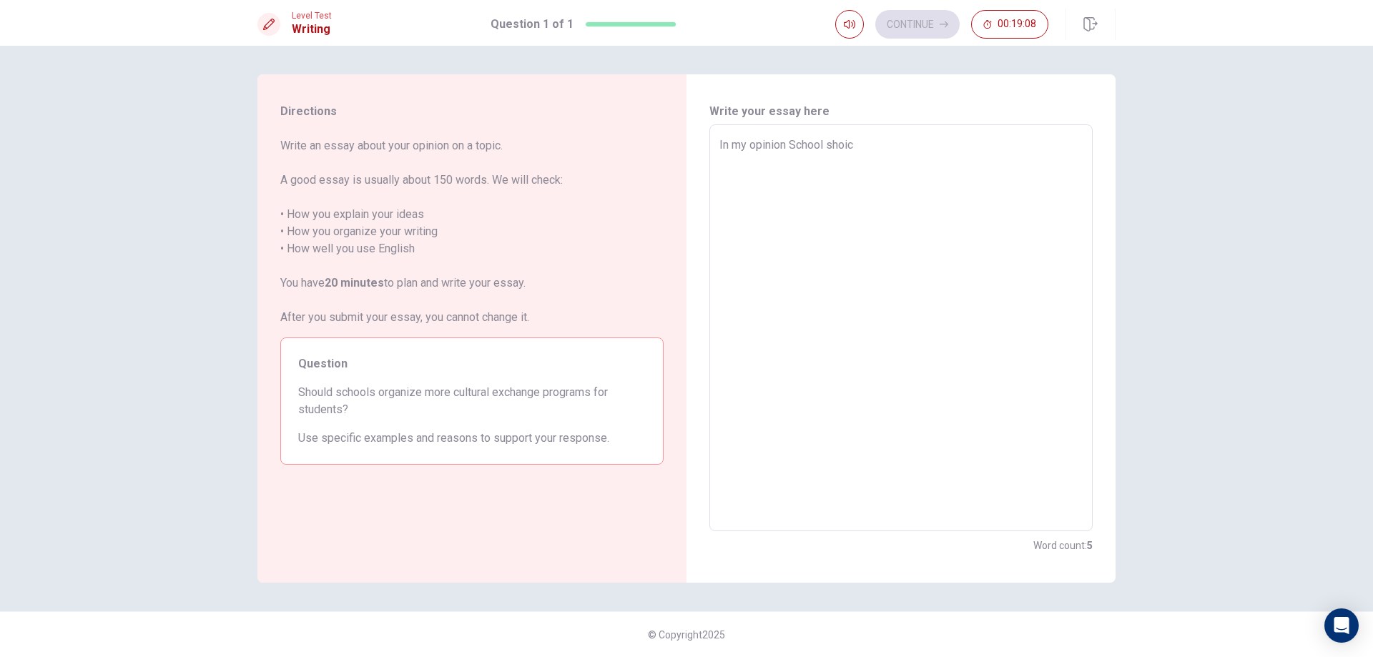
type textarea "x"
type textarea "In my opinion School shoi"
type textarea "x"
type textarea "In my opinion School sho"
type textarea "x"
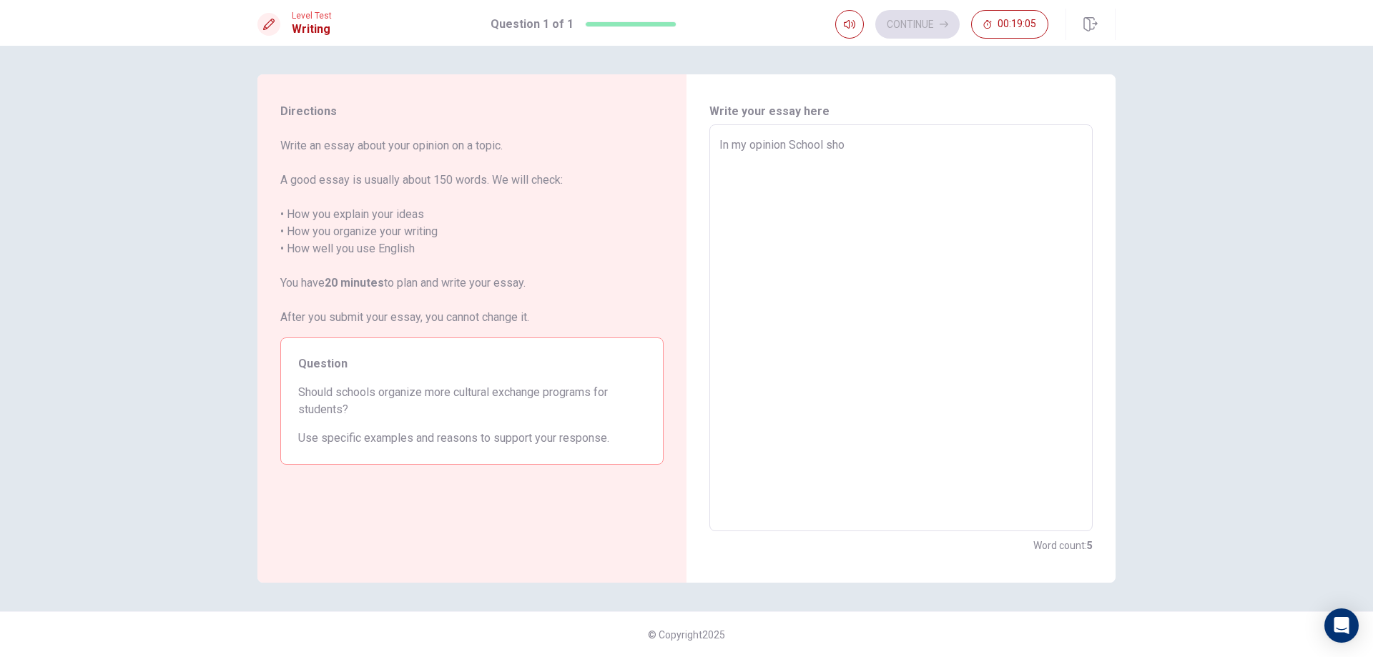
type textarea "In my opinion School shou"
type textarea "x"
type textarea "In my opinion School shoul"
type textarea "x"
type textarea "In my opinion School should"
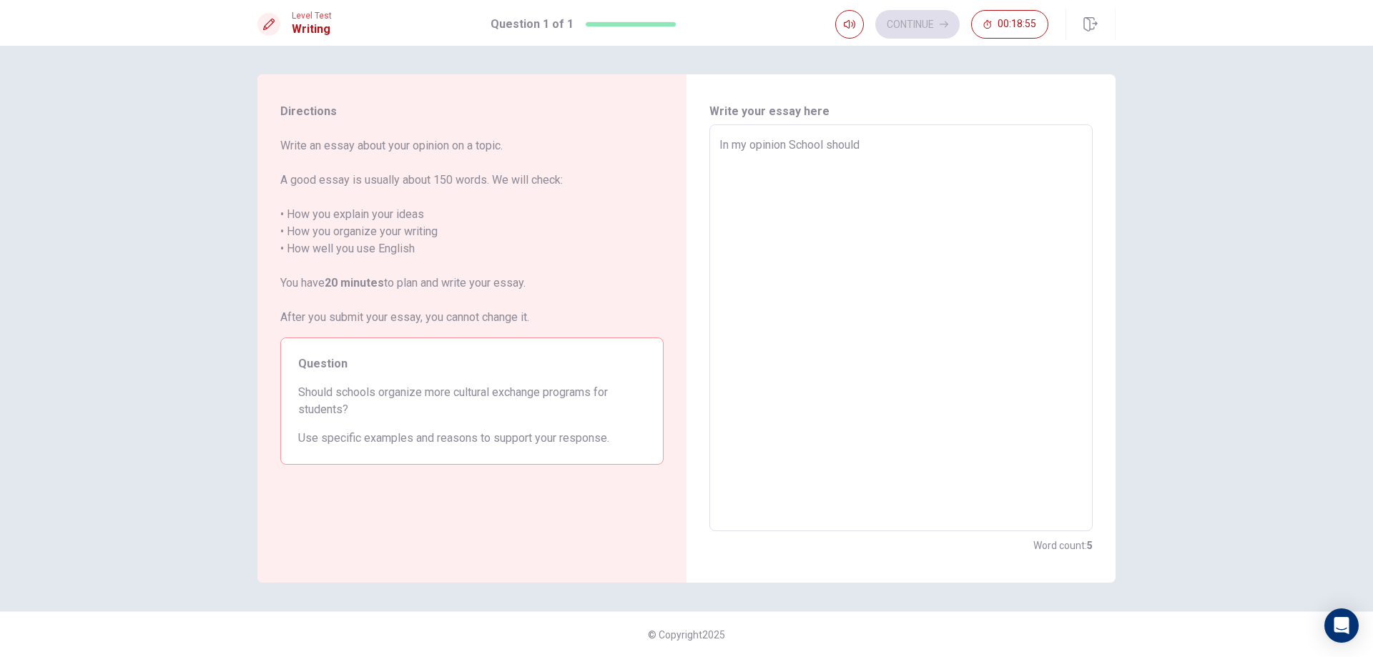
type textarea "x"
type textarea "In my opinion School should"
type textarea "x"
type textarea "In my opinion School should t"
type textarea "x"
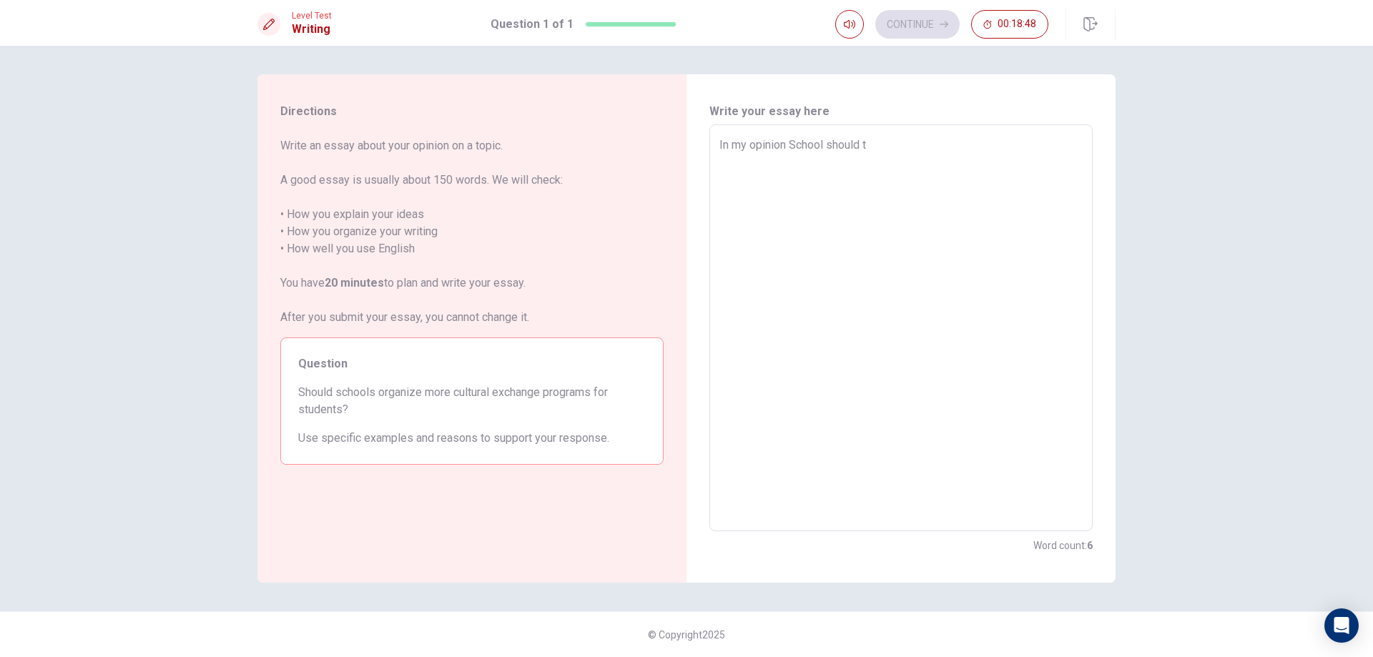
type textarea "In my opinion School should th"
type textarea "x"
type textarea "In my opinion School should the"
type textarea "x"
type textarea "In my opinion School should thea"
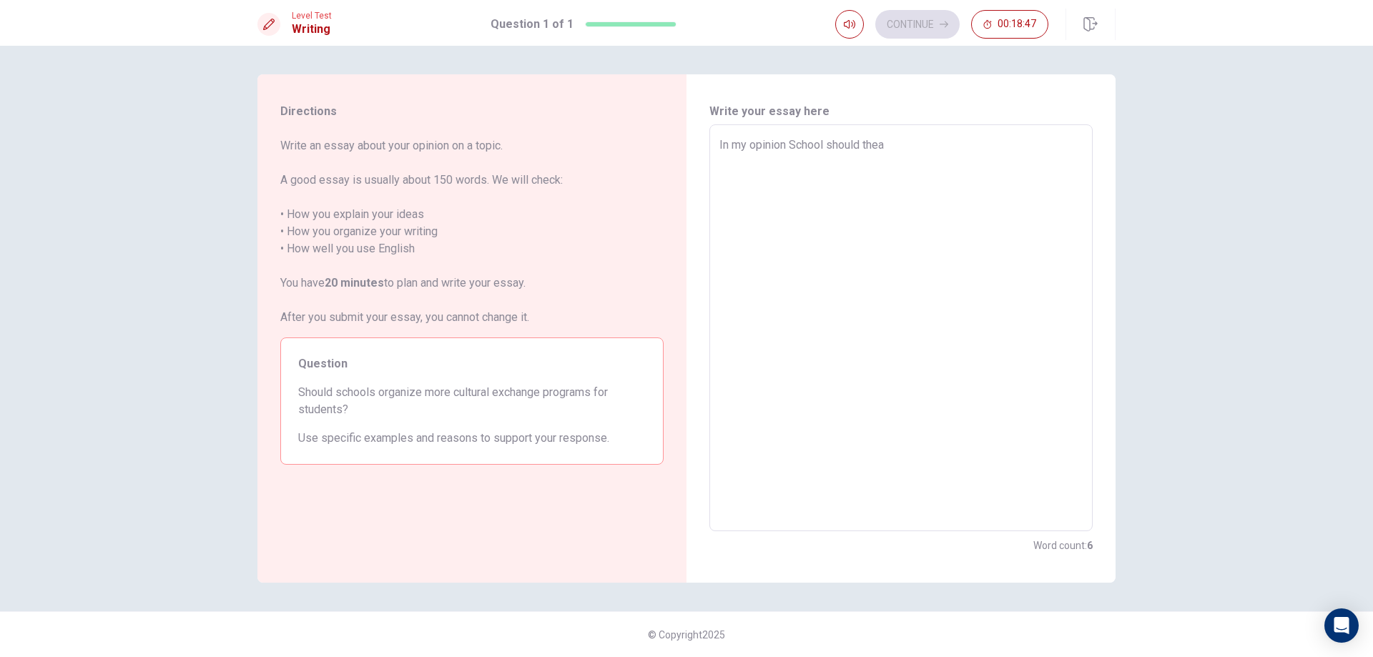
type textarea "x"
type textarea "In my opinion School should theac"
type textarea "x"
type textarea "In my opinion School should theach"
type textarea "x"
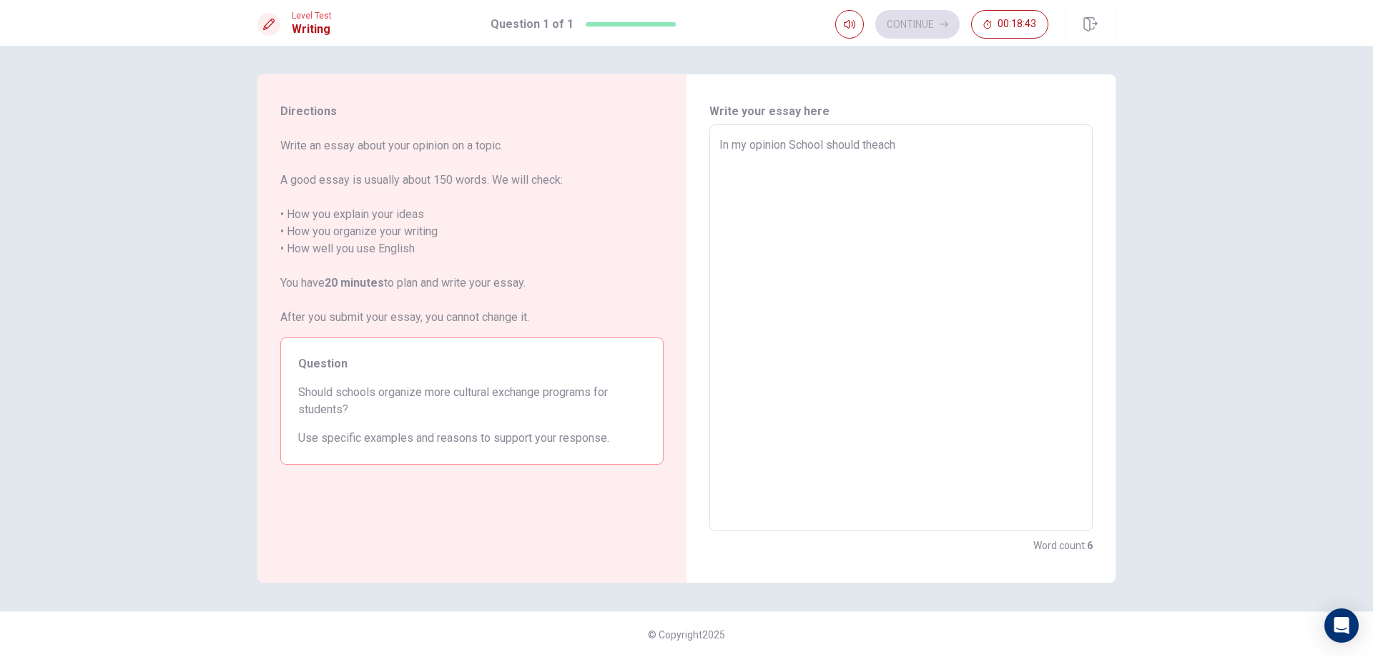
type textarea "In my opinion School should theac"
type textarea "x"
type textarea "In my opinion School should thea"
type textarea "x"
type textarea "In my opinion School should the"
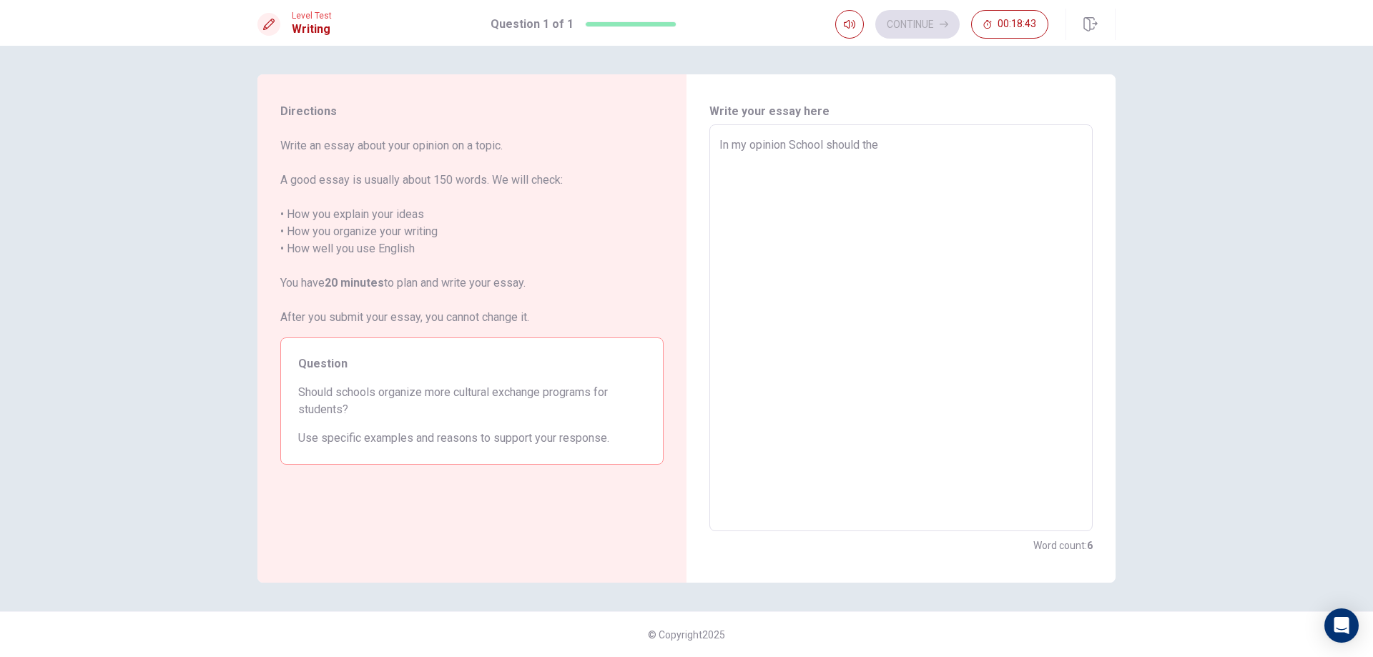
type textarea "x"
type textarea "In my opinion School should th"
type textarea "x"
type textarea "In my opinion School should t"
type textarea "x"
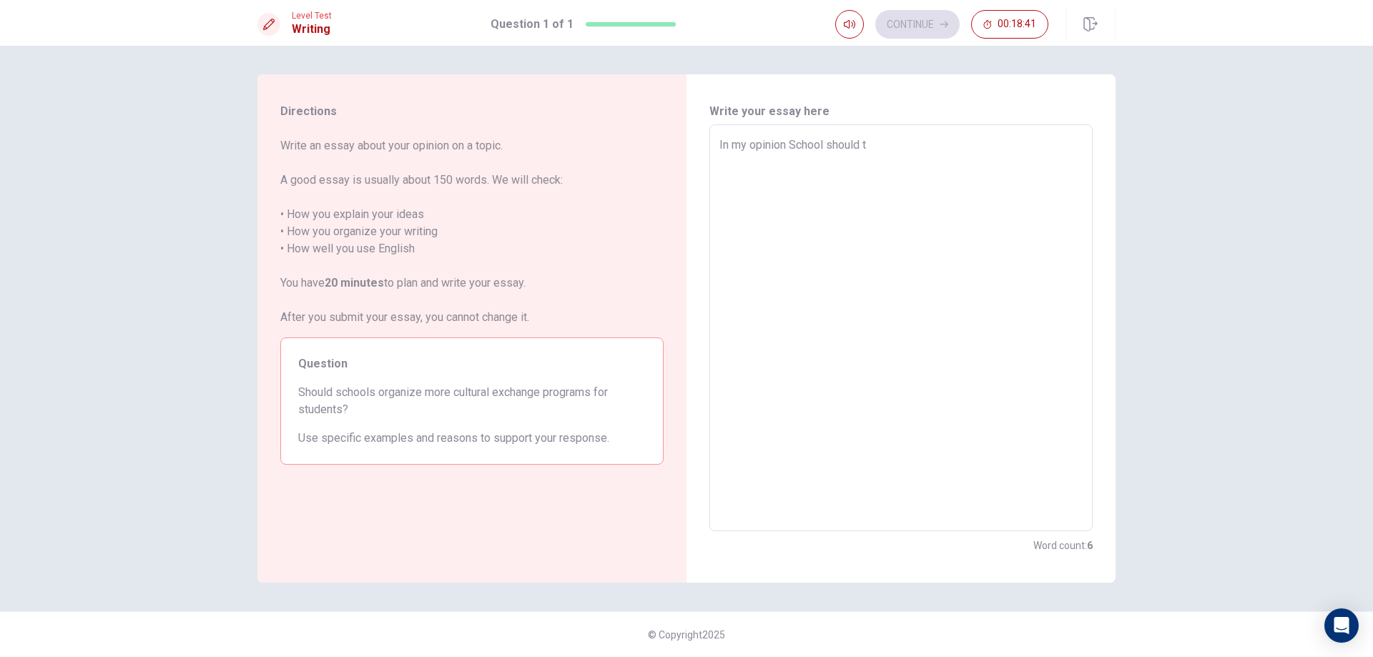
type textarea "In my opinion School should te"
type textarea "x"
type textarea "In my opinion School should tea"
type textarea "x"
type textarea "In my opinion School should teac"
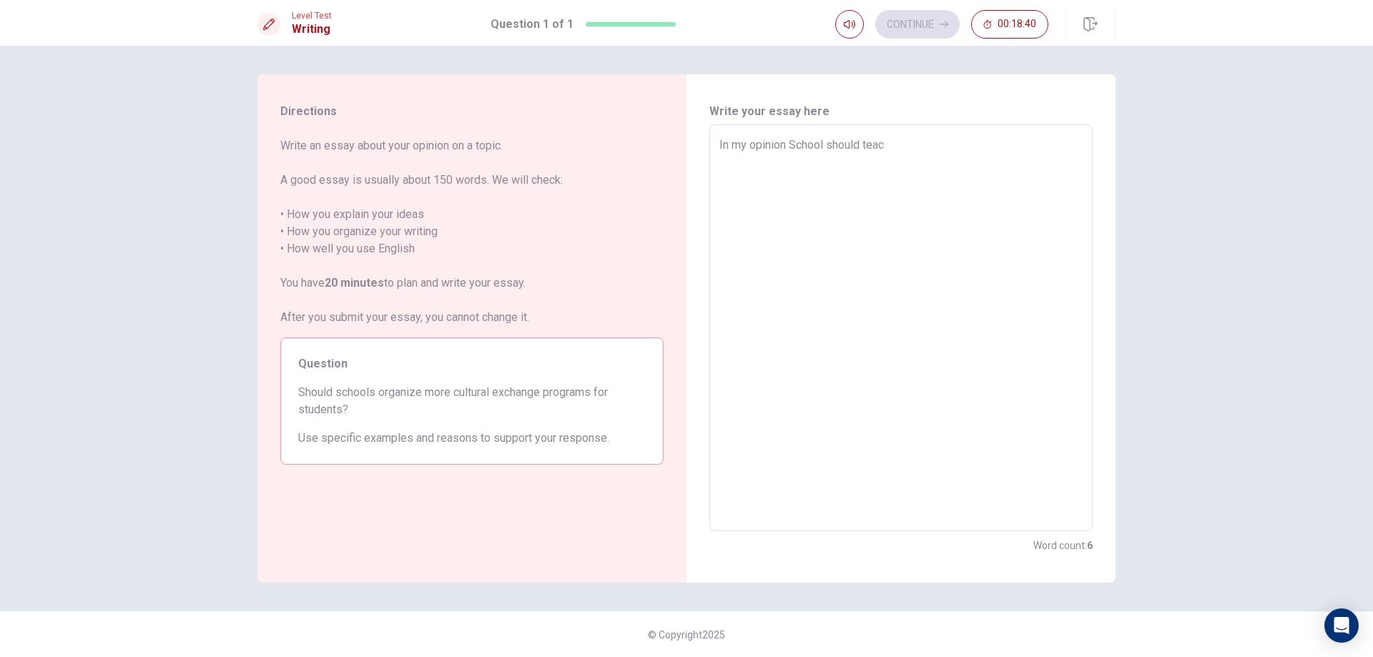
type textarea "x"
type textarea "In my opinion School should teach"
type textarea "x"
type textarea "In my opinion School should teach"
type textarea "x"
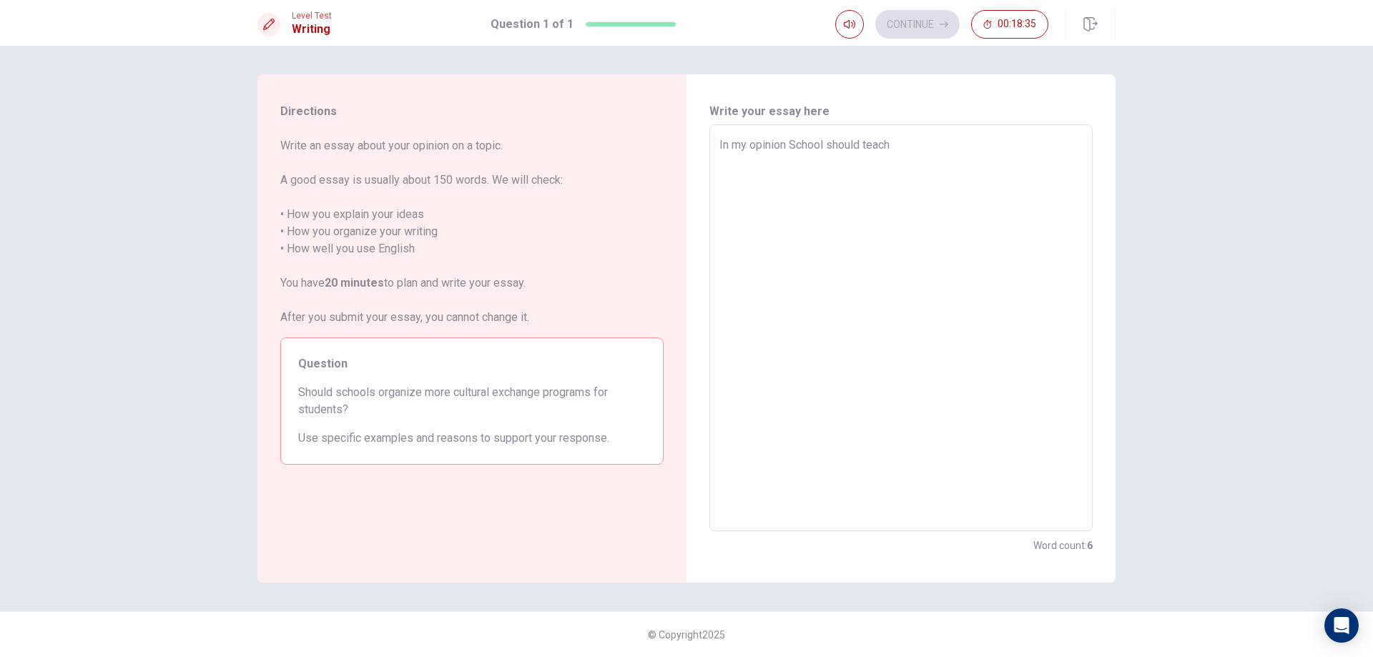
type textarea "In my opinion School should teach m"
type textarea "x"
type textarea "In my opinion School should teach mo"
type textarea "x"
type textarea "In my opinion School should teach mor"
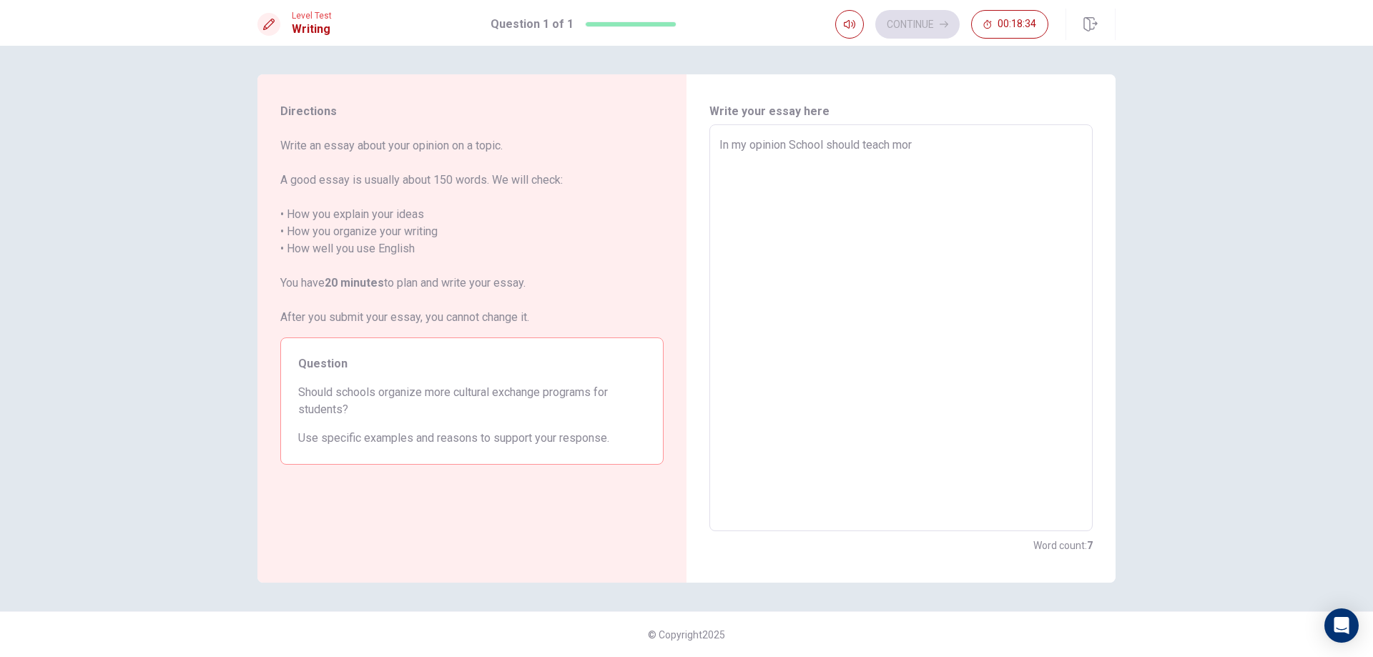
type textarea "x"
type textarea "In my opinion School should teach more"
type textarea "x"
type textarea "In my opinion School should teach more"
type textarea "x"
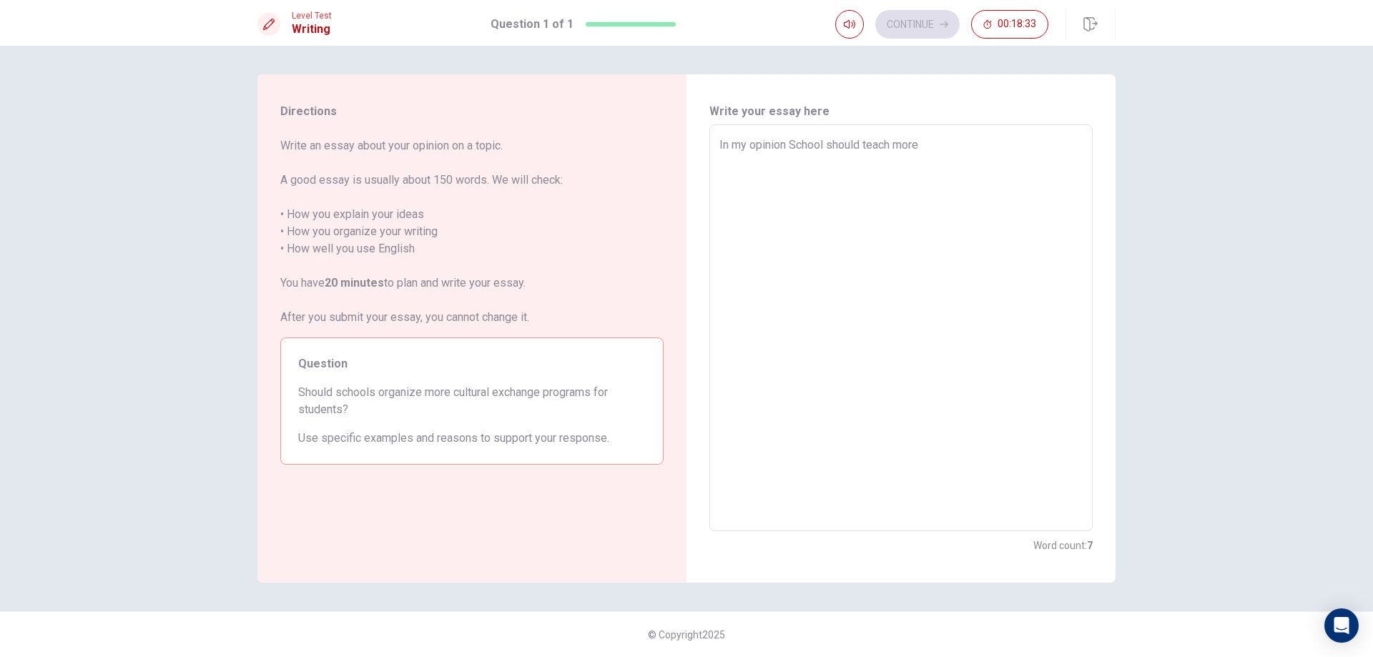
type textarea "In my opinion School should teach more c"
type textarea "x"
type textarea "In my opinion School should teach more cu"
type textarea "x"
type textarea "In my opinion School should teach more cul"
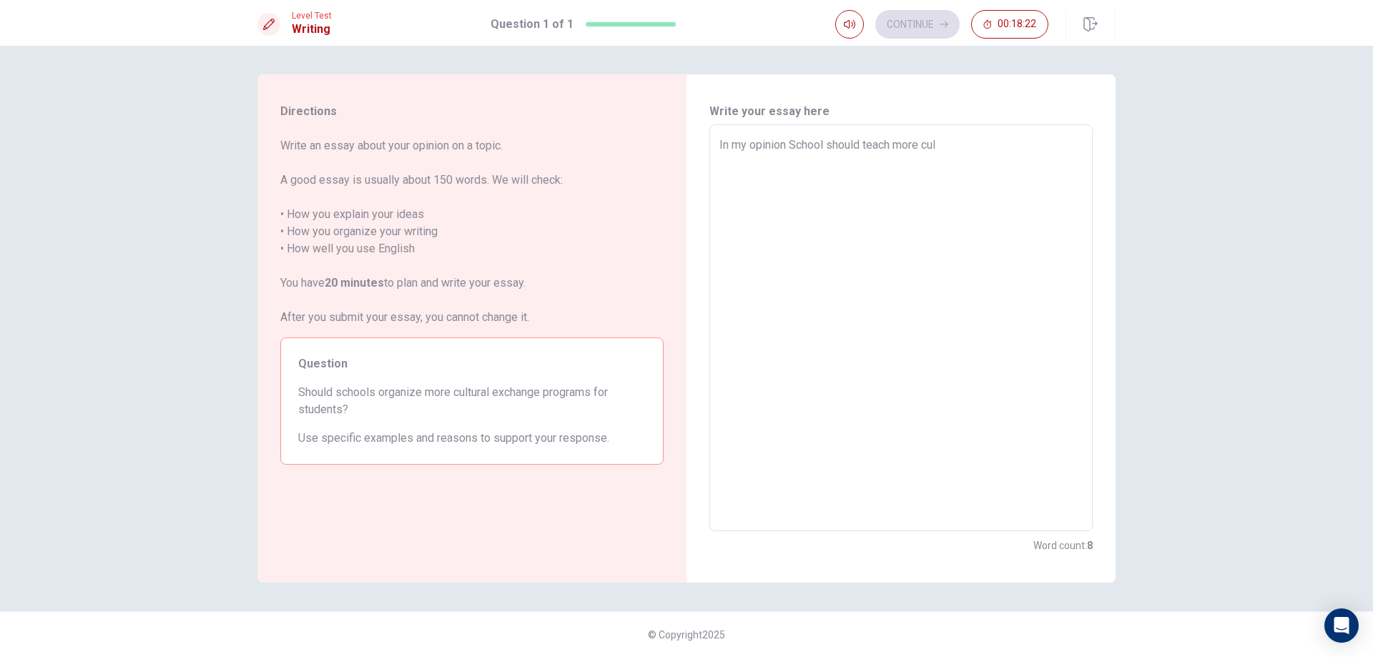
type textarea "x"
type textarea "In my opinion School should teach more cult"
type textarea "x"
type textarea "In my opinion School should teach more cultu"
type textarea "x"
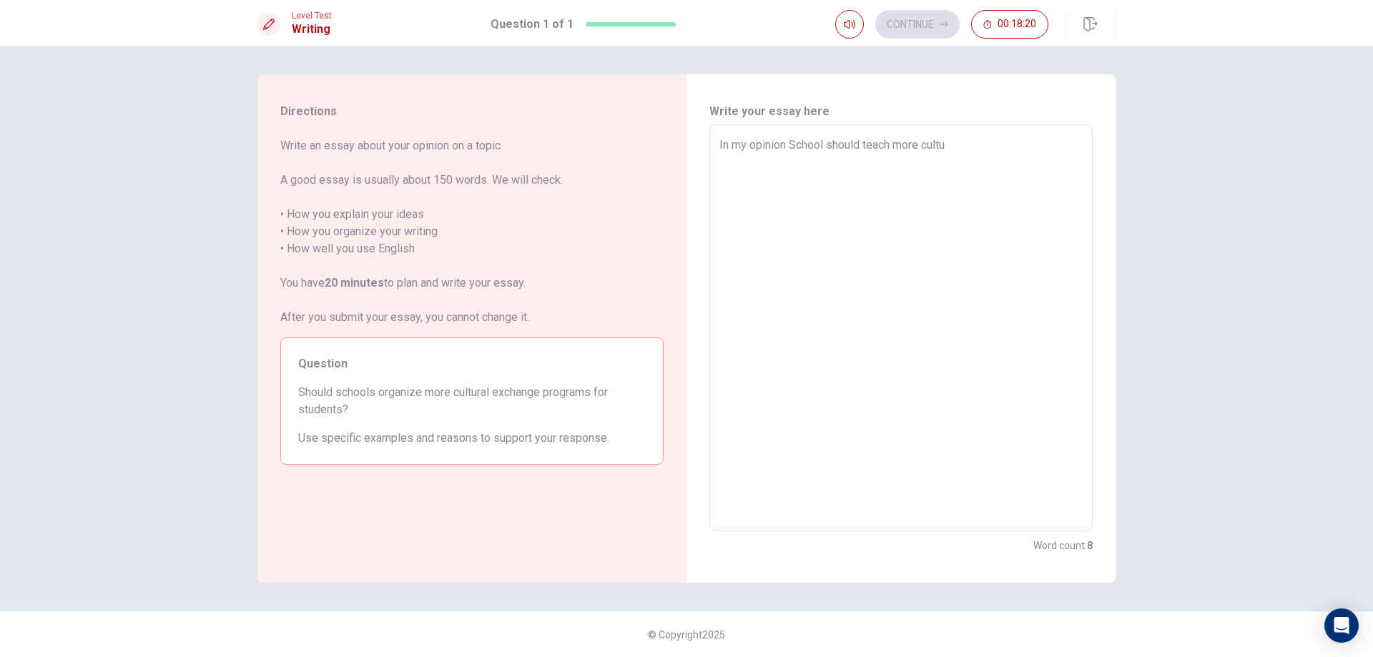
type textarea "In my opinion School should teach more cultur"
type textarea "x"
type textarea "In my opinion School should teach more culture"
type textarea "x"
type textarea "In my opinion School should teach more culture"
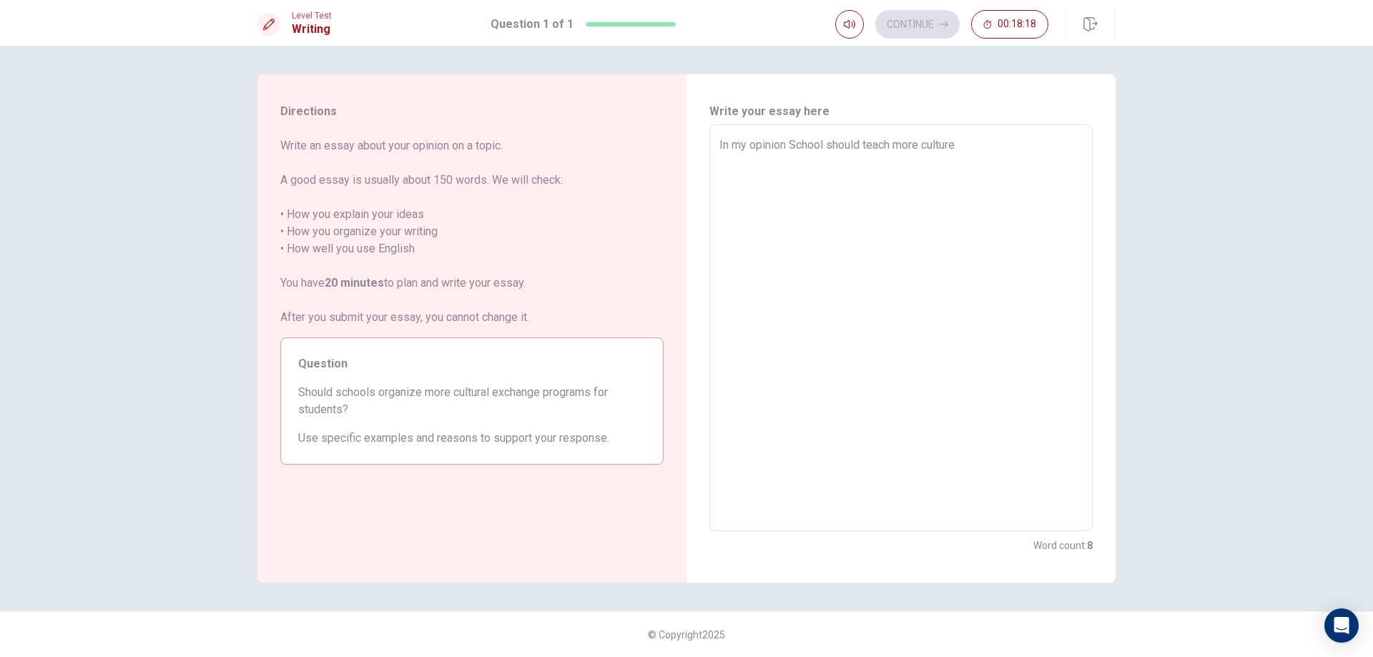
type textarea "x"
type textarea "In my opinion School should teach more culture e"
type textarea "x"
type textarea "In my opinion School should teach more culture ex"
type textarea "x"
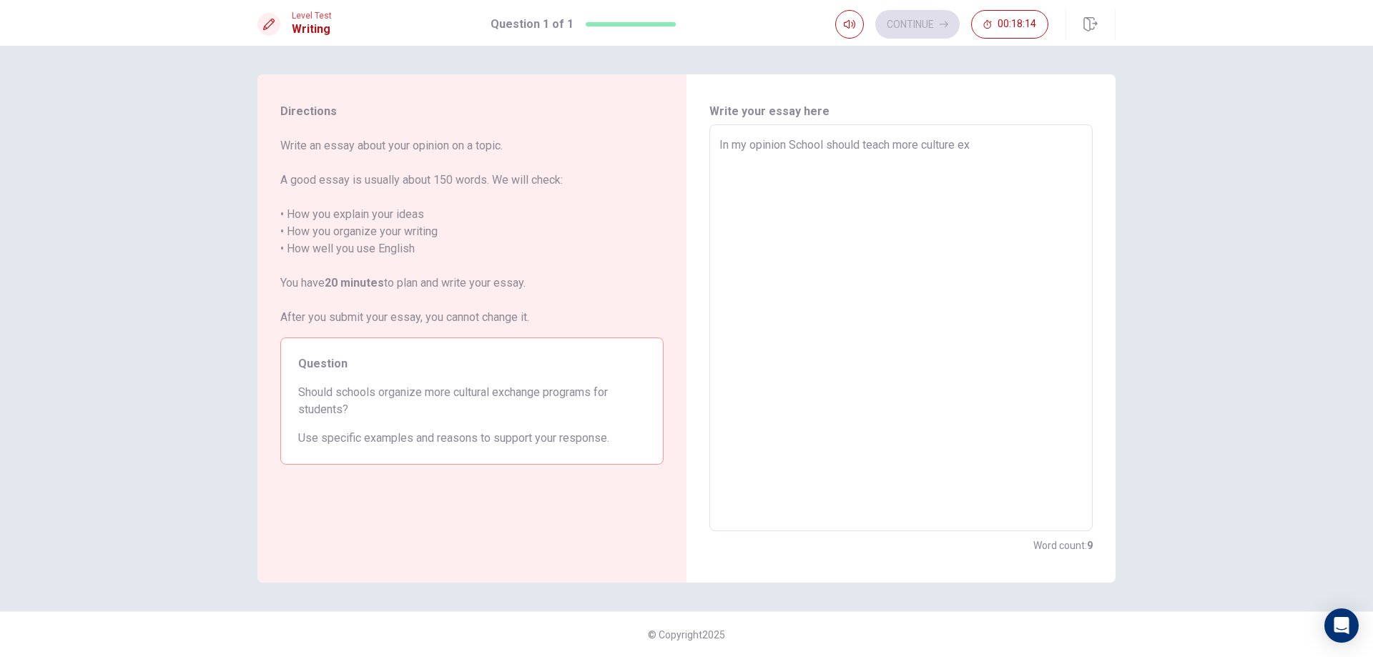
type textarea "In my opinion School should teach more culture exc"
type textarea "x"
type textarea "In my opinion School should teach more culture exch"
type textarea "x"
type textarea "In my opinion School should teach more culture excha"
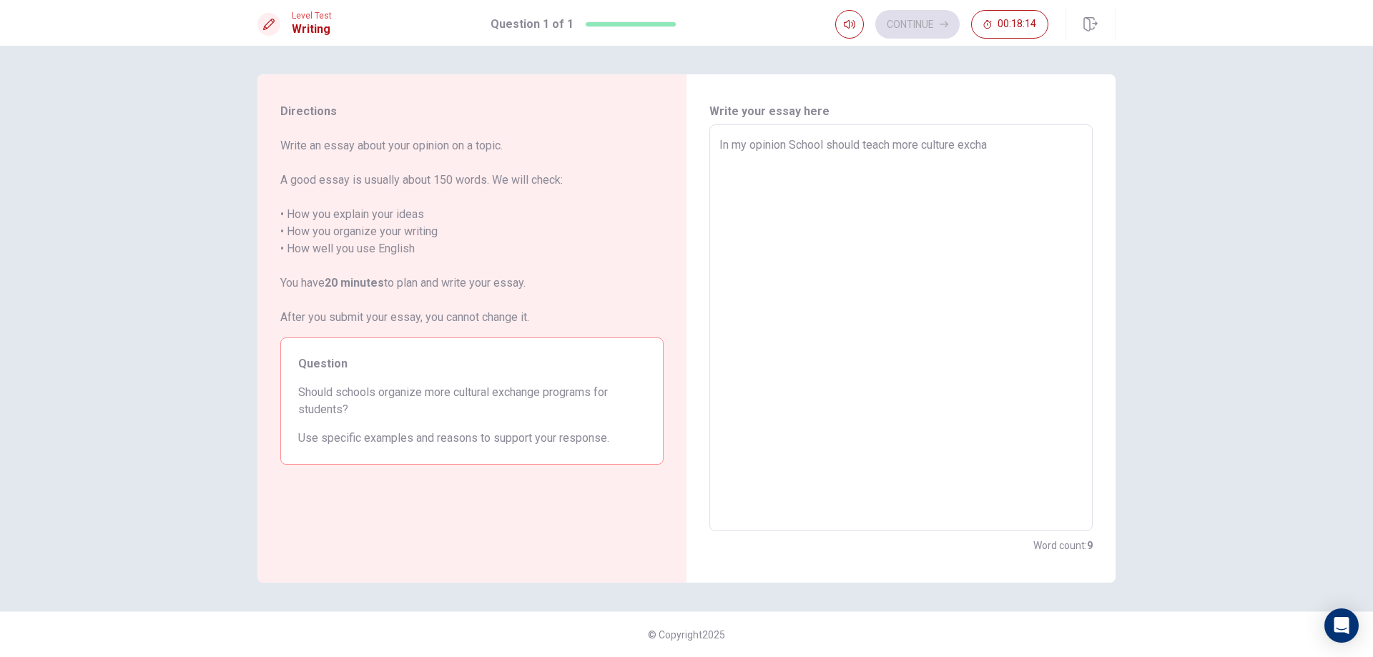
type textarea "x"
type textarea "In my opinion School should teach more culture exchan"
type textarea "x"
type textarea "In my opinion School should teach more culture exchang"
type textarea "x"
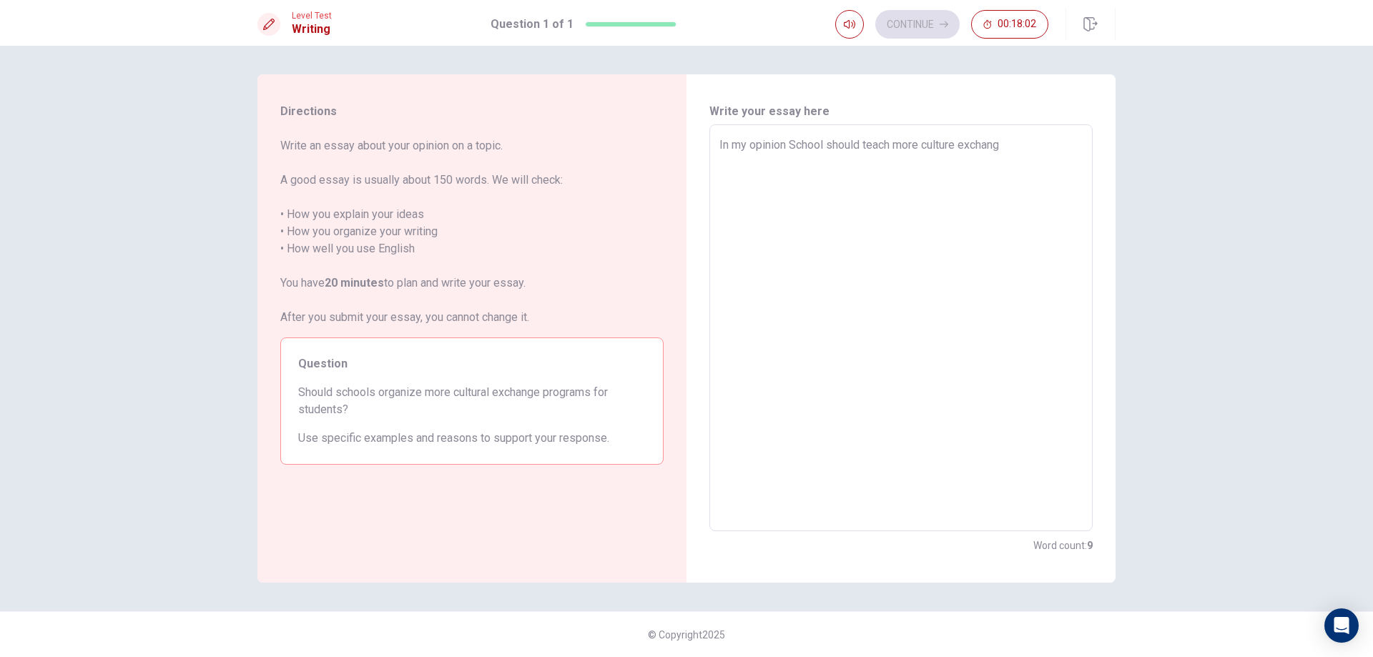
type textarea "In my opinion School should teach more culture exchange"
type textarea "x"
type textarea "In my opinion School should teach more culture exchange"
type textarea "x"
type textarea "In my opinion School should teach more culture exchange i"
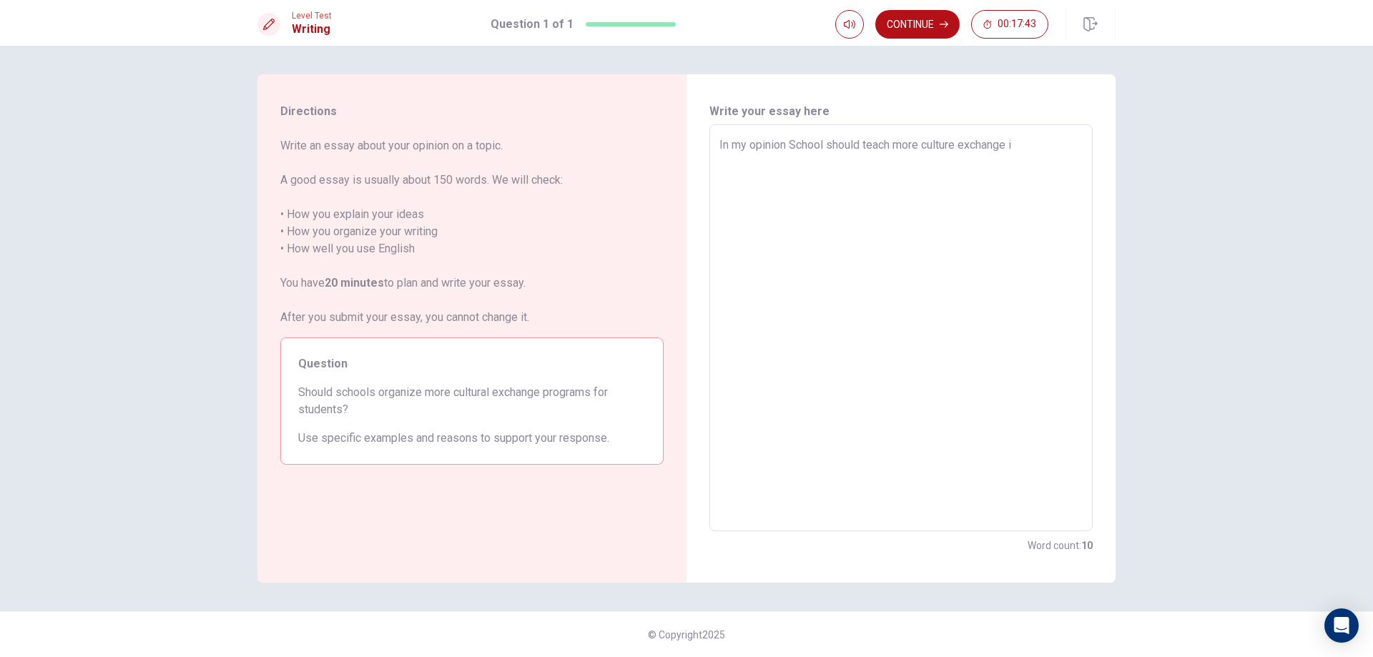
type textarea "x"
type textarea "In my opinion School should teach more culture exchange it"
type textarea "x"
type textarea "In my opinion School should teach more culture exchange it"
type textarea "x"
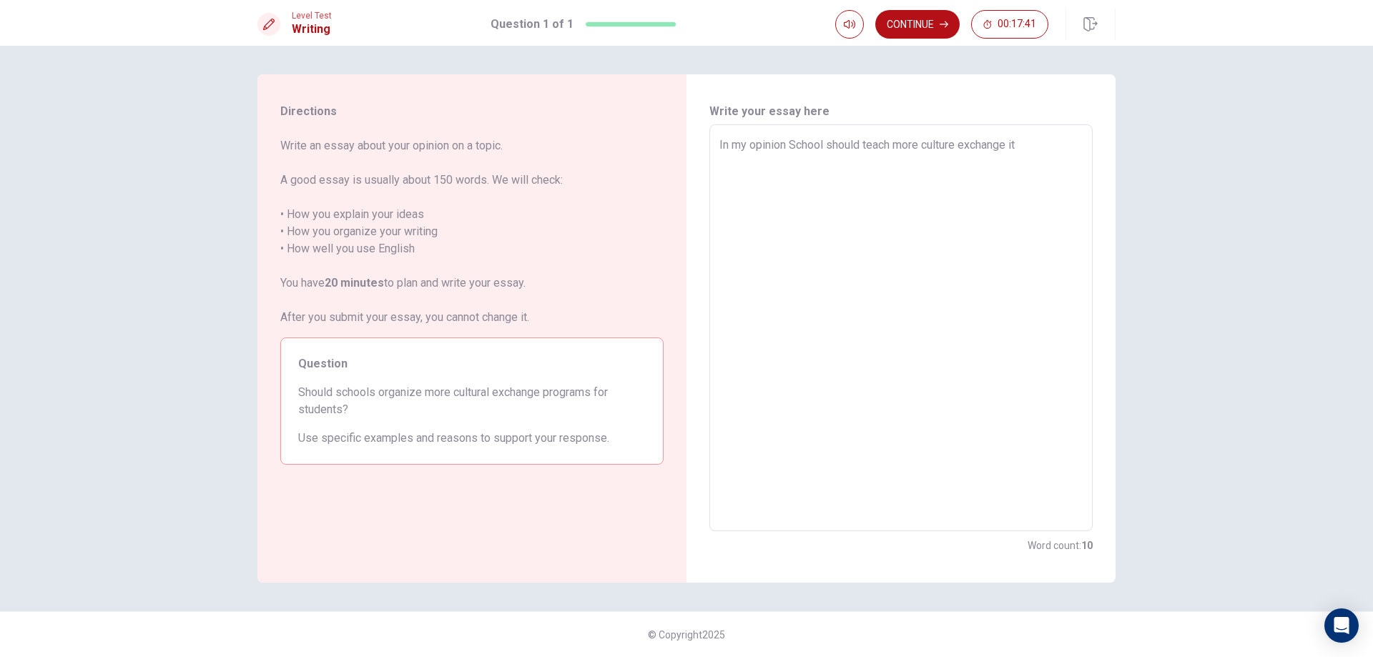
type textarea "In my opinion School should teach more culture exchange it h"
type textarea "x"
type textarea "In my opinion School should teach more culture exchange it ha"
type textarea "x"
type textarea "In my opinion School should teach more culture exchange it hav"
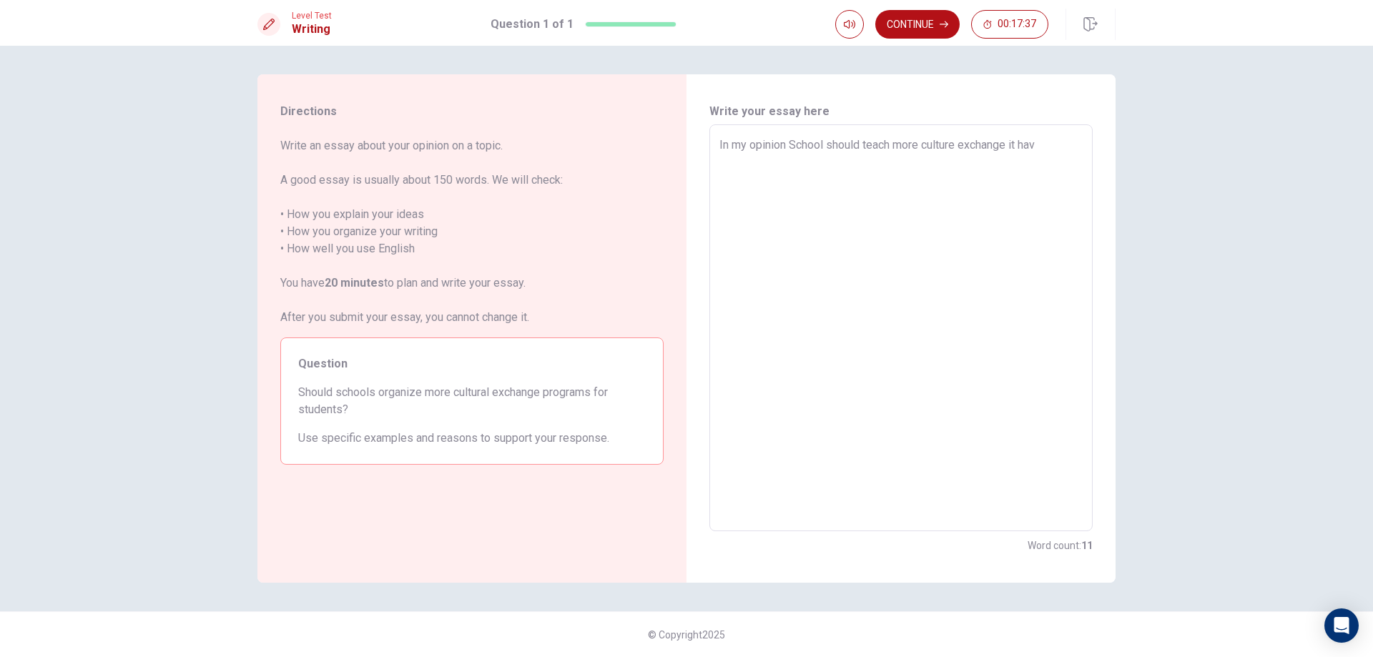
type textarea "x"
type textarea "In my opinion School should teach more culture exchange it have"
type textarea "x"
type textarea "In my opinion School should teach more culture exchange it have"
type textarea "x"
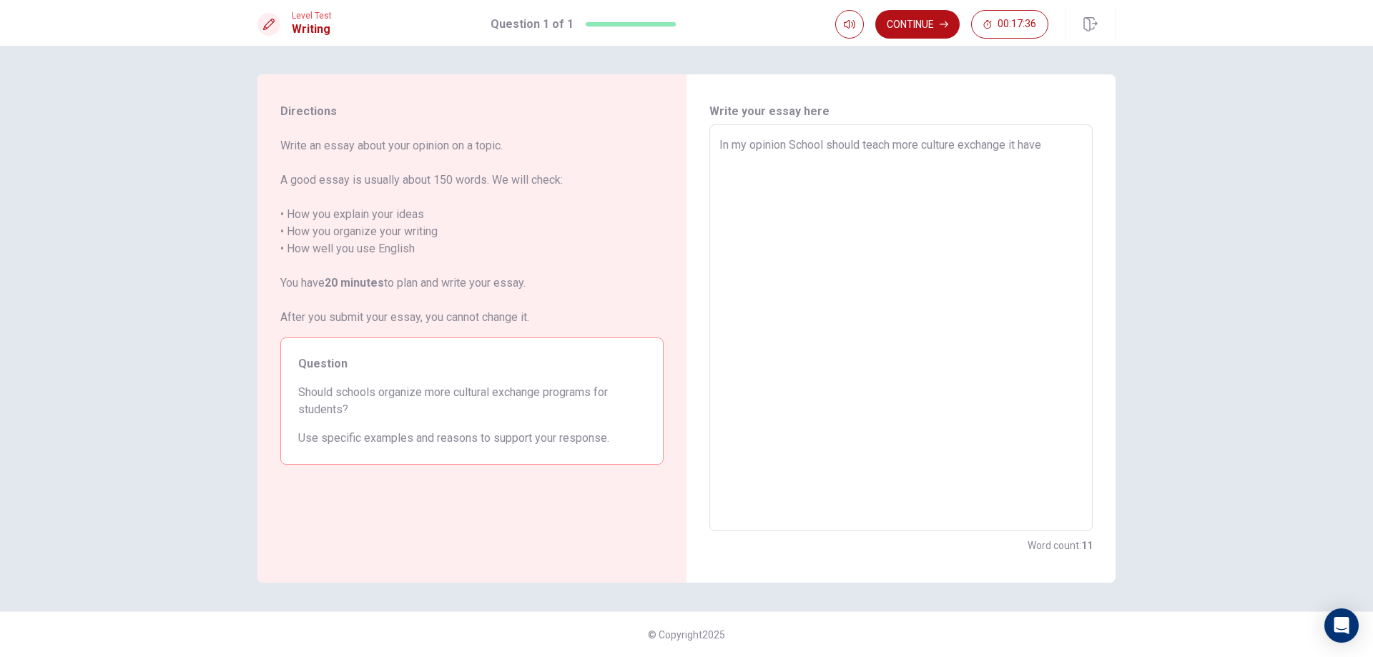
type textarea "In my opinion School should teach more culture exchange it have m"
type textarea "x"
type textarea "In my opinion School should teach more culture exchange it have ma"
type textarea "x"
type textarea "In my opinion School should teach more culture exchange it have man"
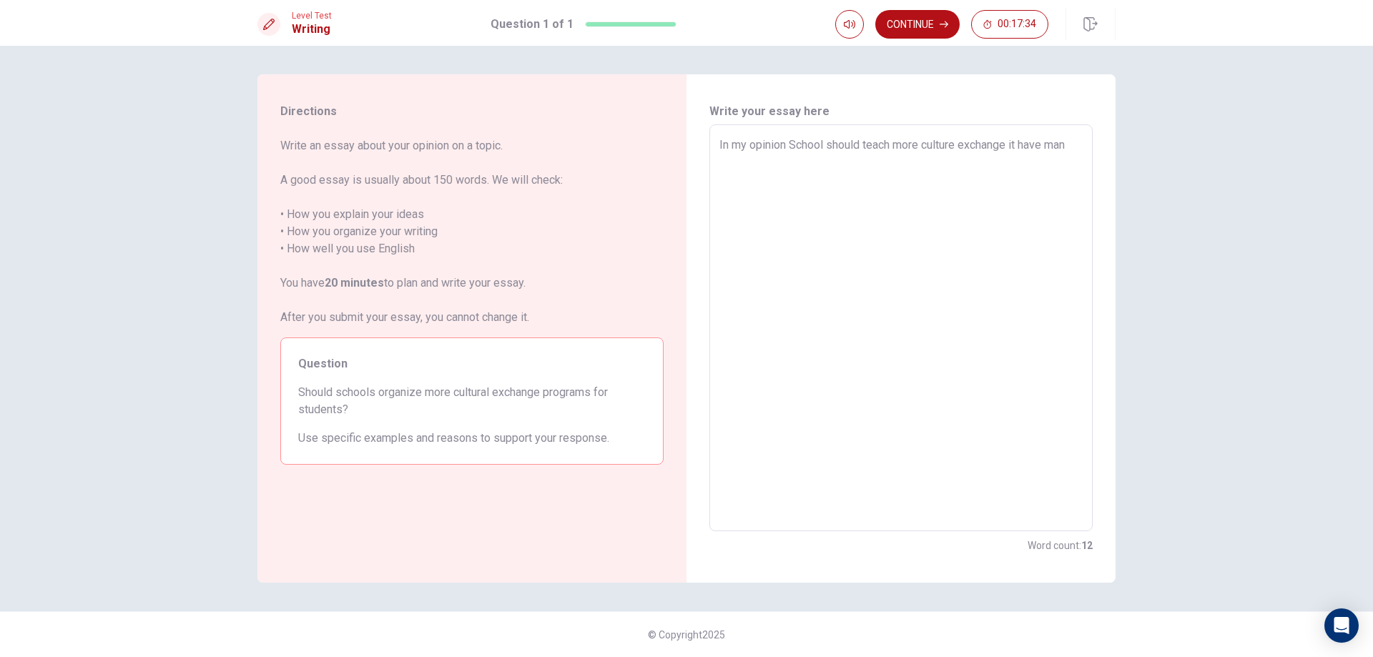
type textarea "x"
type textarea "In my opinion School should teach more culture exchange it have many"
type textarea "x"
type textarea "In my opinion School should teach more culture exchange it have many"
type textarea "x"
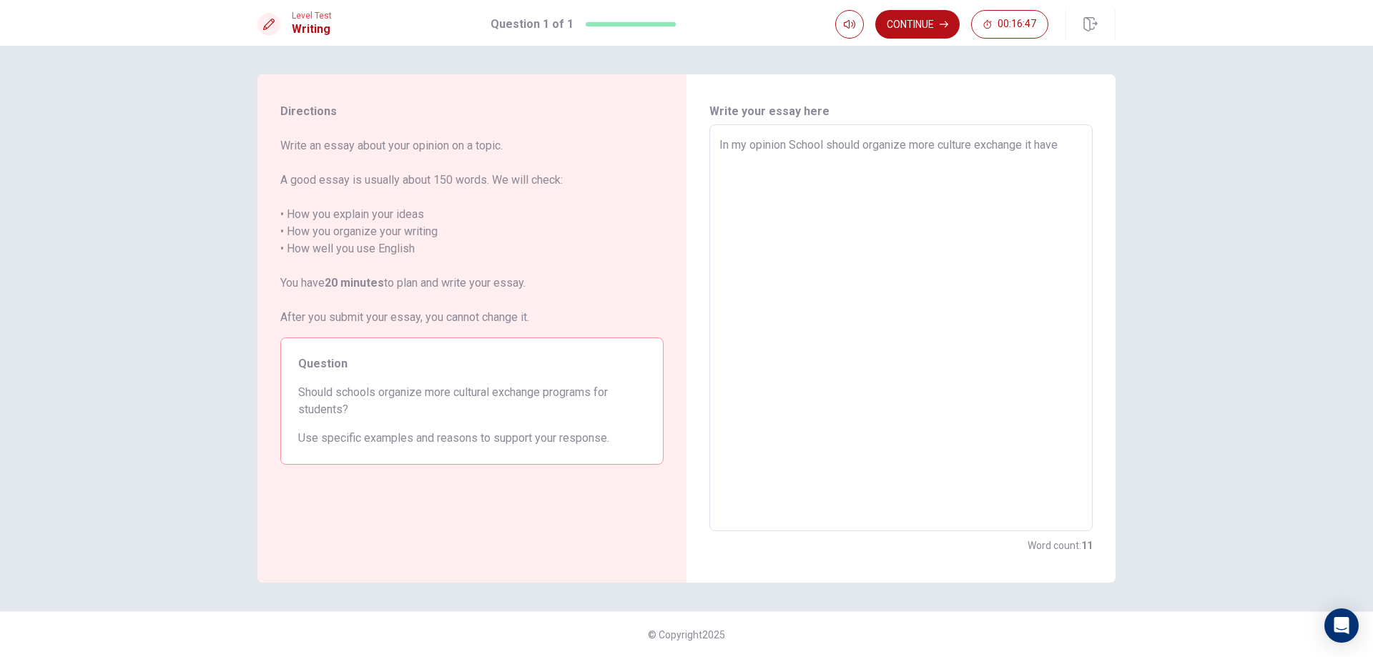
click at [1065, 152] on textarea "In my opinion School should organize more culture exchange it have" at bounding box center [900, 328] width 363 height 383
drag, startPoint x: 379, startPoint y: 389, endPoint x: 423, endPoint y: 400, distance: 44.9
click at [423, 400] on span "Should schools organize more cultural exchange programs for students?" at bounding box center [472, 401] width 348 height 34
drag, startPoint x: 388, startPoint y: 396, endPoint x: 466, endPoint y: 401, distance: 77.4
click at [466, 401] on span "Should schools organize more cultural exchange programs for students?" at bounding box center [472, 401] width 348 height 34
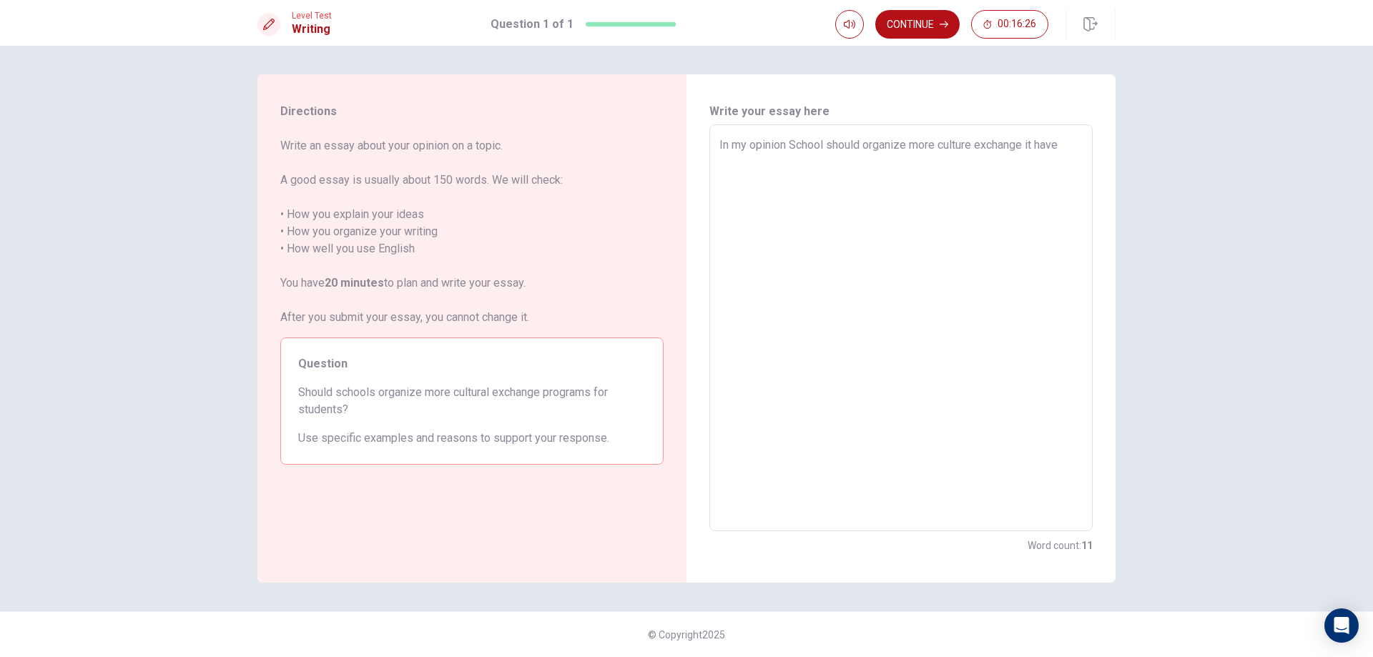
click at [1064, 135] on div "In my opinion School should organize more culture exchange it have x ​" at bounding box center [900, 327] width 383 height 407
click at [1066, 144] on textarea "In my opinion School should organize more culture exchange it have" at bounding box center [900, 328] width 363 height 383
click at [734, 192] on textarea "In my opinion School should organize more culture exchange it have" at bounding box center [900, 328] width 363 height 383
drag, startPoint x: 740, startPoint y: 149, endPoint x: 741, endPoint y: 166, distance: 17.2
click at [741, 149] on textarea "In my opinion School should organize more culture exchange it have" at bounding box center [900, 328] width 363 height 383
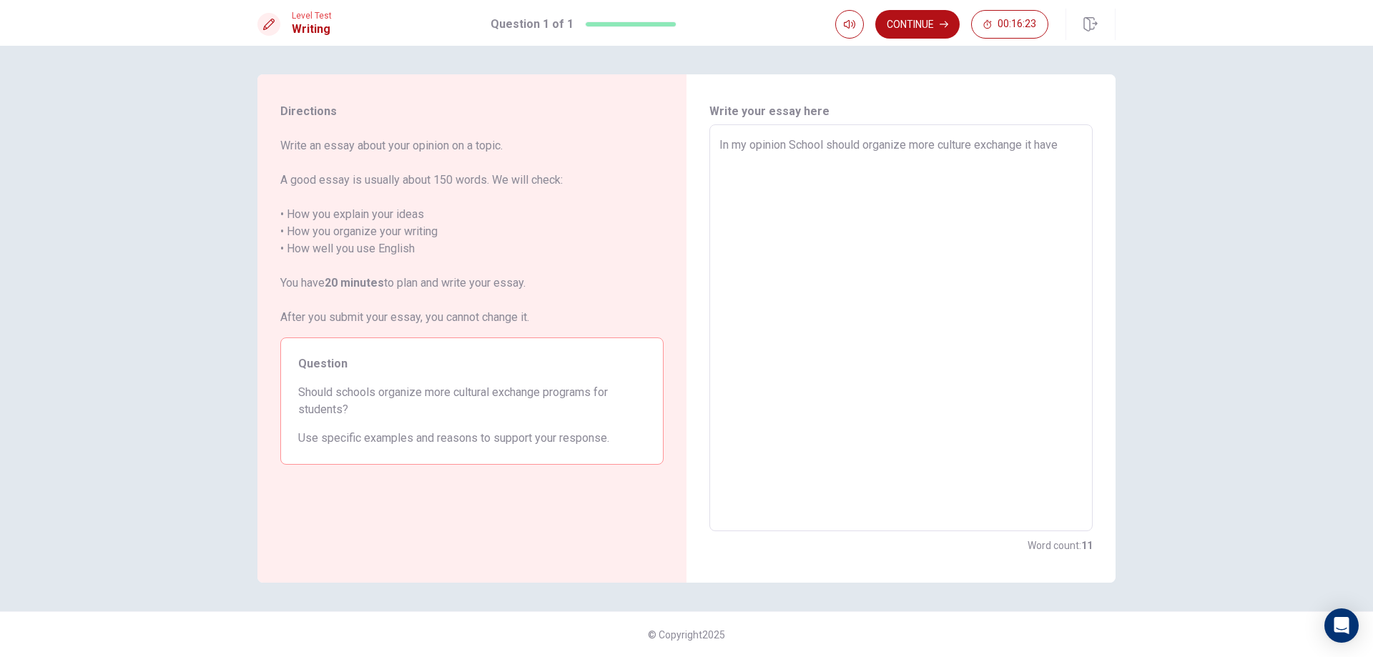
click at [725, 168] on textarea "In my opinion School should organize more culture exchange it have" at bounding box center [900, 328] width 363 height 383
click at [717, 144] on div "In my opinion School should organize more culture exchange it have many benefit…" at bounding box center [900, 327] width 383 height 407
click at [727, 144] on textarea "In my opinion School should organize more culture exchange it have many benefit" at bounding box center [900, 328] width 363 height 383
click at [719, 144] on div "In my opinion School should organize more culture exchange it have many benefit…" at bounding box center [900, 327] width 383 height 407
click at [721, 148] on textarea "In my opinion School should organize more culture exchange it have many benefit" at bounding box center [900, 328] width 363 height 383
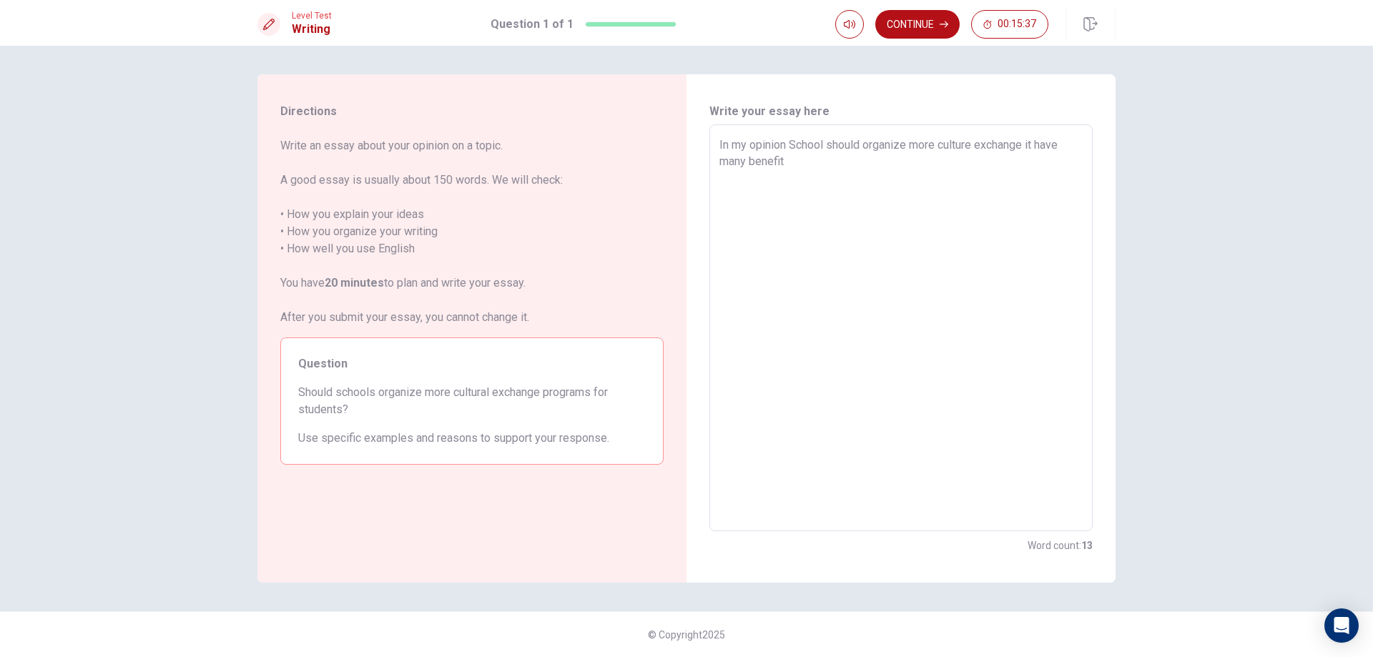
click at [721, 148] on textarea "In my opinion School should organize more culture exchange it have many benefit" at bounding box center [900, 328] width 363 height 383
click at [716, 145] on div "In my opinion School should organize more culture exchange it have many benefit…" at bounding box center [900, 327] width 383 height 407
click at [717, 145] on div "In my opinion School should organize more culture exchange it have many benefit…" at bounding box center [900, 327] width 383 height 407
click at [719, 145] on div "In my opinion School should organize more culture exchange it have many benefit…" at bounding box center [900, 327] width 383 height 407
click at [712, 195] on div "In my opinion School should organize more culture exchange it have many benefit…" at bounding box center [900, 327] width 383 height 407
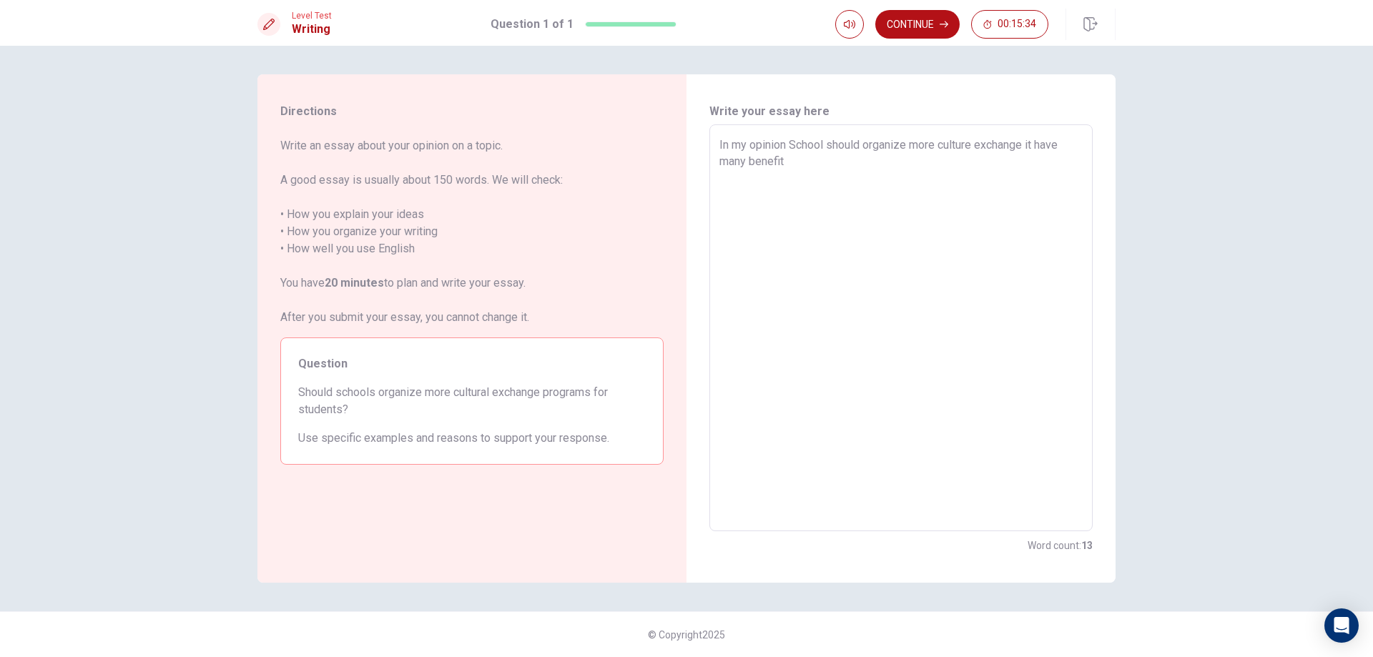
click at [719, 196] on div "In my opinion School should organize more culture exchange it have many benefit…" at bounding box center [900, 327] width 383 height 407
click at [737, 147] on textarea "In my opinion School should organize more culture exchange it have many benefit" at bounding box center [900, 328] width 363 height 383
click at [719, 146] on div "In my opinion School should organize more culture exchange it have many benefit…" at bounding box center [900, 327] width 383 height 407
click at [720, 142] on textarea "In my opinion School should organize more culture exchange it have many benefit" at bounding box center [900, 328] width 363 height 383
click at [717, 140] on div "In my opinion School should organize more culture exchange it have many benefit…" at bounding box center [900, 327] width 383 height 407
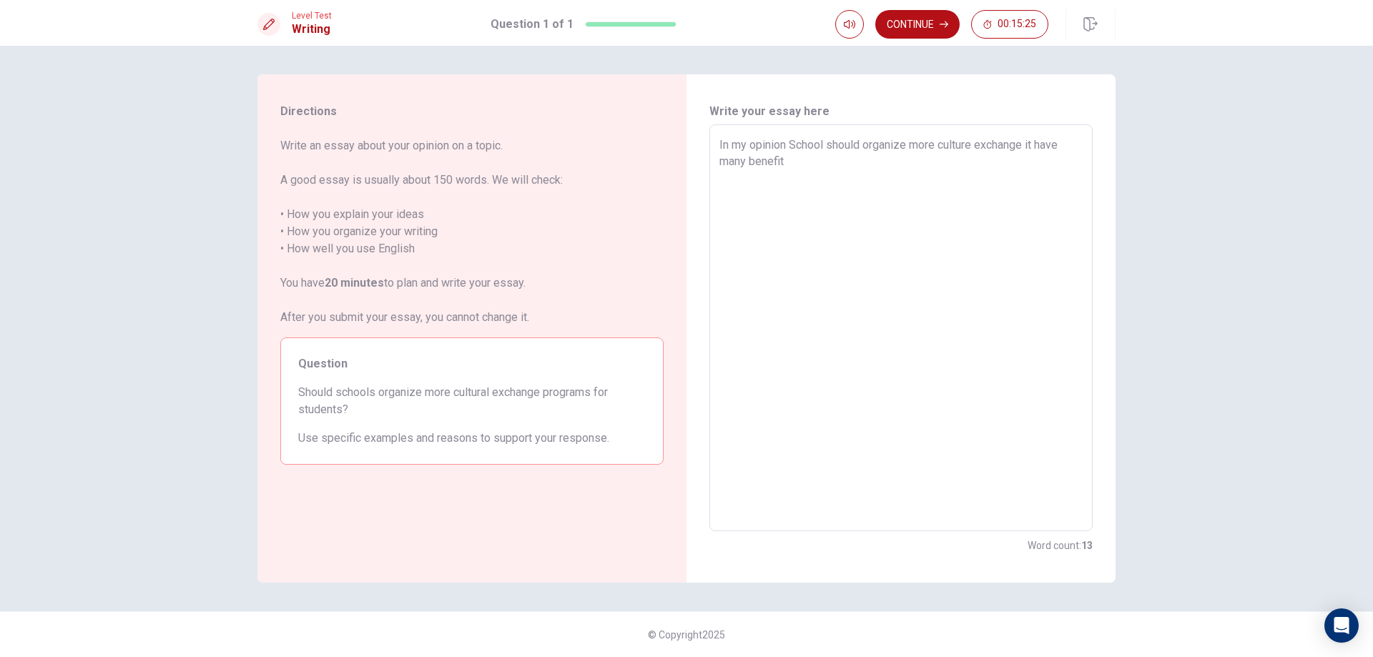
click at [728, 140] on textarea "In my opinion School should organize more culture exchange it have many benefit" at bounding box center [900, 328] width 363 height 383
click at [725, 144] on textarea "In my opinion School should organize more culture exchange it have many benefit" at bounding box center [900, 328] width 363 height 383
click at [722, 144] on textarea "In my opinion School should organize more culture exchange it have many benefit" at bounding box center [900, 328] width 363 height 383
click at [824, 144] on textarea "I will example my In my opinion School should organize more culture exchange it…" at bounding box center [900, 328] width 363 height 383
click at [796, 195] on textarea "In my opinion School should organize more culture exchange it have many benefit" at bounding box center [900, 328] width 363 height 383
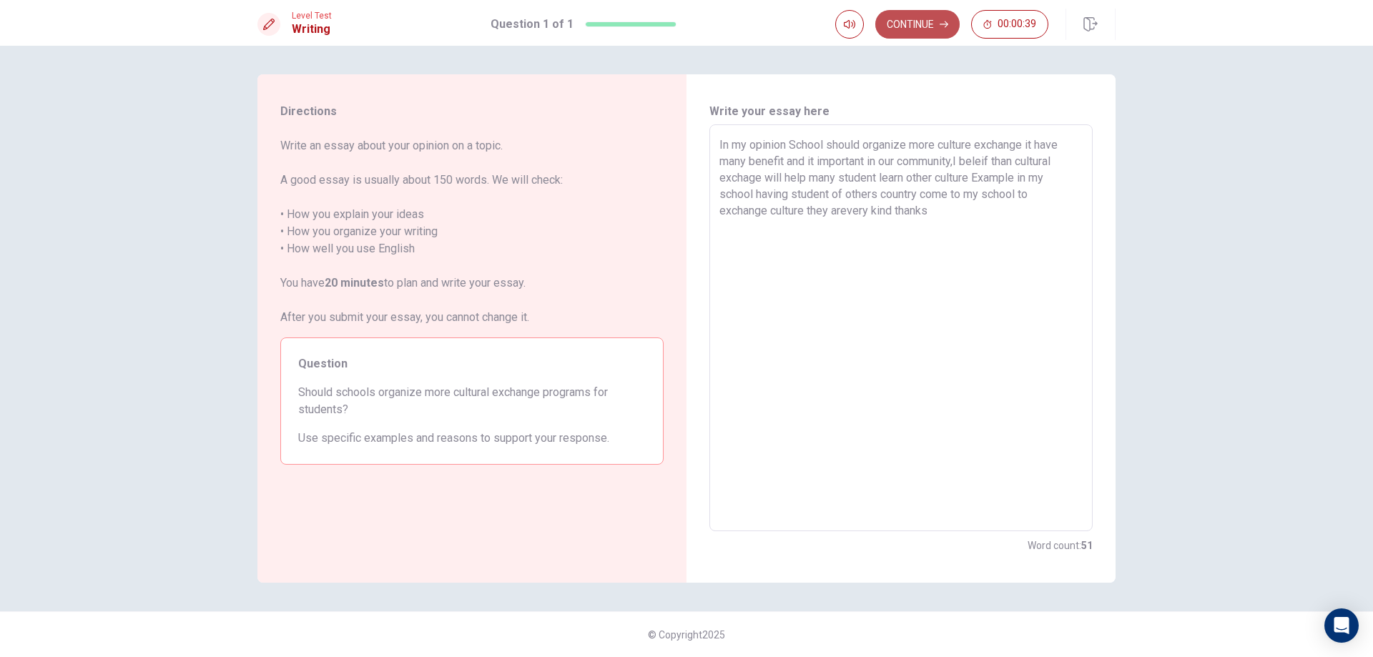
click at [930, 24] on button "Continue" at bounding box center [917, 24] width 84 height 29
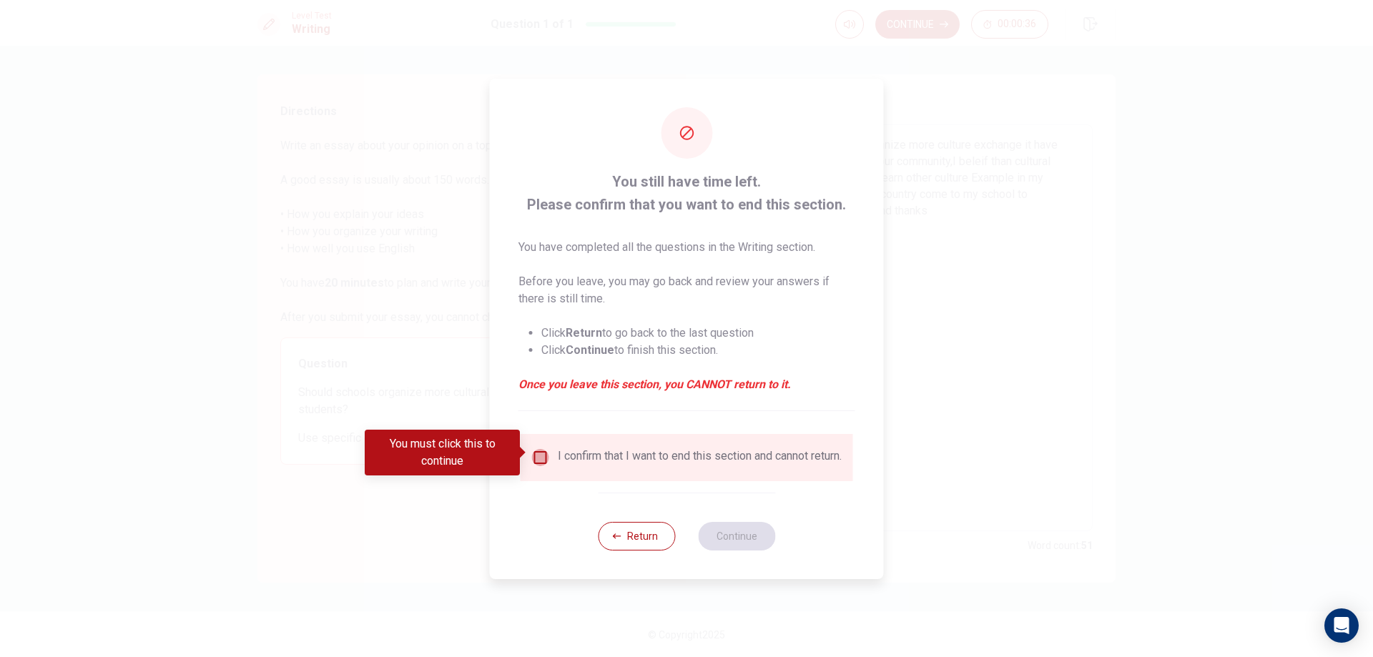
click at [538, 450] on input "You must click this to continue" at bounding box center [540, 457] width 17 height 17
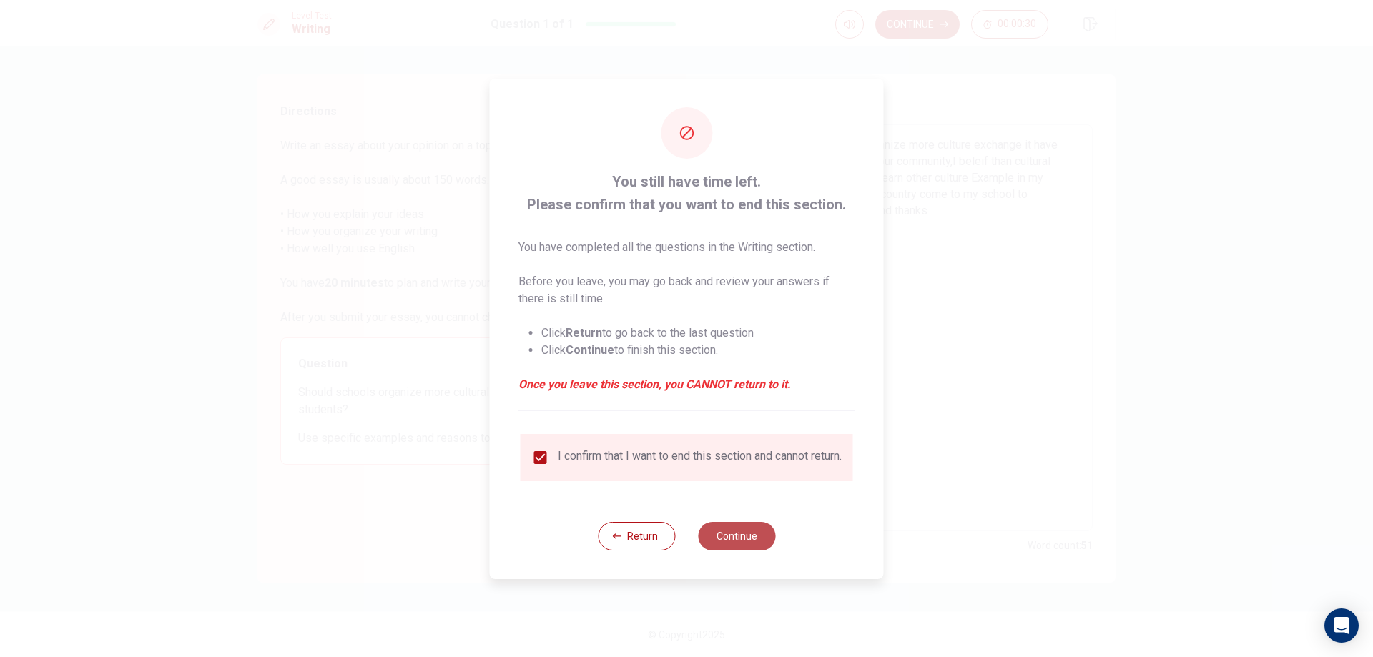
click at [729, 540] on button "Continue" at bounding box center [736, 536] width 77 height 29
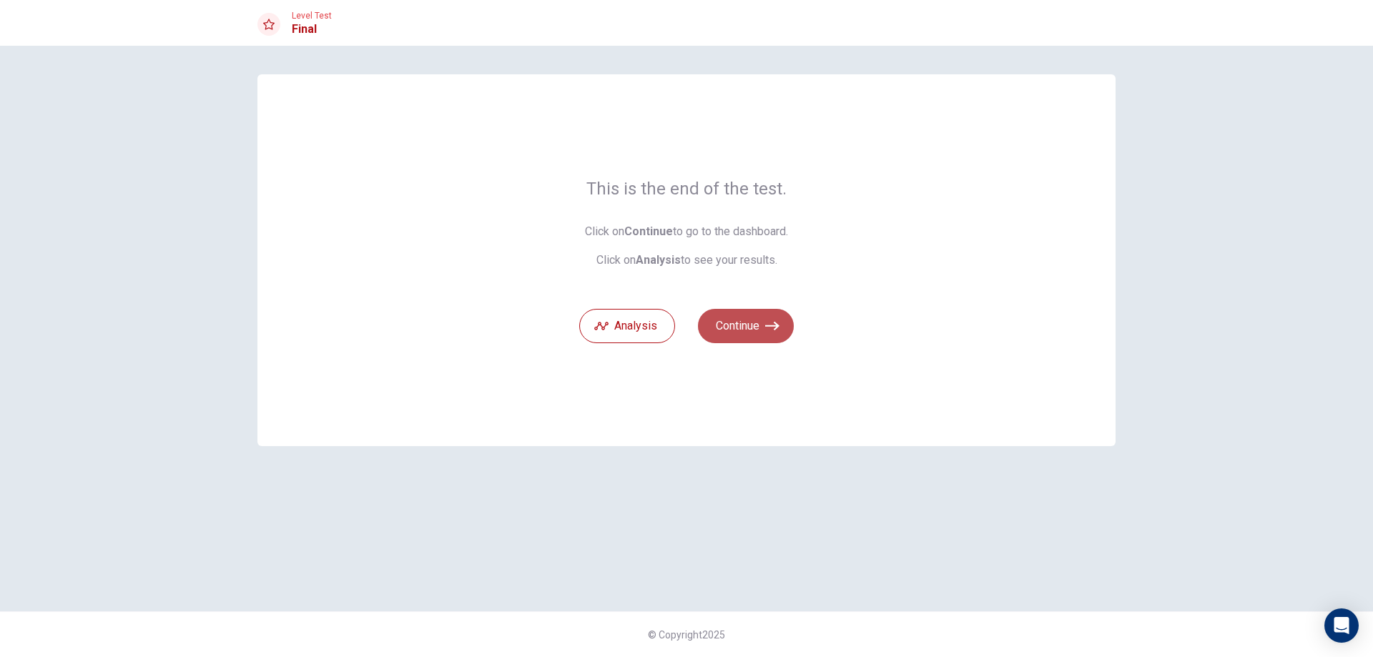
click at [758, 320] on button "Continue" at bounding box center [746, 326] width 96 height 34
